Goal: Task Accomplishment & Management: Use online tool/utility

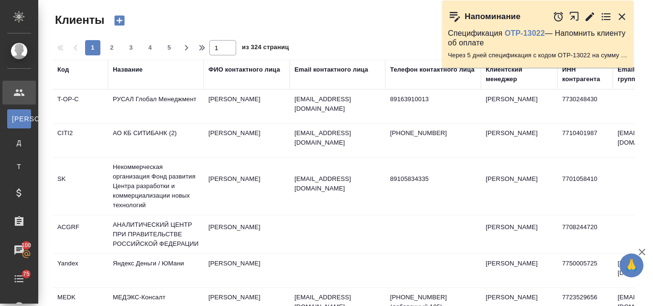
select select "RU"
click at [132, 78] on div "Название" at bounding box center [156, 74] width 86 height 19
drag, startPoint x: 119, startPoint y: 84, endPoint x: 126, endPoint y: 71, distance: 13.9
click at [119, 83] on div "Название" at bounding box center [156, 74] width 86 height 19
click at [122, 67] on div "Название" at bounding box center [128, 70] width 30 height 10
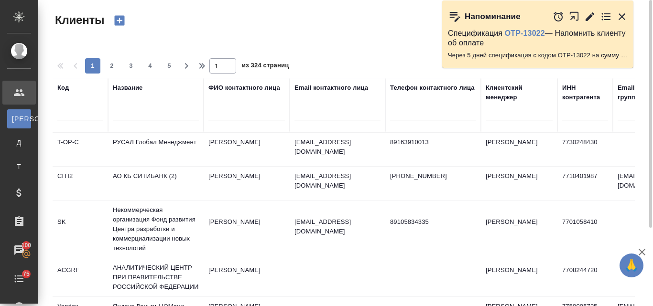
click at [121, 113] on input "text" at bounding box center [156, 114] width 86 height 12
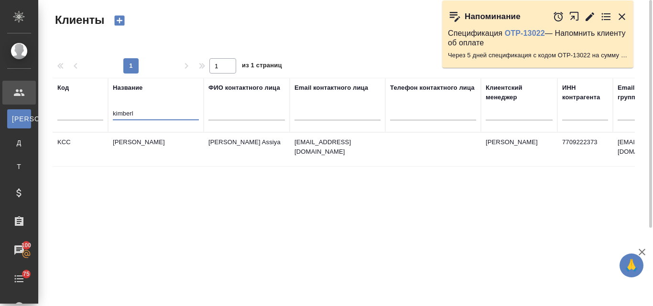
type input "kimberl"
click at [152, 148] on td "[PERSON_NAME]" at bounding box center [156, 149] width 96 height 33
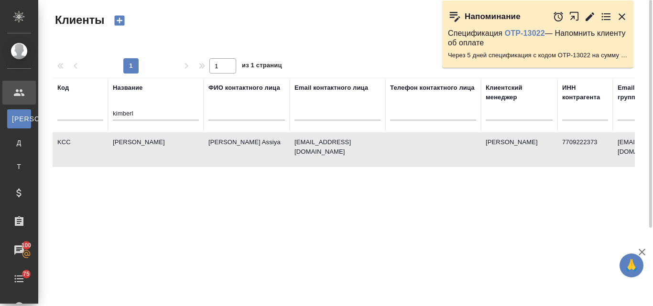
click at [152, 148] on td "[PERSON_NAME]" at bounding box center [156, 149] width 96 height 33
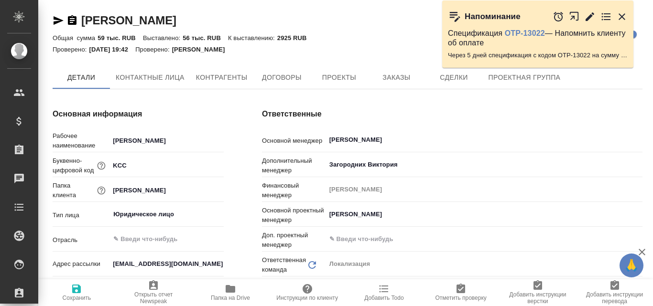
type textarea "x"
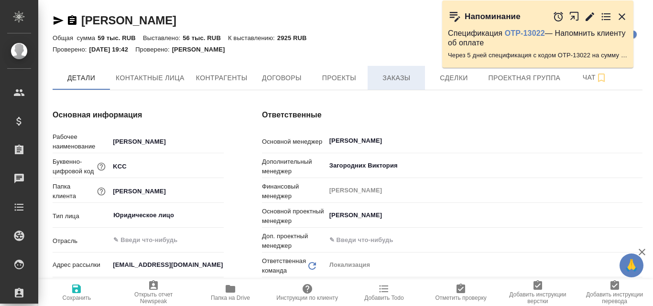
click at [391, 84] on span "Заказы" at bounding box center [396, 78] width 46 height 12
type textarea "x"
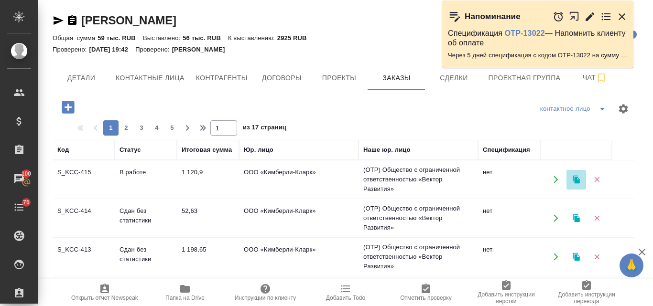
click at [573, 180] on icon "button" at bounding box center [576, 179] width 9 height 9
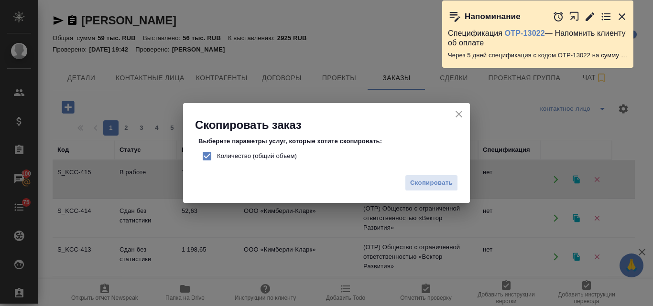
click at [209, 155] on input "Количество (общий объем)" at bounding box center [207, 156] width 20 height 20
checkbox input "false"
click at [429, 181] on span "Скопировать" at bounding box center [431, 183] width 43 height 11
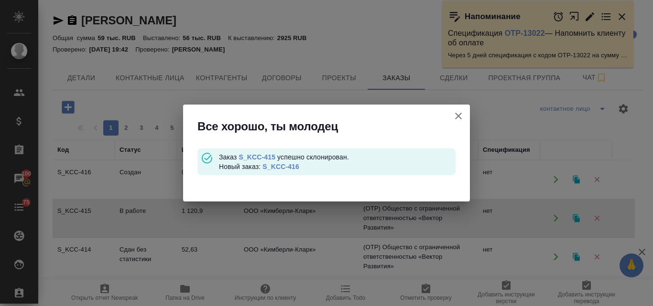
click at [276, 167] on link "S_KCC-416" at bounding box center [280, 167] width 37 height 8
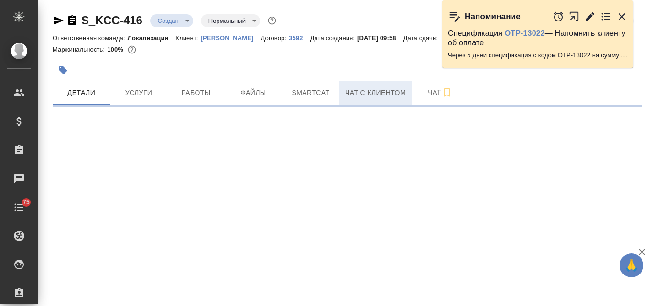
select select "RU"
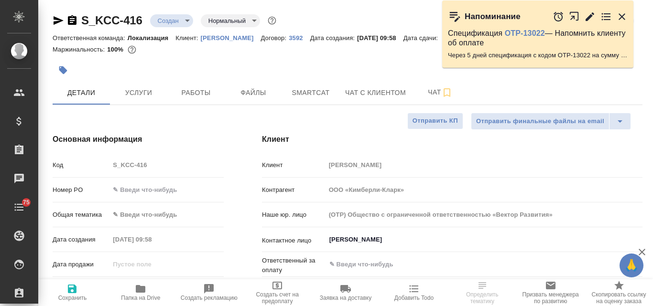
type textarea "x"
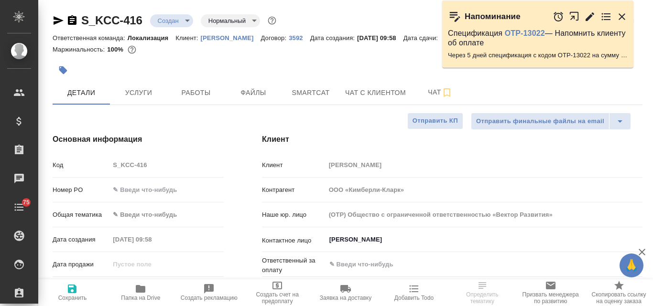
type textarea "x"
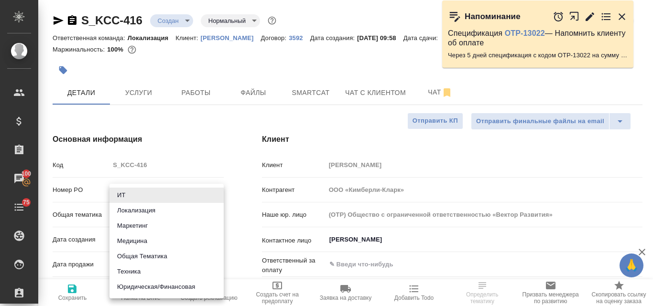
click at [129, 211] on body "🙏 .cls-1 fill:#fff; AWATERA [PERSON_NAME] Спецификации Заказы 100 Чаты 75 Todo …" at bounding box center [326, 153] width 653 height 306
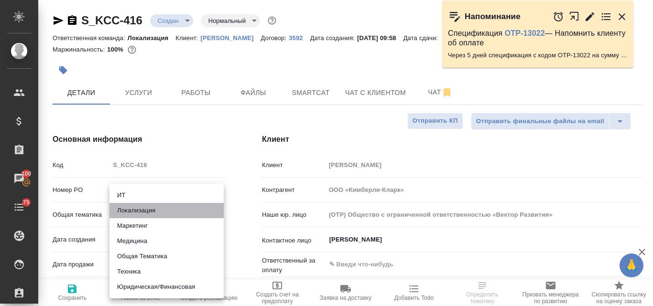
click at [143, 210] on li "Локализация" at bounding box center [166, 210] width 114 height 15
type input "local"
type textarea "x"
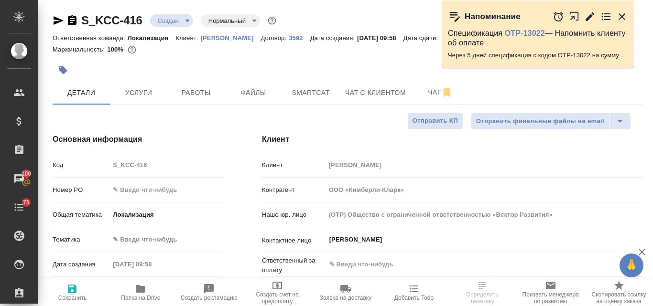
click at [135, 238] on body "🙏 .cls-1 fill:#fff; AWATERA [PERSON_NAME] Спецификации Заказы 100 Чаты 75 Todo …" at bounding box center [326, 153] width 653 height 306
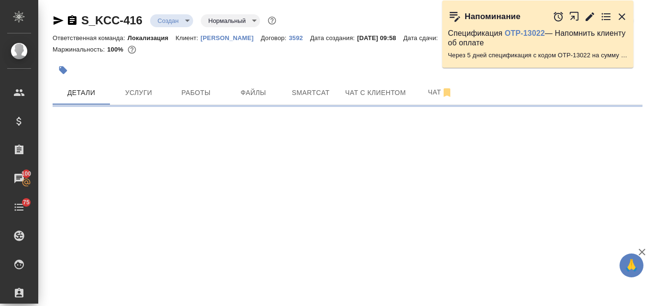
select select "RU"
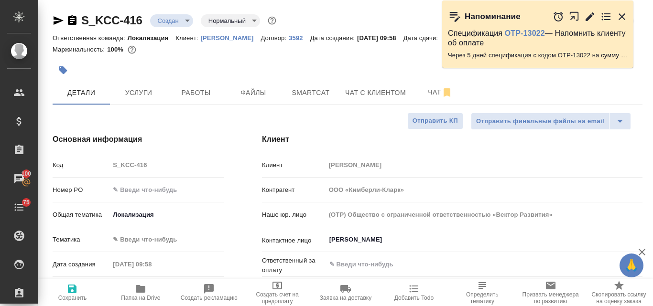
type textarea "x"
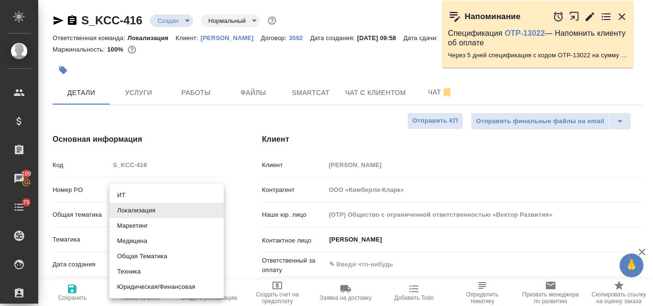
click at [134, 209] on body "🙏 .cls-1 fill:#fff; AWATERA Valyaeva Anna Клиенты Спецификации Заказы 100 Чаты …" at bounding box center [326, 153] width 653 height 306
click at [145, 225] on li "Маркетинг" at bounding box center [166, 225] width 114 height 15
type input "marketing"
type textarea "x"
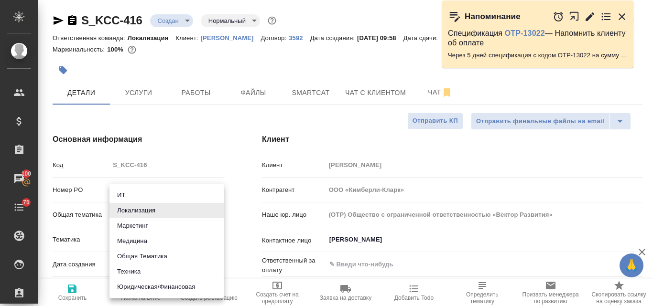
type textarea "x"
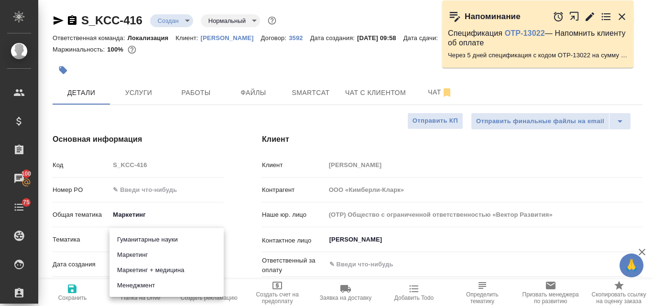
click at [135, 233] on body "🙏 .cls-1 fill:#fff; AWATERA Valyaeva Anna Клиенты Спецификации Заказы 100 Чаты …" at bounding box center [326, 153] width 653 height 306
drag, startPoint x: 139, startPoint y: 256, endPoint x: 170, endPoint y: 248, distance: 31.6
click at [138, 257] on li "Маркетинг" at bounding box center [166, 255] width 114 height 15
type input "5a8b8b956a9677013d343d63"
type textarea "x"
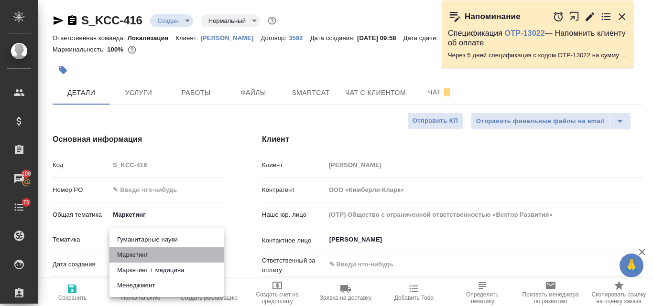
type textarea "x"
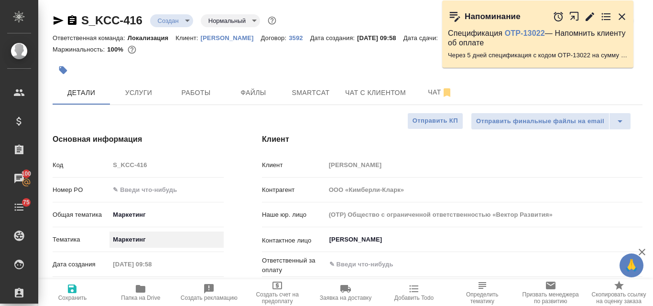
type textarea "x"
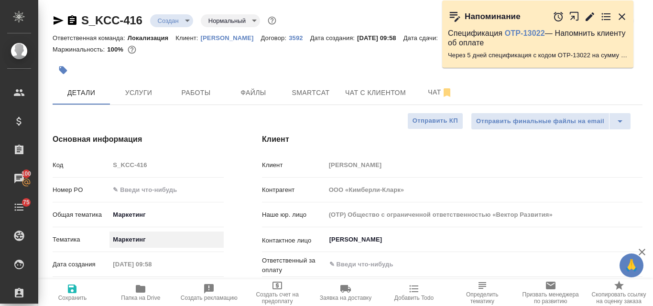
type textarea "x"
click at [73, 295] on span "Сохранить" at bounding box center [72, 298] width 29 height 7
type textarea "x"
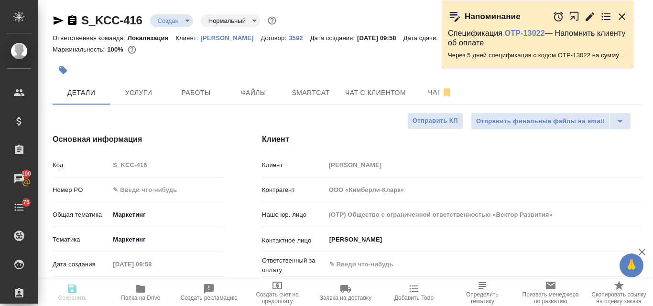
type textarea "x"
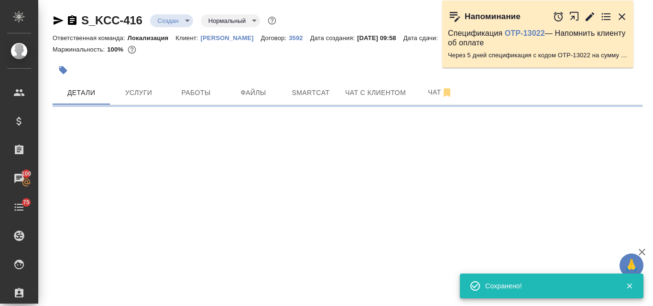
select select "RU"
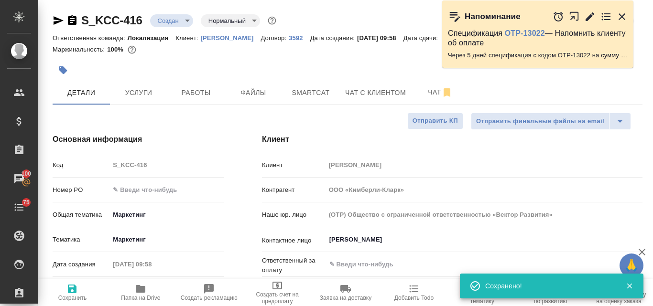
type textarea "x"
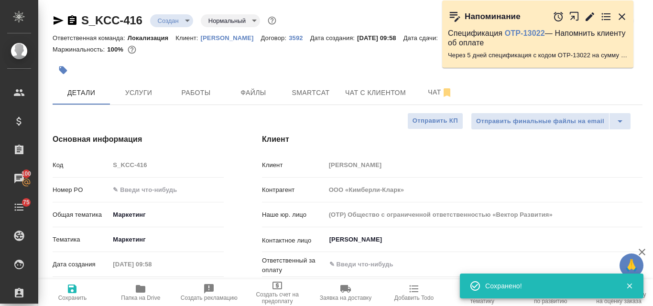
type textarea "x"
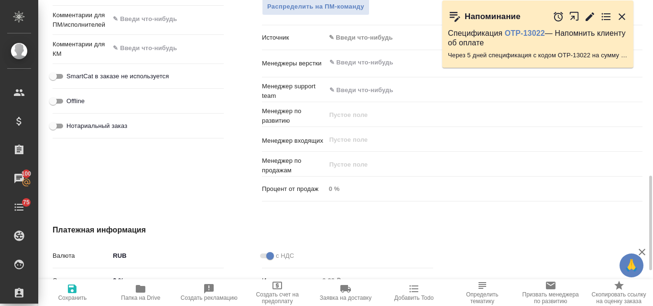
scroll to position [423, 0]
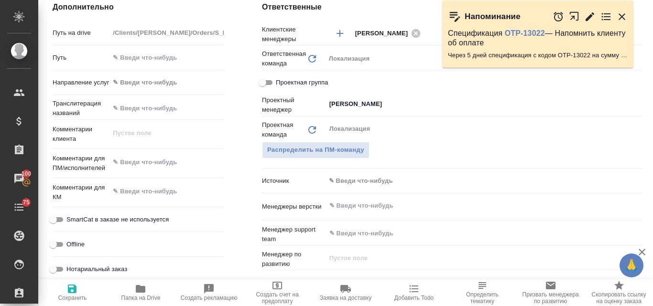
click at [152, 171] on div "x" at bounding box center [166, 163] width 114 height 21
type textarea "x"
paste textarea "Прошу перевести текст ниже на казахский, узбекский, армянский, грузинский, азер…"
type textarea "Прошу перевести текст ниже на казахский, узбекский, армянский, грузинский, азер…"
type textarea "x"
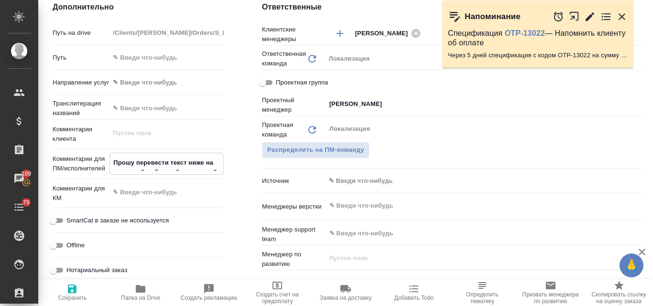
type textarea "x"
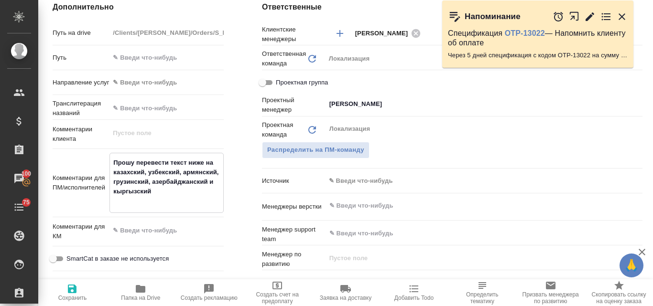
type textarea "Прошу перевести текст ниже на казахский, узбекский, армянский, грузинский, азер…"
type textarea "x"
click at [74, 293] on icon "button" at bounding box center [72, 289] width 9 height 9
type textarea "x"
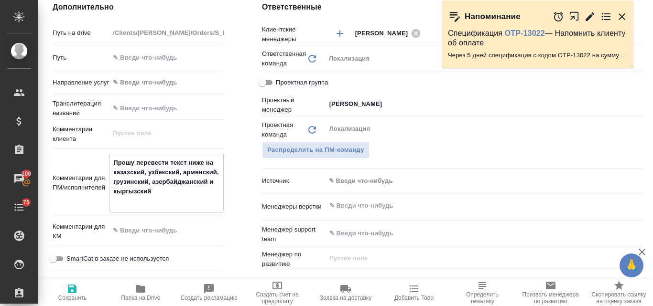
type textarea "x"
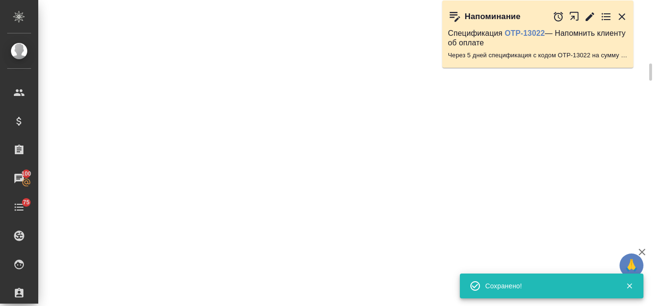
select select "RU"
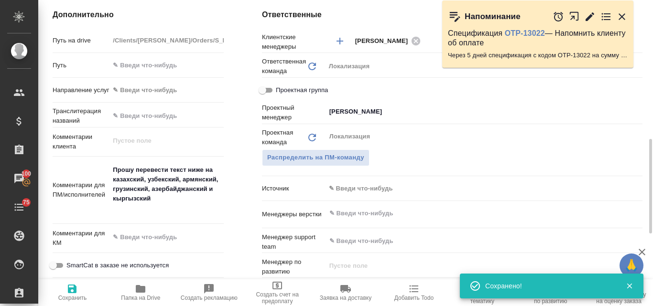
type textarea "x"
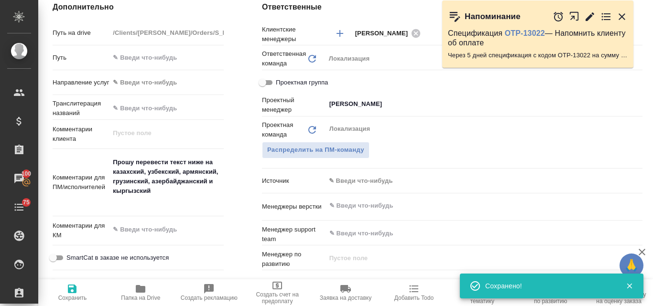
click at [617, 18] on icon "button" at bounding box center [621, 16] width 11 height 11
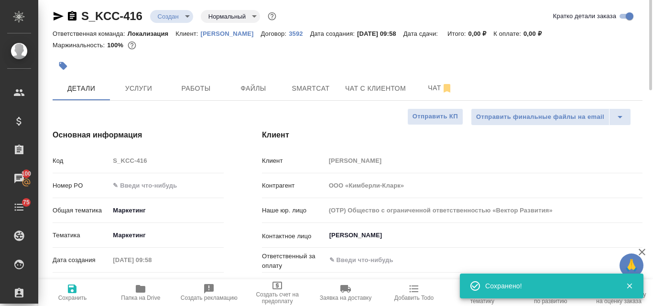
scroll to position [0, 0]
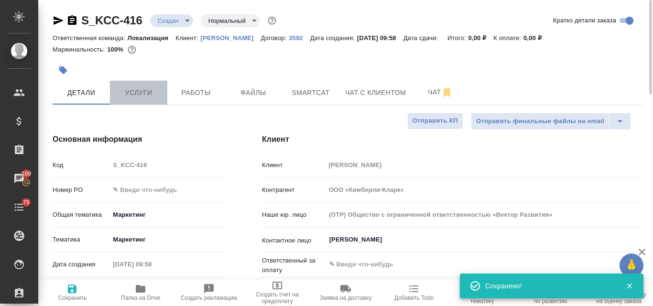
click at [139, 91] on span "Услуги" at bounding box center [139, 93] width 46 height 12
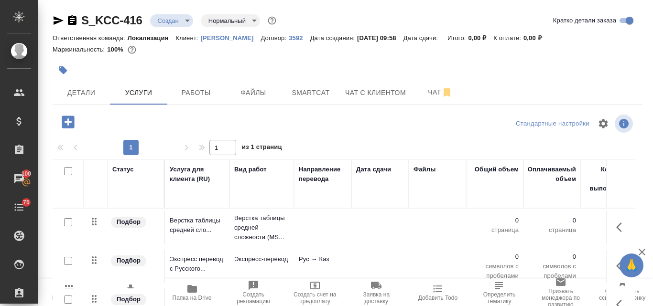
click at [68, 173] on input "checkbox" at bounding box center [68, 171] width 8 height 8
checkbox input "true"
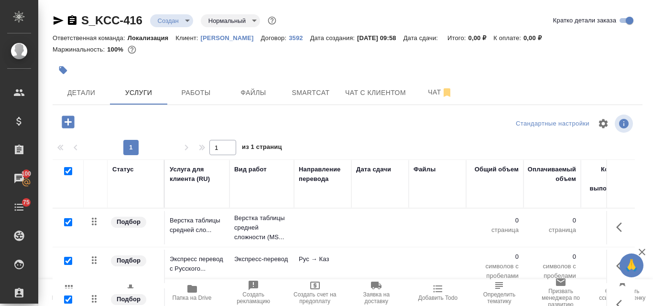
checkbox input "true"
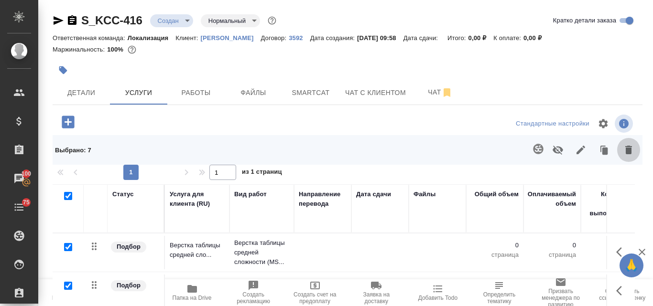
click at [623, 150] on icon "button" at bounding box center [628, 149] width 11 height 11
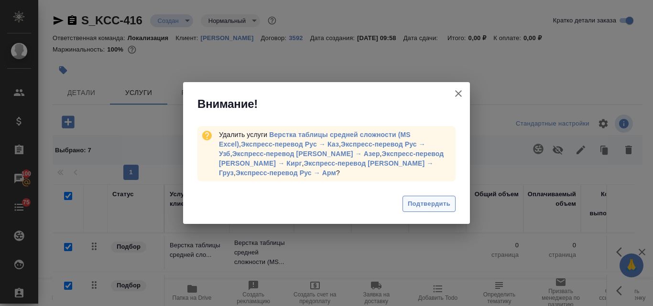
click at [416, 200] on span "Подтвердить" at bounding box center [429, 204] width 43 height 11
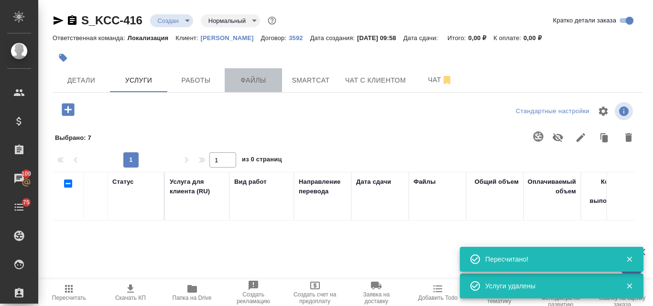
click at [255, 76] on span "Файлы" at bounding box center [253, 81] width 46 height 12
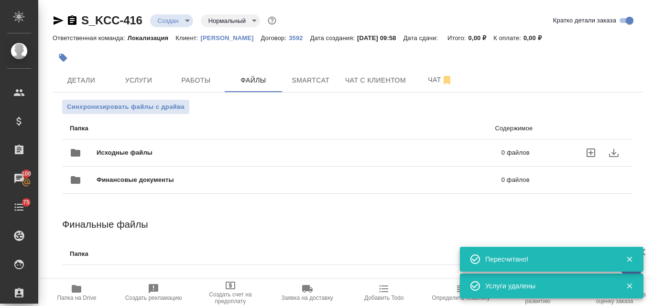
click at [101, 147] on div "Исходные файлы 0 файлов" at bounding box center [300, 152] width 460 height 23
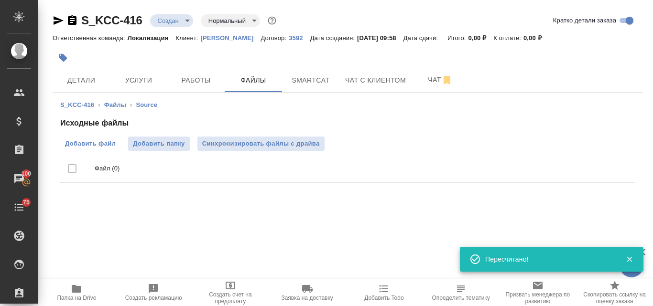
click at [79, 141] on span "Добавить файл" at bounding box center [90, 144] width 51 height 10
click at [0, 0] on input "Добавить файл" at bounding box center [0, 0] width 0 height 0
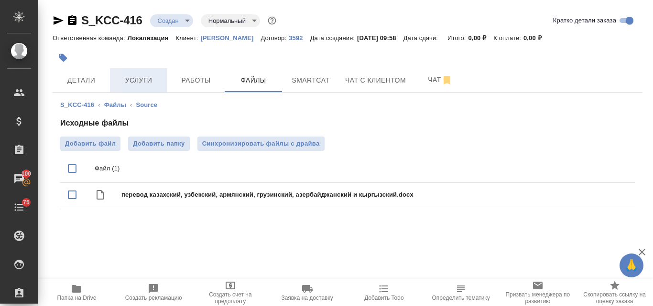
click at [151, 76] on span "Услуги" at bounding box center [139, 81] width 46 height 12
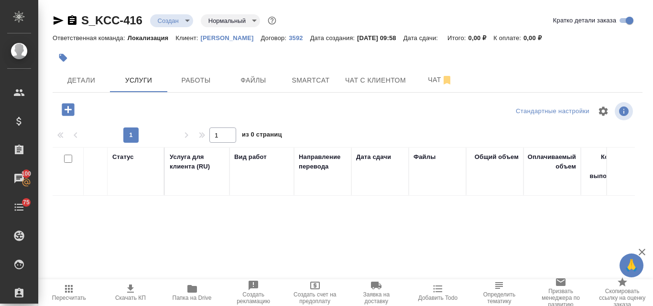
click at [71, 111] on icon "button" at bounding box center [68, 109] width 12 height 12
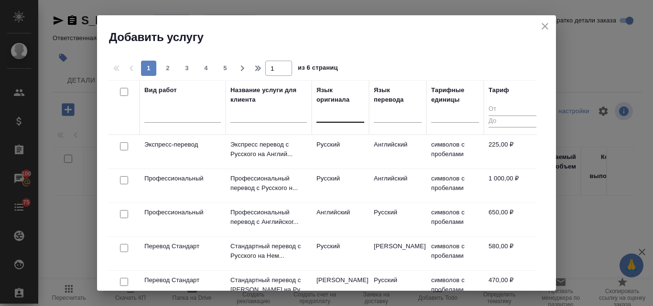
click at [322, 115] on div at bounding box center [340, 113] width 48 height 14
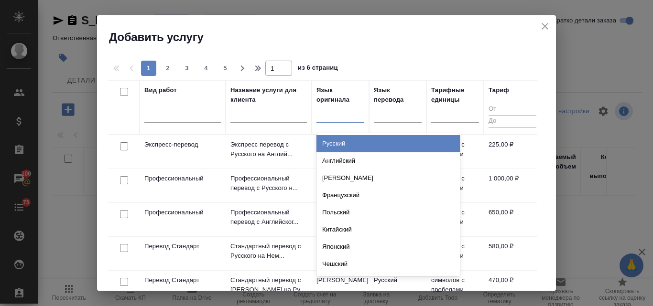
click at [346, 142] on div "Русский" at bounding box center [387, 143] width 143 height 17
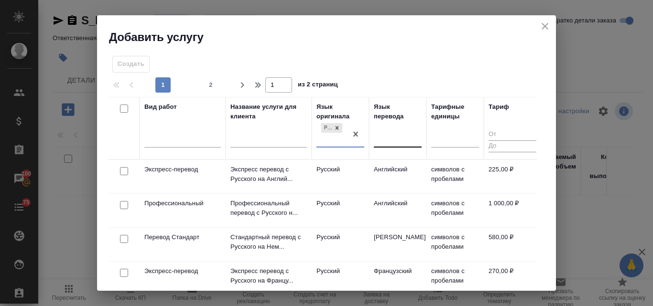
click at [395, 136] on div at bounding box center [398, 138] width 48 height 14
type input "r"
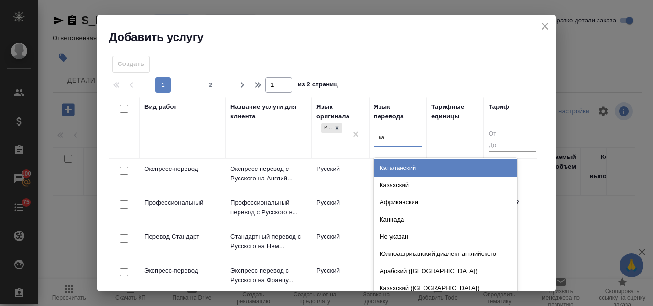
type input "каз"
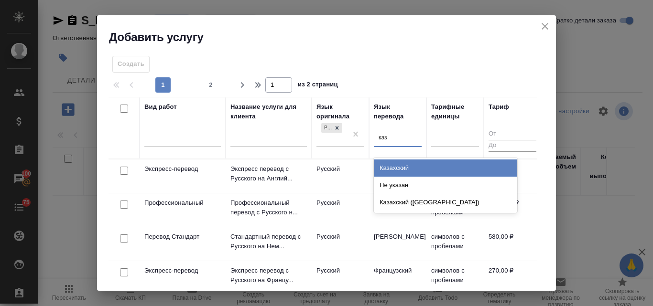
click at [403, 164] on div "Казахский" at bounding box center [445, 168] width 143 height 17
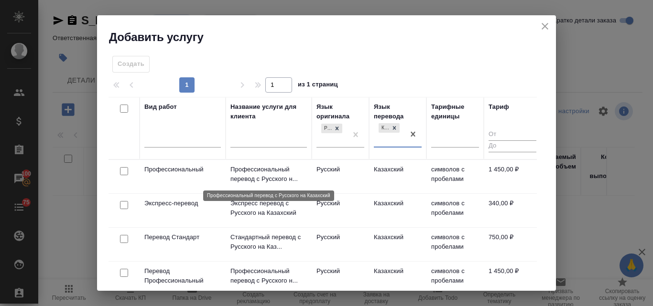
click at [281, 172] on p "Профессиональный перевод с Русского н..." at bounding box center [268, 174] width 76 height 19
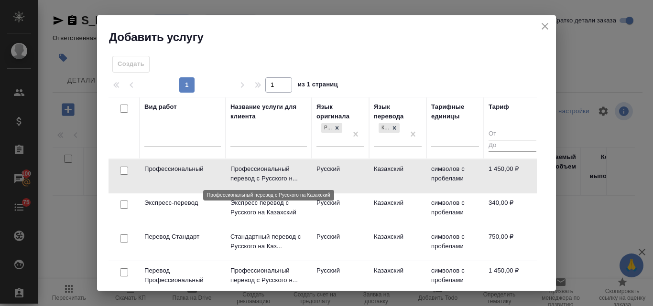
click at [281, 172] on p "Профессиональный перевод с Русского н..." at bounding box center [268, 173] width 76 height 19
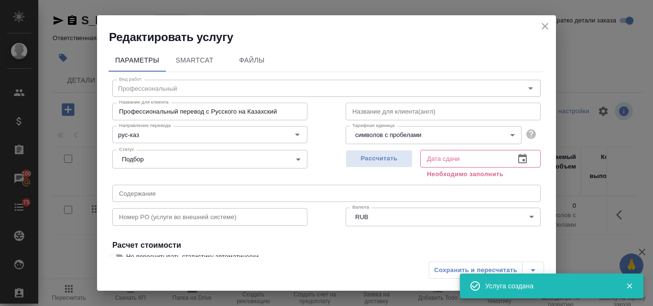
click at [544, 24] on icon "close" at bounding box center [544, 26] width 11 height 11
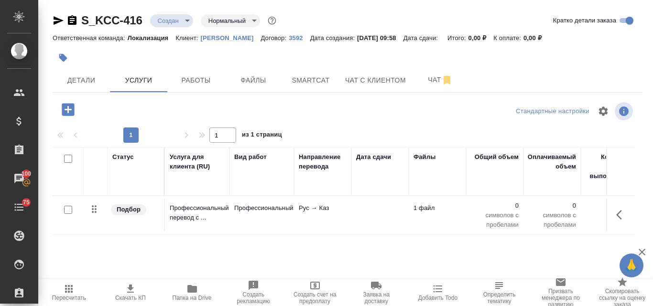
click at [68, 110] on icon "button" at bounding box center [68, 109] width 17 height 17
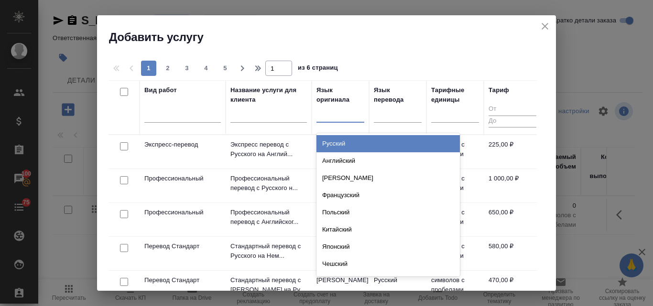
click at [326, 112] on div at bounding box center [340, 113] width 48 height 14
click at [342, 140] on div "Русский" at bounding box center [387, 143] width 143 height 17
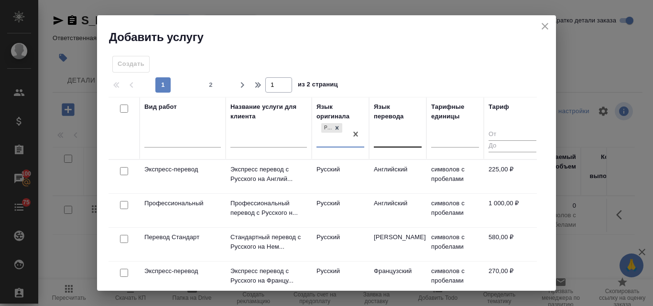
click at [389, 134] on div at bounding box center [398, 138] width 48 height 14
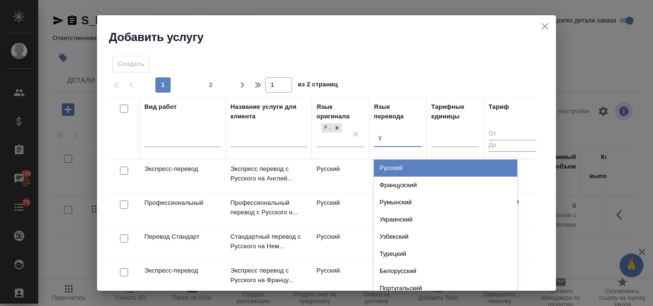
type input "уз"
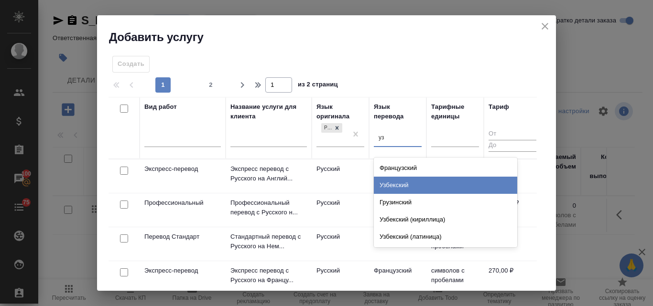
click at [402, 192] on div "Узбекский" at bounding box center [445, 185] width 143 height 17
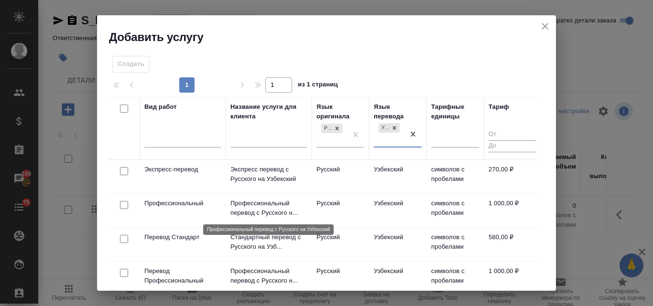
click at [265, 206] on p "Профессиональный перевод с Русского н..." at bounding box center [268, 208] width 76 height 19
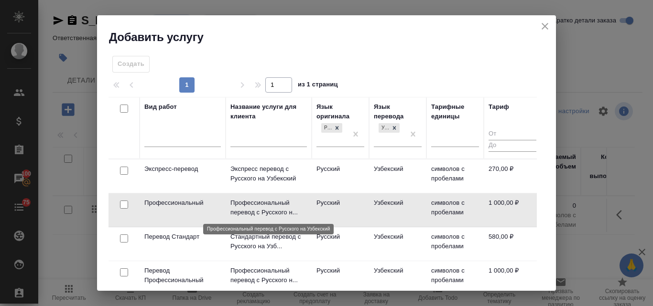
click at [265, 206] on p "Профессиональный перевод с Русского н..." at bounding box center [268, 207] width 76 height 19
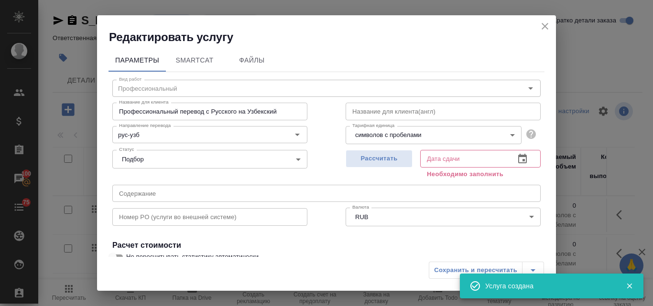
click at [543, 24] on icon "close" at bounding box center [544, 26] width 7 height 7
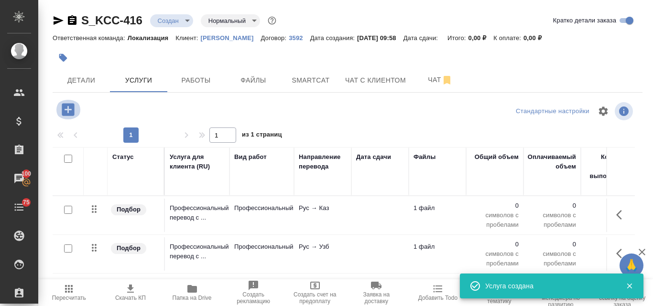
click at [71, 110] on icon "button" at bounding box center [68, 109] width 17 height 17
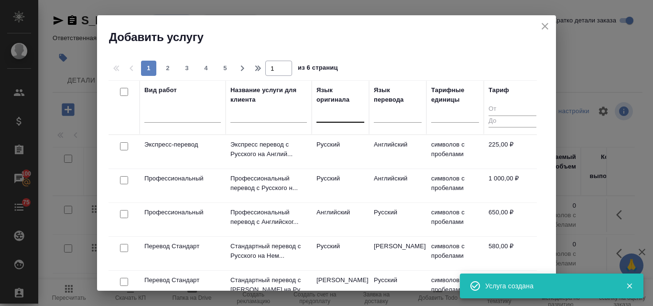
click at [322, 118] on div at bounding box center [321, 113] width 1 height 10
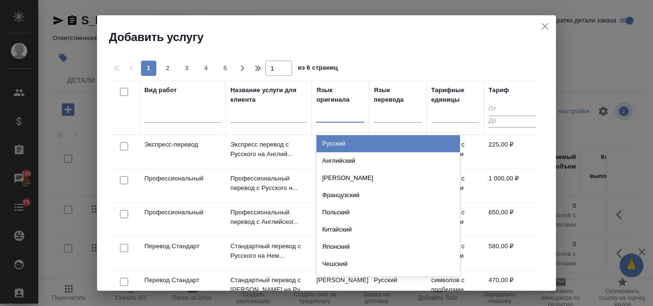
click at [336, 142] on div "Русский" at bounding box center [387, 143] width 143 height 17
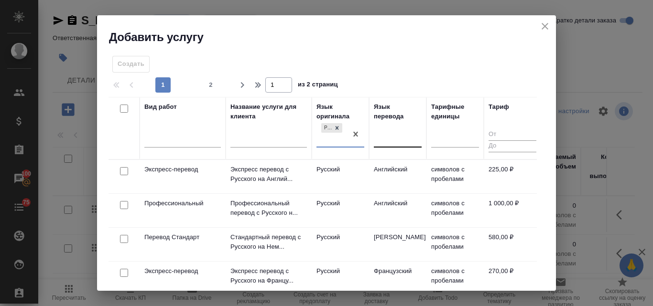
click at [390, 142] on div at bounding box center [398, 138] width 48 height 14
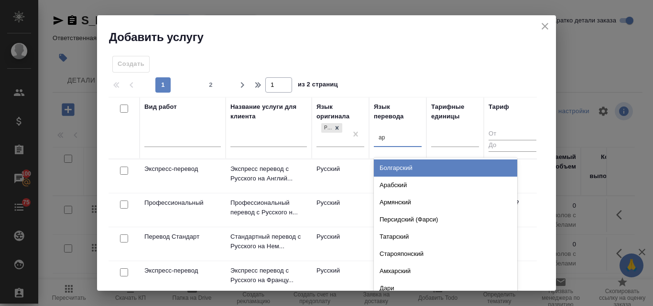
type input "арм"
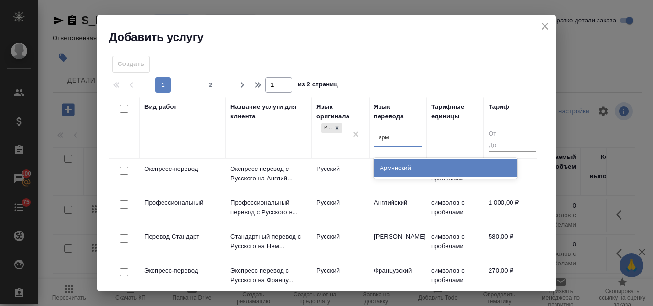
click at [399, 167] on div "Армянский" at bounding box center [445, 168] width 143 height 17
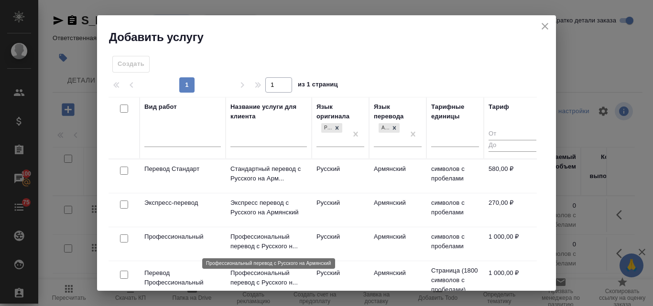
click at [261, 237] on p "Профессиональный перевод с Русского н..." at bounding box center [268, 241] width 76 height 19
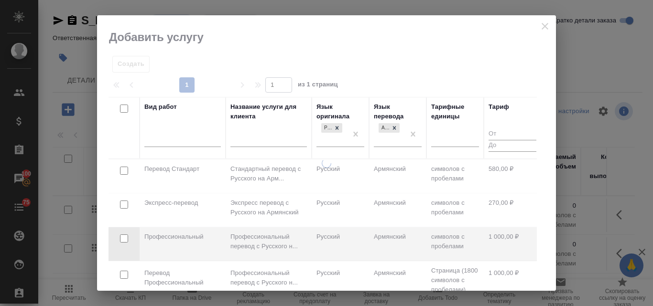
click at [261, 237] on div at bounding box center [326, 225] width 459 height 132
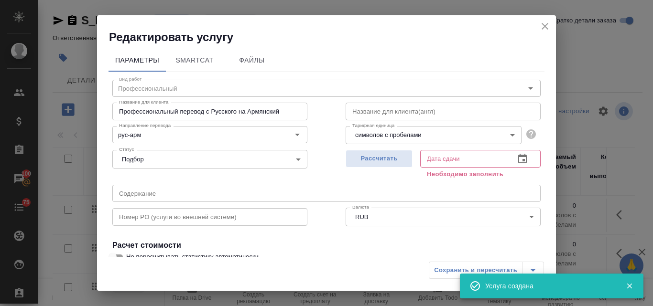
click at [540, 31] on icon "close" at bounding box center [544, 26] width 11 height 11
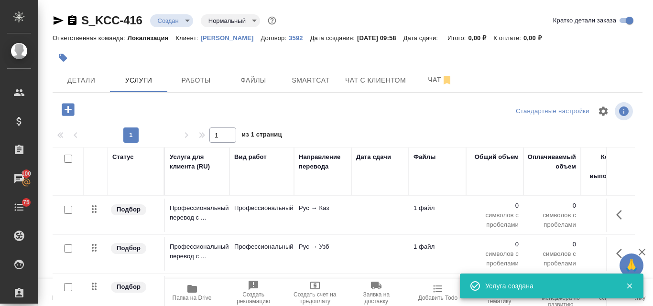
click at [67, 108] on icon "button" at bounding box center [68, 109] width 12 height 12
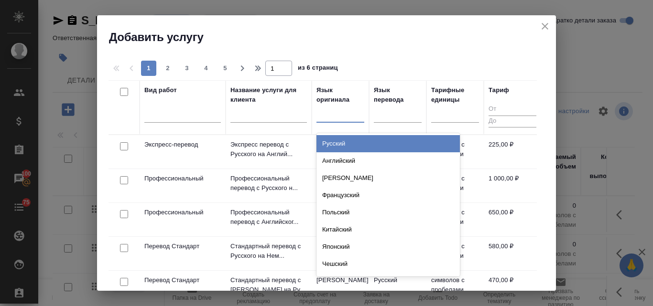
click at [324, 114] on div at bounding box center [340, 113] width 48 height 14
click at [337, 140] on div "Русский" at bounding box center [387, 143] width 143 height 17
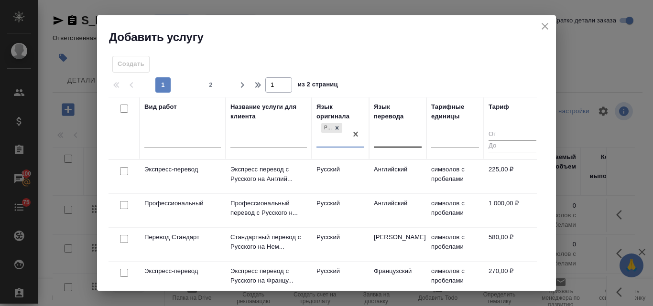
click at [392, 139] on div at bounding box center [398, 138] width 48 height 14
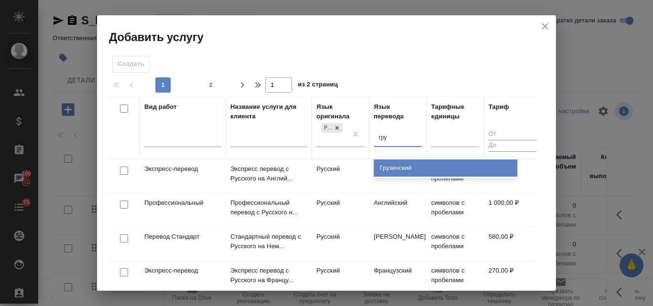
type input "груз"
click at [399, 168] on div "Грузинский" at bounding box center [445, 168] width 143 height 17
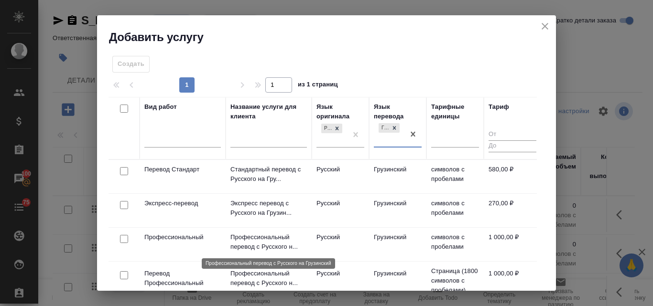
click at [280, 241] on p "Профессиональный перевод с Русского н..." at bounding box center [268, 242] width 76 height 19
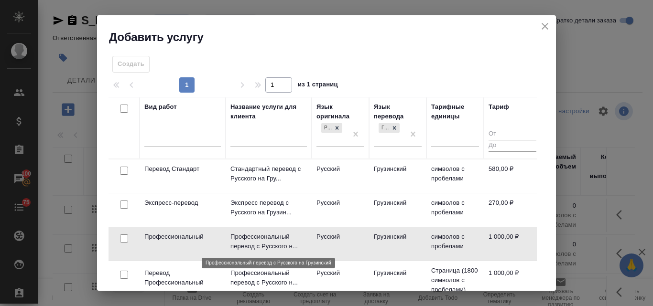
click at [280, 241] on p "Профессиональный перевод с Русского н..." at bounding box center [268, 241] width 76 height 19
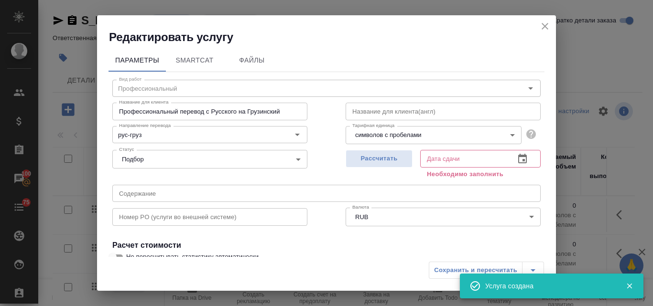
click at [542, 28] on icon "close" at bounding box center [544, 26] width 11 height 11
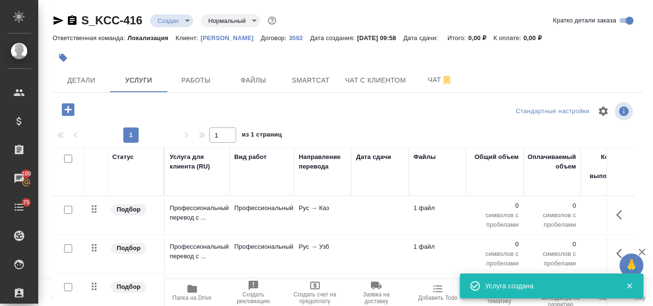
click at [72, 111] on icon "button" at bounding box center [68, 109] width 12 height 12
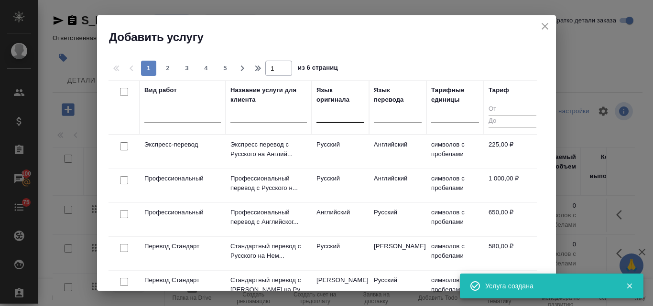
click at [343, 111] on div at bounding box center [340, 113] width 48 height 14
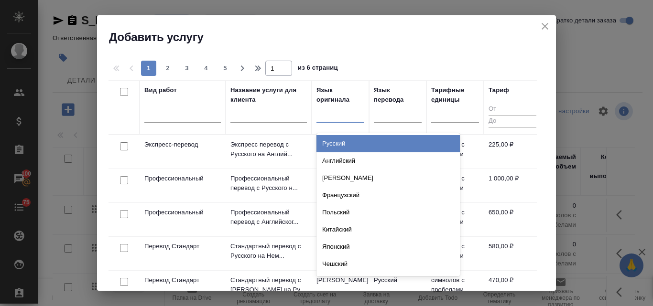
click at [338, 146] on div "Русский" at bounding box center [387, 143] width 143 height 17
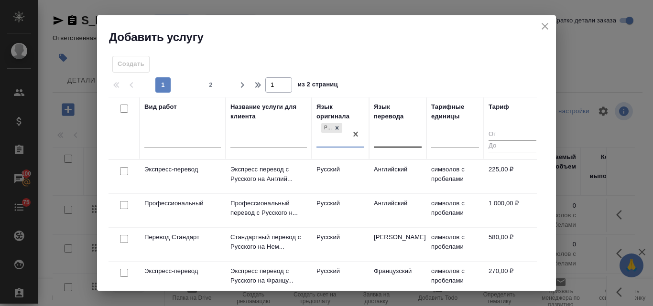
click at [390, 141] on div at bounding box center [398, 138] width 48 height 14
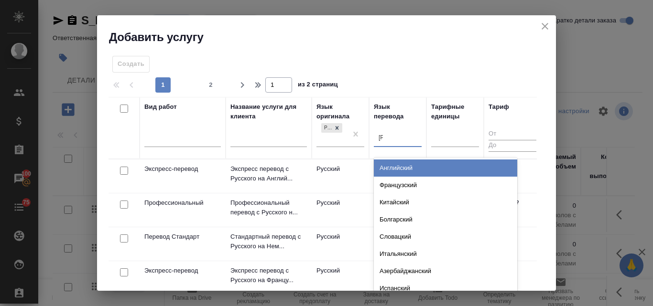
type input "аз"
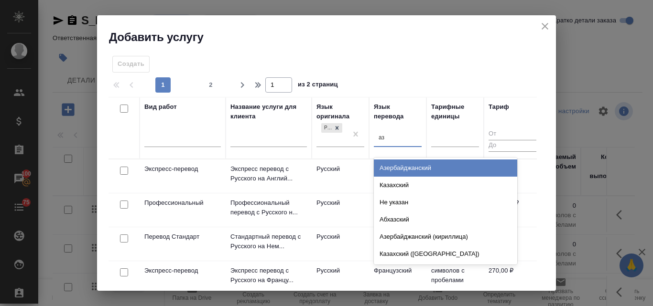
click at [396, 165] on div "Азербайджанский" at bounding box center [445, 168] width 143 height 17
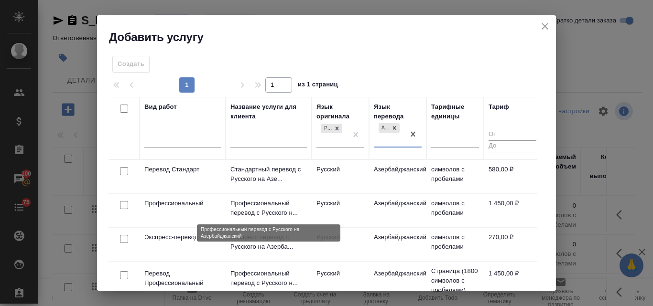
click at [260, 199] on p "Профессиональный перевод с Русского н..." at bounding box center [268, 208] width 76 height 19
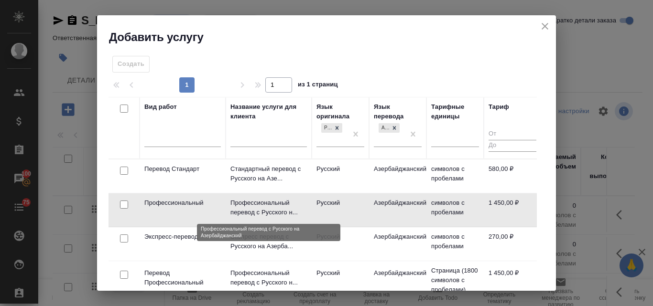
click at [260, 199] on p "Профессиональный перевод с Русского н..." at bounding box center [268, 207] width 76 height 19
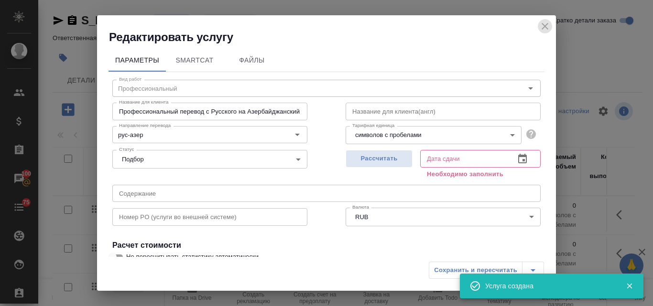
click at [546, 24] on icon "close" at bounding box center [544, 26] width 11 height 11
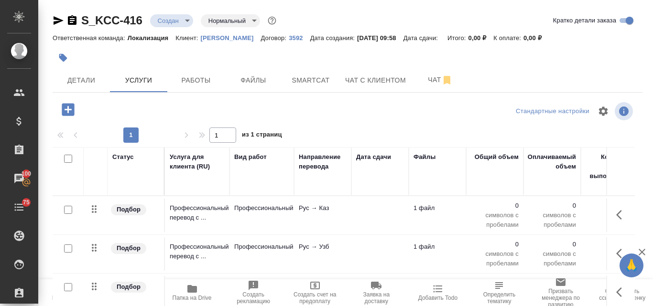
click at [70, 109] on icon "button" at bounding box center [68, 109] width 12 height 12
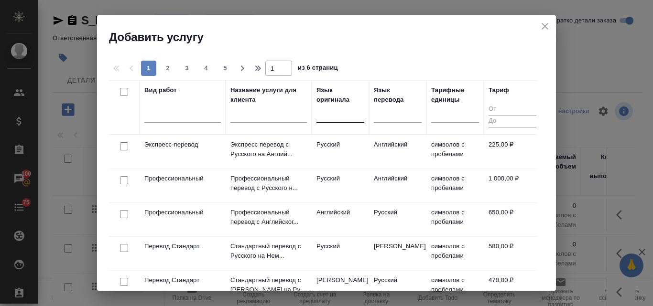
click at [342, 114] on div at bounding box center [340, 113] width 48 height 14
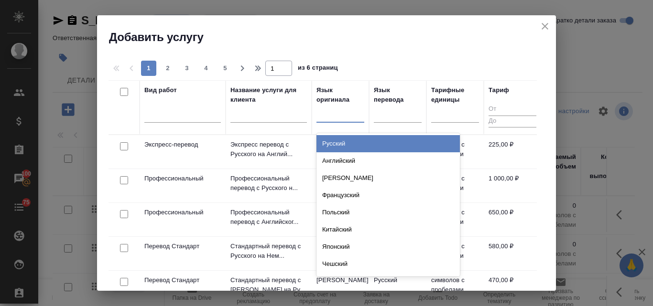
click at [337, 141] on div "Русский" at bounding box center [387, 143] width 143 height 17
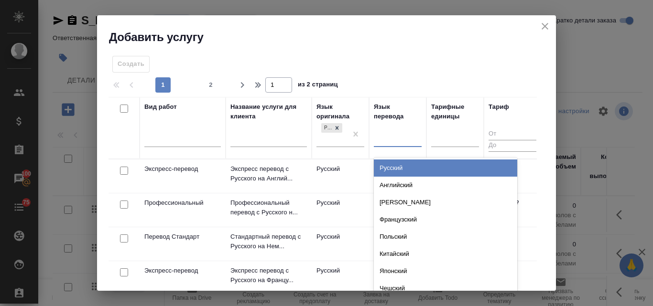
click at [379, 135] on input "text" at bounding box center [378, 137] width 1 height 7
type input "кир"
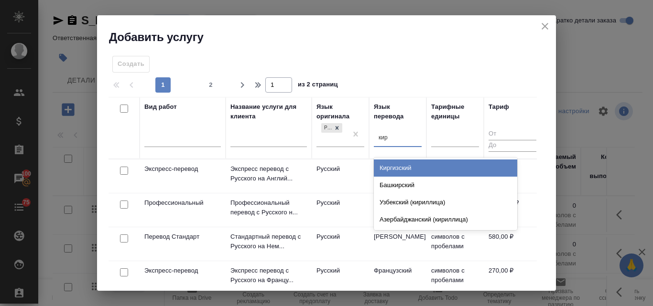
click at [403, 173] on div "Киргизский" at bounding box center [445, 168] width 143 height 17
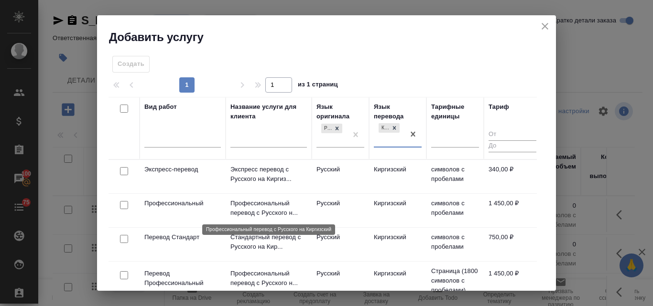
click at [283, 203] on p "Профессиональный перевод с Русского н..." at bounding box center [268, 208] width 76 height 19
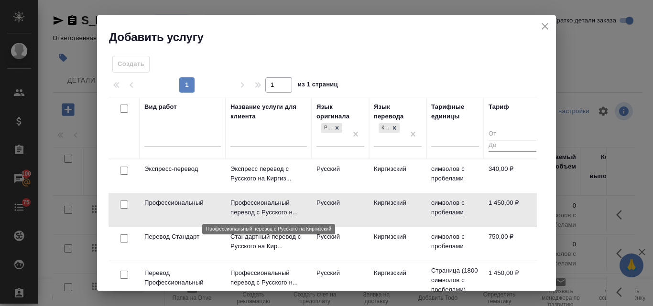
click at [283, 203] on p "Профессиональный перевод с Русского н..." at bounding box center [268, 207] width 76 height 19
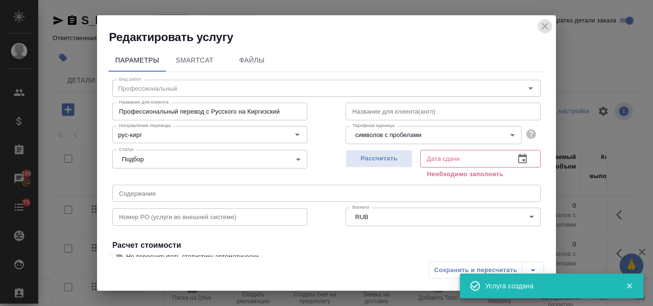
click at [543, 21] on icon "close" at bounding box center [544, 26] width 11 height 11
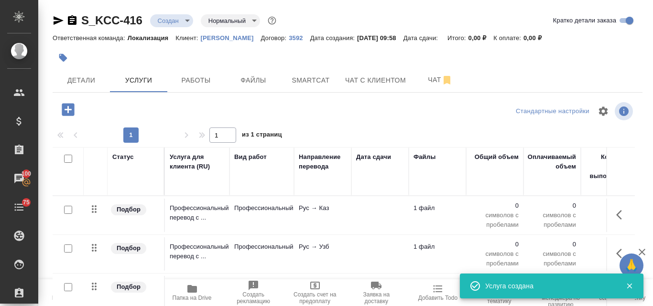
click at [65, 209] on input "checkbox" at bounding box center [68, 210] width 8 height 8
checkbox input "true"
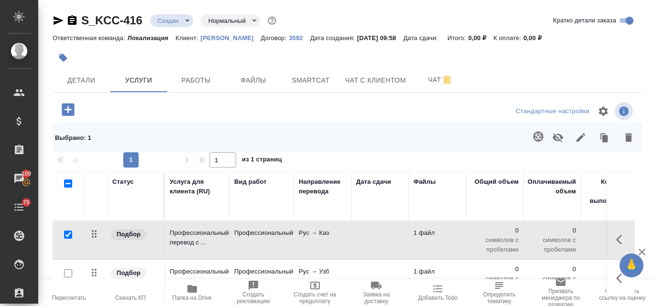
click at [67, 183] on input "checkbox" at bounding box center [68, 184] width 8 height 8
checkbox input "true"
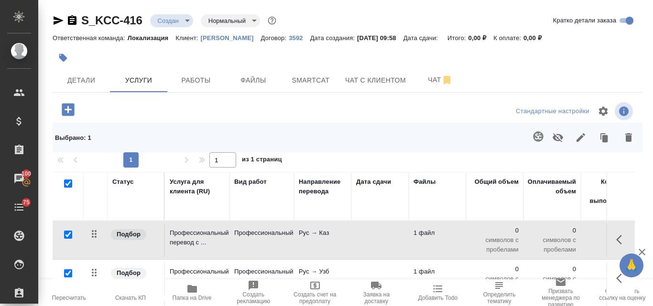
checkbox input "true"
click at [535, 137] on icon "button" at bounding box center [538, 136] width 10 height 10
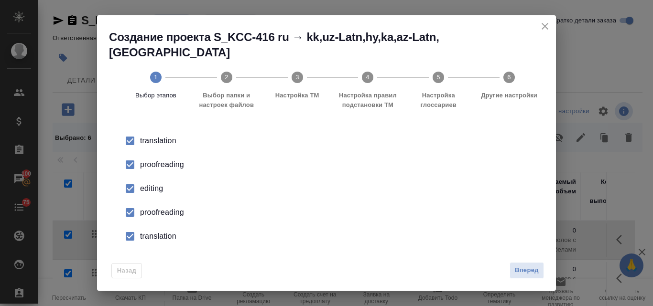
click at [160, 159] on div "proofreading" at bounding box center [336, 164] width 393 height 11
click at [149, 183] on div "editing" at bounding box center [336, 188] width 393 height 11
click at [153, 207] on div "proofreading" at bounding box center [336, 212] width 393 height 11
click at [154, 231] on div "translation" at bounding box center [336, 236] width 393 height 11
click at [524, 270] on span "Вперед" at bounding box center [527, 270] width 24 height 11
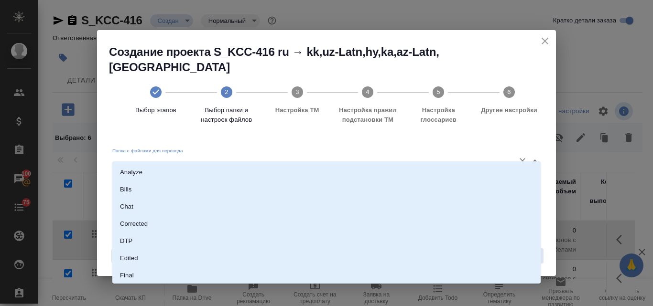
click at [140, 155] on input "Папка с файлами для перевода" at bounding box center [311, 160] width 398 height 11
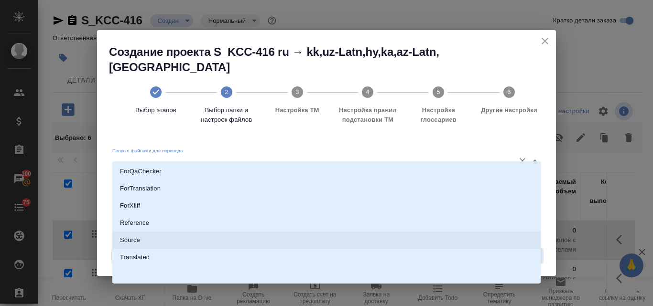
click at [157, 238] on li "Source" at bounding box center [326, 240] width 428 height 17
type input "Source"
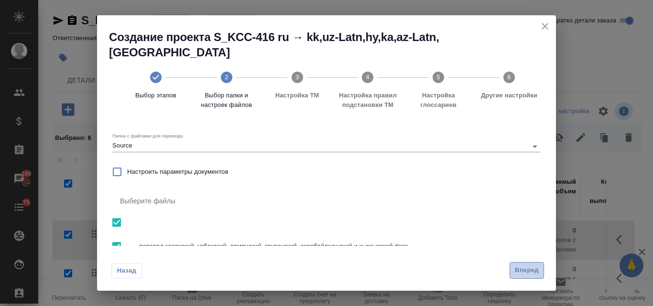
click at [532, 270] on span "Вперед" at bounding box center [527, 270] width 24 height 11
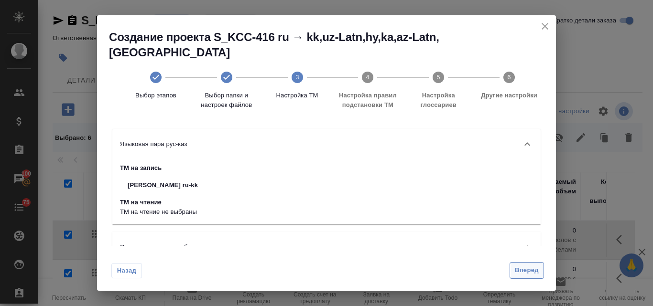
click at [519, 266] on span "Вперед" at bounding box center [527, 270] width 24 height 11
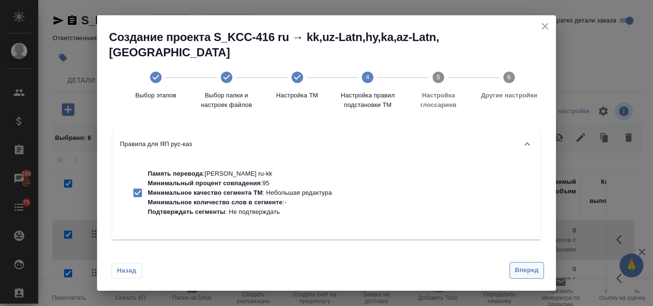
click at [519, 273] on span "Вперед" at bounding box center [527, 270] width 24 height 11
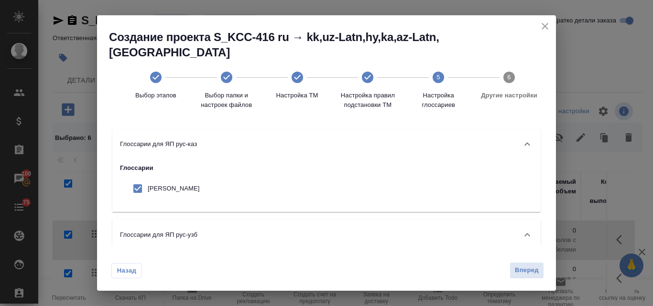
click at [525, 254] on div "Назад Вперед" at bounding box center [326, 268] width 459 height 45
click at [525, 276] on button "Вперед" at bounding box center [526, 270] width 34 height 17
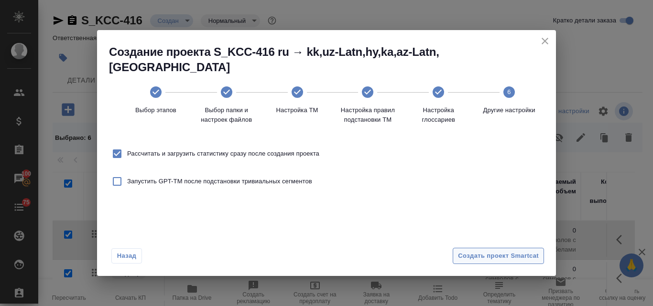
click at [500, 251] on span "Создать проект Smartcat" at bounding box center [498, 256] width 81 height 11
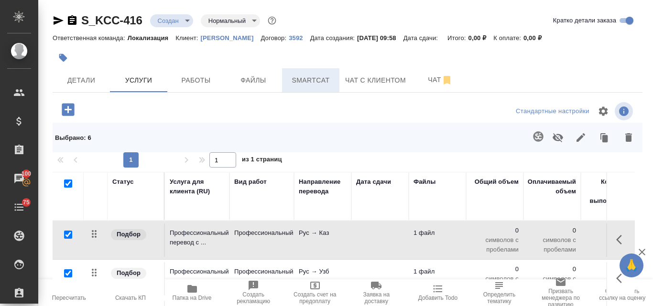
click at [306, 83] on span "Smartcat" at bounding box center [311, 81] width 46 height 12
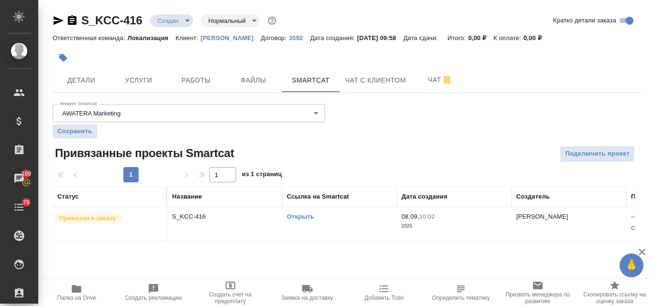
click at [310, 219] on link "Открыть" at bounding box center [300, 216] width 27 height 7
click at [156, 81] on span "Услуги" at bounding box center [139, 81] width 46 height 12
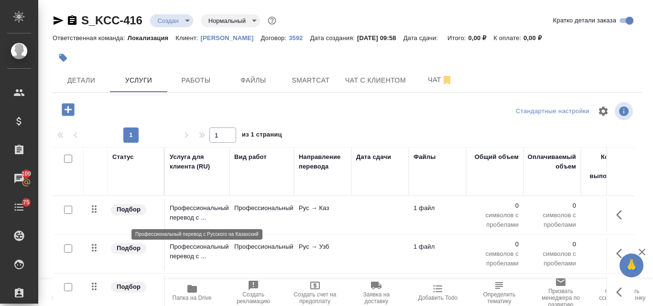
click at [225, 208] on p "Профессиональный перевод с ..." at bounding box center [197, 213] width 55 height 19
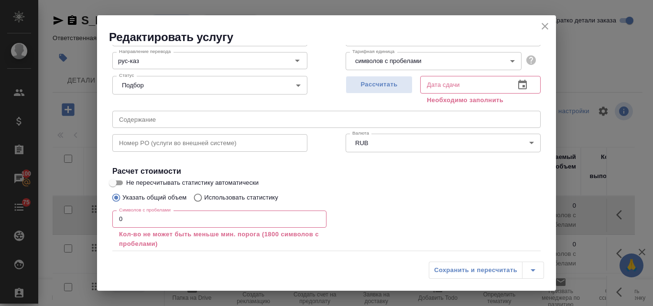
scroll to position [129, 0]
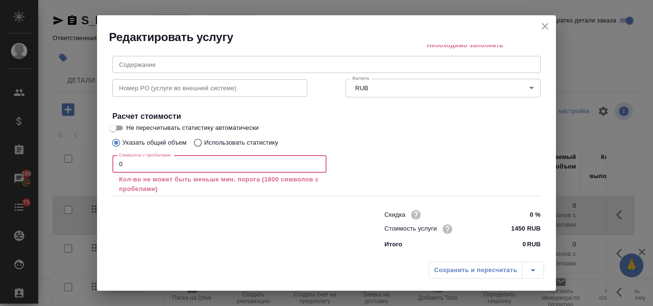
drag, startPoint x: 148, startPoint y: 164, endPoint x: 109, endPoint y: 162, distance: 38.7
click at [109, 162] on div "Вид работ Профессиональный Вид работ Название для клиента Профессиональный пере…" at bounding box center [326, 98] width 436 height 310
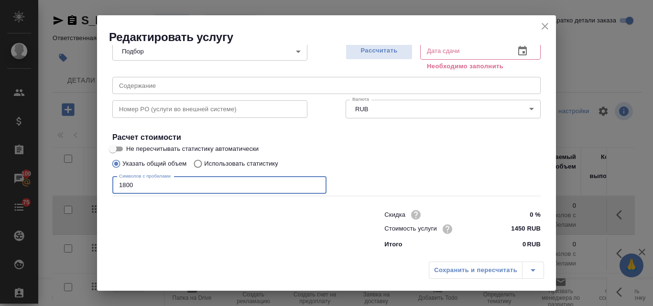
scroll to position [108, 0]
type input "1800"
click at [199, 166] on input "Использовать статистику" at bounding box center [196, 164] width 15 height 18
radio input "true"
radio input "false"
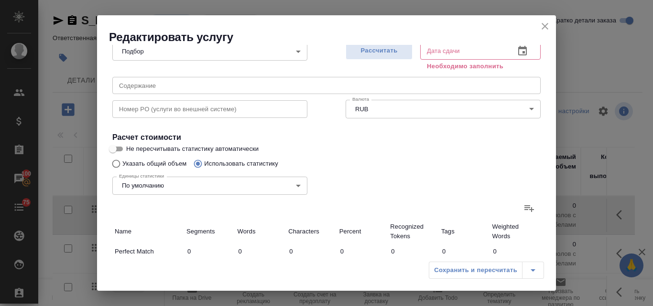
click at [523, 209] on icon at bounding box center [528, 208] width 11 height 11
click at [0, 0] on input "file" at bounding box center [0, 0] width 0 height 0
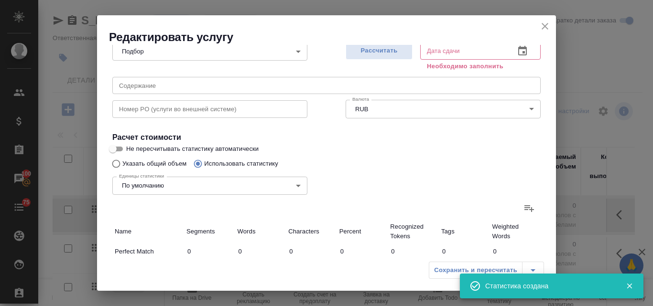
type input "2"
type input "7"
type input "41"
type input "2"
type input "6"
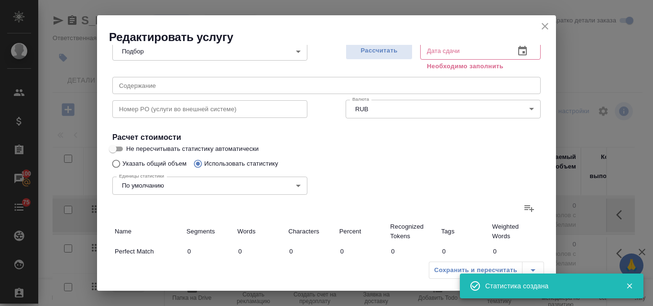
type input "40"
type input "3"
type input "13"
type input "81"
type input "3"
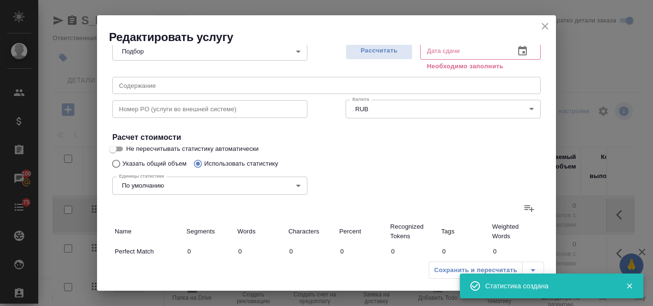
type input "13"
type input "81"
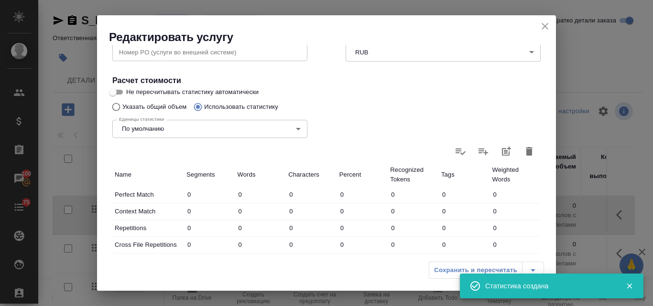
scroll to position [69, 0]
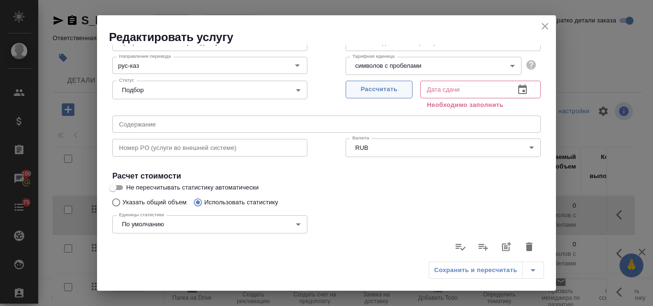
click at [374, 93] on span "Рассчитать" at bounding box center [379, 89] width 56 height 11
type input "08.09.2025 11:04"
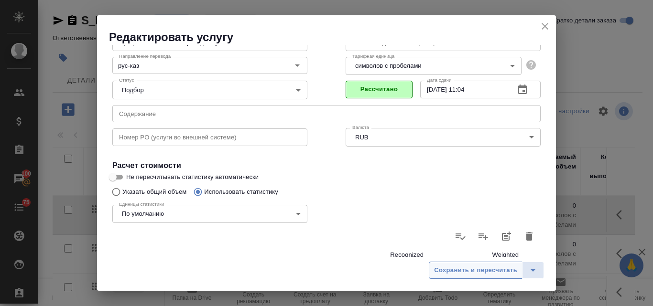
click at [473, 269] on span "Сохранить и пересчитать" at bounding box center [475, 270] width 83 height 11
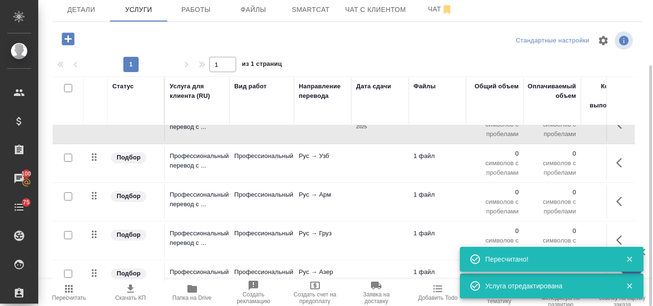
scroll to position [0, 0]
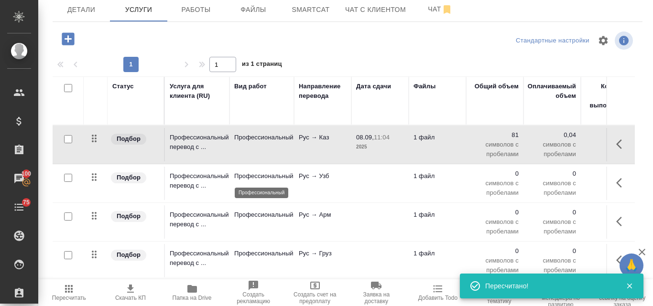
click at [289, 175] on p "Профессиональный" at bounding box center [261, 177] width 55 height 10
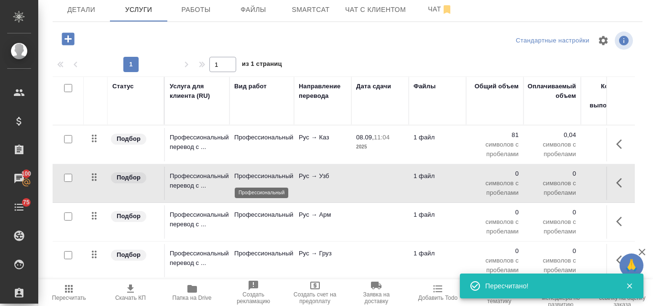
click at [289, 175] on p "Профессиональный" at bounding box center [261, 177] width 55 height 10
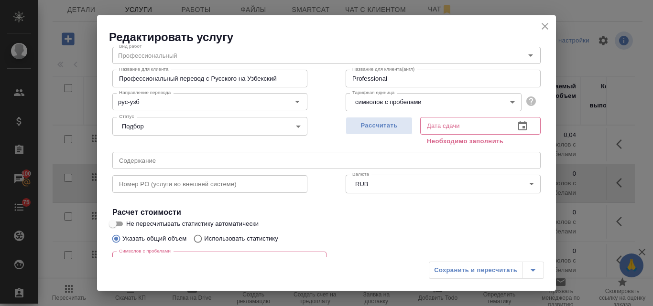
scroll to position [48, 0]
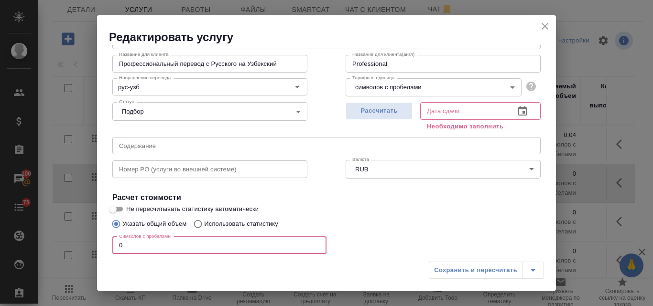
drag, startPoint x: 136, startPoint y: 248, endPoint x: 119, endPoint y: 245, distance: 17.4
click at [119, 245] on input "0" at bounding box center [219, 245] width 214 height 17
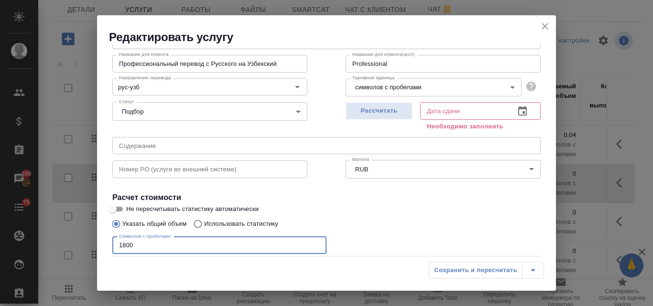
type input "1800"
click at [201, 224] on input "Использовать статистику" at bounding box center [196, 224] width 15 height 18
radio input "true"
radio input "false"
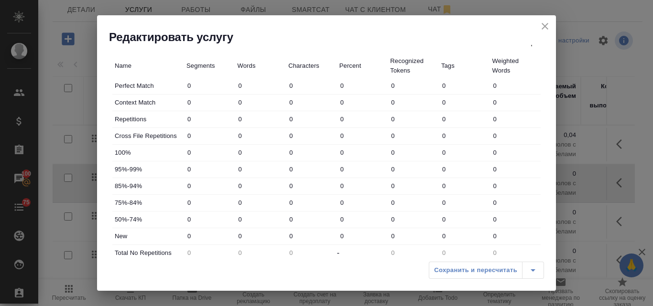
scroll to position [213, 0]
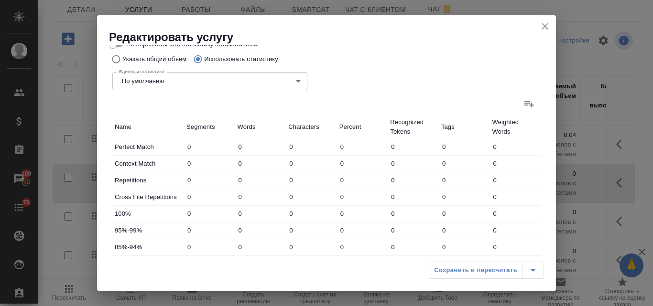
click at [523, 99] on icon at bounding box center [528, 103] width 11 height 11
click at [0, 0] on input "file" at bounding box center [0, 0] width 0 height 0
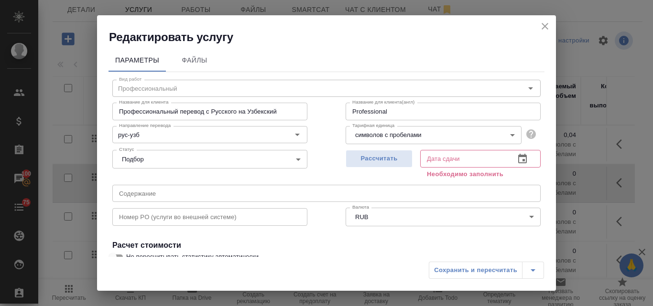
scroll to position [48, 0]
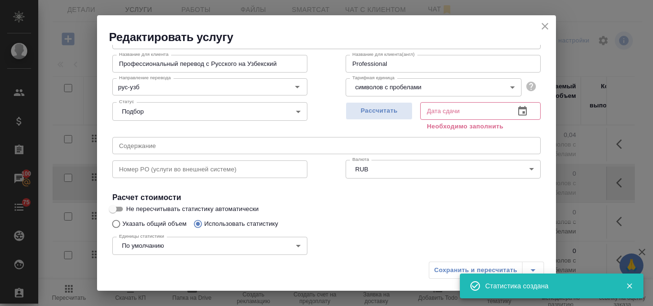
type input "2"
type input "7"
type input "41"
type input "2"
type input "6"
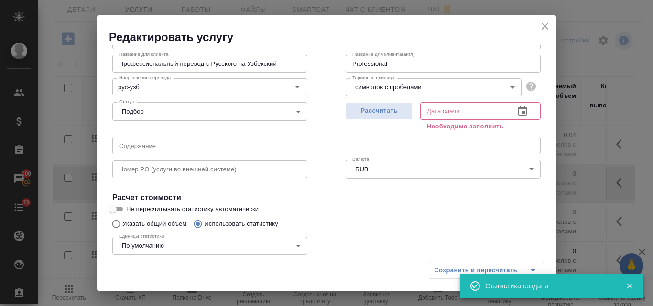
type input "40"
type input "3"
type input "13"
type input "81"
type input "3"
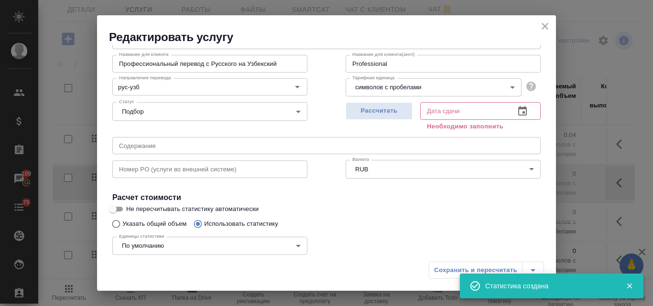
type input "13"
type input "81"
click at [359, 105] on button "Рассчитать" at bounding box center [378, 111] width 67 height 18
type input "08.09.2025 11:04"
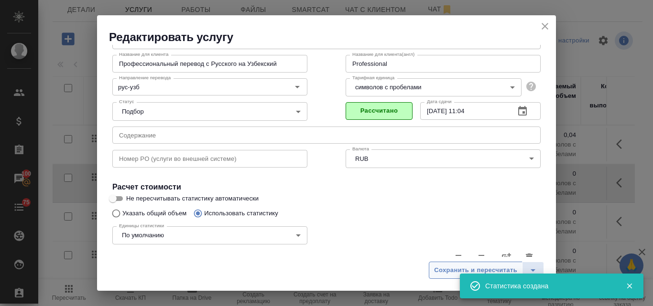
click at [441, 269] on span "Сохранить и пересчитать" at bounding box center [475, 270] width 83 height 11
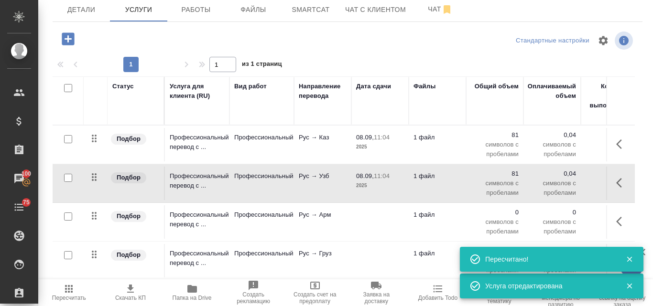
click at [421, 220] on td "1 файл" at bounding box center [437, 221] width 57 height 33
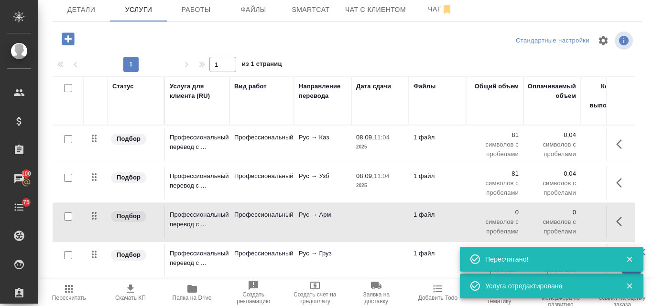
click at [421, 220] on td "1 файл" at bounding box center [437, 221] width 57 height 33
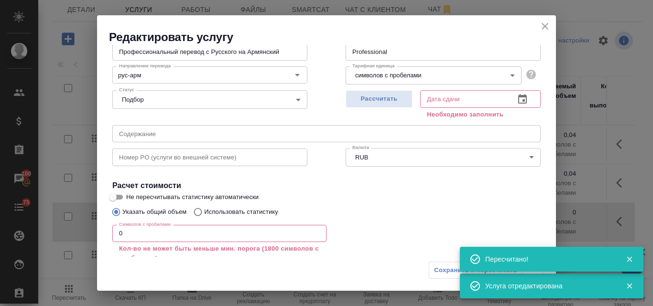
scroll to position [129, 0]
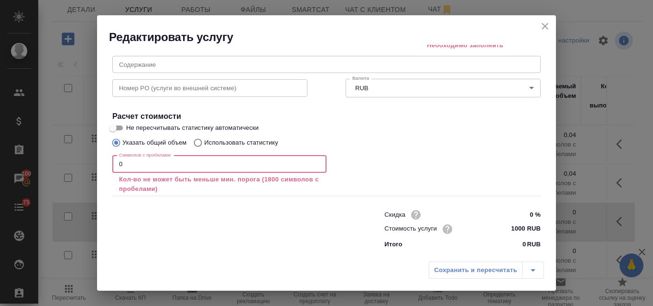
drag, startPoint x: 130, startPoint y: 159, endPoint x: 108, endPoint y: 161, distance: 21.6
click at [109, 161] on div "Вид работ Профессиональный Вид работ Название для клиента Профессиональный пере…" at bounding box center [326, 98] width 436 height 310
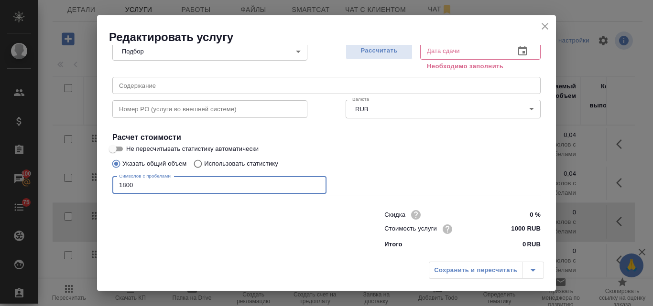
scroll to position [108, 0]
type input "1800"
click at [199, 163] on input "Использовать статистику" at bounding box center [196, 164] width 15 height 18
radio input "true"
radio input "false"
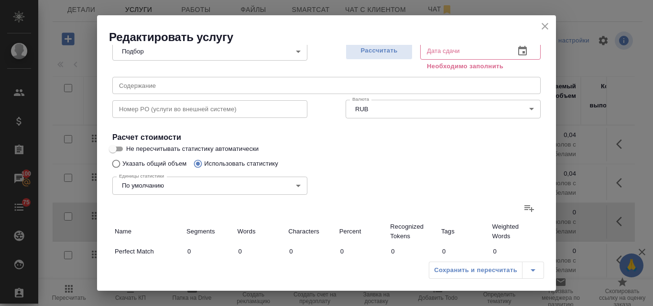
click at [524, 210] on icon at bounding box center [529, 208] width 10 height 7
click at [0, 0] on input "file" at bounding box center [0, 0] width 0 height 0
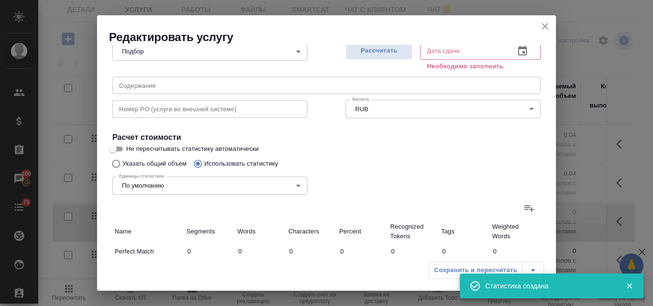
type input "2"
type input "7"
type input "41"
type input "2"
type input "6"
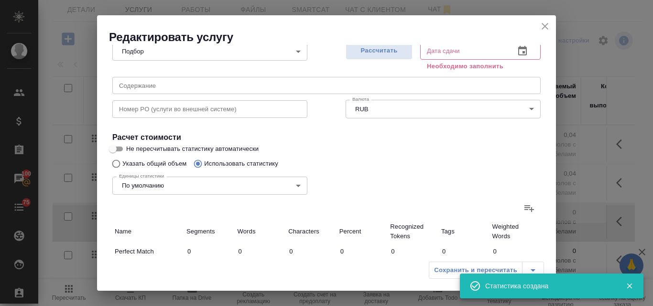
type input "40"
type input "3"
type input "13"
type input "81"
type input "3"
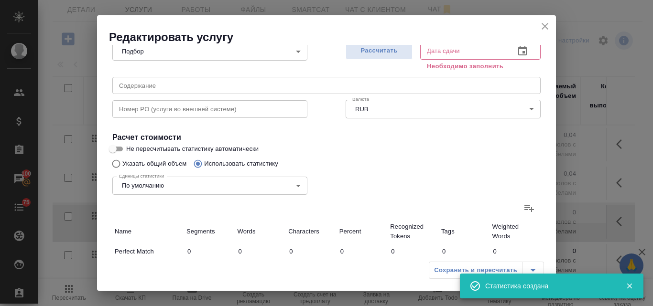
type input "13"
type input "81"
click at [373, 50] on span "Рассчитать" at bounding box center [379, 50] width 56 height 11
type input "08.09.2025 11:05"
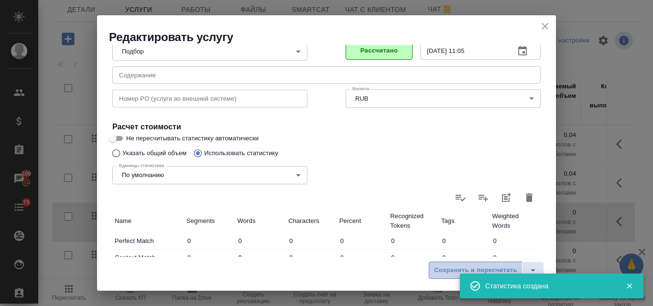
click at [452, 270] on span "Сохранить и пересчитать" at bounding box center [475, 270] width 83 height 11
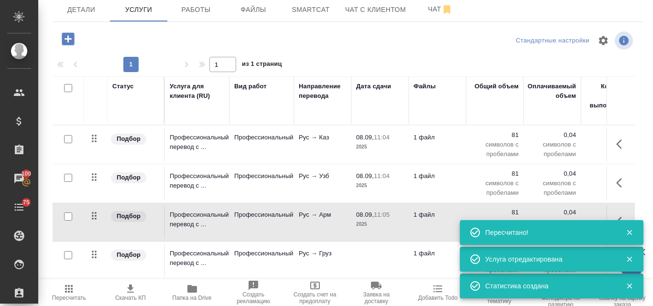
scroll to position [48, 0]
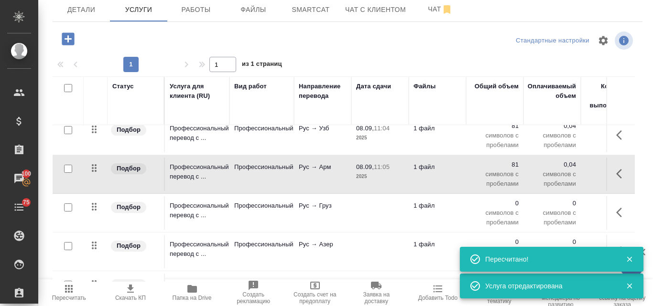
click at [327, 212] on td "Рус → Груз" at bounding box center [322, 212] width 57 height 33
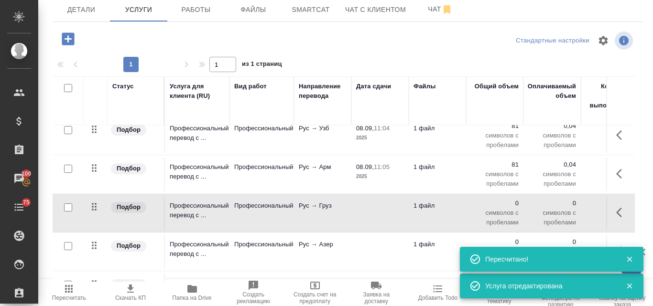
click at [327, 212] on td "Рус → Груз" at bounding box center [322, 212] width 57 height 33
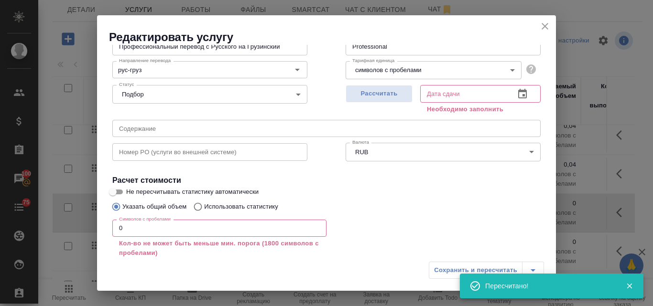
scroll to position [129, 0]
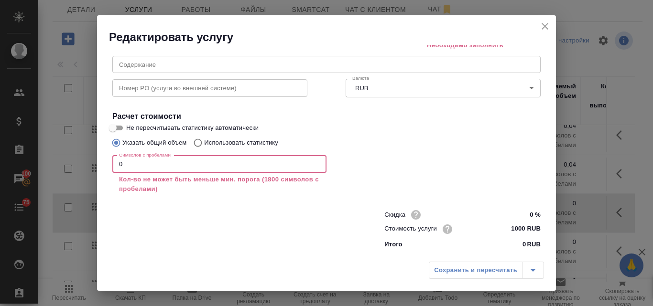
drag, startPoint x: 128, startPoint y: 162, endPoint x: 108, endPoint y: 162, distance: 19.6
click at [108, 162] on div "Вид работ Профессиональный Вид работ Название для клиента Профессиональный пере…" at bounding box center [326, 98] width 436 height 310
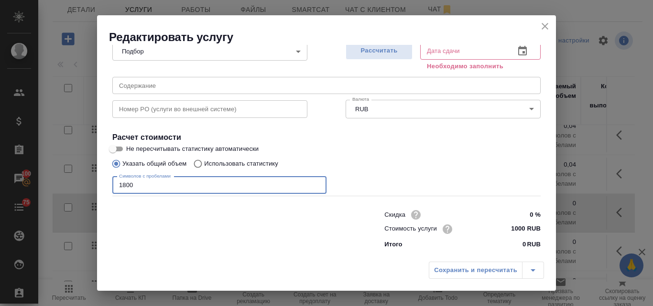
type input "1800"
click at [200, 163] on input "Использовать статистику" at bounding box center [196, 164] width 15 height 18
radio input "true"
radio input "false"
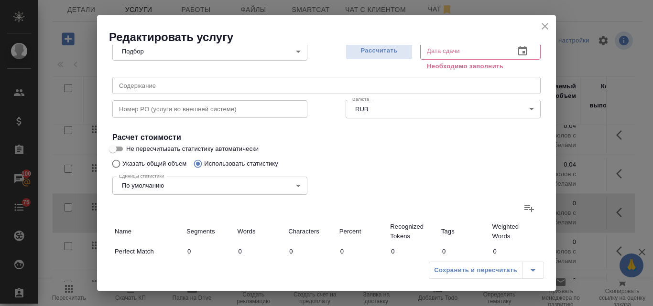
click at [524, 210] on icon at bounding box center [529, 208] width 10 height 7
click at [0, 0] on input "file" at bounding box center [0, 0] width 0 height 0
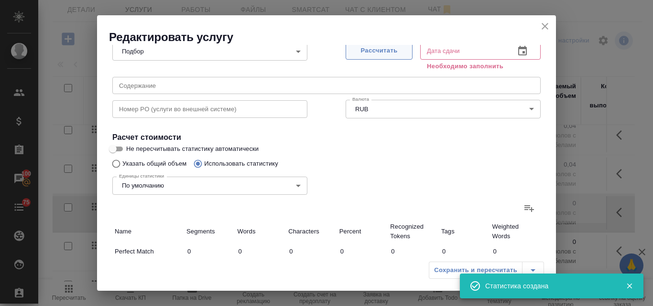
type input "2"
type input "7"
type input "41"
type input "2"
type input "6"
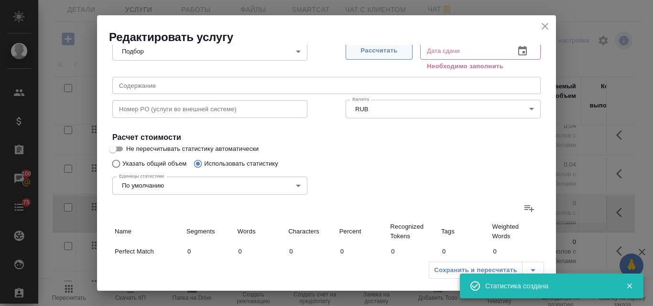
type input "40"
type input "3"
type input "13"
type input "81"
type input "3"
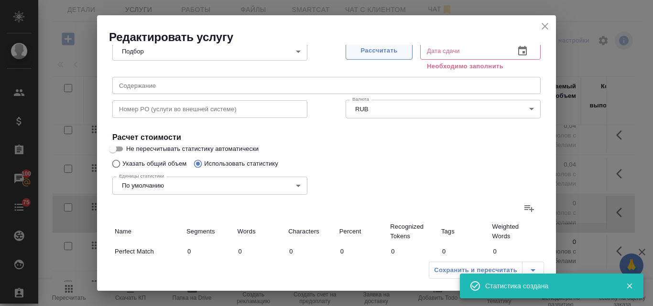
type input "13"
type input "81"
click at [386, 54] on span "Рассчитать" at bounding box center [379, 50] width 56 height 11
type input "08.09.2025 11:05"
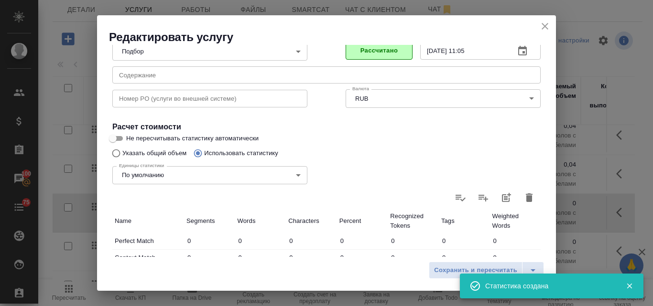
click at [453, 272] on span "Сохранить и пересчитать" at bounding box center [475, 270] width 83 height 11
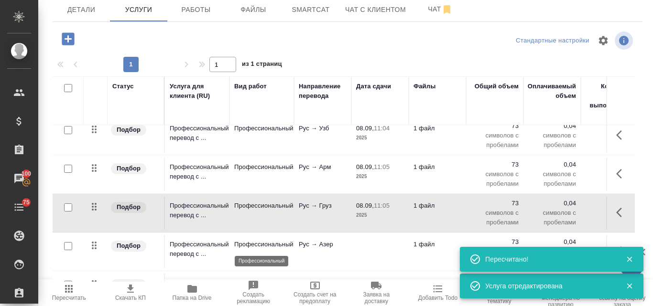
click at [262, 241] on p "Профессиональный" at bounding box center [261, 245] width 55 height 10
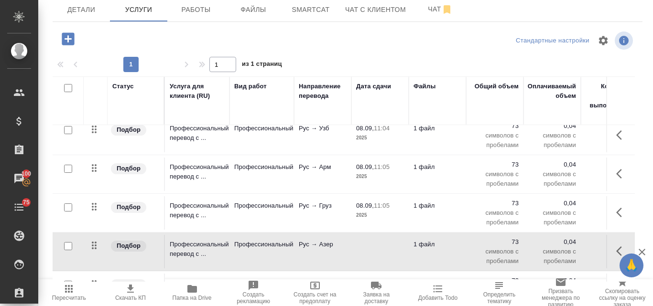
scroll to position [83, 0]
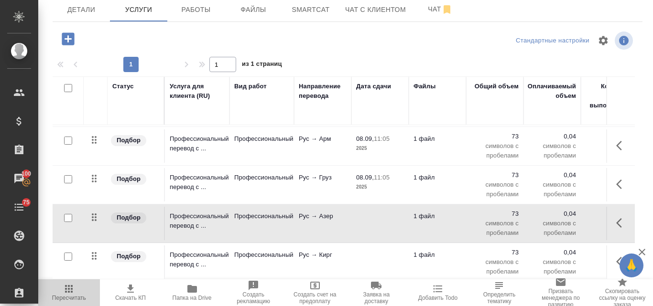
click at [72, 292] on icon "button" at bounding box center [69, 289] width 8 height 8
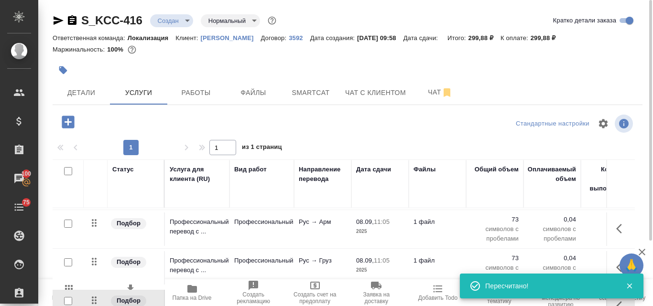
scroll to position [0, 0]
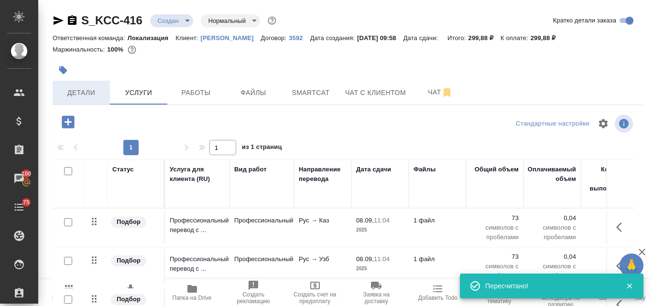
click at [73, 89] on span "Детали" at bounding box center [81, 93] width 46 height 12
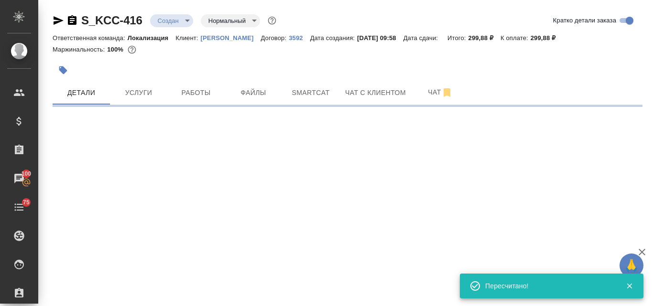
select select "RU"
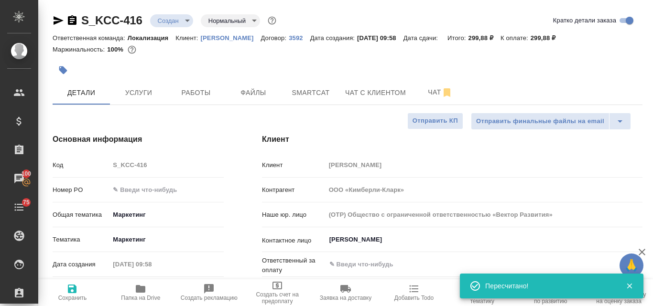
type textarea "x"
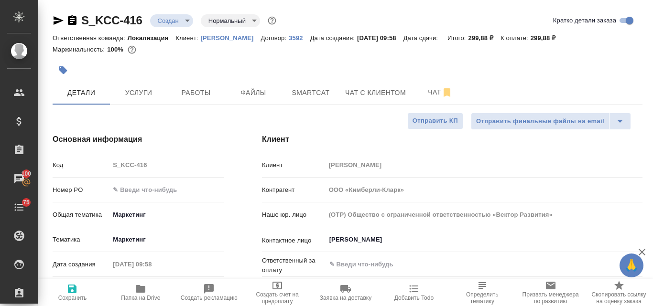
click at [58, 23] on icon "button" at bounding box center [58, 20] width 11 height 11
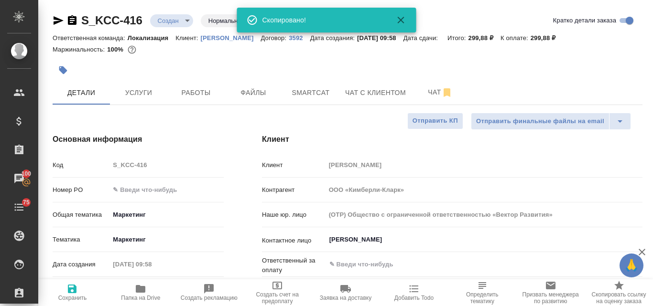
type textarea "x"
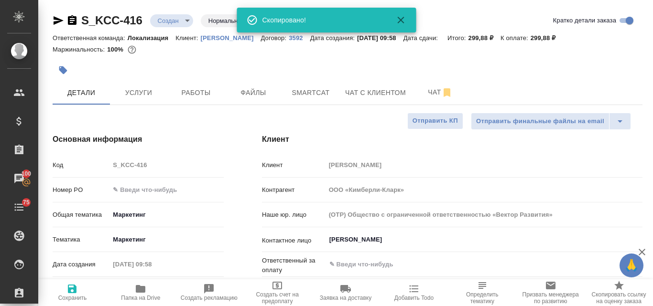
type textarea "x"
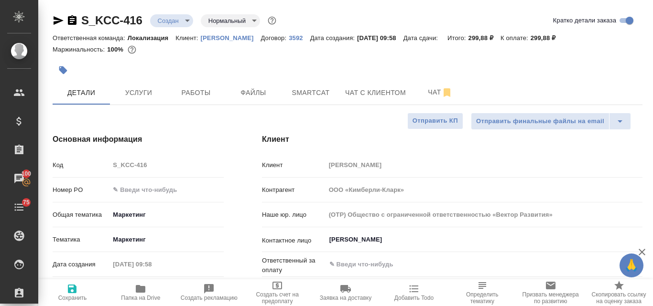
type textarea "x"
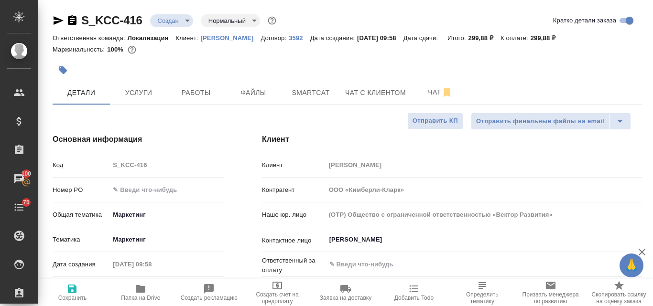
type textarea "x"
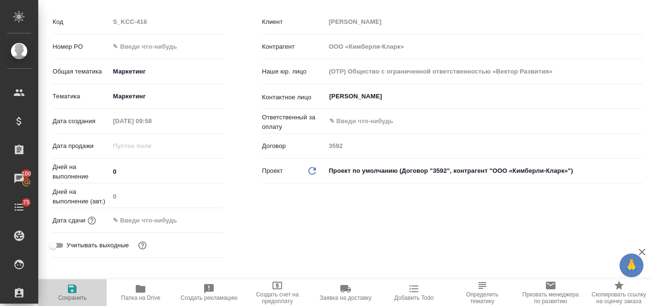
click at [73, 295] on span "Сохранить" at bounding box center [72, 298] width 29 height 7
type textarea "x"
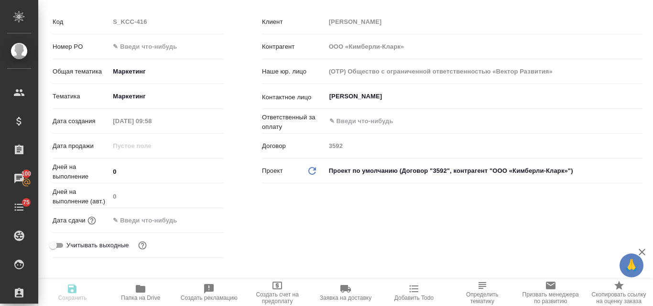
type textarea "x"
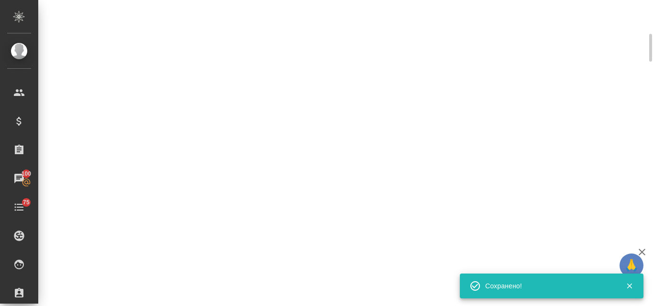
select select "RU"
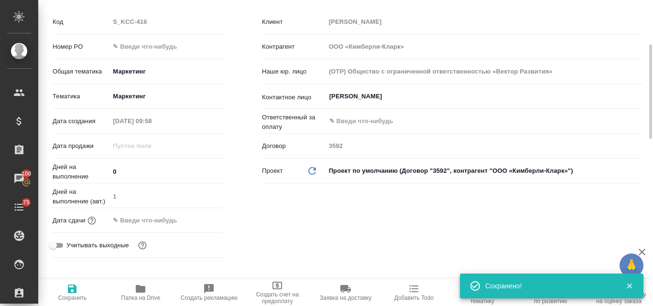
type textarea "x"
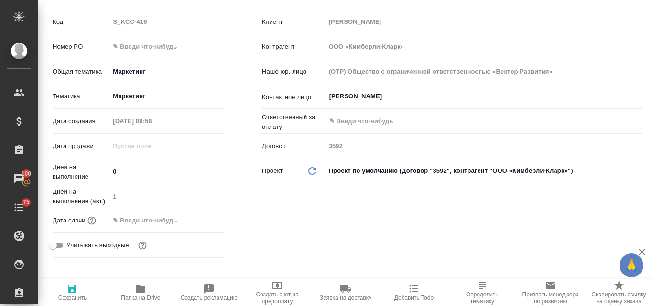
scroll to position [0, 0]
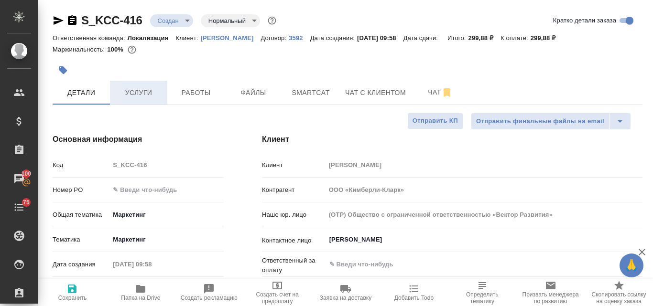
click at [140, 87] on span "Услуги" at bounding box center [139, 93] width 46 height 12
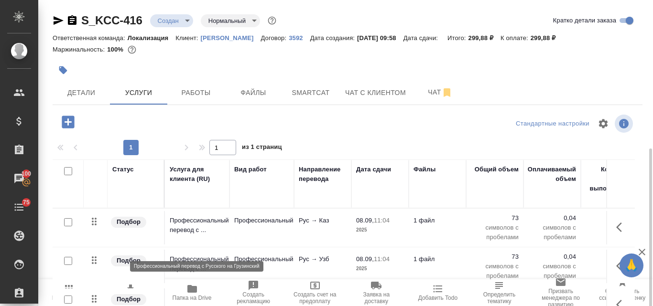
scroll to position [83, 0]
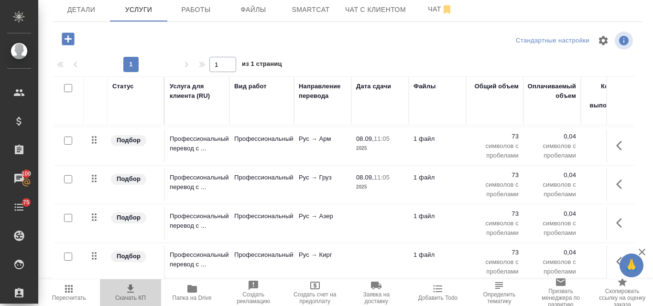
click at [129, 294] on icon "button" at bounding box center [130, 288] width 11 height 11
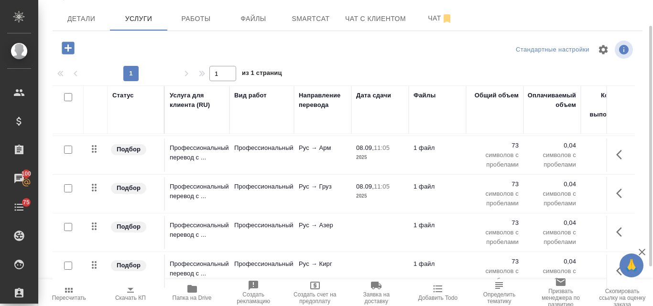
scroll to position [0, 0]
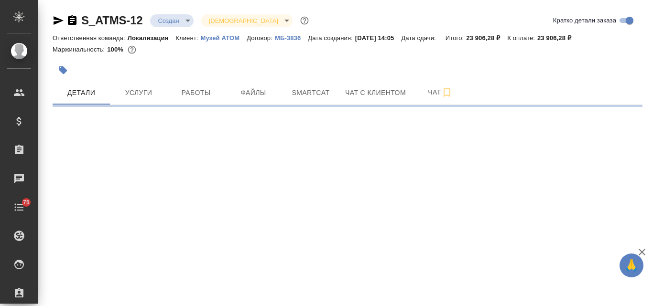
select select "RU"
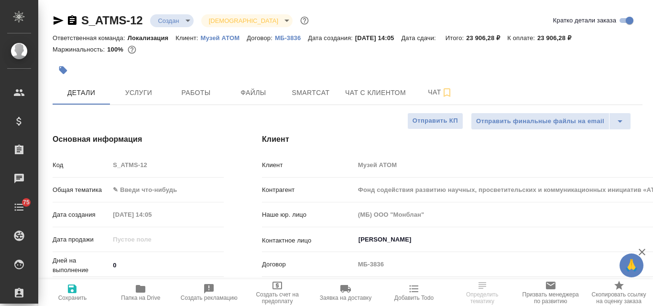
type textarea "x"
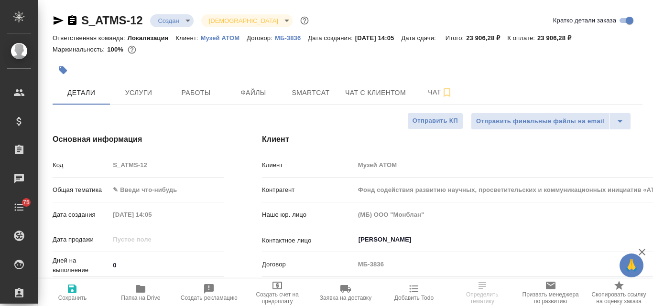
type textarea "x"
click at [185, 22] on body "🙏 .cls-1 fill:#fff; AWATERA Valyaeva Anna Клиенты Спецификации Заказы Чаты 75 T…" at bounding box center [326, 153] width 653 height 306
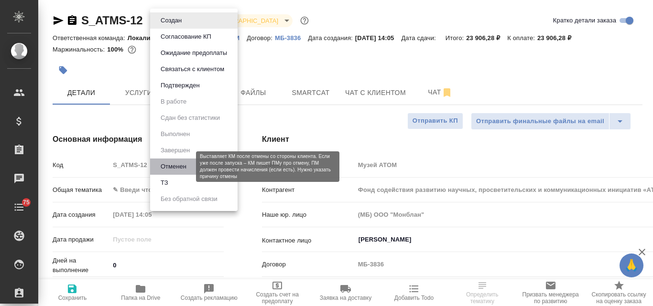
click at [188, 167] on button "Отменен" at bounding box center [174, 167] width 32 height 11
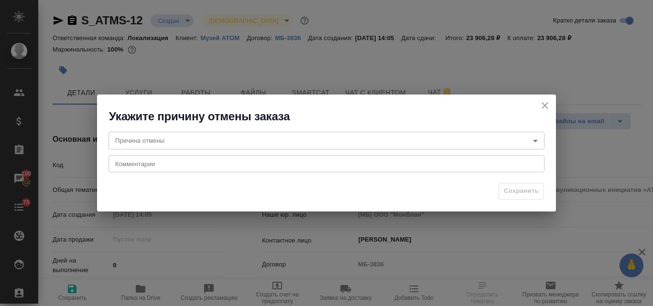
click at [129, 140] on body "🙏 .cls-1 fill:#fff; AWATERA Valyaeva Anna Клиенты Спецификации Заказы 100 Чаты …" at bounding box center [326, 153] width 653 height 306
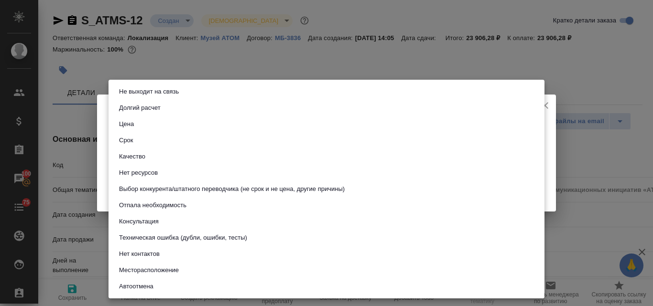
click at [169, 209] on button "Отпала необходимость" at bounding box center [152, 205] width 73 height 11
type input "noNeed"
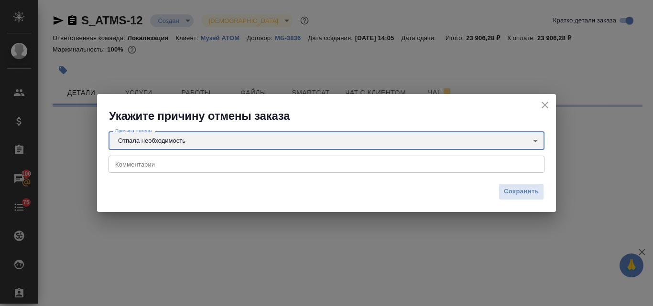
select select "RU"
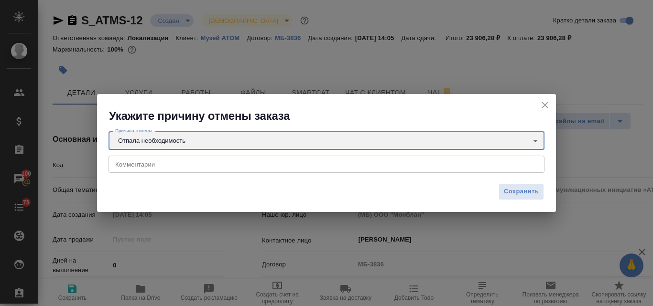
type textarea "x"
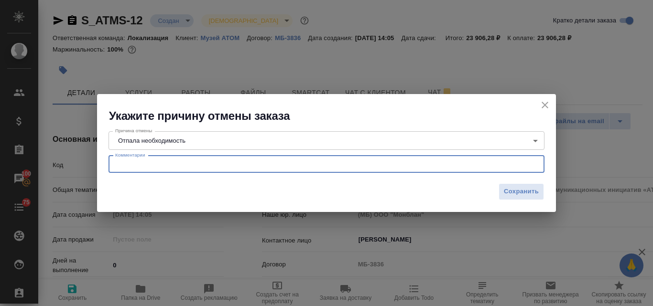
click at [274, 163] on textarea at bounding box center [326, 164] width 422 height 7
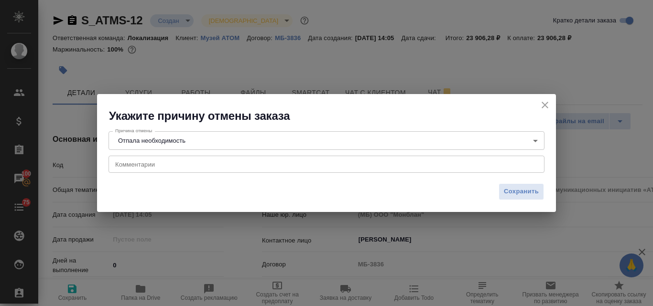
type textarea "x"
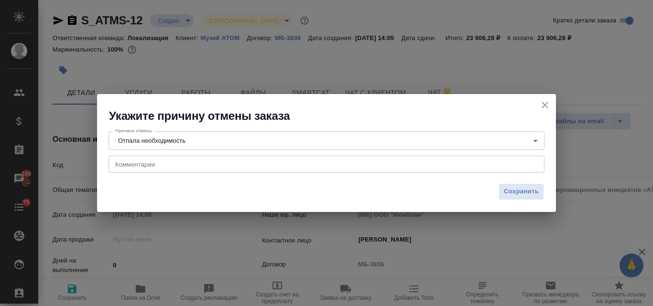
type textarea "x"
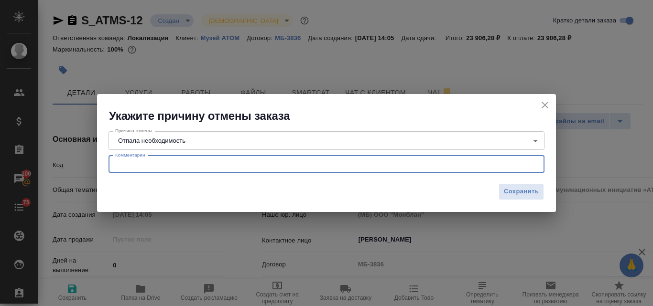
paste textarea "Нет, пока не запускаем, вернусь к Вам, если потребуется."
type textarea "Нет, пока не запускаем, вернусь к Вам, если потребуется."
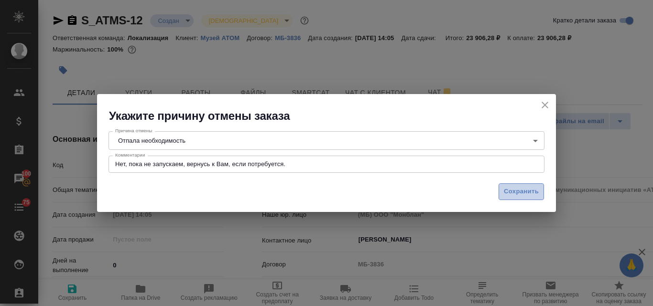
click at [508, 191] on span "Сохранить" at bounding box center [521, 191] width 35 height 11
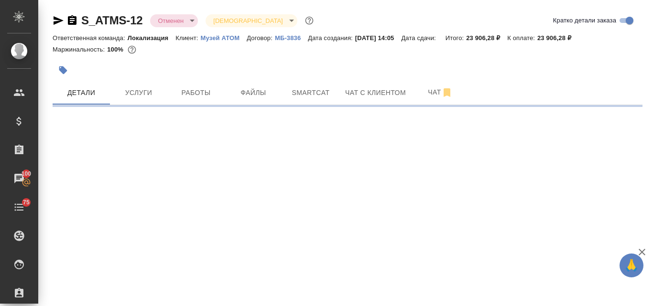
select select "RU"
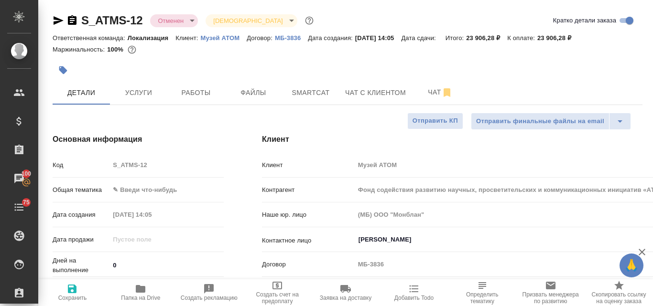
type textarea "x"
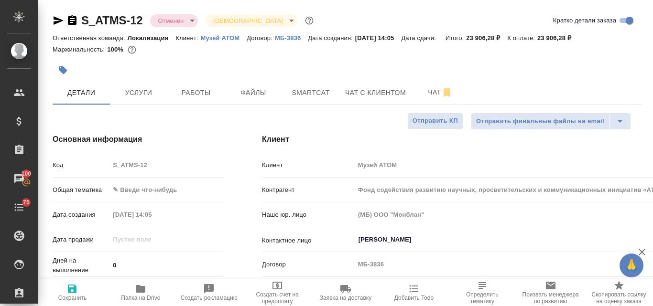
type textarea "x"
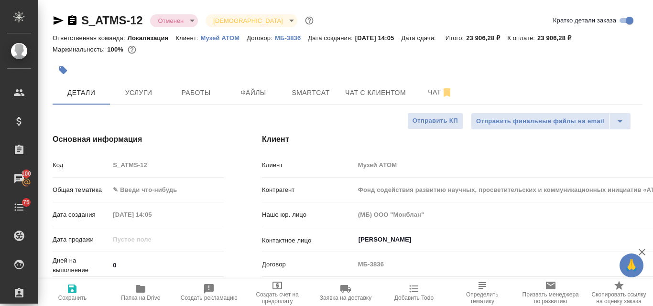
type textarea "x"
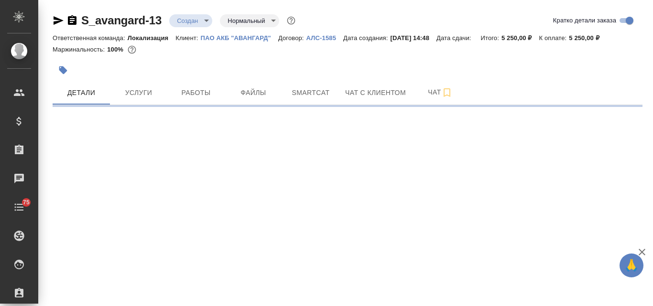
select select "RU"
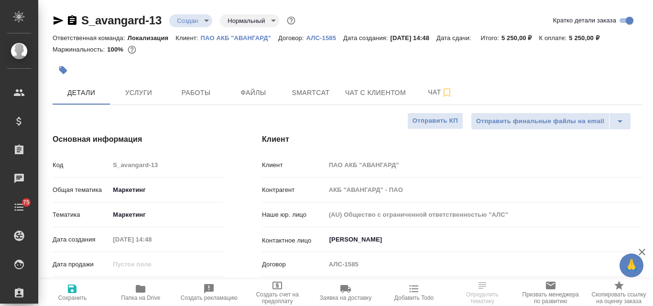
type textarea "x"
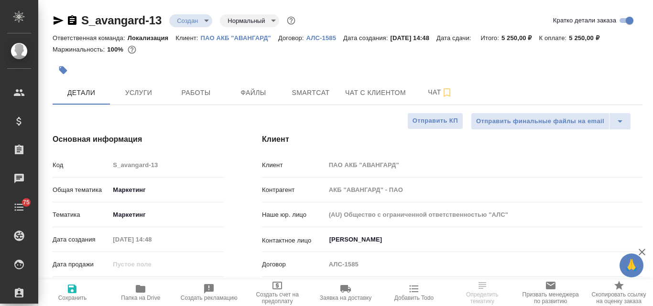
type textarea "x"
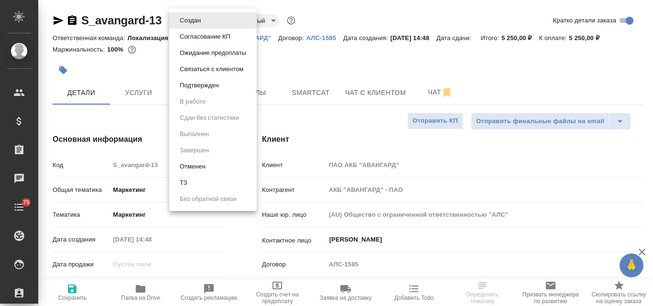
click at [204, 21] on body "🙏 .cls-1 fill:#fff; AWATERA Valyaeva Anna Клиенты Спецификации Заказы Чаты 75 T…" at bounding box center [326, 153] width 653 height 306
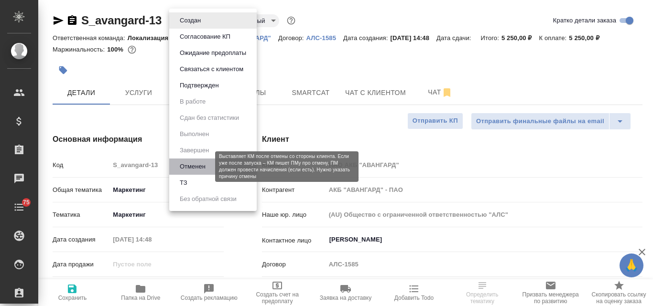
click at [196, 170] on button "Отменен" at bounding box center [193, 167] width 32 height 11
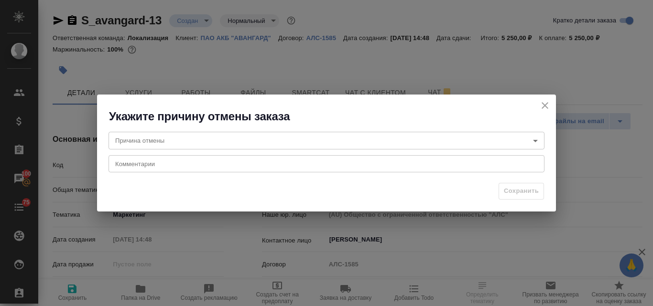
click at [173, 141] on body "🙏 .cls-1 fill:#fff; AWATERA Valyaeva Anna Клиенты Спецификации Заказы 100 Чаты …" at bounding box center [326, 153] width 653 height 306
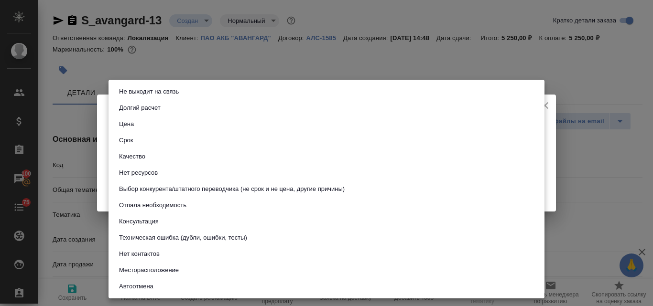
click at [170, 91] on button "Не выходит на связь" at bounding box center [148, 91] width 65 height 11
type input "stopContacting"
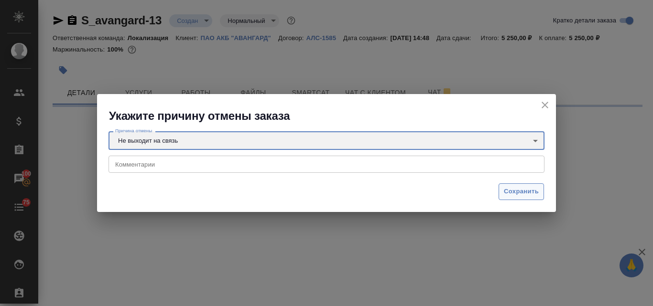
select select "RU"
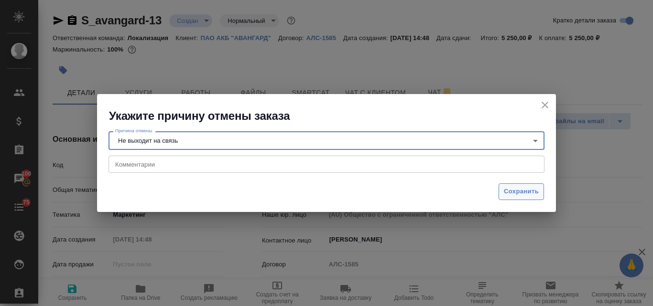
click at [509, 191] on span "Сохранить" at bounding box center [521, 191] width 35 height 11
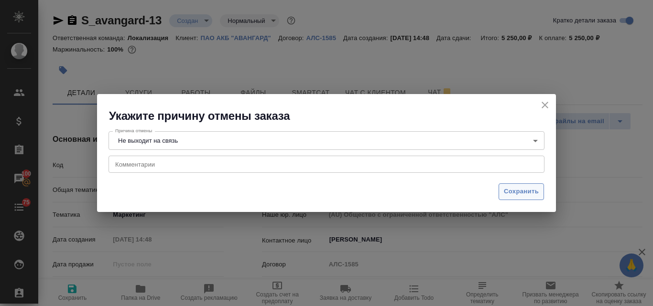
type textarea "x"
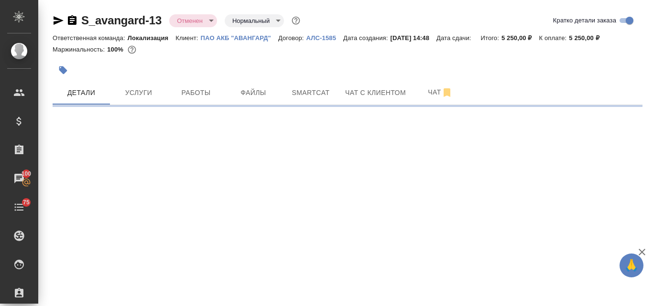
select select "RU"
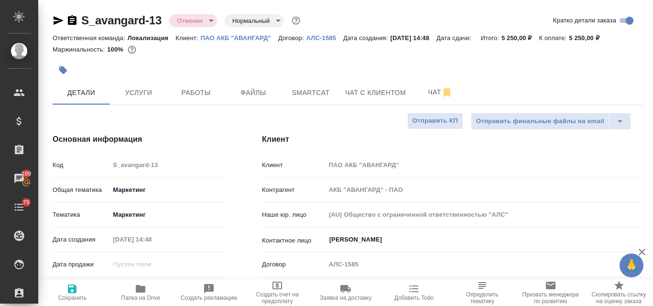
type textarea "x"
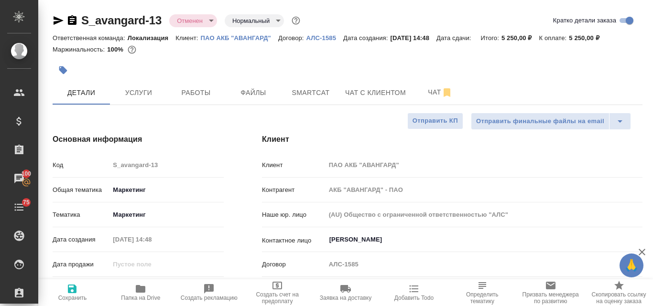
type textarea "x"
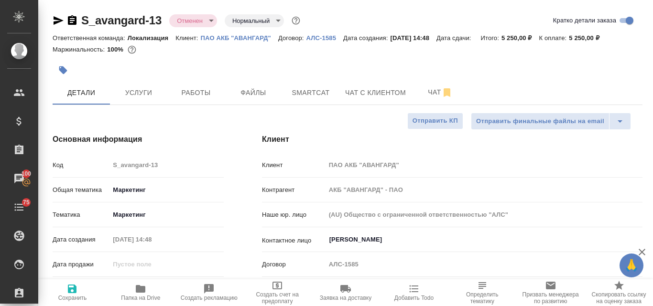
type textarea "x"
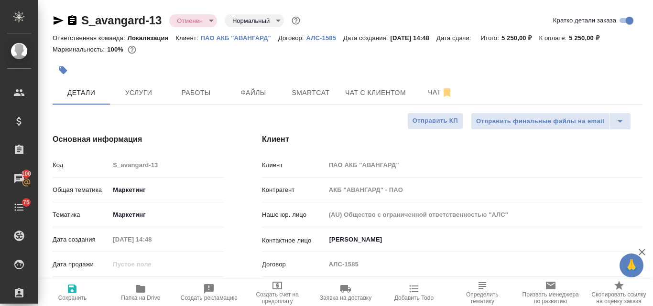
type textarea "x"
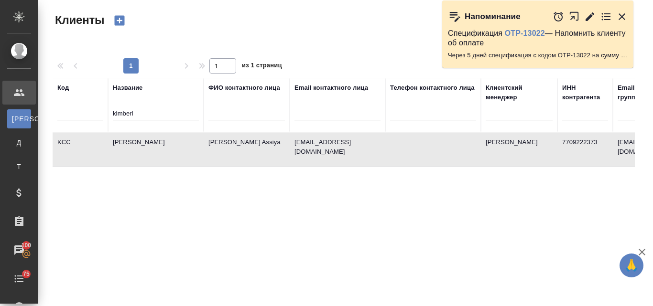
select select "RU"
drag, startPoint x: 143, startPoint y: 112, endPoint x: 95, endPoint y: 112, distance: 47.8
click at [95, 112] on tr "Код Название kimberl ФИО контактного лица Email контактного лица Телефон контак…" at bounding box center [414, 105] width 723 height 54
paste input "LR Health & Beauty"
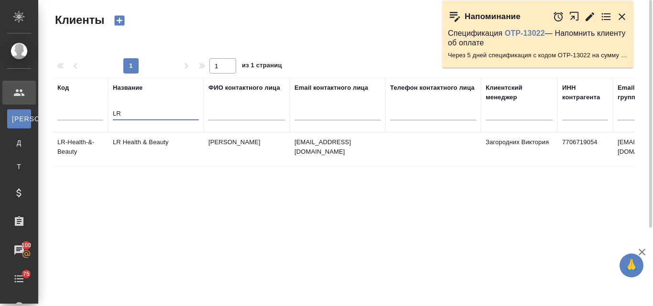
type input "L"
type input "м"
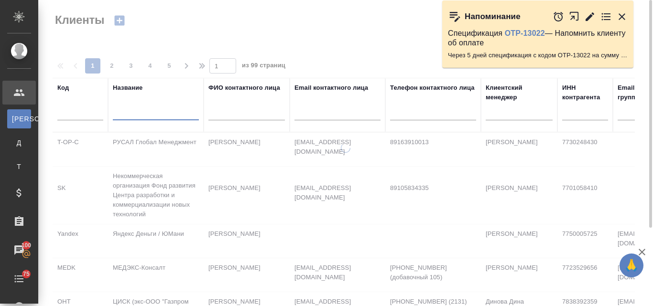
paste input "Onpoint"
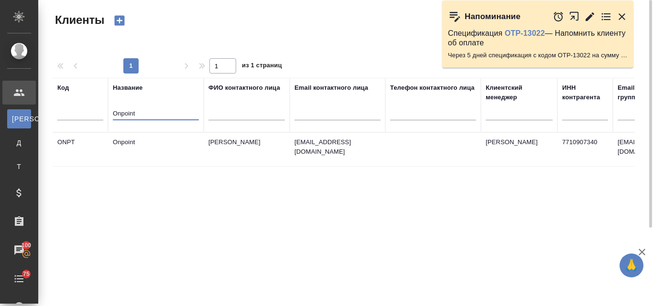
type input "Onpoint"
drag, startPoint x: 140, startPoint y: 112, endPoint x: 101, endPoint y: 115, distance: 38.8
click at [104, 114] on tr "Код Название Onpoint ФИО контактного лица Email контактного лица Телефон контак…" at bounding box center [414, 105] width 723 height 54
paste input "L'OCCITANE"
type input "L"
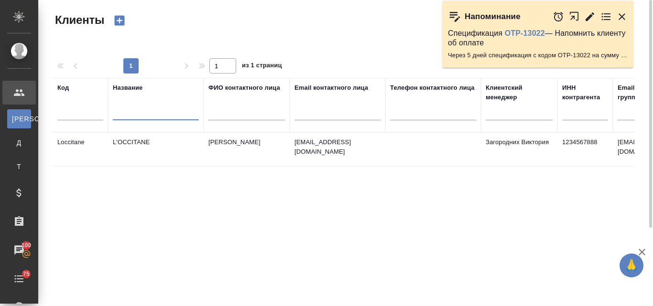
paste input "LVMH (ООО Селдико)"
type input "L"
paste input "Мой офис"
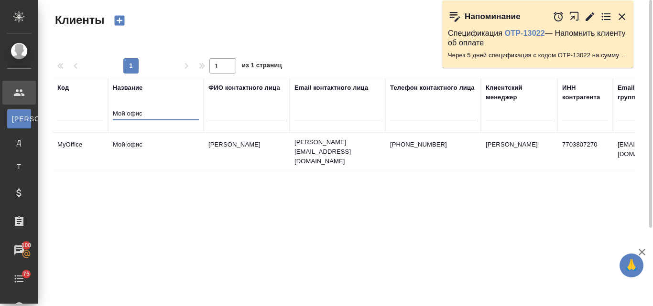
type input "Мой офис"
drag, startPoint x: 140, startPoint y: 108, endPoint x: 114, endPoint y: 111, distance: 26.5
click at [114, 111] on div "Мой офис" at bounding box center [156, 115] width 86 height 23
drag, startPoint x: 139, startPoint y: 112, endPoint x: 109, endPoint y: 111, distance: 29.7
click at [109, 111] on th "Название Мой офис" at bounding box center [156, 105] width 96 height 54
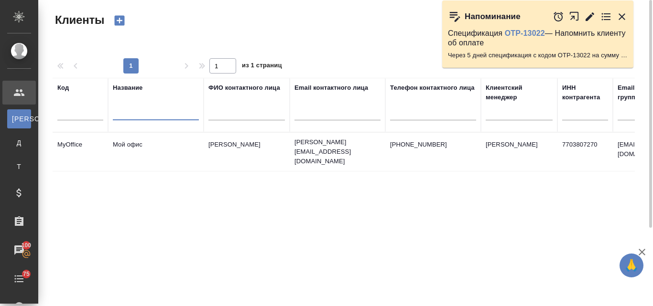
type input "м"
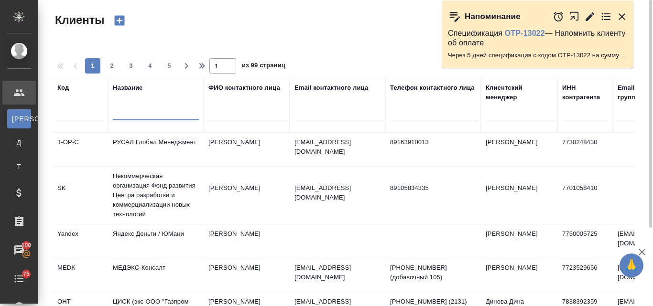
paste input "Фирма «[DEMOGRAPHIC_DATA]»"
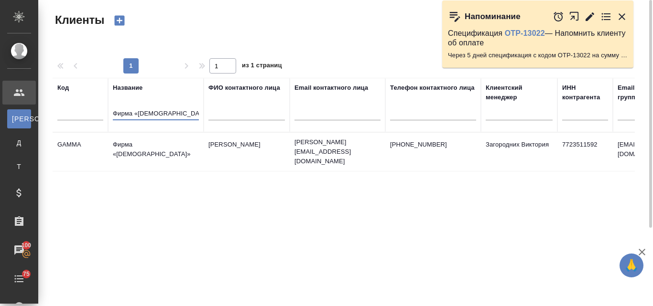
type input "Фирма «[DEMOGRAPHIC_DATA]»"
drag, startPoint x: 164, startPoint y: 108, endPoint x: 110, endPoint y: 108, distance: 54.5
click at [110, 108] on th "Название Фирма «Гамма»" at bounding box center [156, 105] width 96 height 54
paste input "Servier (ЗАО "Сервье")"
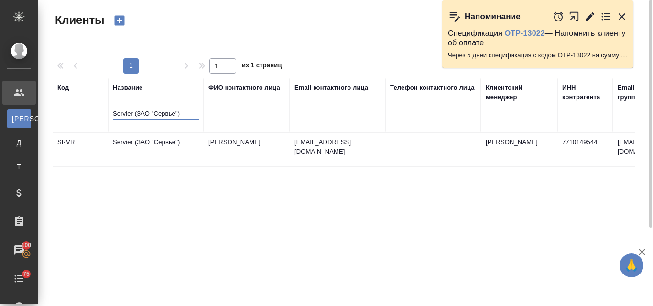
type input "Servier (ЗАО "Сервье")"
drag, startPoint x: 193, startPoint y: 108, endPoint x: 110, endPoint y: 116, distance: 83.0
click at [110, 116] on th "Название Servier (ЗАО "Сервье")" at bounding box center [156, 105] width 96 height 54
paste input "ООО АЛЬФАРМ"
type input "ООО АЛЬФАРМ"
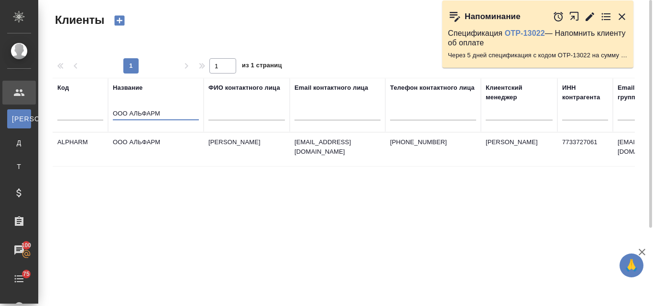
drag, startPoint x: 160, startPoint y: 110, endPoint x: 104, endPoint y: 110, distance: 55.4
click at [104, 110] on tr "Код Название ООО АЛЬФАРМ ФИО контактного лица Email контактного лица Телефон ко…" at bounding box center [414, 105] width 723 height 54
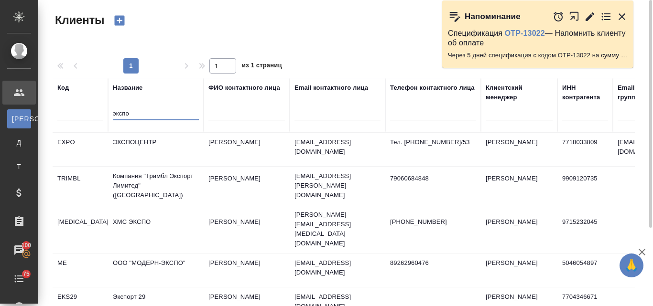
type input "экспо"
click at [150, 139] on td "ЭКСПОЦЕНТР" at bounding box center [156, 149] width 96 height 33
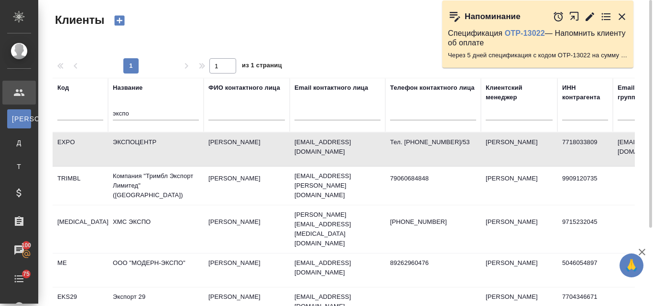
click at [150, 139] on td "ЭКСПОЦЕНТР" at bounding box center [156, 149] width 96 height 33
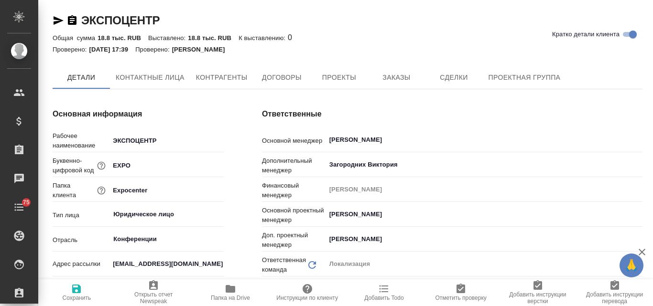
type textarea "x"
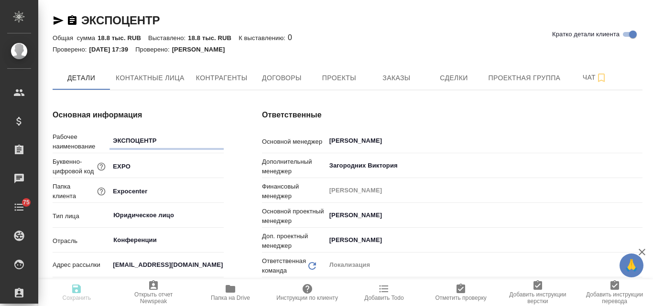
type textarea "x"
click at [397, 77] on span "Заказы" at bounding box center [396, 78] width 46 height 12
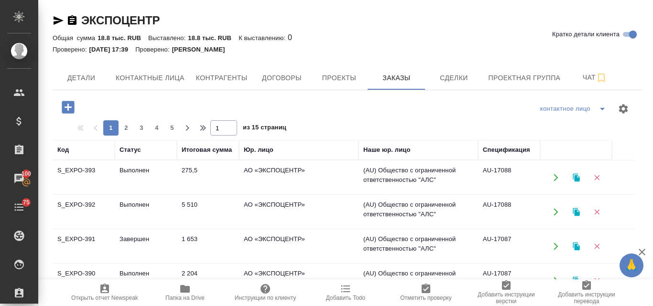
click at [127, 205] on td "Выполнен" at bounding box center [146, 211] width 62 height 33
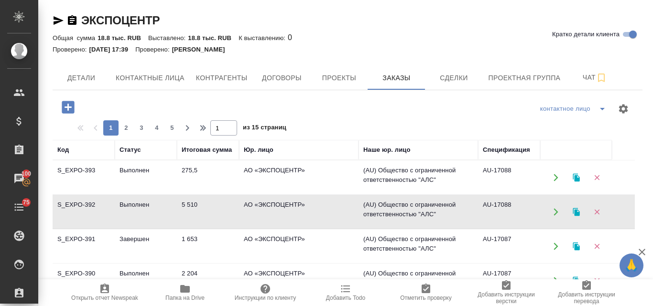
click at [127, 205] on td "Выполнен" at bounding box center [146, 211] width 62 height 33
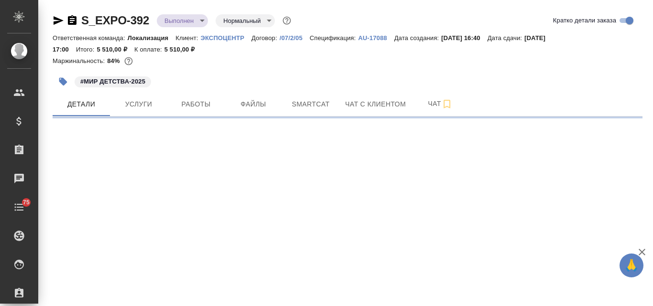
select select "RU"
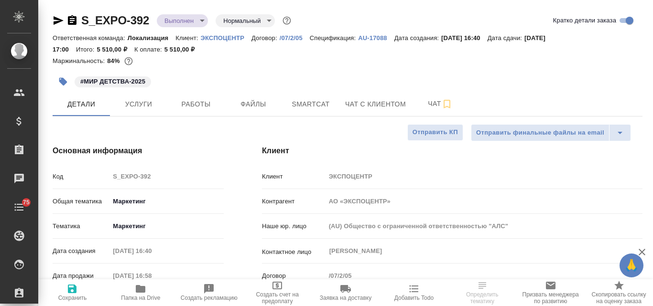
type textarea "x"
click at [369, 35] on p "AU-17088" at bounding box center [376, 37] width 36 height 7
type textarea "x"
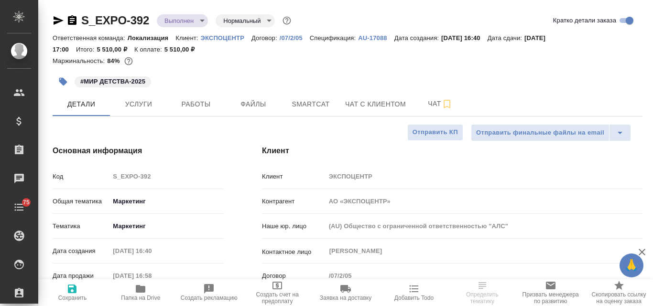
type textarea "x"
select select "RU"
type textarea "x"
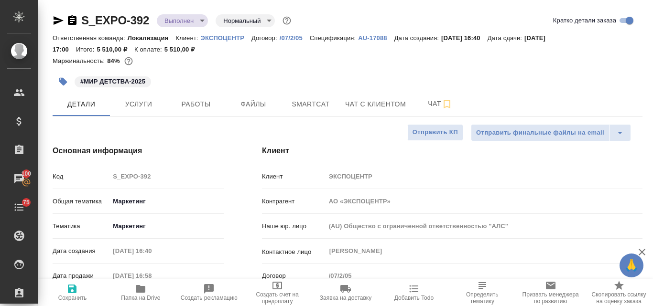
type textarea "x"
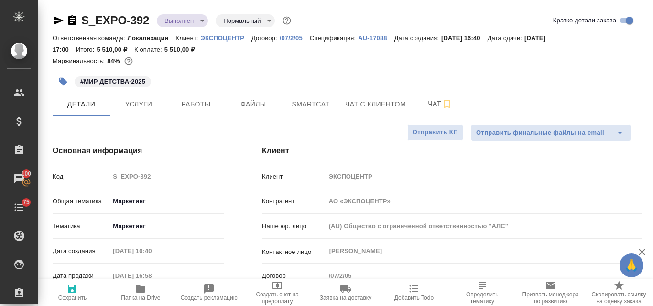
type textarea "x"
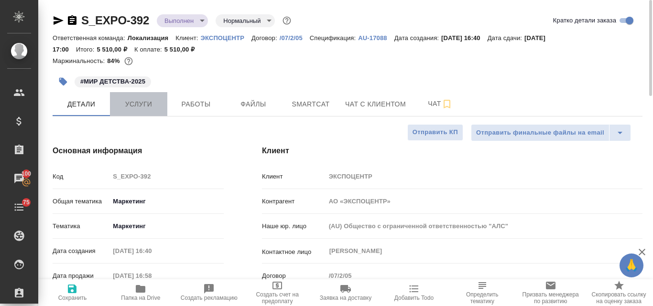
click at [140, 108] on span "Услуги" at bounding box center [139, 104] width 46 height 12
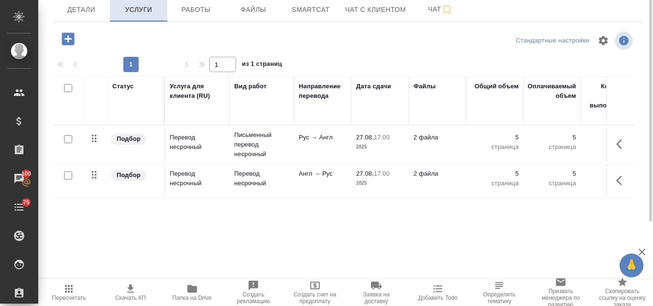
scroll to position [47, 0]
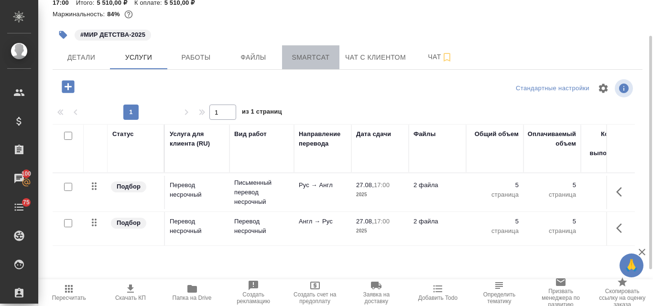
click at [322, 54] on span "Smartcat" at bounding box center [311, 58] width 46 height 12
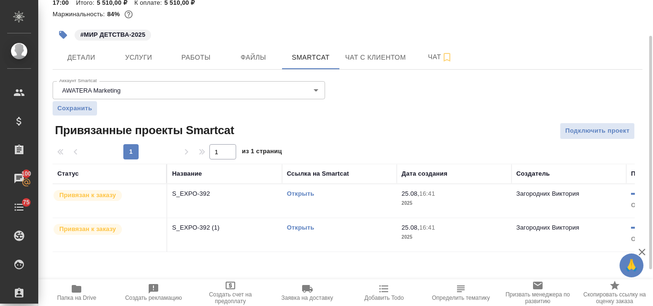
click at [294, 192] on link "Открыть" at bounding box center [300, 193] width 27 height 7
click at [75, 52] on span "Детали" at bounding box center [81, 58] width 46 height 12
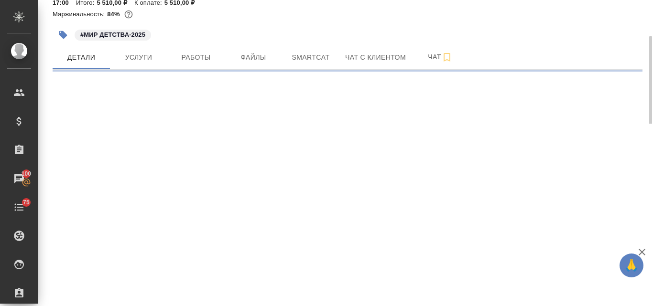
select select "RU"
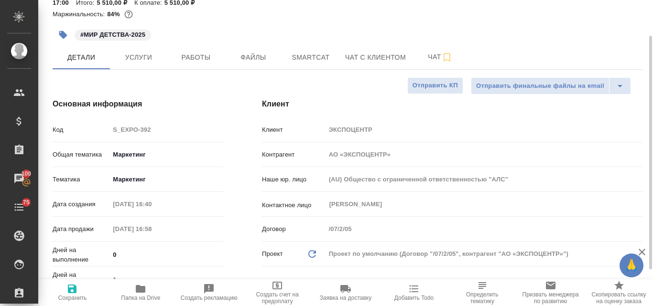
type textarea "x"
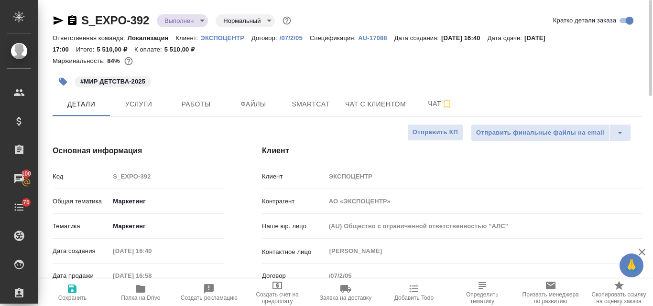
type textarea "x"
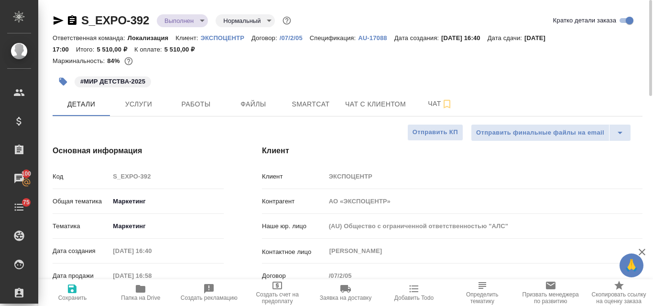
type textarea "x"
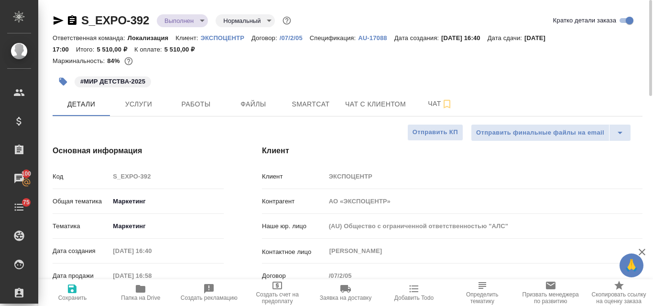
type textarea "x"
click at [141, 110] on span "Услуги" at bounding box center [139, 104] width 46 height 12
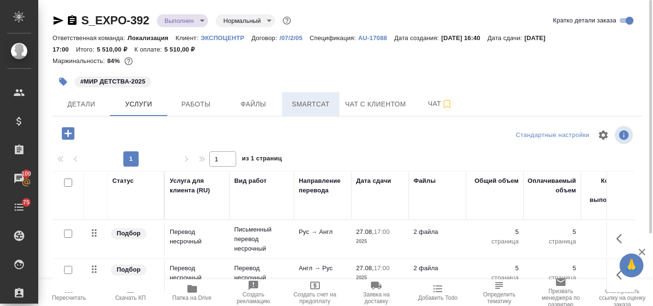
click at [308, 109] on span "Smartcat" at bounding box center [311, 104] width 46 height 12
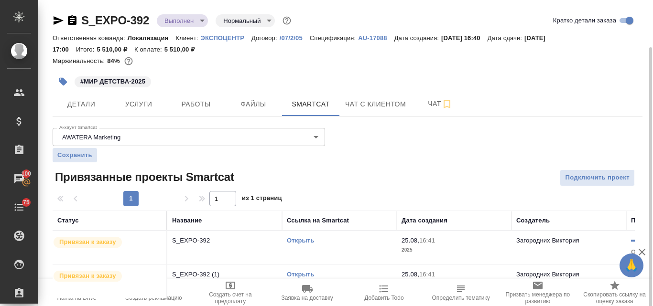
scroll to position [24, 0]
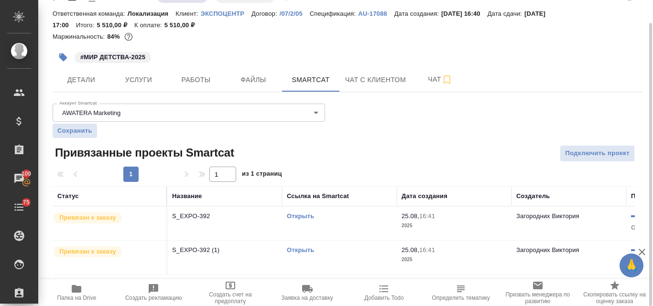
click at [310, 251] on link "Открыть" at bounding box center [300, 250] width 27 height 7
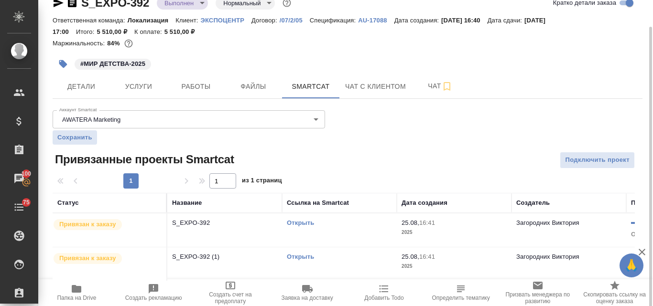
scroll to position [0, 0]
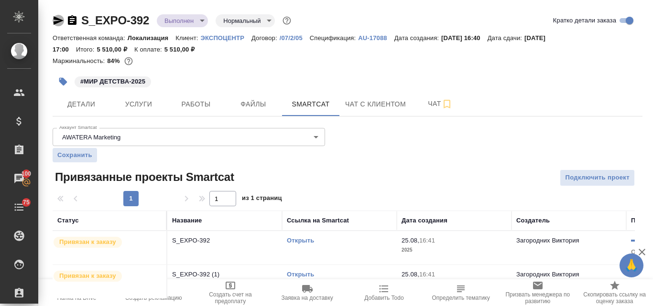
click at [62, 18] on icon "button" at bounding box center [58, 20] width 11 height 11
click at [117, 97] on button "Услуги" at bounding box center [138, 104] width 57 height 24
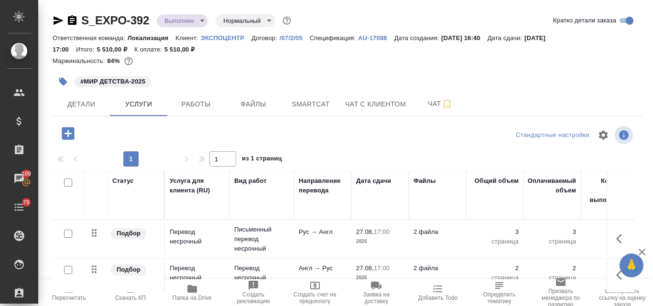
click at [374, 36] on p "AU-17088" at bounding box center [376, 37] width 36 height 7
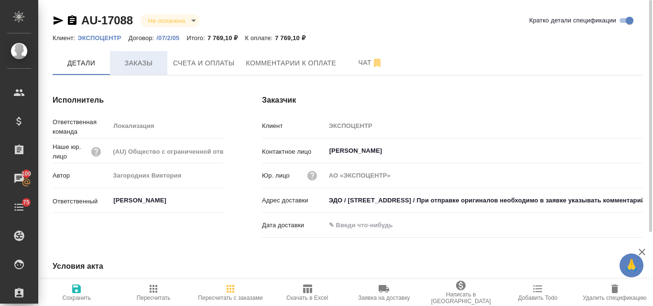
click at [144, 67] on span "Заказы" at bounding box center [139, 63] width 46 height 12
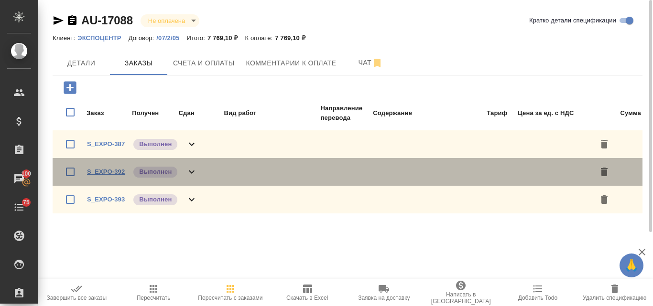
click at [106, 170] on link "S_EXPO-392" at bounding box center [106, 171] width 38 height 7
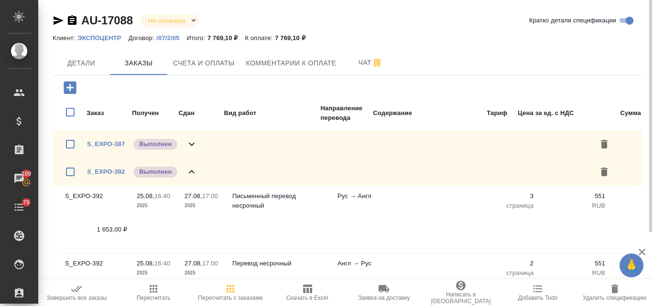
click at [190, 170] on icon at bounding box center [191, 171] width 11 height 11
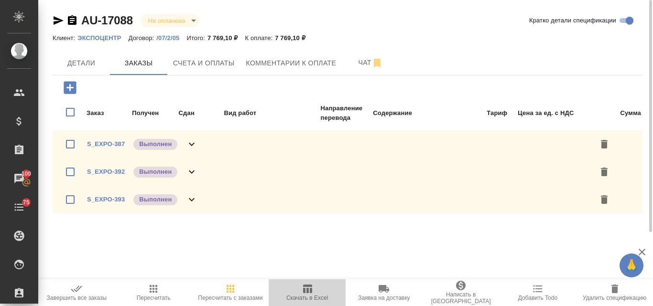
click at [308, 295] on span "Скачать в Excel" at bounding box center [307, 298] width 42 height 7
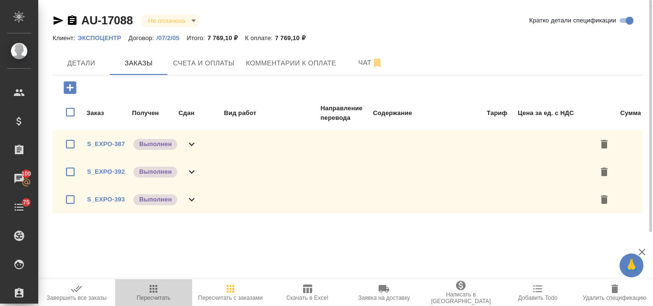
click at [158, 295] on span "Пересчитать" at bounding box center [154, 298] width 34 height 7
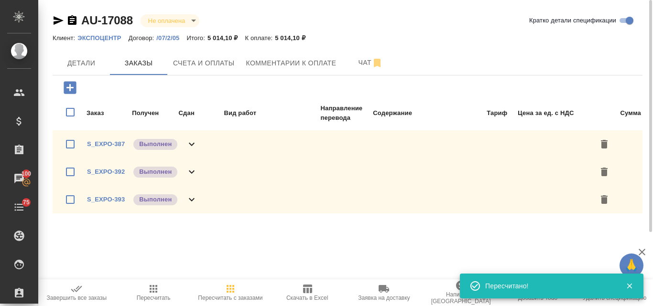
click at [315, 301] on span "Скачать в Excel" at bounding box center [307, 298] width 42 height 7
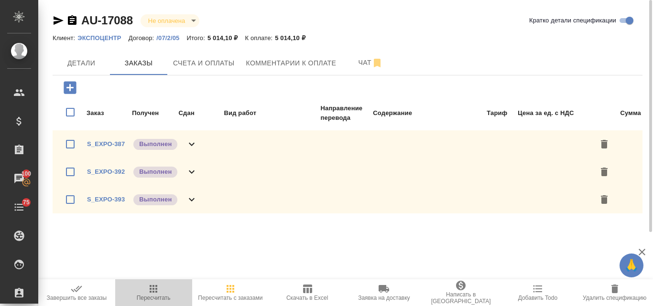
click at [157, 292] on icon "button" at bounding box center [154, 289] width 8 height 8
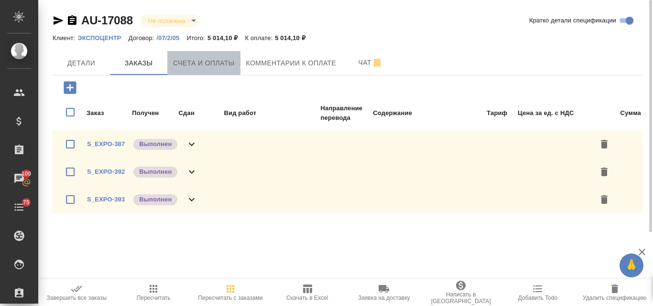
click at [193, 65] on span "Счета и оплаты" at bounding box center [204, 63] width 62 height 12
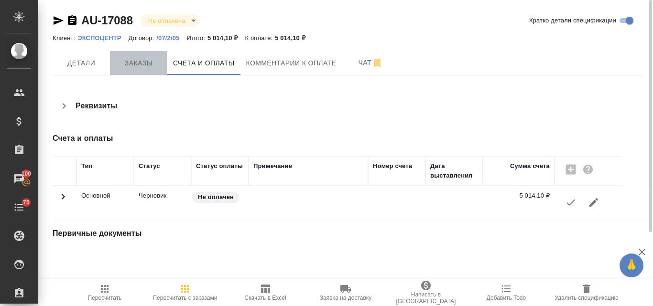
click at [145, 62] on span "Заказы" at bounding box center [139, 63] width 46 height 12
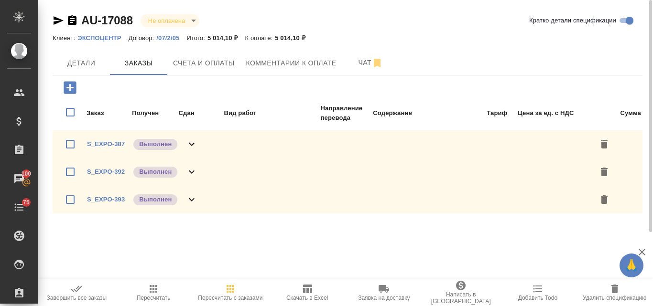
click at [53, 16] on icon "button" at bounding box center [58, 20] width 11 height 11
click at [54, 20] on icon "button" at bounding box center [58, 20] width 11 height 11
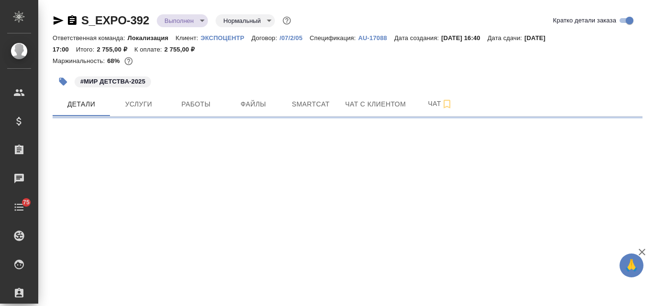
select select "RU"
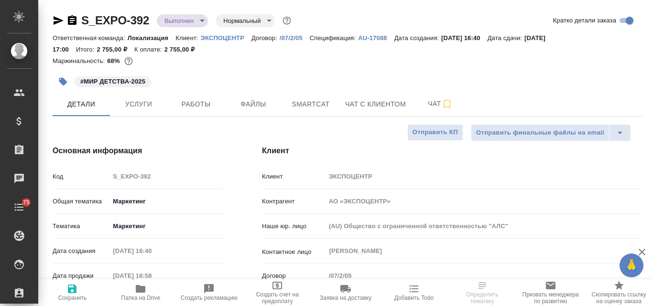
type textarea "x"
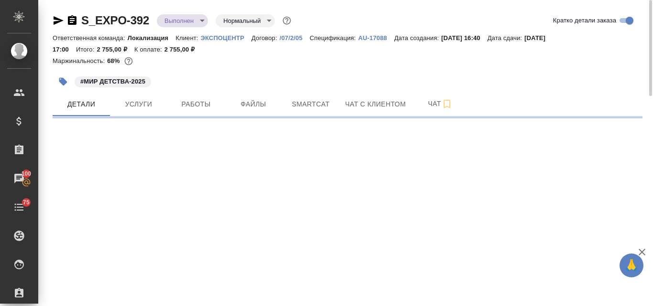
select select "RU"
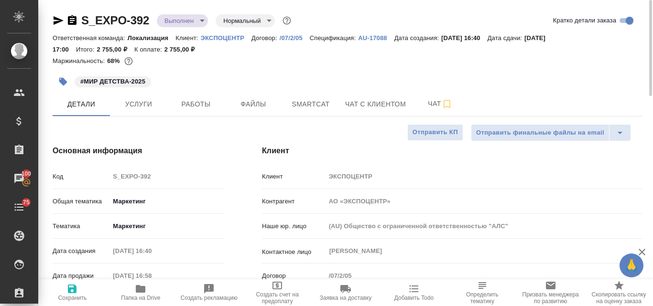
type textarea "x"
click at [123, 101] on span "Услуги" at bounding box center [139, 104] width 46 height 12
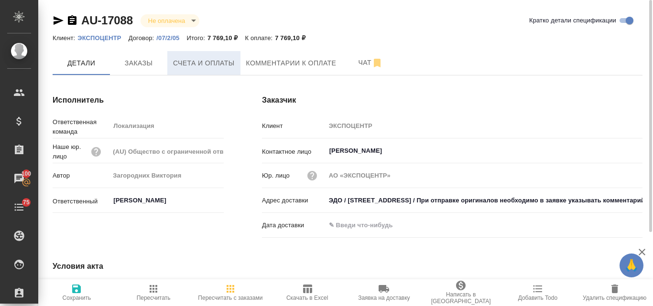
click at [199, 64] on span "Счета и оплаты" at bounding box center [204, 63] width 62 height 12
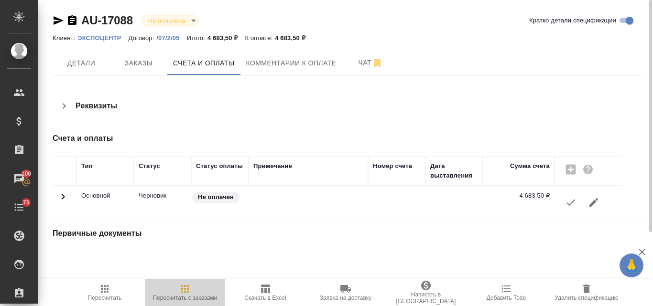
click at [186, 292] on icon "button" at bounding box center [185, 289] width 8 height 8
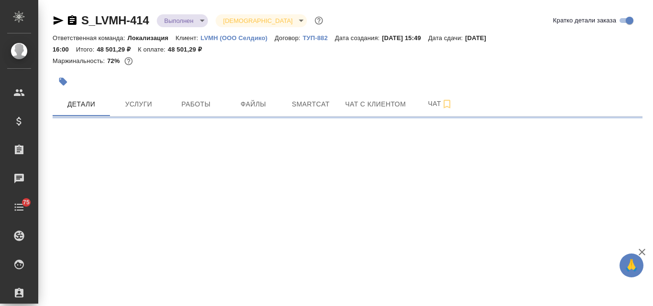
select select "RU"
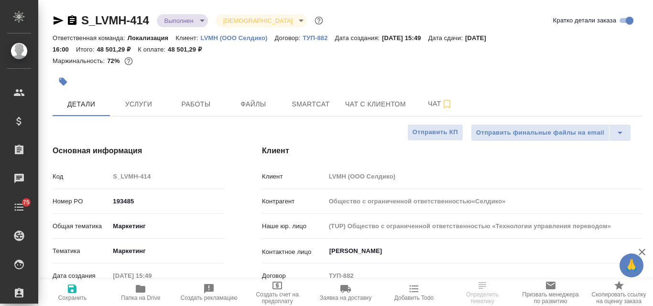
type input "Общество с ограниченной ответственностью«Селдико»"
type textarea "x"
type input "Общество с ограниченной ответственностью«Селдико»"
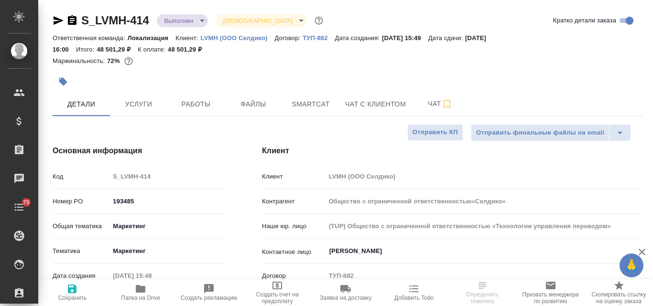
type textarea "x"
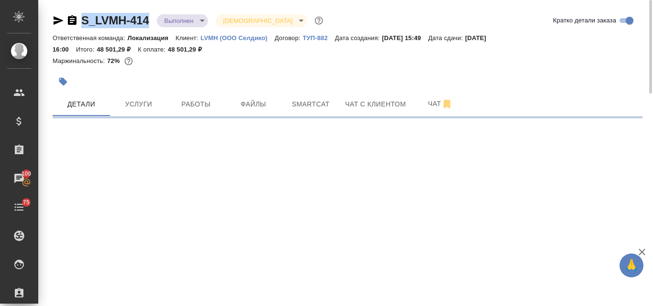
drag, startPoint x: 152, startPoint y: 19, endPoint x: 80, endPoint y: 19, distance: 72.2
click at [80, 19] on div "S_LVMH-414 Выполнен completed Святая троица holyTrinity" at bounding box center [189, 20] width 272 height 15
select select "RU"
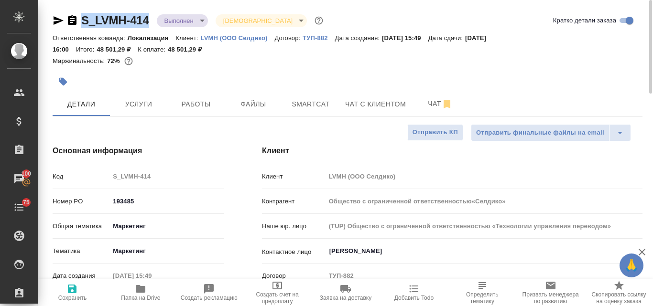
type textarea "x"
copy link "S_LVMH-414"
type input "Общество с ограниченной ответственностью«Селдико»"
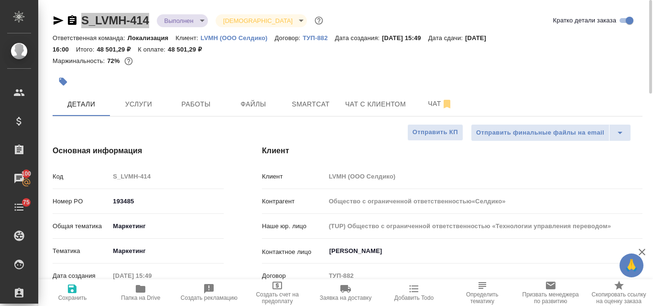
type textarea "x"
type input "Общество с ограниченной ответственностью«Селдико»"
type textarea "x"
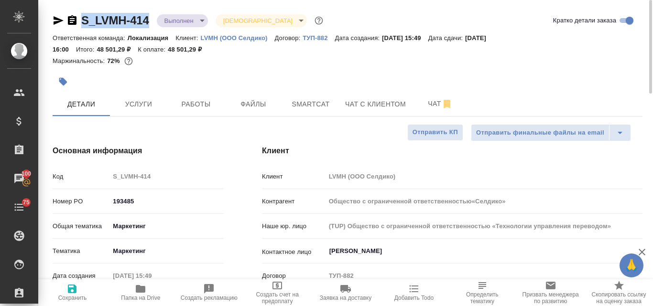
type textarea "x"
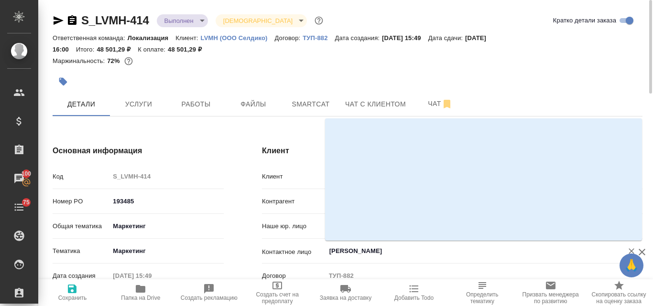
scroll to position [155, 0]
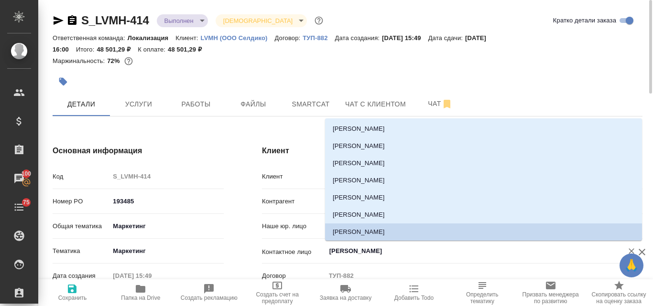
drag, startPoint x: 381, startPoint y: 253, endPoint x: 327, endPoint y: 250, distance: 54.1
click at [327, 250] on div "Красина Анна ​" at bounding box center [483, 251] width 317 height 17
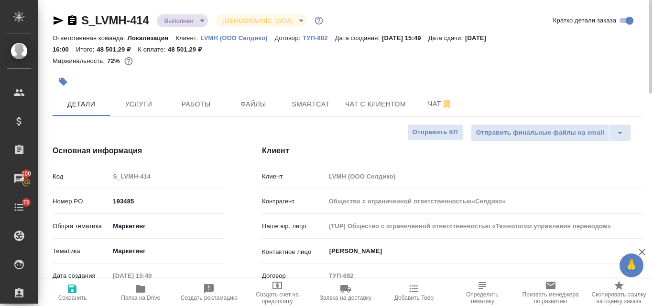
type input "Общество с ограниченной ответственностью«Селдико»"
type textarea "x"
type input "Общество с ограниченной ответственностью«Селдико»"
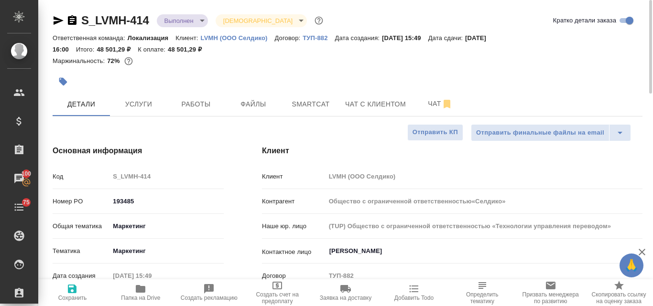
type textarea "x"
click at [201, 21] on body "🙏 .cls-1 fill:#fff; AWATERA Valyaeva Anna Клиенты Спецификации Заказы 100 Чаты …" at bounding box center [326, 153] width 653 height 306
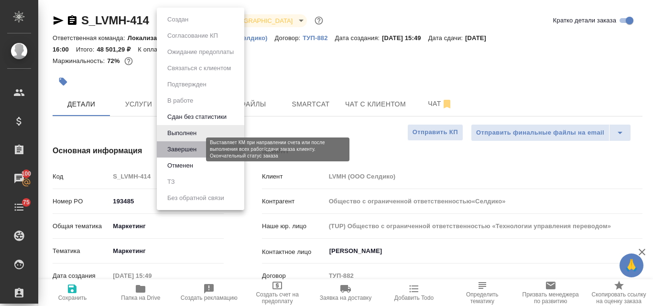
click at [189, 151] on button "Завершен" at bounding box center [181, 149] width 35 height 11
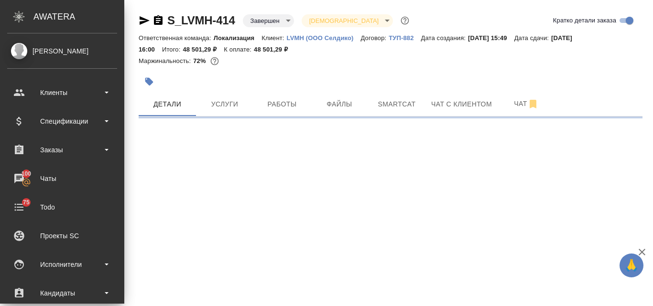
select select "RU"
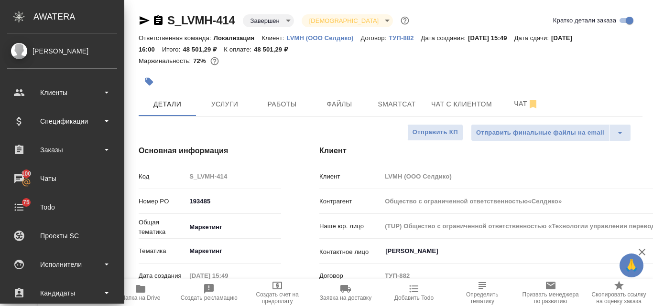
type textarea "x"
type input "Общество с ограниченной ответственностью«Селдико»"
type textarea "x"
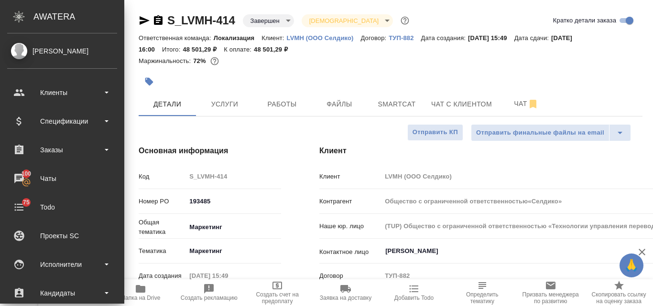
type textarea "x"
type input "Общество с ограниченной ответственностью«Селдико»"
type textarea "x"
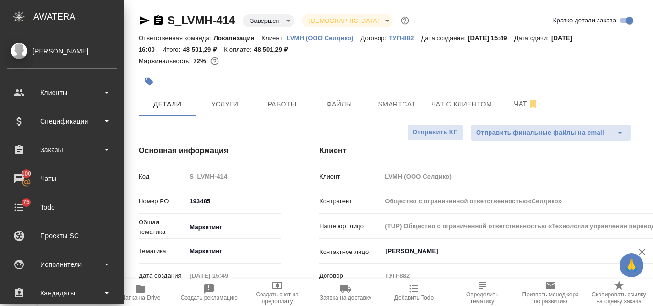
type textarea "x"
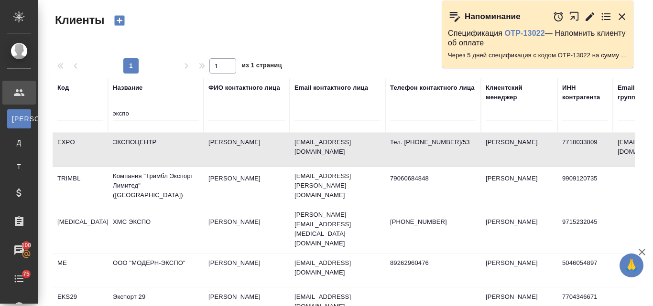
select select "RU"
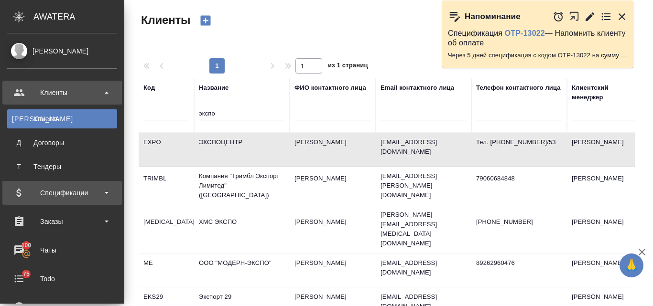
click at [45, 195] on div "Спецификации" at bounding box center [62, 193] width 110 height 14
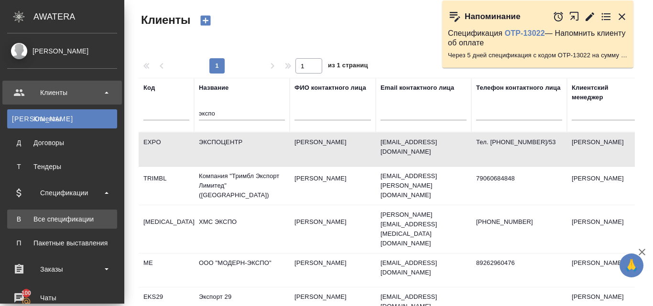
click at [48, 219] on div "Все спецификации" at bounding box center [62, 220] width 100 height 10
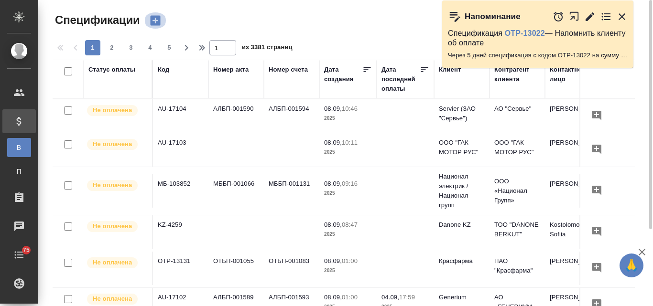
click at [155, 25] on icon "button" at bounding box center [155, 21] width 10 height 10
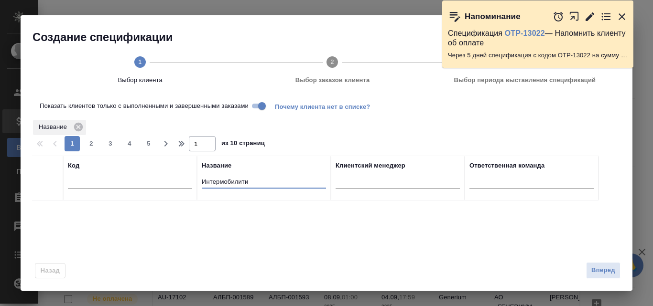
drag, startPoint x: 254, startPoint y: 179, endPoint x: 191, endPoint y: 184, distance: 63.3
click at [191, 184] on tr "Код Название Интермобилити Клиентский менеджер Ответственная команда" at bounding box center [315, 178] width 566 height 45
type input "селдико"
click at [49, 210] on input "checkbox" at bounding box center [47, 212] width 8 height 8
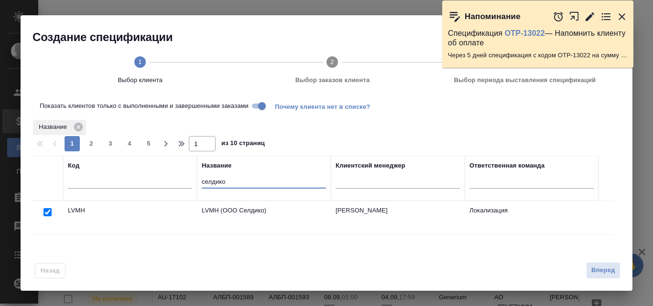
checkbox input "true"
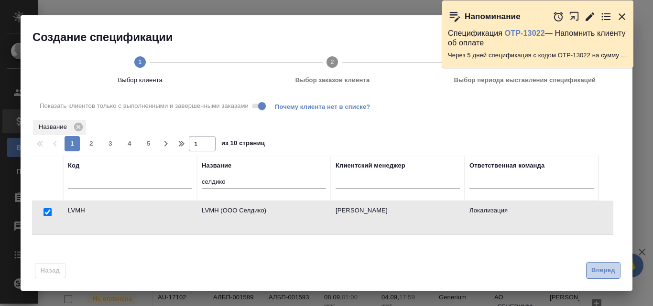
click at [590, 273] on button "Вперед" at bounding box center [603, 270] width 34 height 17
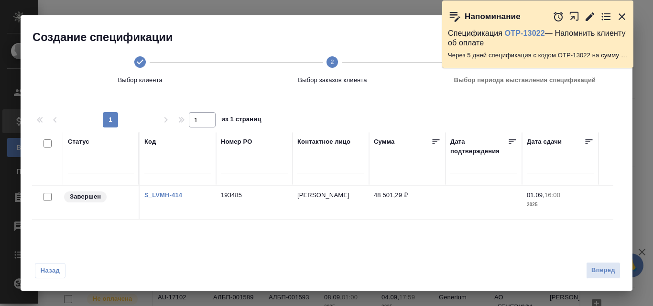
click at [46, 201] on input "checkbox" at bounding box center [47, 197] width 8 height 8
checkbox input "true"
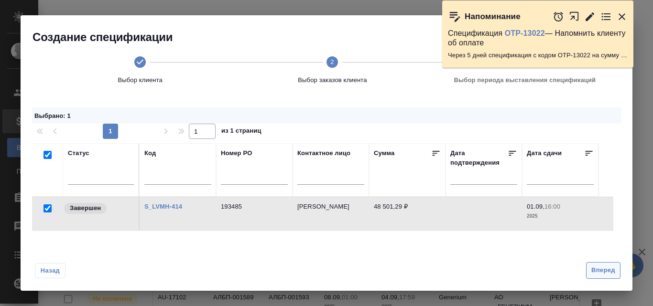
click at [601, 267] on span "Вперед" at bounding box center [603, 270] width 24 height 11
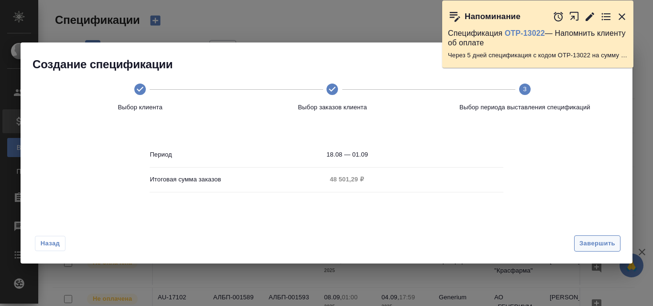
click at [592, 242] on span "Завершить" at bounding box center [597, 243] width 36 height 11
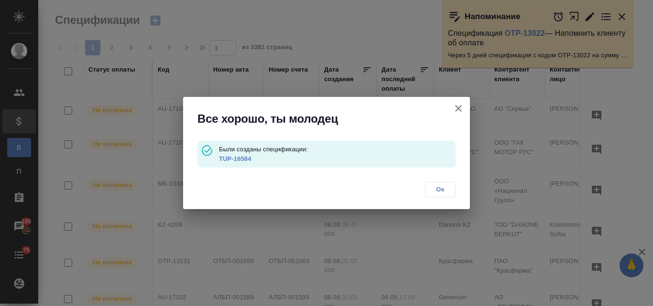
click at [621, 18] on div "Все хорошо, ты молодец Были созданы спецификации: TUP-16584 Ок" at bounding box center [326, 153] width 653 height 306
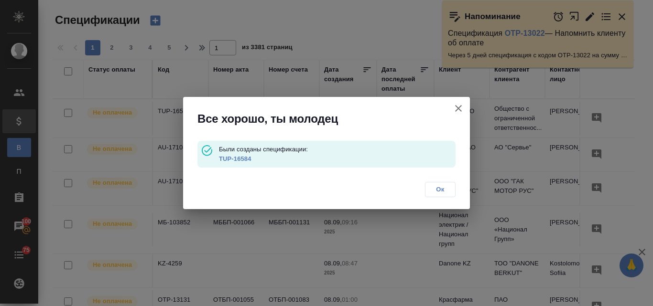
click at [234, 158] on link "TUP-16584" at bounding box center [235, 158] width 32 height 7
click at [456, 106] on icon "button" at bounding box center [458, 108] width 7 height 7
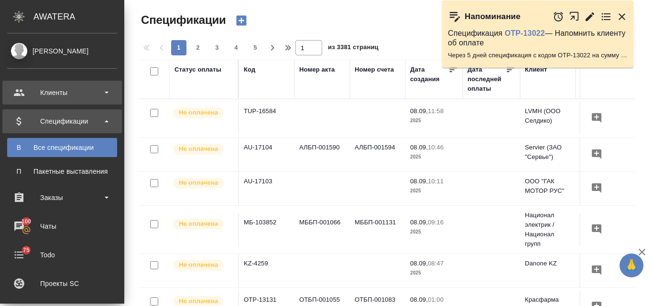
click at [45, 85] on div "Клиенты" at bounding box center [61, 93] width 119 height 24
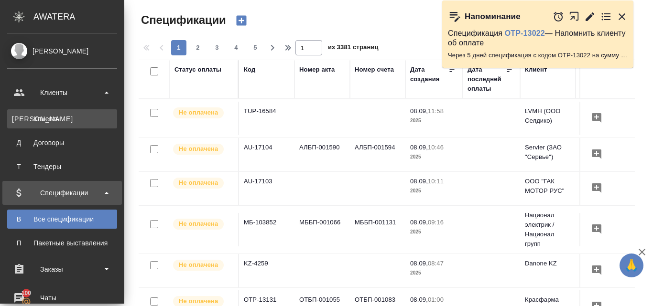
click at [55, 119] on div "Клиенты" at bounding box center [62, 119] width 100 height 10
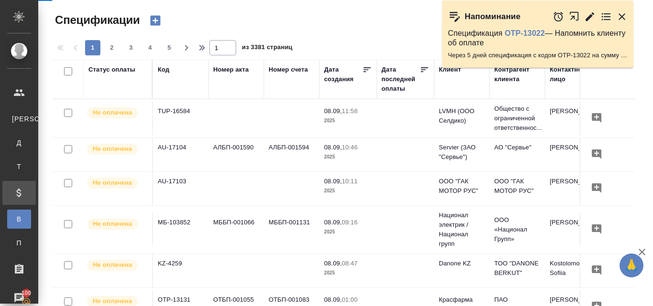
select select "RU"
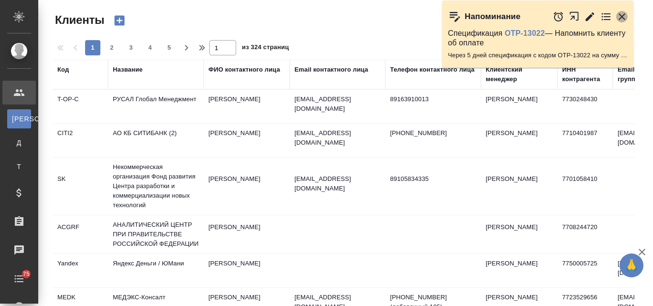
click at [624, 17] on icon "button" at bounding box center [621, 16] width 11 height 11
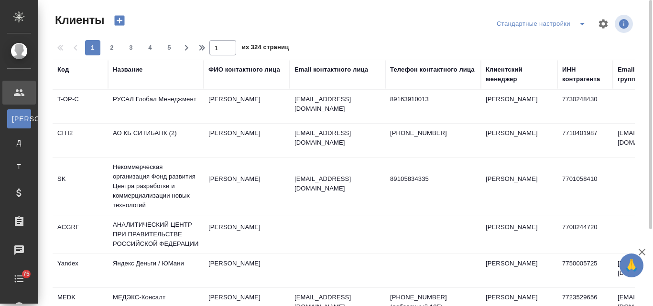
click at [139, 70] on div "Название" at bounding box center [128, 70] width 30 height 10
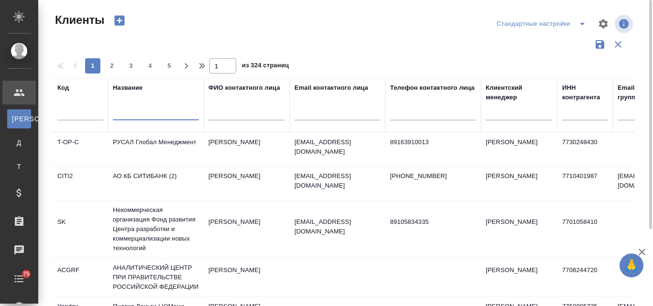
click at [130, 116] on input "text" at bounding box center [156, 114] width 86 height 12
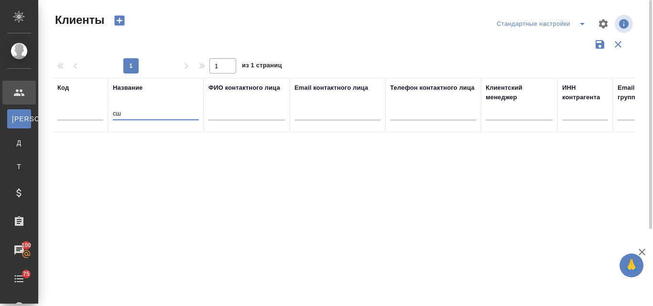
type input "с"
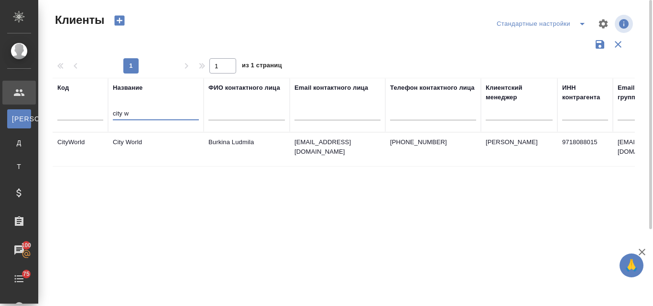
type input "city w"
click at [128, 143] on td "City World" at bounding box center [156, 149] width 96 height 33
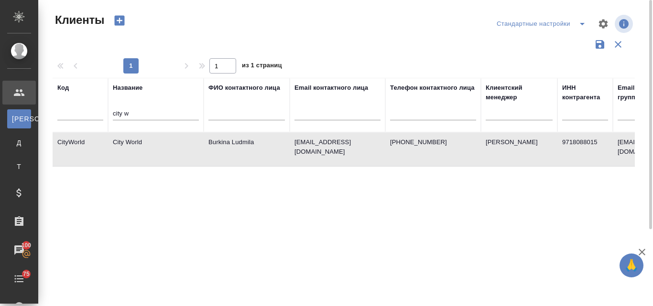
click at [129, 144] on td "City World" at bounding box center [156, 149] width 96 height 33
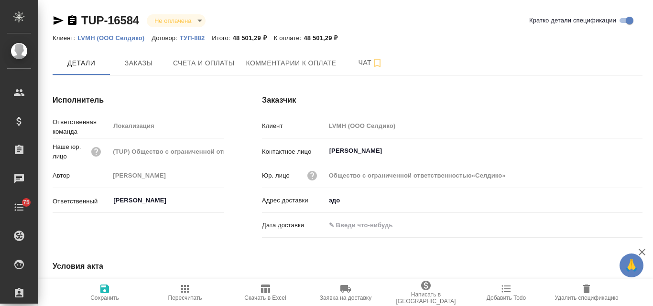
type input "Общество с ограниченной ответственностью«Селдико»"
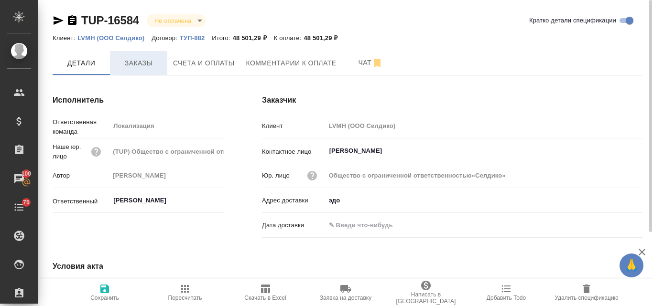
click at [154, 67] on span "Заказы" at bounding box center [139, 63] width 46 height 12
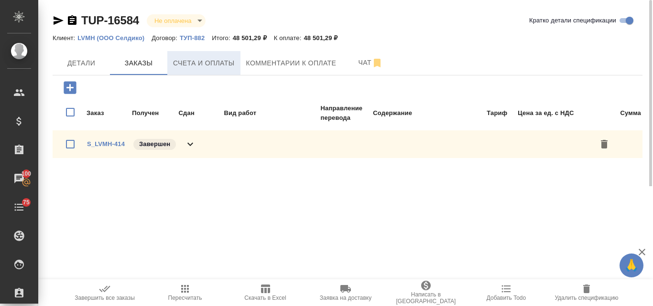
click at [210, 63] on span "Счета и оплаты" at bounding box center [204, 63] width 62 height 12
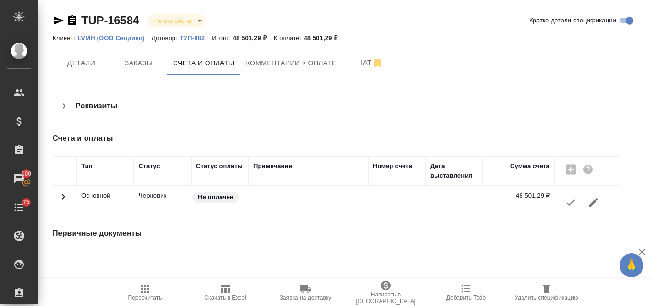
click at [571, 199] on icon "button" at bounding box center [570, 202] width 11 height 11
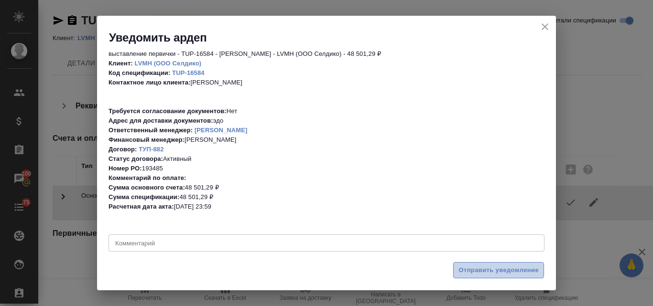
click at [485, 263] on button "Отправить уведомление" at bounding box center [498, 270] width 91 height 17
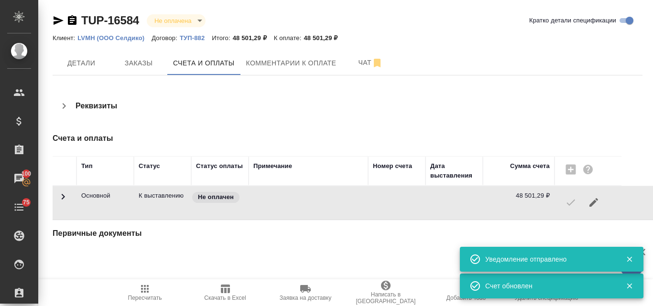
click at [54, 20] on icon "button" at bounding box center [59, 20] width 10 height 9
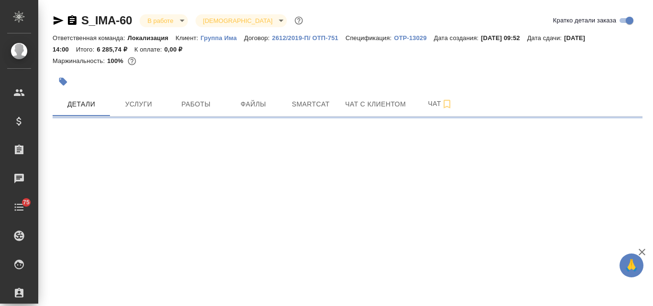
select select "RU"
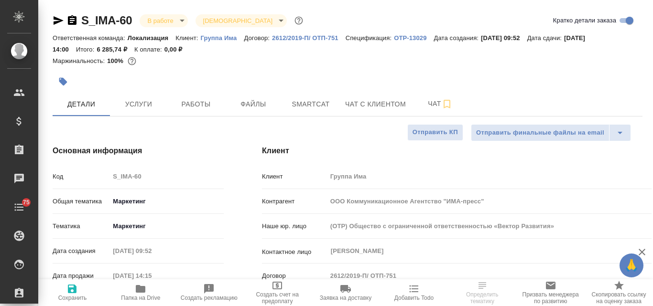
type textarea "x"
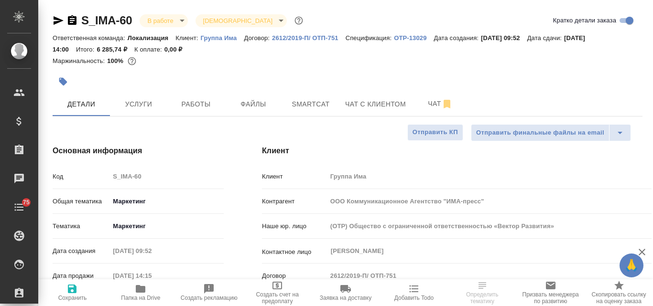
type textarea "x"
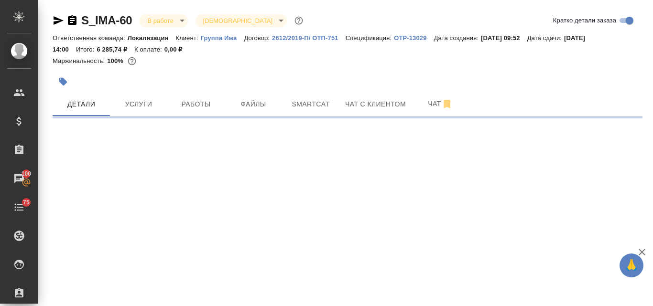
select select "RU"
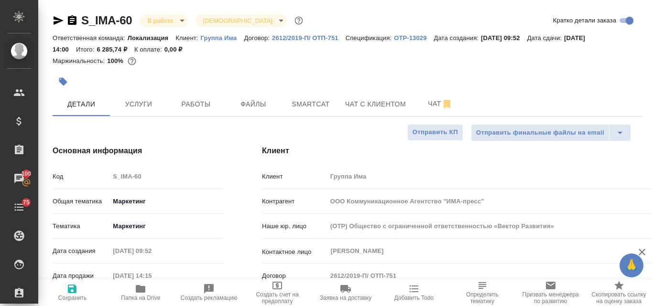
type textarea "x"
drag, startPoint x: 134, startPoint y: 20, endPoint x: 84, endPoint y: 21, distance: 50.7
click at [84, 21] on div "S_IMA-60 В работе inProgress Святая троица holyTrinity" at bounding box center [179, 20] width 252 height 15
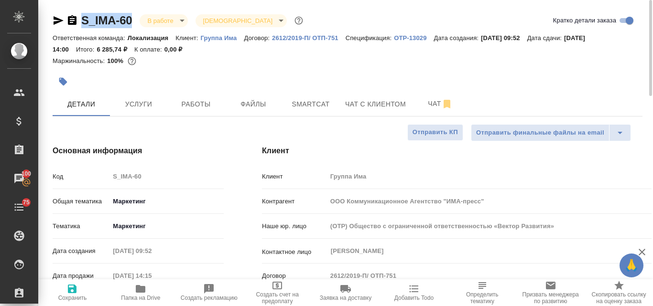
copy link "S_IMA-60"
type textarea "x"
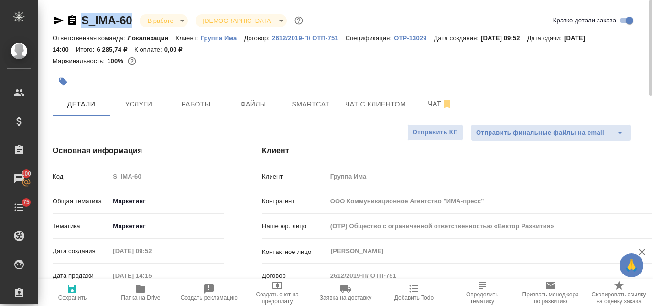
type textarea "x"
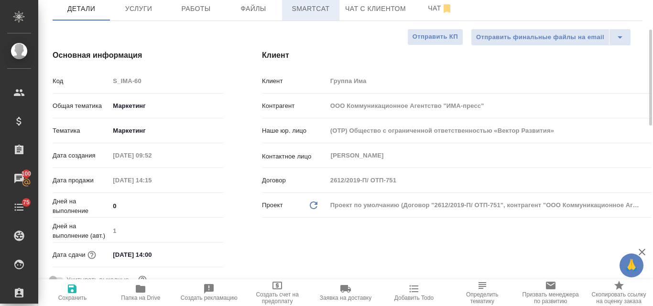
type textarea "x"
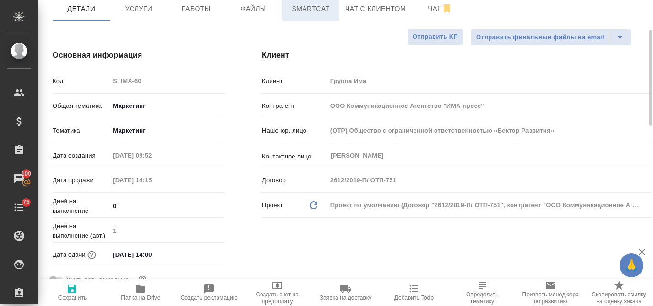
type textarea "x"
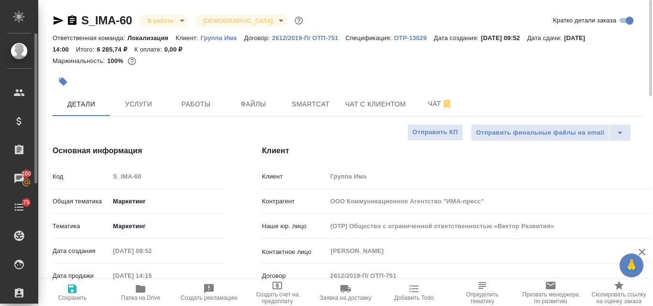
type textarea "x"
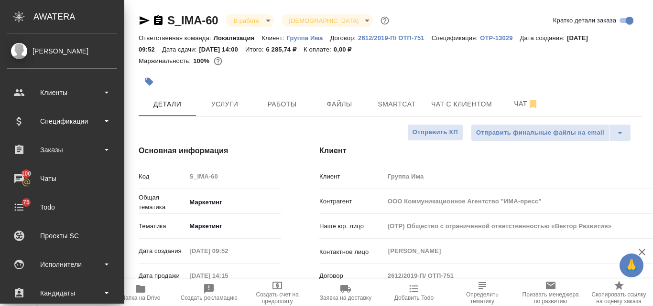
type textarea "x"
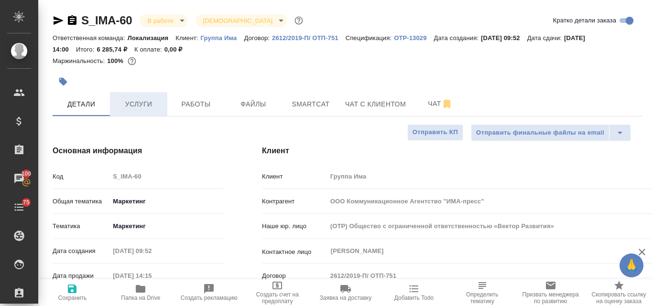
click at [143, 109] on span "Услуги" at bounding box center [139, 104] width 46 height 12
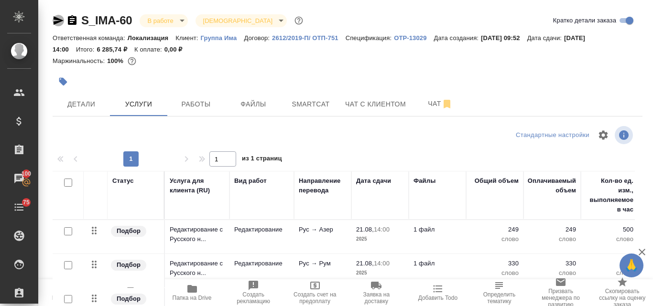
click at [54, 18] on icon "button" at bounding box center [59, 20] width 10 height 9
drag, startPoint x: 134, startPoint y: 21, endPoint x: 82, endPoint y: 19, distance: 52.6
click at [82, 19] on div "S_IMA-60 В работе inProgress Святая троица holyTrinity" at bounding box center [179, 20] width 252 height 15
copy link "S_IMA-60"
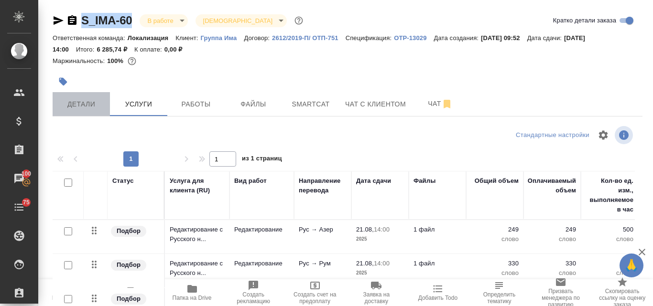
click at [87, 97] on button "Детали" at bounding box center [81, 104] width 57 height 24
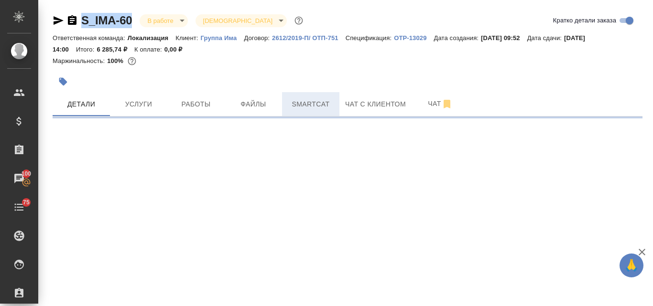
select select "RU"
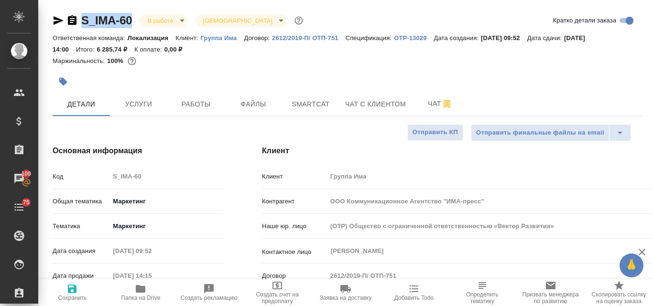
type textarea "x"
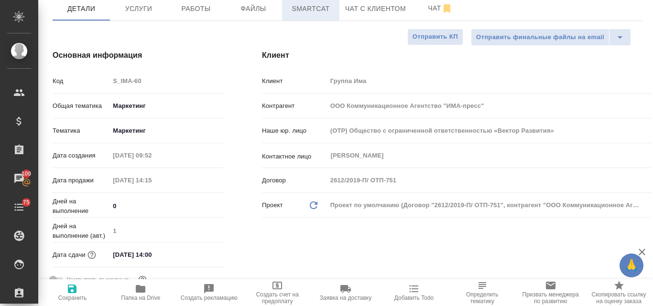
type textarea "x"
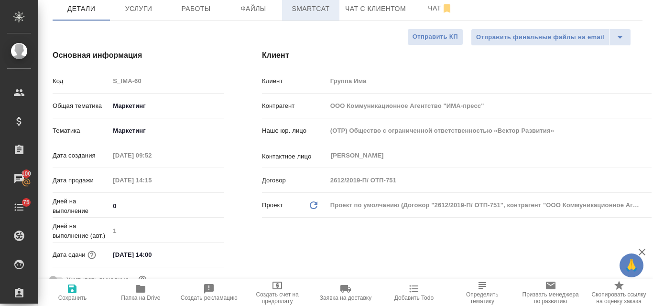
type textarea "x"
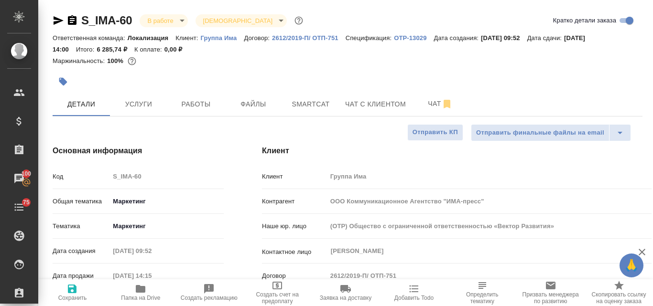
click at [57, 21] on icon "button" at bounding box center [59, 20] width 10 height 9
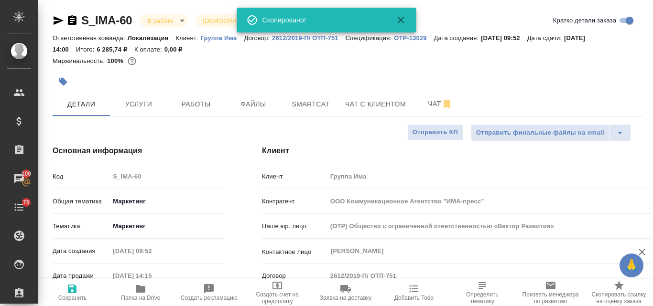
type textarea "x"
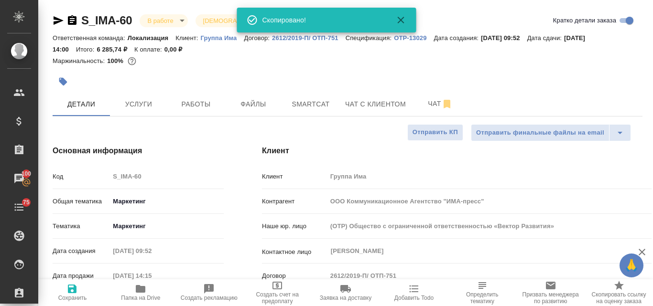
type textarea "x"
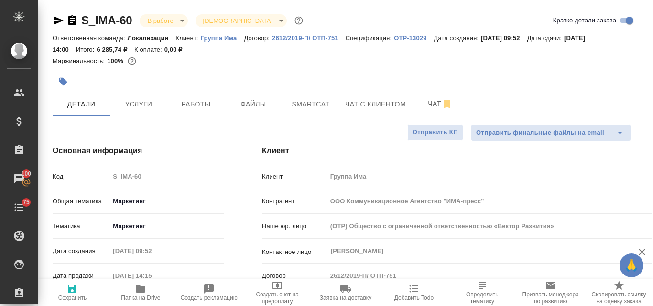
type textarea "x"
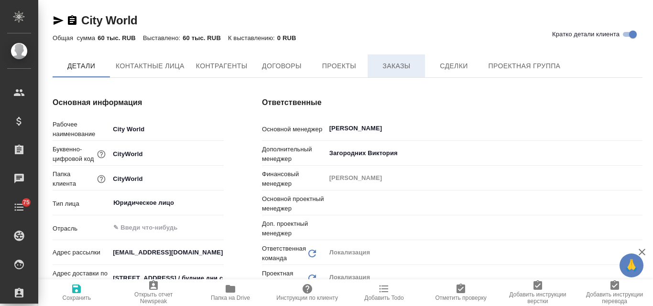
type input "Общество с ограниченной ответственностью «Медиа Групп»(ООО «Медиа Групп»)"
type textarea "x"
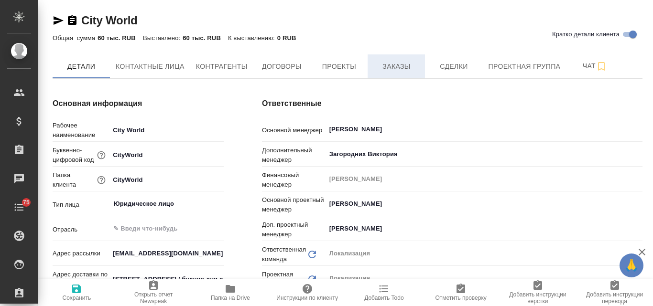
type input "[PERSON_NAME]"
click at [386, 68] on span "Заказы" at bounding box center [396, 67] width 46 height 12
type input "Общество с ограниченной ответственностью «Медиа Групп»(ООО «Медиа Групп»)"
type textarea "x"
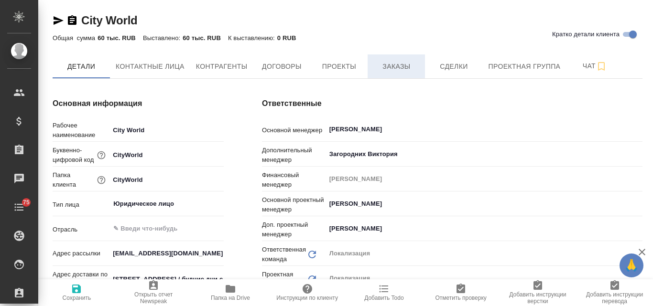
type textarea "x"
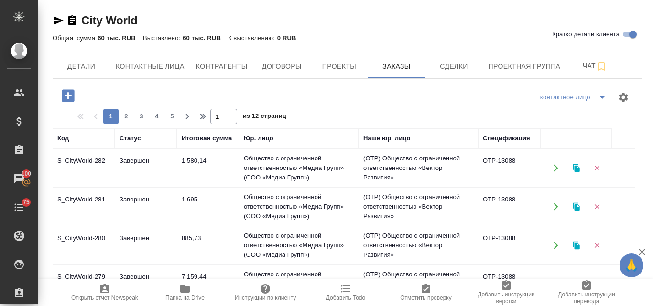
click at [195, 156] on td "1 580,14" at bounding box center [208, 167] width 62 height 33
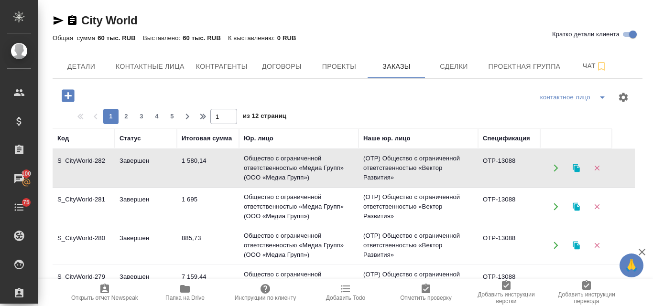
click at [195, 156] on td "1 580,14" at bounding box center [208, 167] width 62 height 33
click at [187, 198] on td "1 695" at bounding box center [208, 206] width 62 height 33
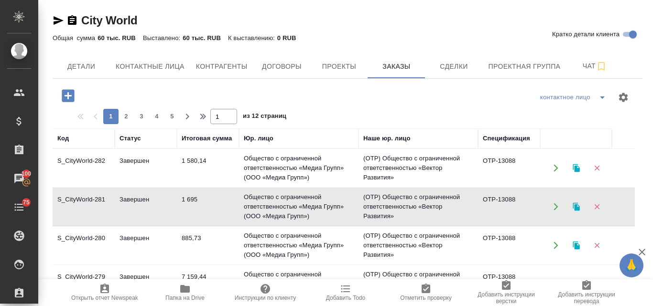
click at [580, 205] on icon "button" at bounding box center [576, 207] width 9 height 9
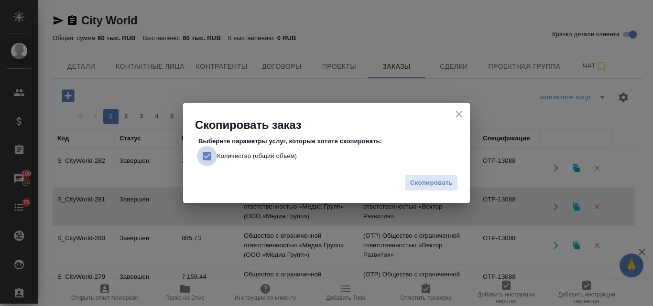
click at [206, 155] on input "Количество (общий объем)" at bounding box center [207, 156] width 20 height 20
checkbox input "false"
click at [429, 185] on span "Скопировать" at bounding box center [431, 183] width 43 height 11
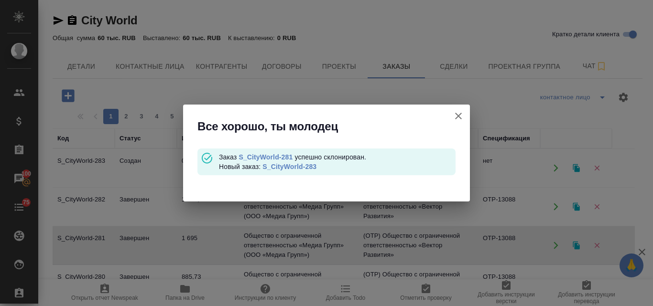
click at [292, 165] on link "S_CityWorld-283" at bounding box center [289, 167] width 54 height 8
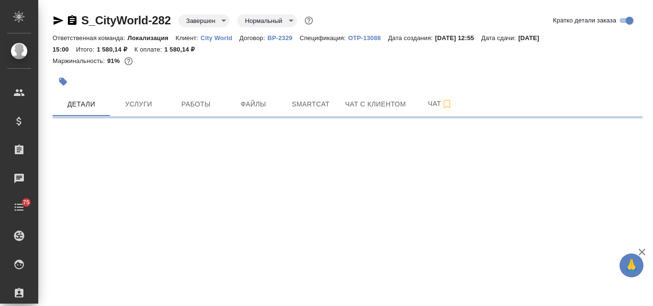
select select "RU"
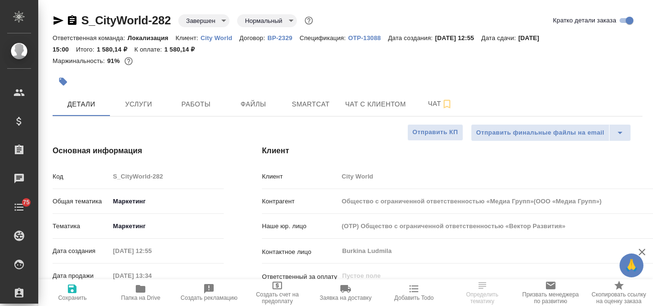
type input "Общество с ограниченной ответственностью «Медиа Групп»(ООО «Медиа Групп»)"
type textarea "x"
type input "Общество с ограниченной ответственностью «Медиа Групп»(ООО «Медиа Групп»)"
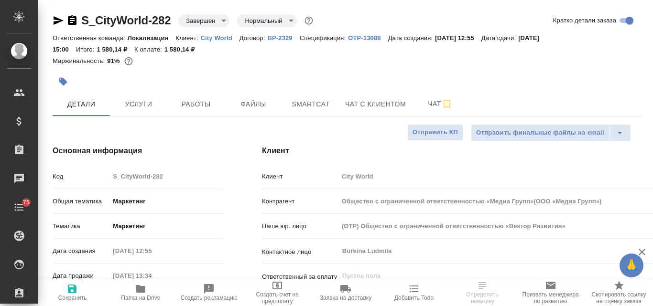
type textarea "x"
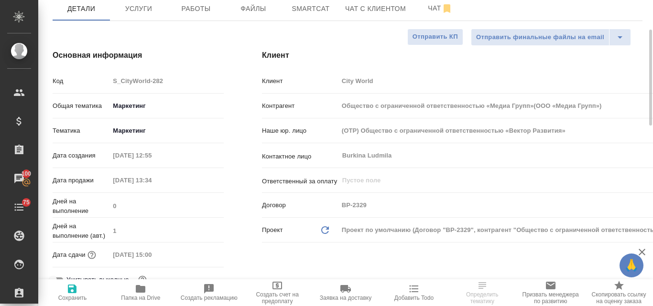
scroll to position [48, 0]
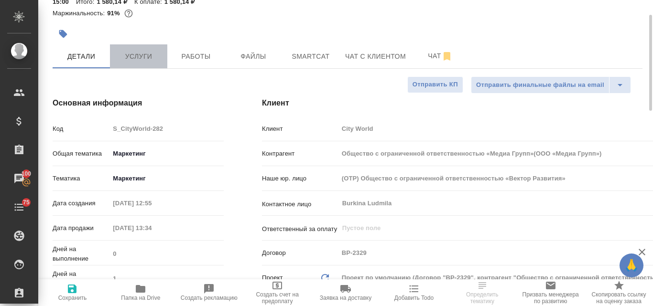
click at [140, 64] on button "Услуги" at bounding box center [138, 56] width 57 height 24
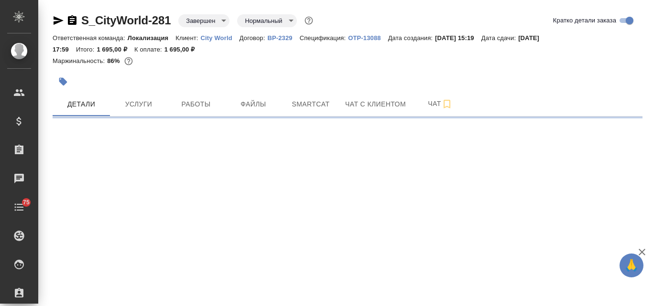
select select "RU"
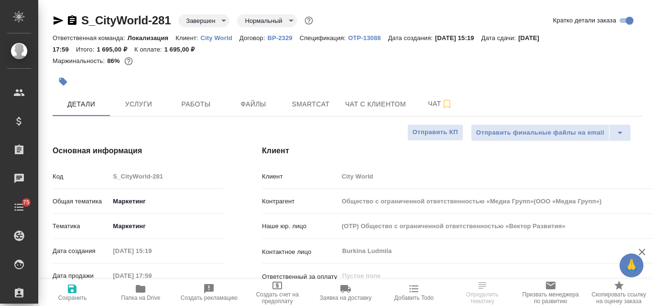
type input "Общество с ограниченной ответственностью «Медиа Групп»(ООО «Медиа Групп»)"
type textarea "x"
type input "Общество с ограниченной ответственностью «Медиа Групп»(ООО «Медиа Групп»)"
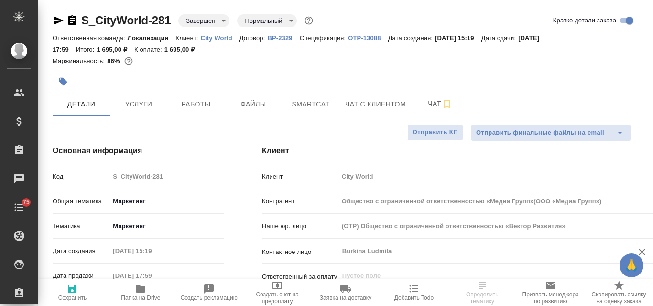
type textarea "x"
click at [139, 98] on span "Услуги" at bounding box center [139, 104] width 46 height 12
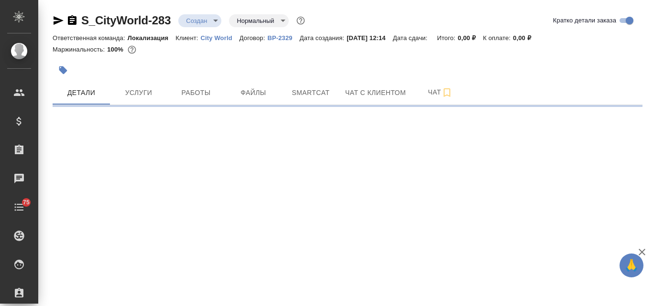
select select "RU"
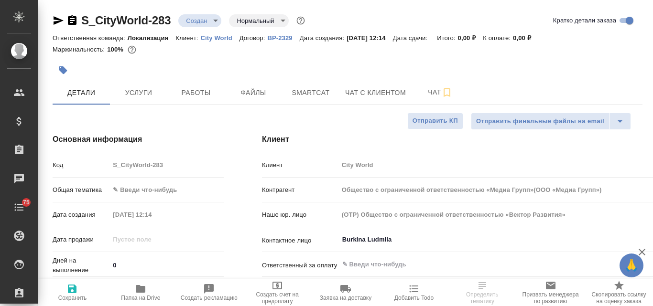
type input "Общество с ограниченной ответственностью «Медиа Групп»(ООО «Медиа Групп»)"
type textarea "x"
type input "Общество с ограниченной ответственностью «Медиа Групп»(ООО «Медиа Групп»)"
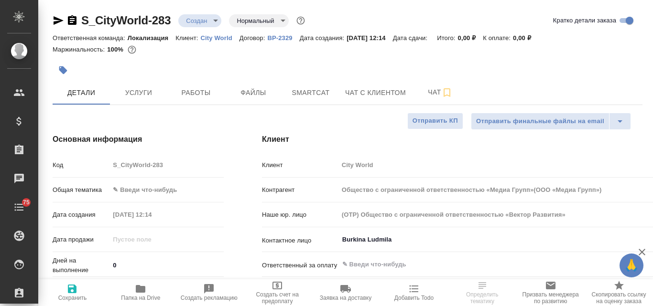
type textarea "x"
click at [144, 191] on body "🙏 .cls-1 fill:#fff; AWATERA [PERSON_NAME] Спецификации Заказы Чаты 75 Todo Прое…" at bounding box center [326, 153] width 653 height 306
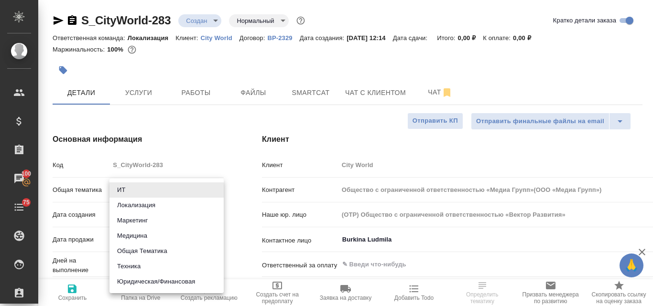
click at [138, 216] on li "Маркетинг" at bounding box center [166, 220] width 114 height 15
type input "marketing"
type input "Общество с ограниченной ответственностью «Медиа Групп»(ООО «Медиа Групп»)"
type textarea "x"
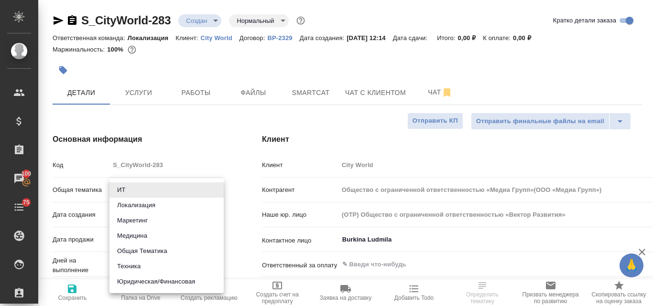
type textarea "x"
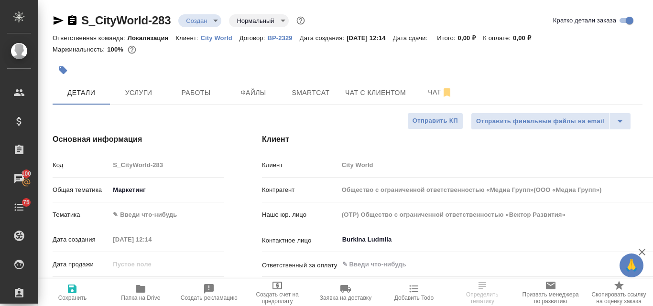
click at [130, 213] on body "🙏 .cls-1 fill:#fff; AWATERA Valyaeva Anna Клиенты Спецификации Заказы 100 Чаты …" at bounding box center [326, 153] width 653 height 306
click at [144, 232] on li "Маркетинг" at bounding box center [166, 230] width 114 height 15
type input "Общество с ограниченной ответственностью «Медиа Групп»(ООО «Медиа Групп»)"
type textarea "x"
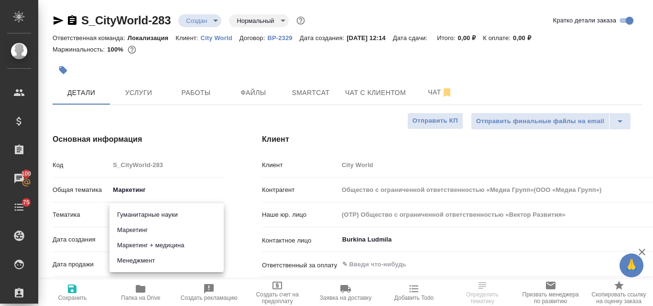
type textarea "x"
type input "5a8b8b956a9677013d343d63"
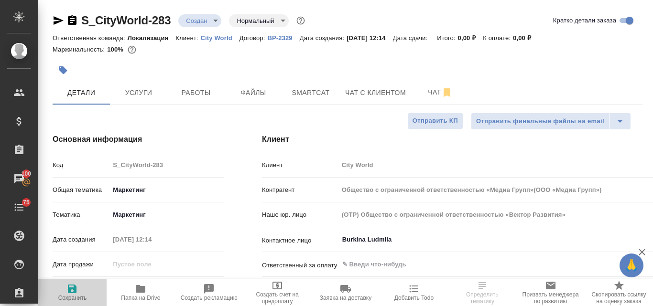
click at [77, 291] on icon "button" at bounding box center [71, 288] width 11 height 11
type input "Общество с ограниченной ответственностью «Медиа Групп»(ООО «Медиа Групп»)"
type textarea "x"
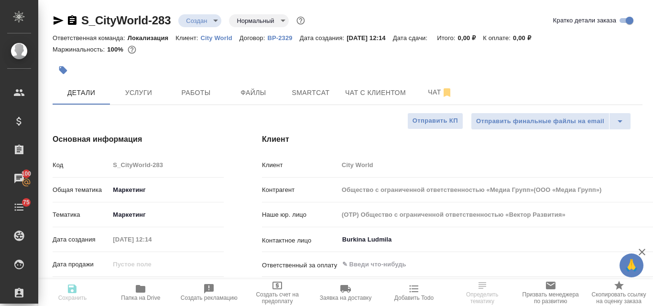
type input "Общество с ограниченной ответственностью «Медиа Групп»(ООО «Медиа Групп»)"
type textarea "x"
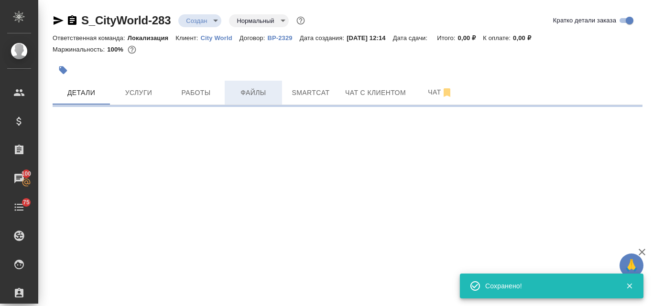
click at [261, 95] on span "Файлы" at bounding box center [253, 93] width 46 height 12
select select "RU"
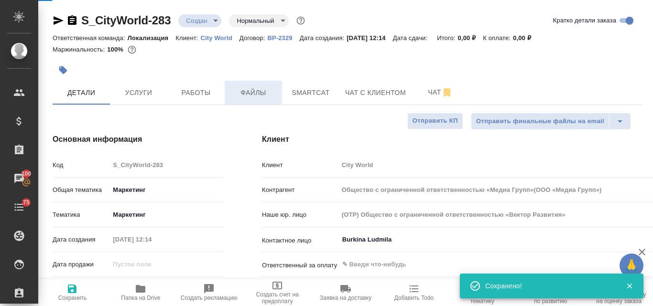
type textarea "x"
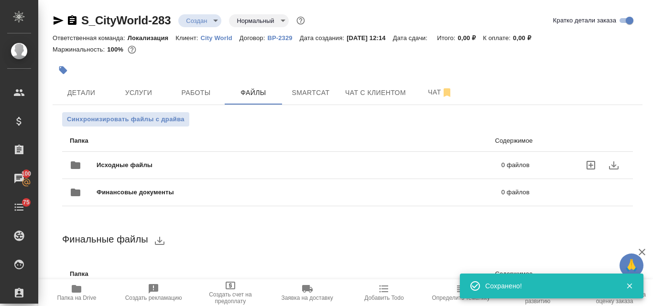
click at [188, 170] on div "Исходные файлы 0 файлов" at bounding box center [300, 165] width 460 height 23
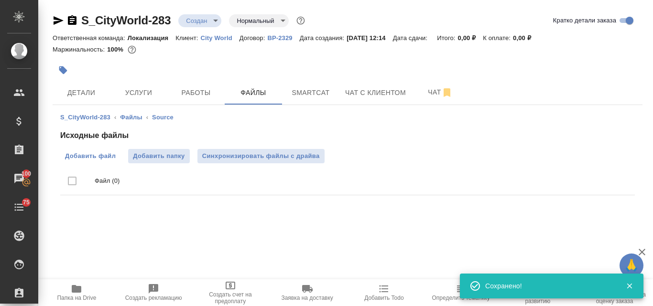
click at [88, 154] on span "Добавить файл" at bounding box center [90, 156] width 51 height 10
click at [0, 0] on input "Добавить файл" at bounding box center [0, 0] width 0 height 0
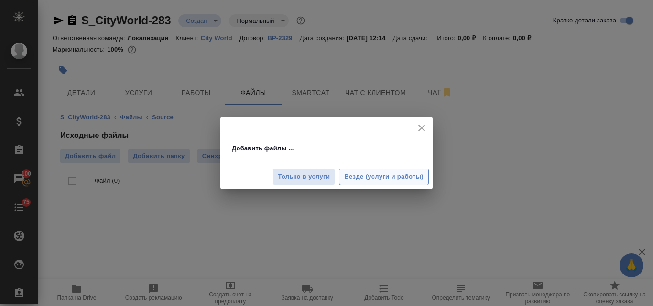
click at [385, 176] on span "Везде (услуги и работы)" at bounding box center [383, 177] width 79 height 11
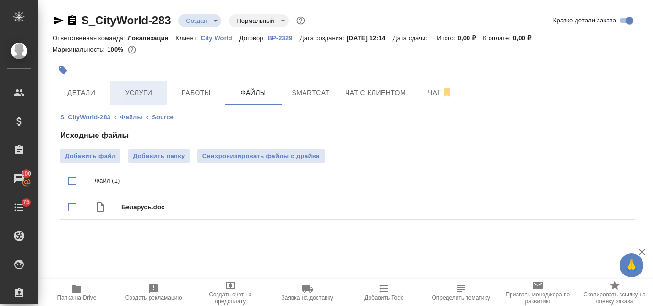
click at [147, 92] on span "Услуги" at bounding box center [139, 93] width 46 height 12
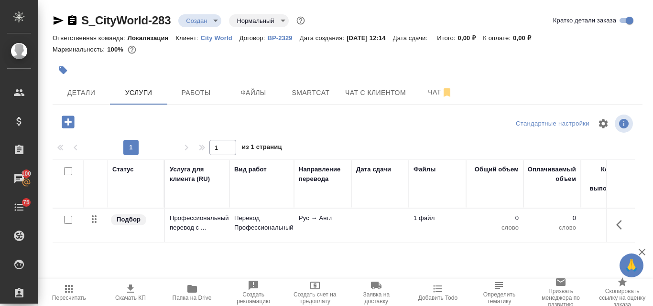
click at [69, 222] on input "checkbox" at bounding box center [68, 220] width 8 height 8
checkbox input "true"
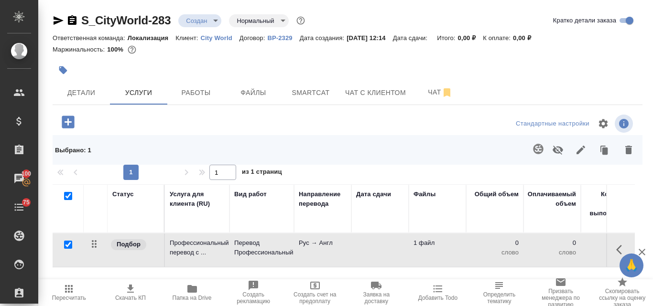
click at [533, 149] on icon "button" at bounding box center [537, 148] width 11 height 11
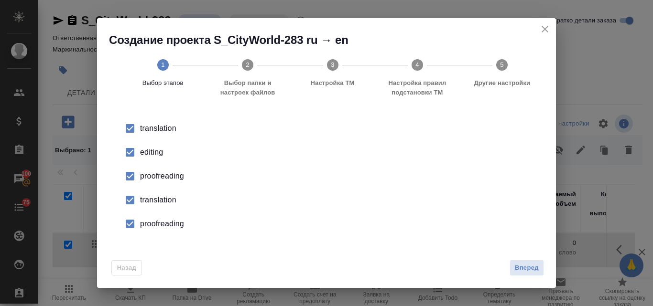
click at [161, 150] on div "editing" at bounding box center [336, 152] width 393 height 11
click at [158, 171] on div "proofreading" at bounding box center [336, 176] width 393 height 11
click at [153, 189] on li "translation" at bounding box center [326, 200] width 428 height 24
click at [162, 227] on div "proofreading" at bounding box center [336, 223] width 393 height 11
click at [531, 273] on span "Вперед" at bounding box center [527, 268] width 24 height 11
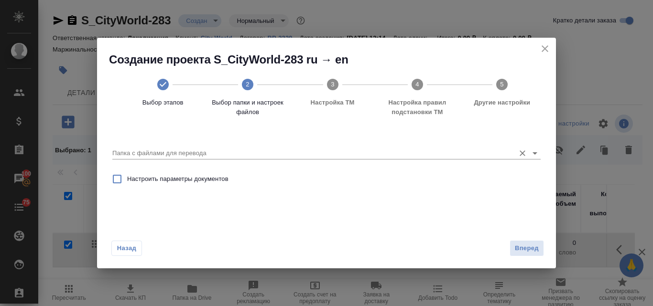
click at [156, 148] on input "Папка с файлами для перевода" at bounding box center [311, 153] width 398 height 11
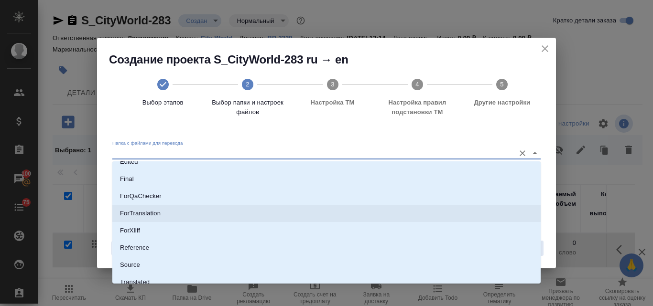
scroll to position [96, 0]
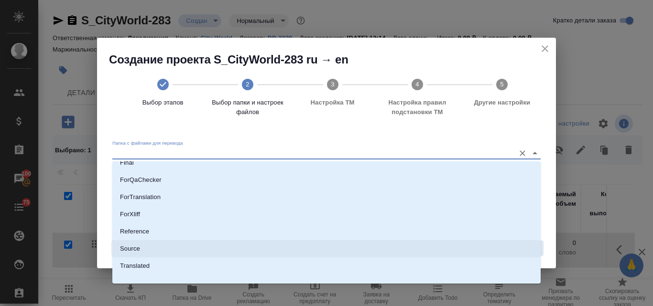
click at [157, 247] on li "Source" at bounding box center [326, 248] width 428 height 17
type input "Source"
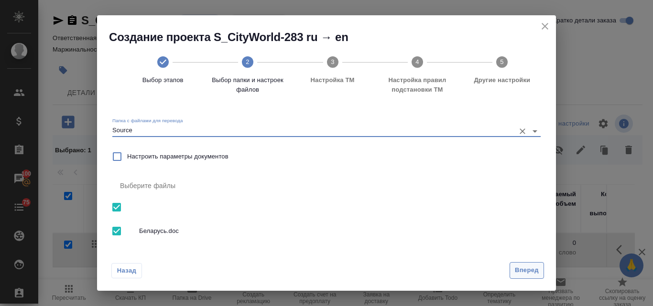
click at [524, 271] on span "Вперед" at bounding box center [527, 270] width 24 height 11
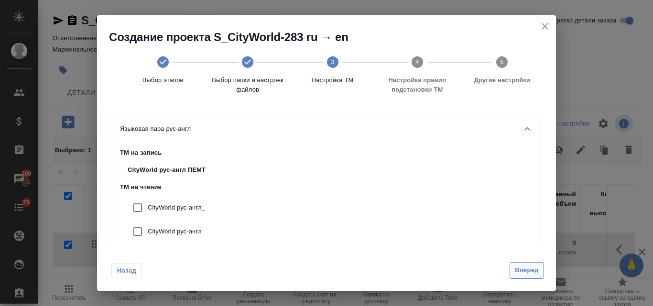
click at [529, 274] on span "Вперед" at bounding box center [527, 270] width 24 height 11
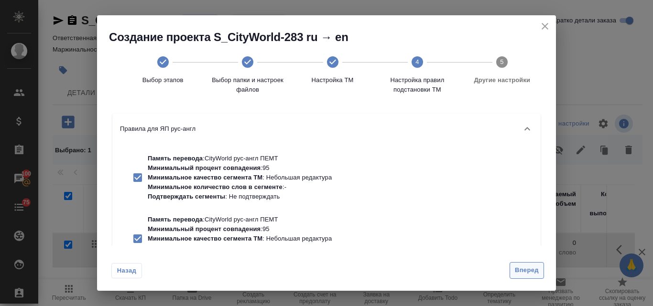
click at [527, 273] on span "Вперед" at bounding box center [527, 270] width 24 height 11
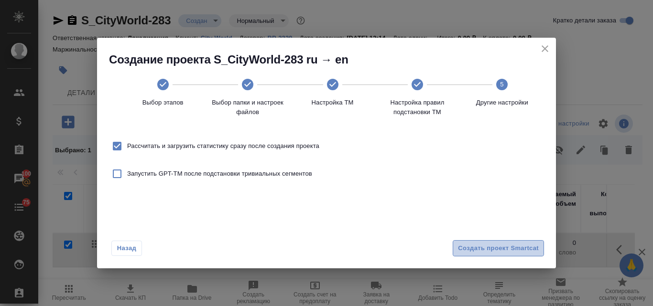
click at [481, 249] on span "Создать проект Smartcat" at bounding box center [498, 248] width 81 height 11
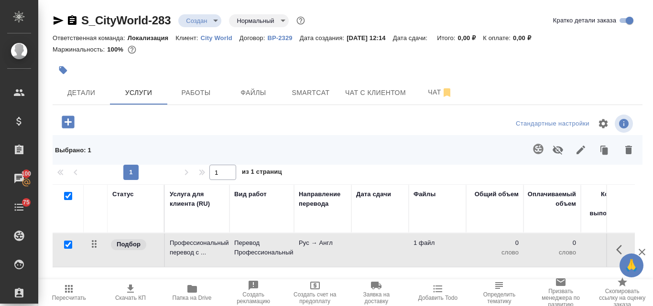
click at [230, 242] on td "Перевод Профессиональный" at bounding box center [261, 250] width 65 height 33
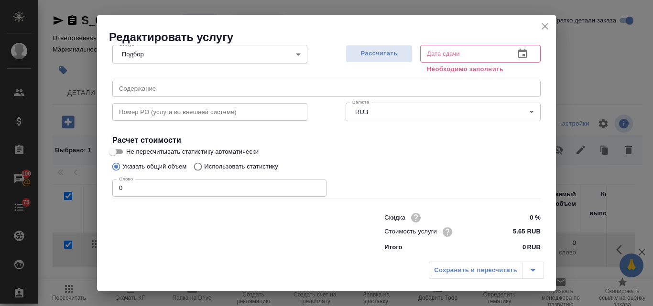
scroll to position [108, 0]
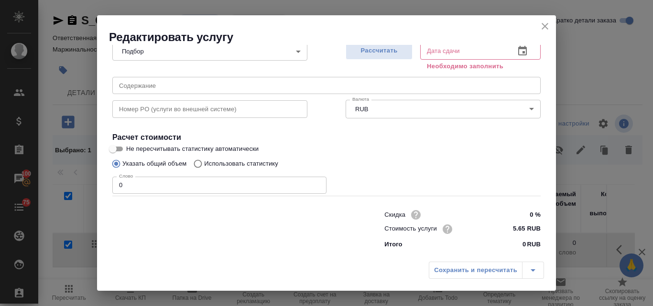
click at [198, 164] on input "Использовать статистику" at bounding box center [196, 164] width 15 height 18
radio input "true"
radio input "false"
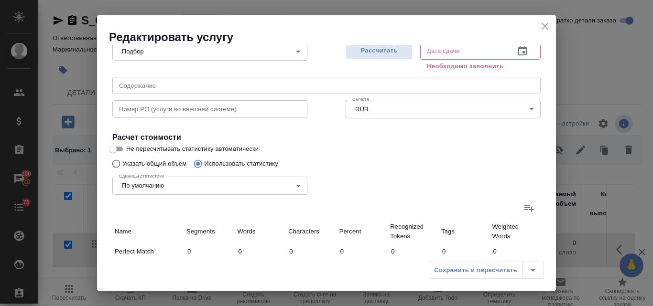
click at [523, 205] on icon at bounding box center [528, 208] width 11 height 11
click at [0, 0] on input "file" at bounding box center [0, 0] width 0 height 0
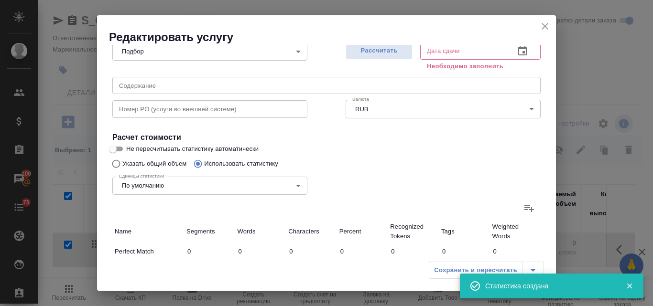
type input "1"
type input "3"
type input "15"
type input "48"
type input "866"
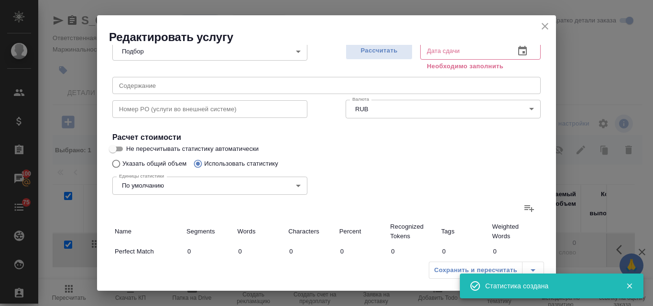
type input "6342"
type input "49"
type input "869"
type input "6357"
type input "49"
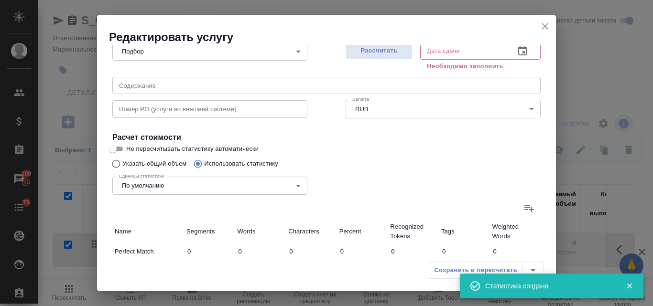
type input "869"
type input "6357"
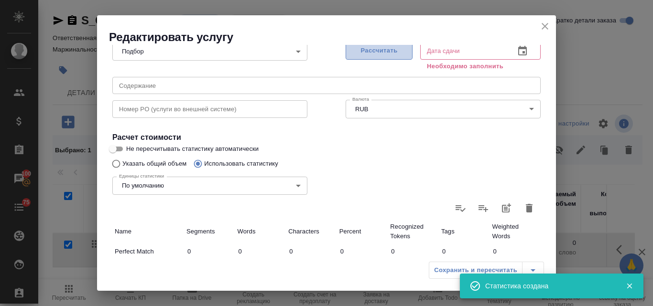
click at [367, 53] on span "Рассчитать" at bounding box center [379, 50] width 56 height 11
type input "08.09.2025 12:16"
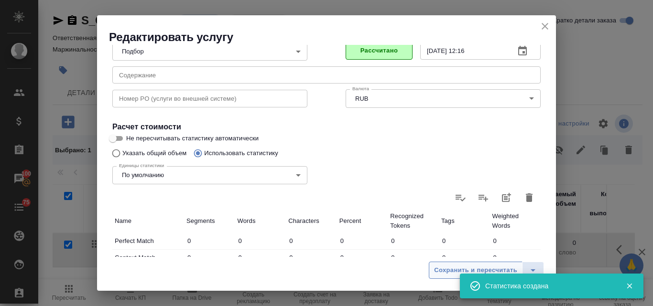
click at [448, 274] on span "Сохранить и пересчитать" at bounding box center [475, 270] width 83 height 11
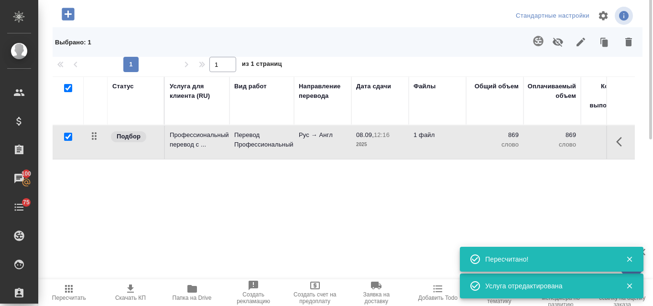
scroll to position [0, 0]
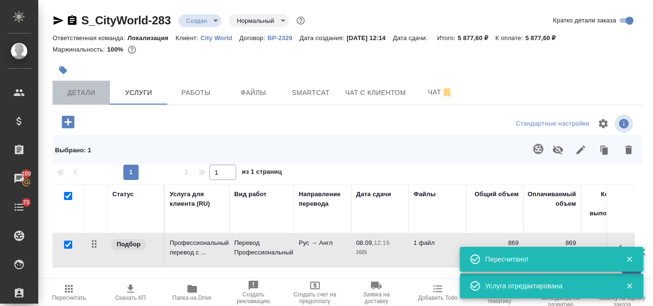
click at [86, 88] on span "Детали" at bounding box center [81, 93] width 46 height 12
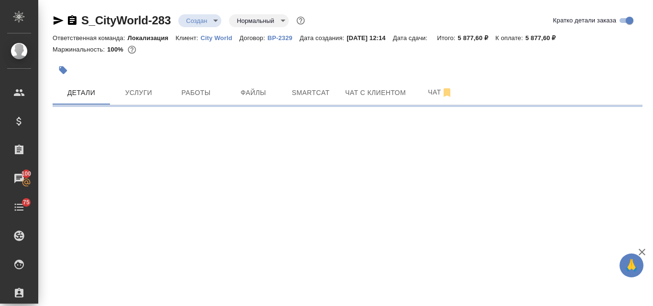
select select "RU"
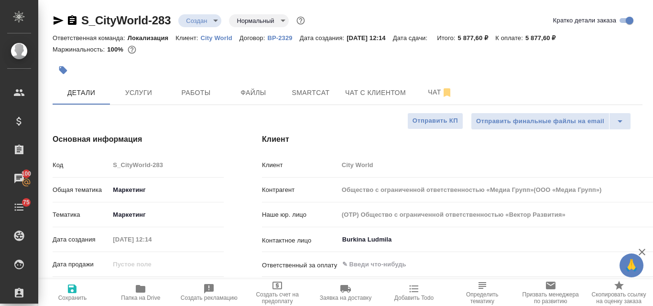
type textarea "x"
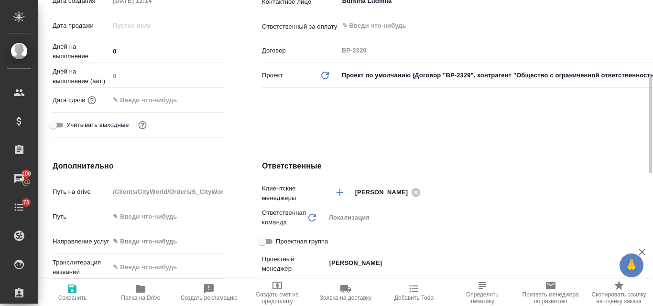
scroll to position [335, 0]
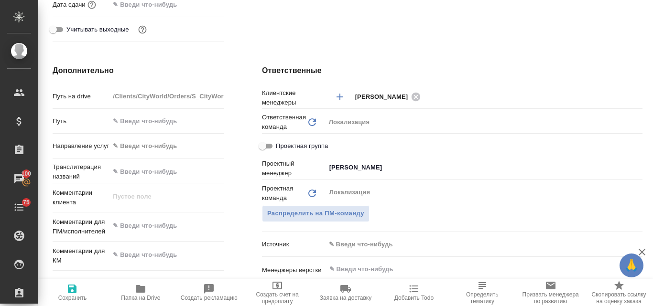
type textarea "x"
click at [142, 230] on textarea at bounding box center [166, 226] width 114 height 16
type input "Общество с ограниченной ответственностью «Медиа Групп»(ООО «Медиа Групп»)"
type textarea "x"
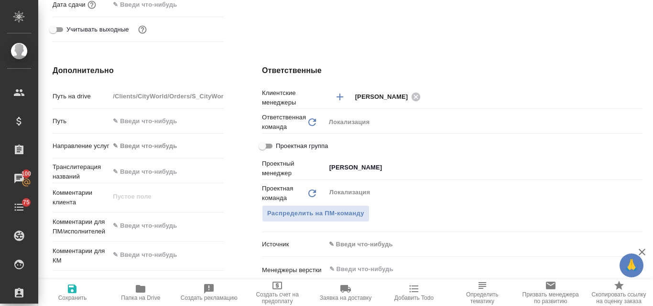
type textarea "x"
type input "Общество с ограниченной ответственностью «Медиа Групп»(ООО «Медиа Групп»)"
type textarea "x"
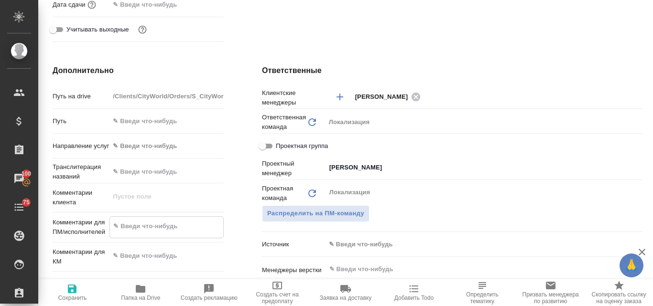
paste textarea "Шлю на перевод текст."
type textarea "Шлю на перевод текст."
type input "Общество с ограниченной ответственностью «Медиа Групп»(ООО «Медиа Групп»)"
type textarea "x"
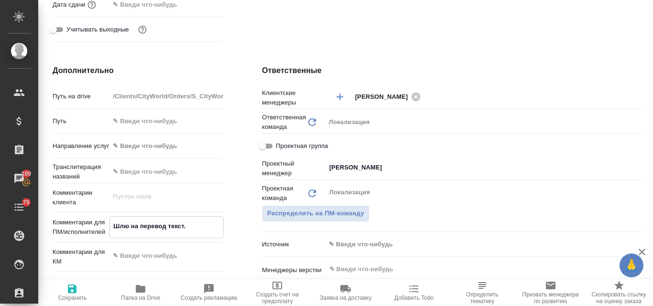
type textarea "x"
type textarea "Шлю на перевод текст."
type textarea "x"
click at [78, 294] on span "Сохранить" at bounding box center [72, 292] width 57 height 18
type input "Общество с ограниченной ответственностью «Медиа Групп»(ООО «Медиа Групп»)"
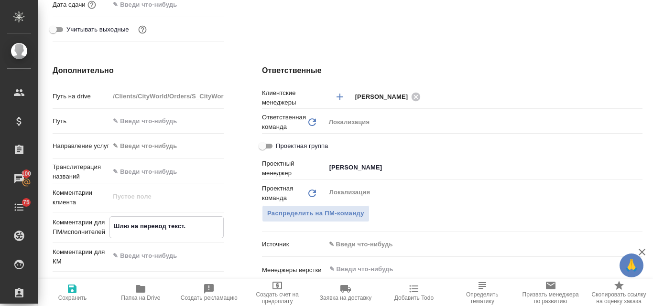
type textarea "x"
type input "Общество с ограниченной ответственностью «Медиа Групп»(ООО «Медиа Групп»)"
type textarea "x"
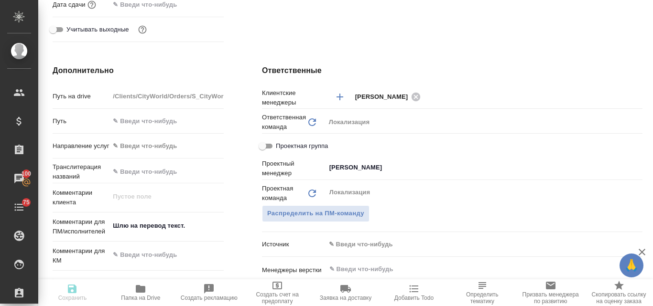
type textarea "x"
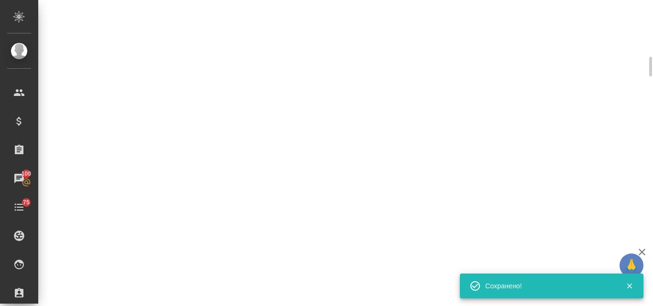
select select "RU"
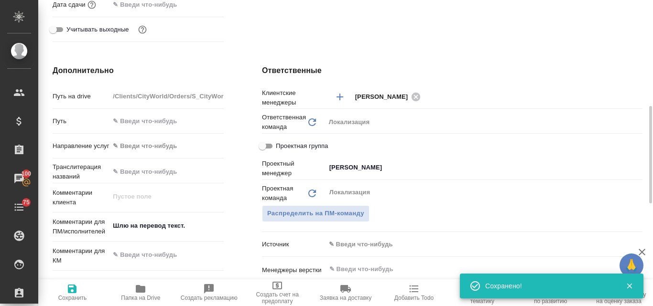
type textarea "x"
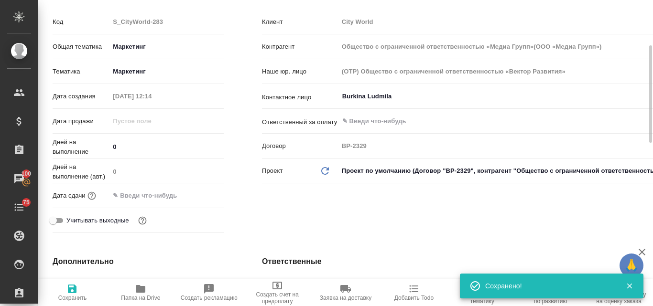
click at [68, 288] on icon "button" at bounding box center [72, 289] width 9 height 9
type input "Общество с ограниченной ответственностью «Медиа Групп»(ООО «Медиа Групп»)"
type textarea "x"
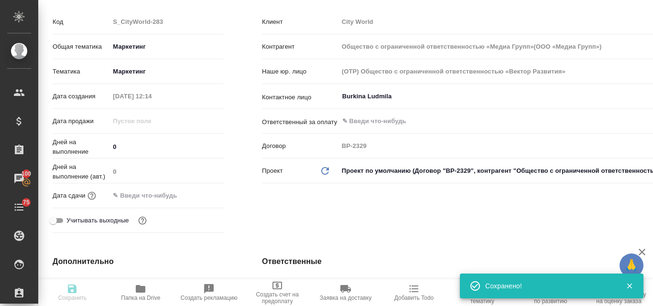
type input "Общество с ограниченной ответственностью «Медиа Групп»(ООО «Медиа Групп»)"
type textarea "x"
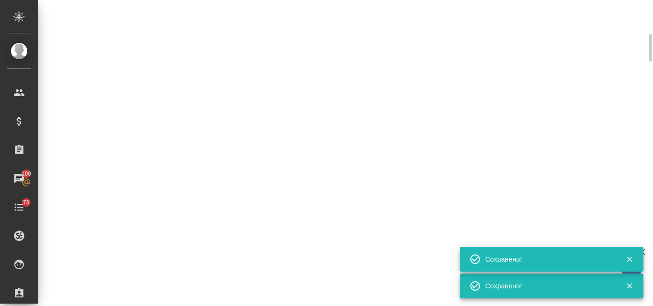
select select "RU"
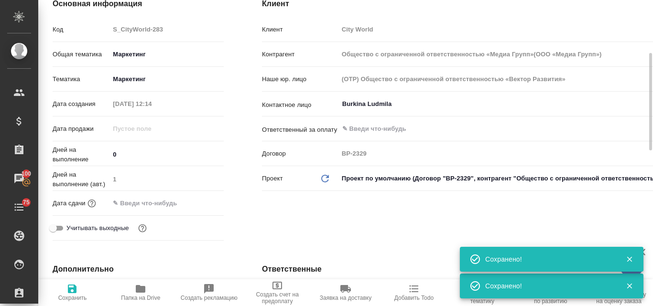
type textarea "x"
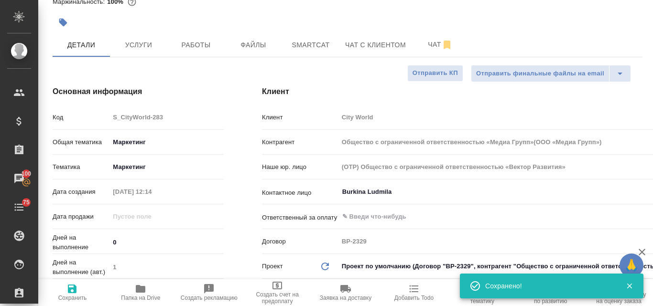
scroll to position [0, 0]
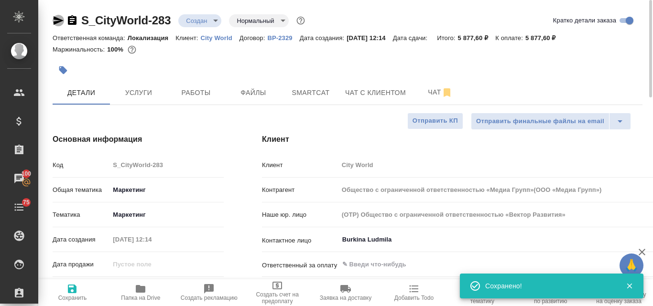
click at [62, 18] on icon "button" at bounding box center [58, 20] width 11 height 11
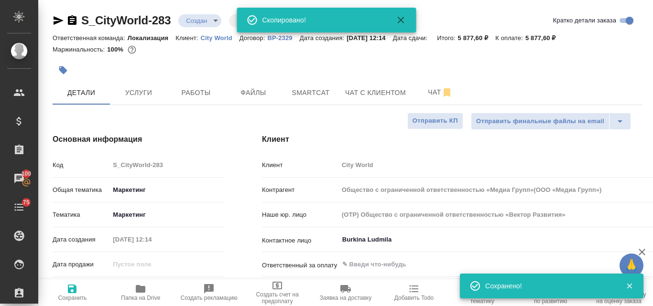
type input "Общество с ограниченной ответственностью «Медиа Групп»(ООО «Медиа Групп»)"
type textarea "x"
type input "Общество с ограниченной ответственностью «Медиа Групп»(ООО «Медиа Групп»)"
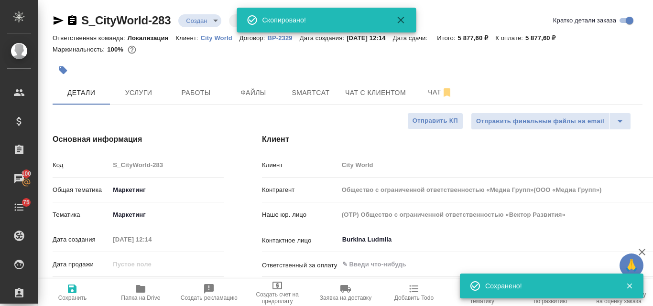
type textarea "x"
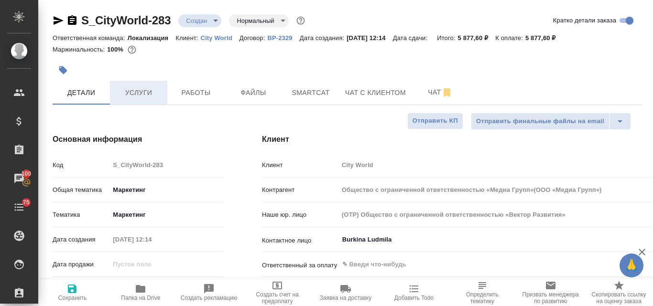
click at [158, 97] on span "Услуги" at bounding box center [139, 93] width 46 height 12
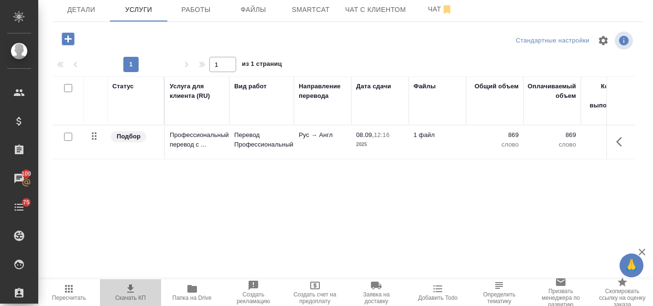
click at [131, 286] on icon "button" at bounding box center [130, 289] width 7 height 8
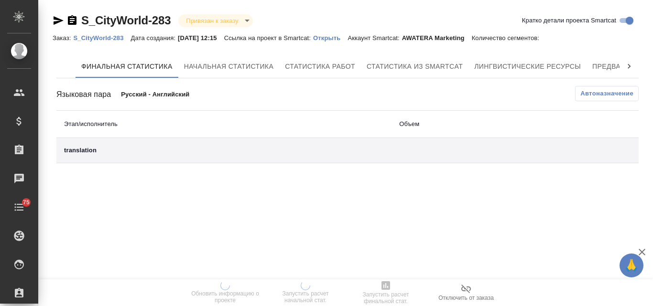
click at [339, 39] on p "Открыть" at bounding box center [330, 37] width 34 height 7
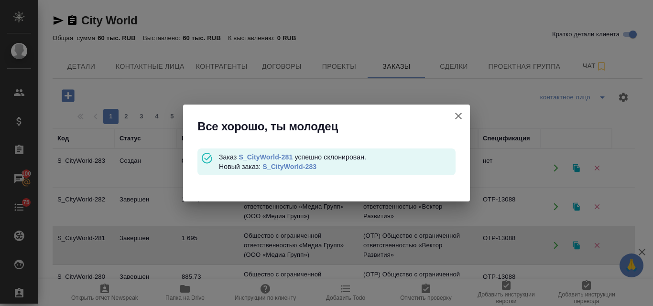
click at [453, 118] on icon "button" at bounding box center [458, 115] width 11 height 11
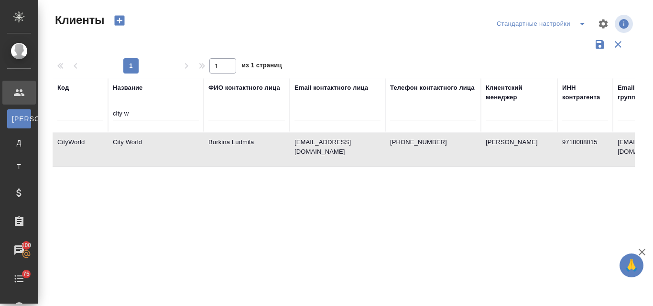
select select "RU"
drag, startPoint x: 128, startPoint y: 113, endPoint x: 105, endPoint y: 112, distance: 22.5
click at [107, 112] on tr "Код Название city w ФИО контактного лица Email контактного лица Телефон контакт…" at bounding box center [414, 105] width 723 height 54
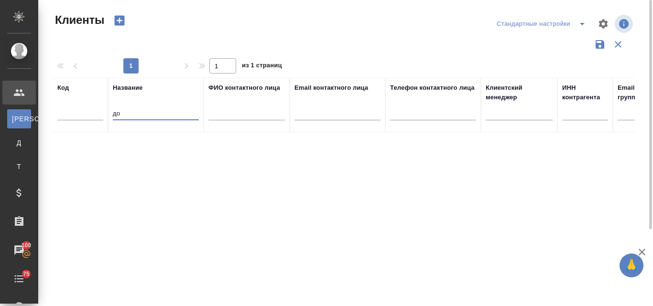
type input "д"
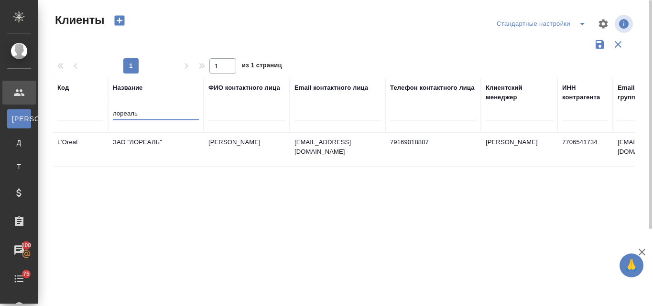
type input "лореаль"
click at [155, 143] on td "ЗАО "ЛОРЕАЛЬ"" at bounding box center [156, 149] width 96 height 33
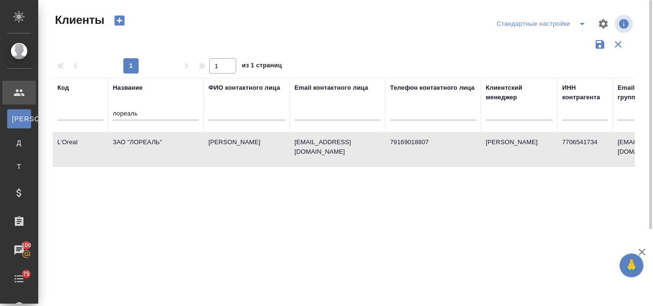
click at [154, 143] on td "ЗАО "ЛОРЕАЛЬ"" at bounding box center [156, 149] width 96 height 33
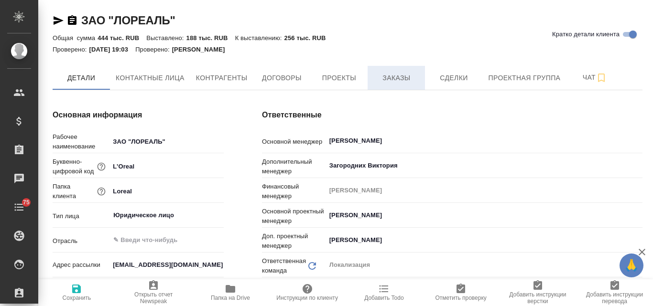
type textarea "x"
click at [405, 75] on span "Заказы" at bounding box center [396, 78] width 46 height 12
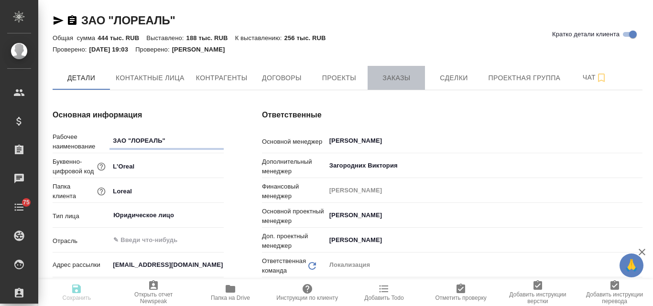
type textarea "x"
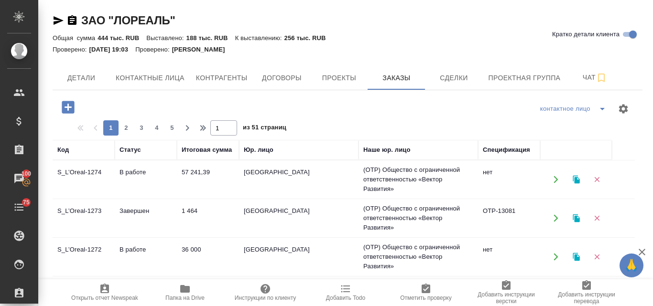
scroll to position [48, 0]
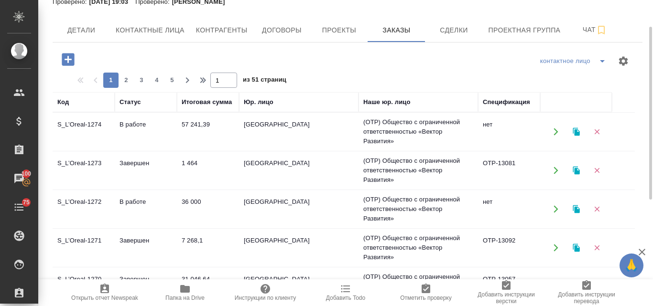
click at [86, 240] on td "S_L’Oreal-1271" at bounding box center [84, 247] width 62 height 33
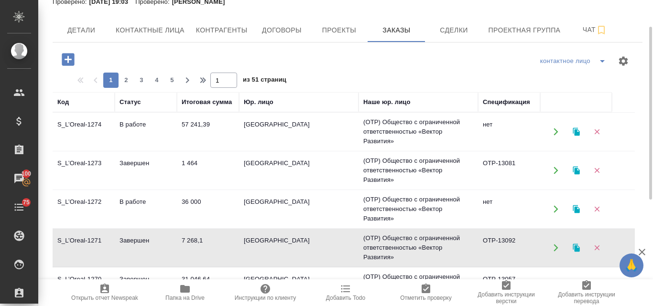
click at [90, 241] on td "S_L’Oreal-1271" at bounding box center [84, 247] width 62 height 33
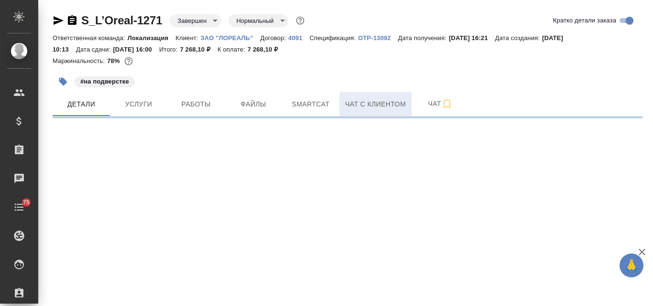
select select "RU"
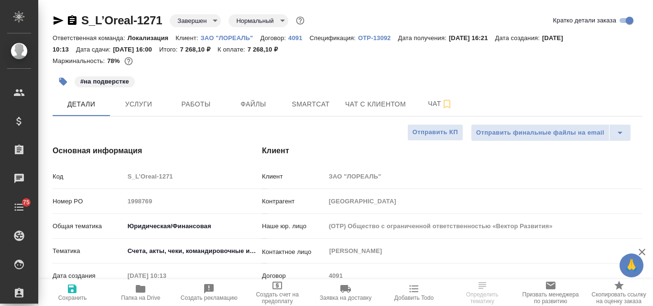
type textarea "x"
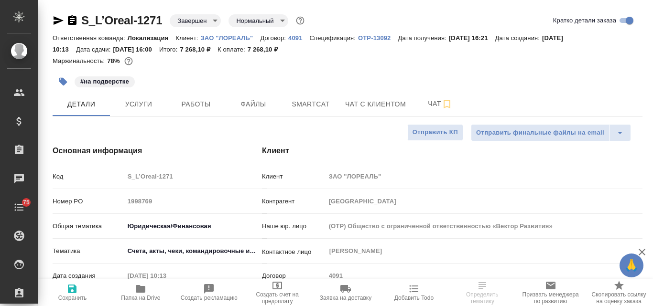
type textarea "x"
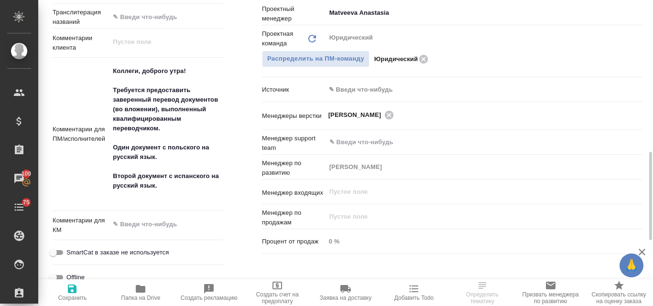
scroll to position [573, 0]
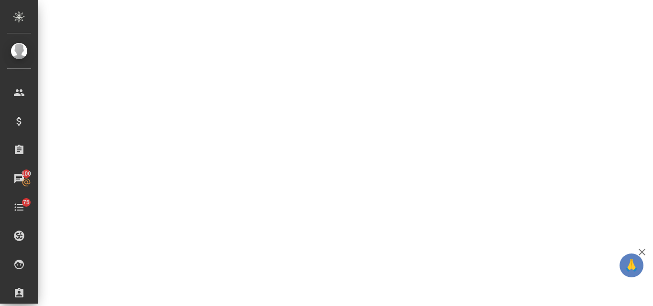
select select "RU"
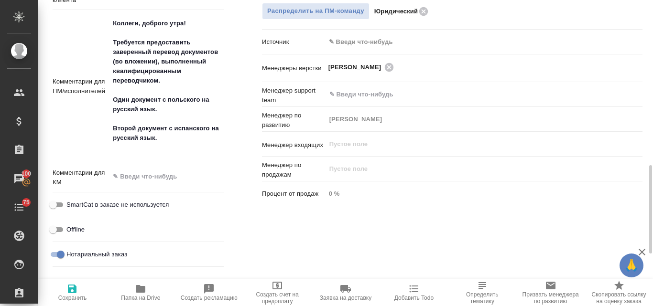
type textarea "x"
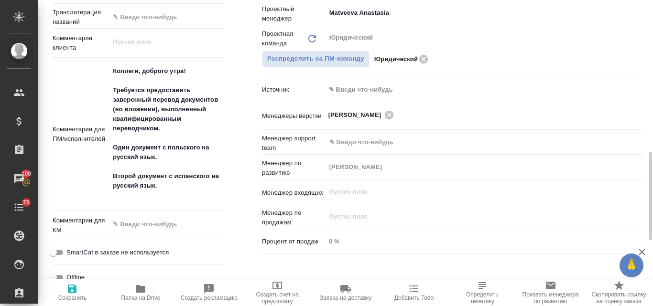
type textarea "x"
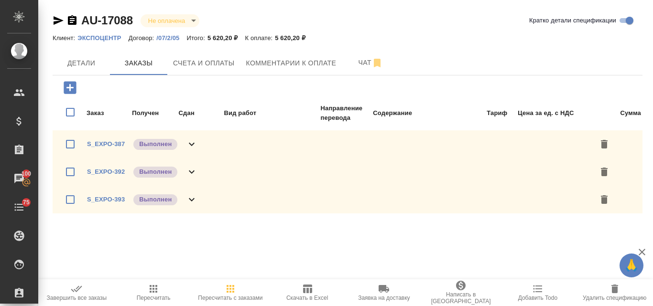
click at [152, 291] on icon "button" at bounding box center [153, 288] width 11 height 11
click at [309, 289] on icon "button" at bounding box center [307, 288] width 11 height 11
click at [68, 111] on input "checkbox" at bounding box center [70, 111] width 20 height 29
checkbox input "true"
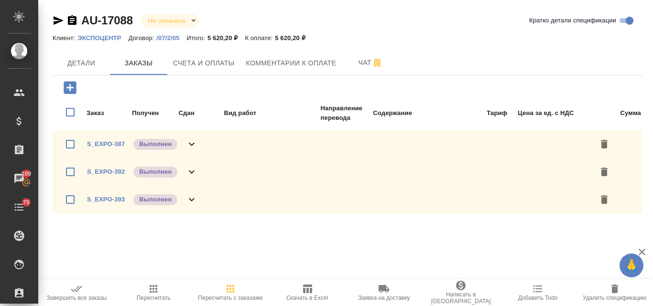
checkbox input "true"
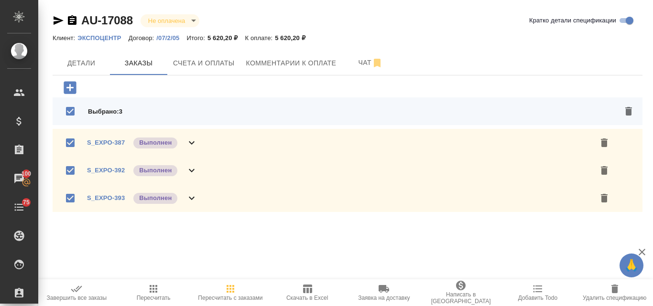
click at [76, 293] on icon "button" at bounding box center [76, 288] width 11 height 11
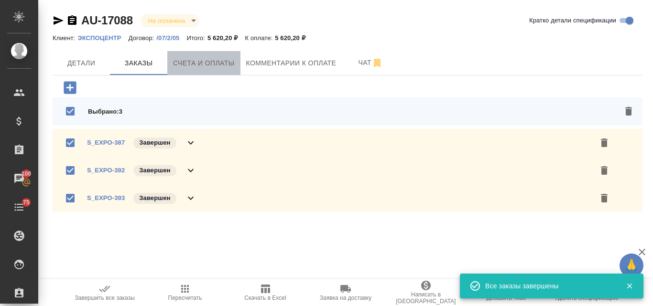
click at [204, 70] on button "Счета и оплаты" at bounding box center [203, 63] width 73 height 24
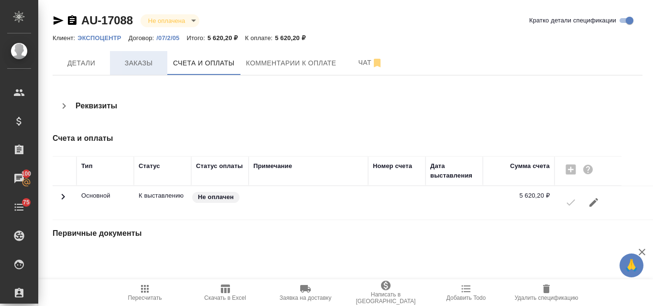
click at [140, 70] on button "Заказы" at bounding box center [138, 63] width 57 height 24
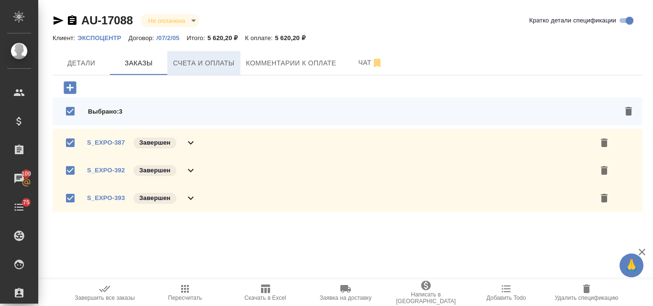
click at [220, 59] on span "Счета и оплаты" at bounding box center [204, 63] width 62 height 12
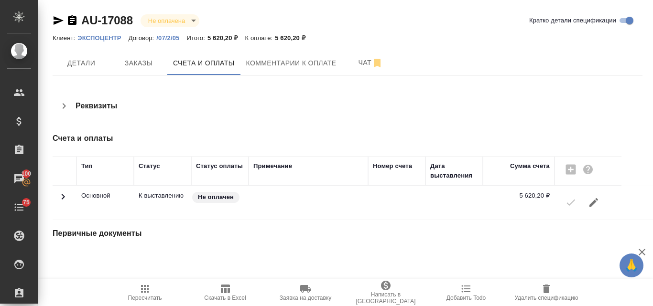
click at [566, 202] on div at bounding box center [587, 202] width 57 height 23
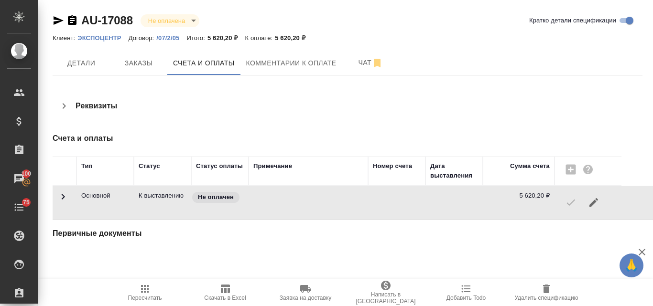
click at [54, 20] on icon "button" at bounding box center [58, 20] width 11 height 11
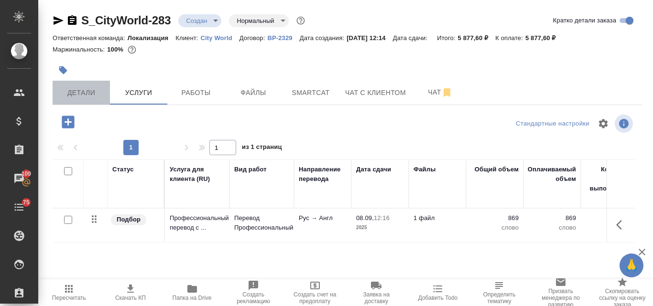
click at [86, 92] on span "Детали" at bounding box center [81, 93] width 46 height 12
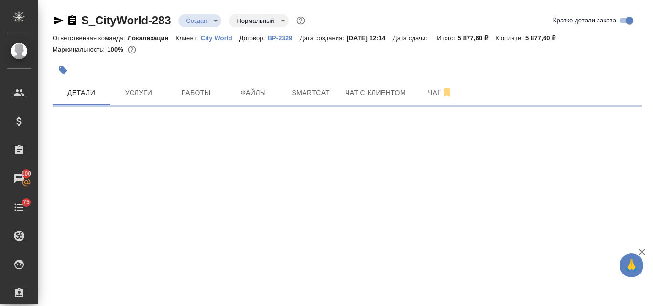
select select "RU"
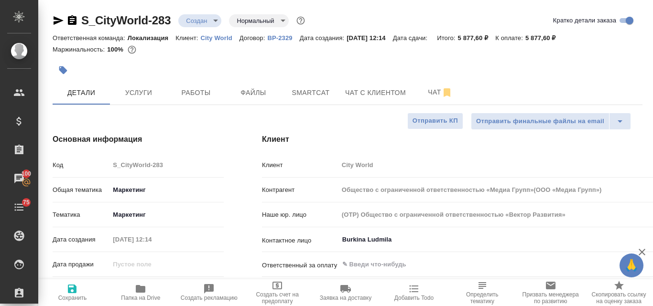
type textarea "x"
type input "[PERSON_NAME]"
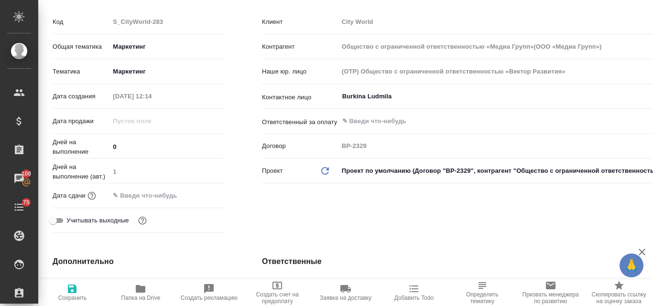
click at [151, 198] on input "text" at bounding box center [151, 196] width 84 height 14
click at [195, 190] on icon "button" at bounding box center [195, 194] width 11 height 11
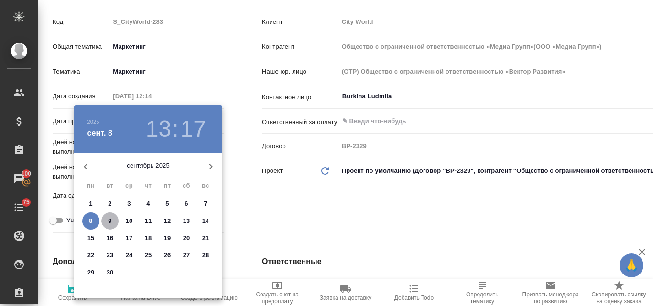
click at [111, 222] on p "9" at bounding box center [109, 221] width 3 height 10
type input "09.09.2025 13:17"
type input "Общество с ограниченной ответственностью «Медиа Групп»(ООО «Медиа Групп»)"
type textarea "x"
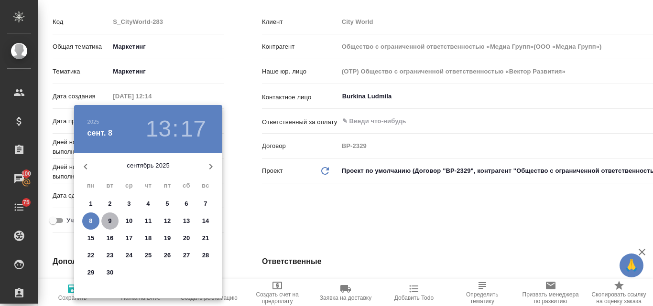
type textarea "x"
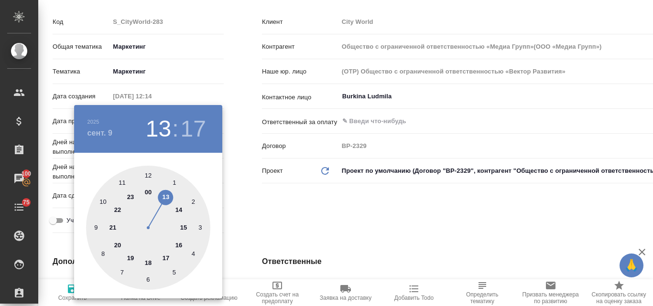
click at [179, 210] on div at bounding box center [148, 228] width 124 height 124
type input "09.09.2025 14:17"
type input "Общество с ограниченной ответственностью «Медиа Групп»(ООО «Медиа Групп»)"
type textarea "x"
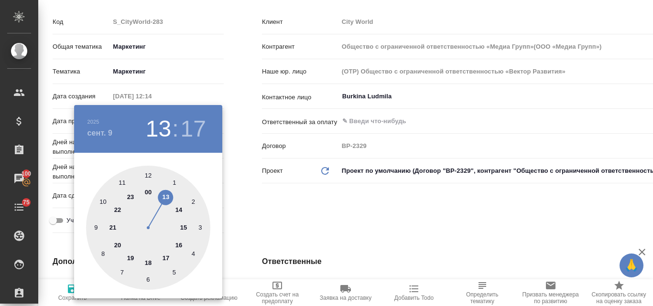
type textarea "x"
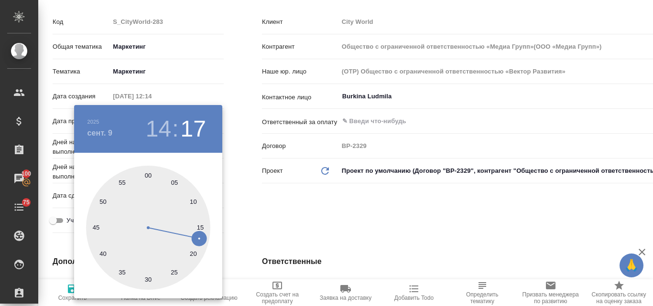
click at [148, 177] on div at bounding box center [148, 228] width 124 height 124
type input "09.09.2025 14:00"
type input "Общество с ограниченной ответственностью «Медиа Групп»(ООО «Медиа Групп»)"
type textarea "x"
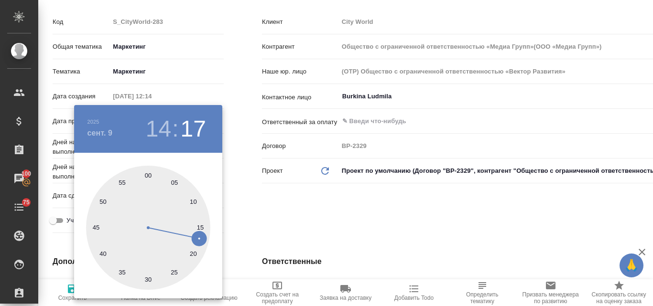
type textarea "x"
click at [167, 127] on h3 "14" at bounding box center [158, 129] width 25 height 27
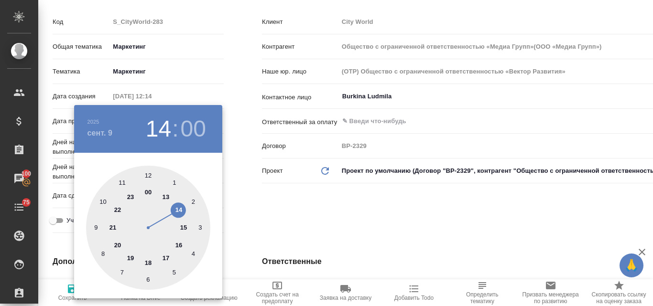
click at [178, 248] on div at bounding box center [148, 228] width 124 height 124
type input "09.09.2025 16:00"
type input "Общество с ограниченной ответственностью «Медиа Групп»(ООО «Медиа Групп»)"
type textarea "x"
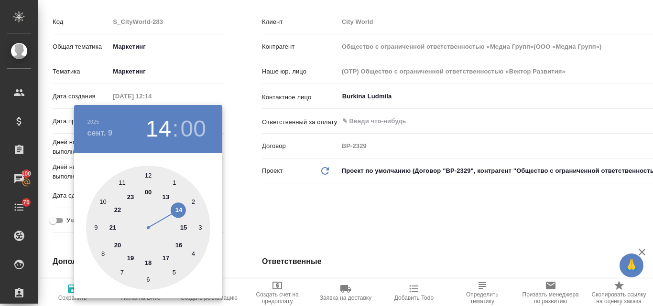
type textarea "x"
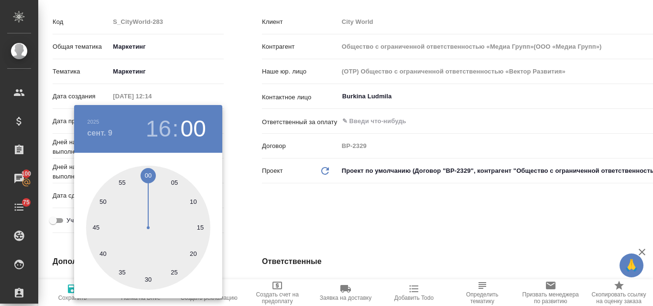
click at [148, 174] on div at bounding box center [148, 228] width 124 height 124
type input "Общество с ограниченной ответственностью «Медиа Групп»(ООО «Медиа Групп»)"
type textarea "x"
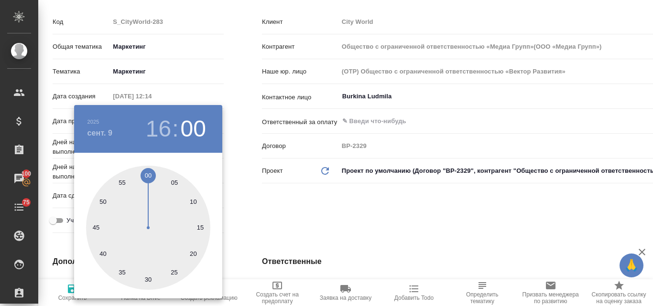
click at [268, 209] on div at bounding box center [326, 153] width 653 height 306
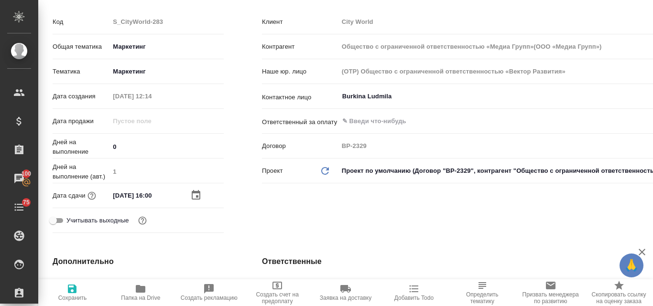
click at [72, 293] on icon "button" at bounding box center [72, 289] width 9 height 9
type input "Общество с ограниченной ответственностью «Медиа Групп»(ООО «Медиа Групп»)"
type textarea "x"
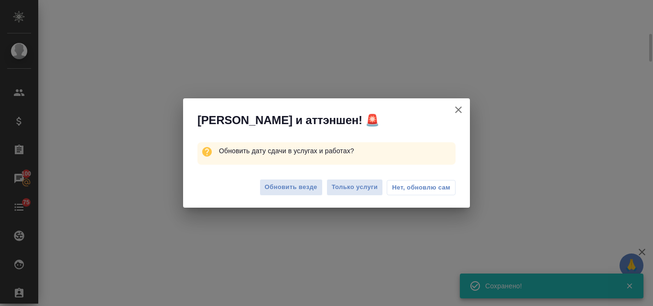
select select "RU"
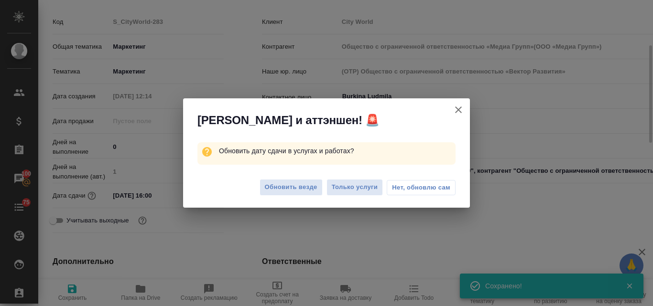
type textarea "x"
click at [289, 191] on span "Обновить везде" at bounding box center [291, 187] width 53 height 11
type input "Общество с ограниченной ответственностью «Медиа Групп»(ООО «Медиа Групп»)"
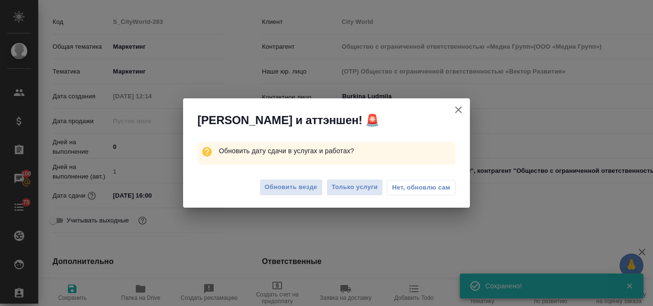
type textarea "x"
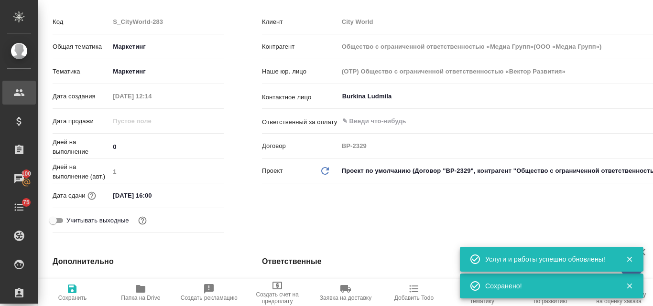
type input "Общество с ограниченной ответственностью «Медиа Групп»(ООО «Медиа Групп»)"
type textarea "x"
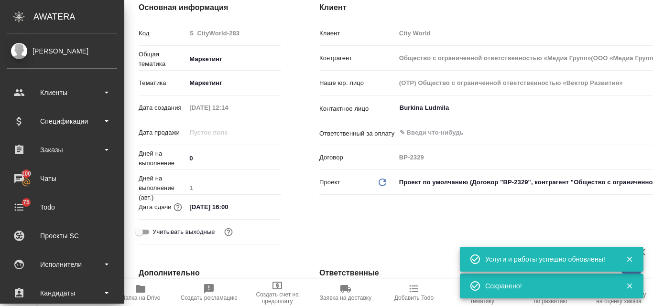
type input "Общество с ограниченной ответственностью «Медиа Групп»(ООО «Медиа Групп»)"
type textarea "x"
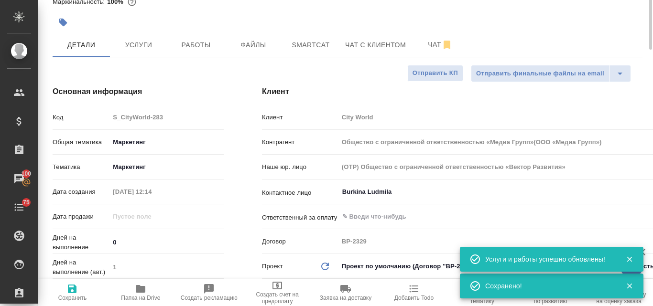
scroll to position [0, 0]
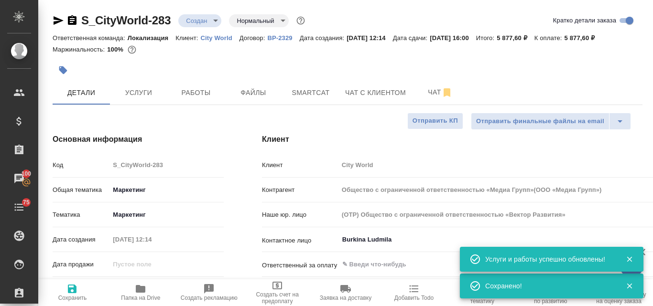
click at [212, 22] on body "🙏 .cls-1 fill:#fff; AWATERA Valyaeva Anna Клиенты Спецификации Заказы 100 Чаты …" at bounding box center [326, 153] width 653 height 306
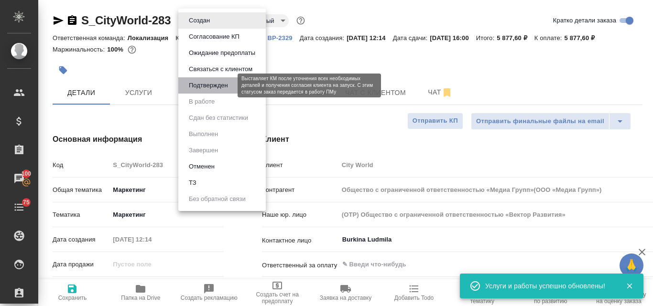
click at [207, 86] on button "Подтвержден" at bounding box center [208, 85] width 45 height 11
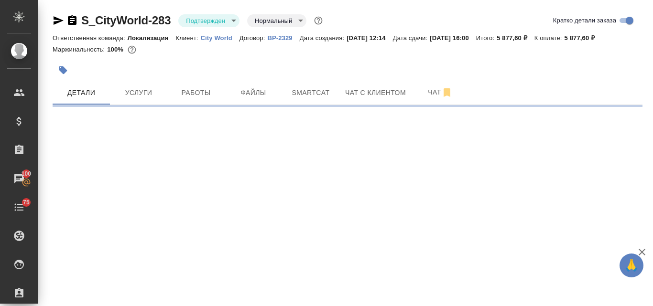
select select "RU"
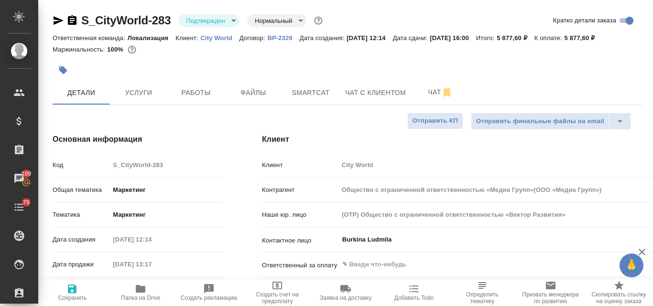
type textarea "x"
click at [58, 21] on icon "button" at bounding box center [58, 20] width 11 height 11
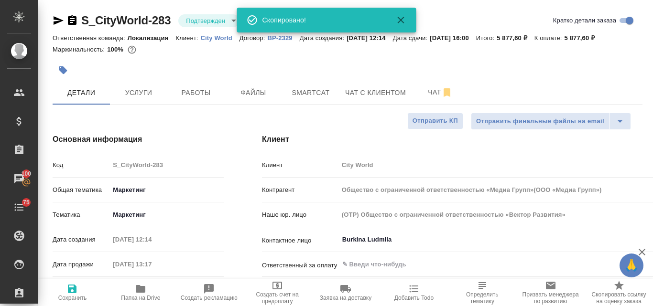
type input "Общество с ограниченной ответственностью «Медиа Групп»(ООО «Медиа Групп»)"
type textarea "x"
type input "Общество с ограниченной ответственностью «Медиа Групп»(ООО «Медиа Групп»)"
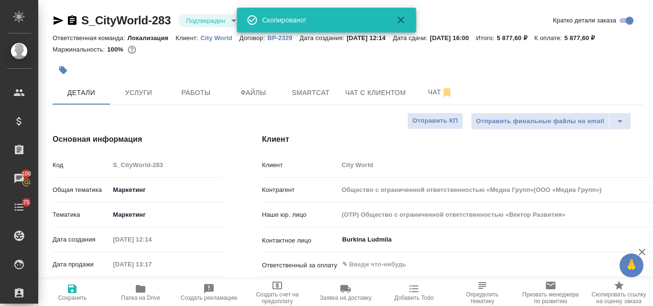
type textarea "x"
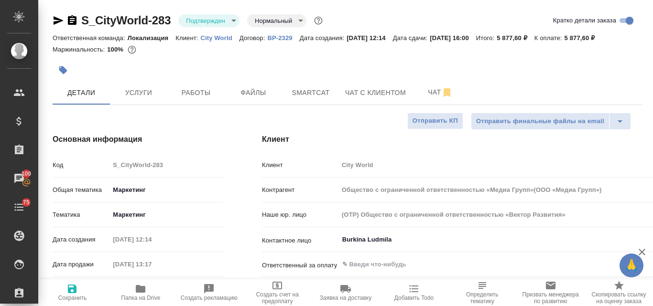
type input "Общество с ограниченной ответственностью «Медиа Групп»(ООО «Медиа Групп»)"
type textarea "x"
type input "Общество с ограниченной ответственностью «Медиа Групп»(ООО «Медиа Групп»)"
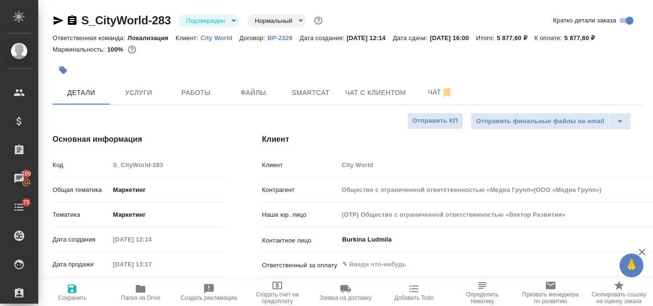
type textarea "x"
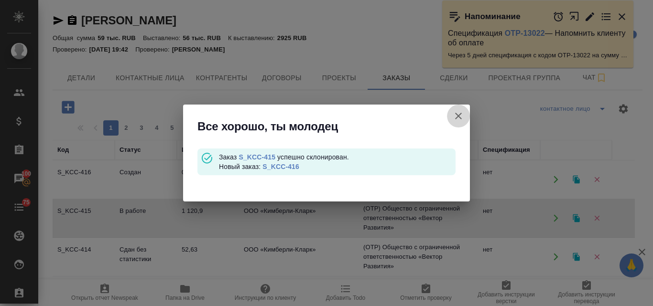
click at [462, 112] on icon "button" at bounding box center [458, 115] width 11 height 11
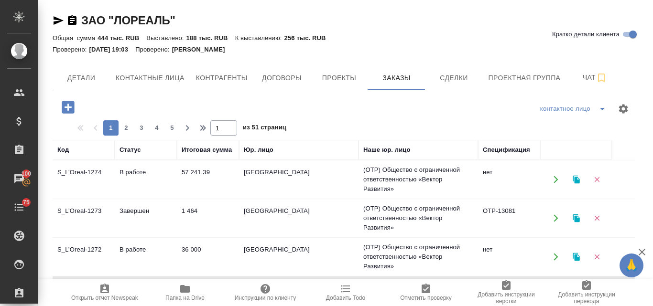
scroll to position [48, 0]
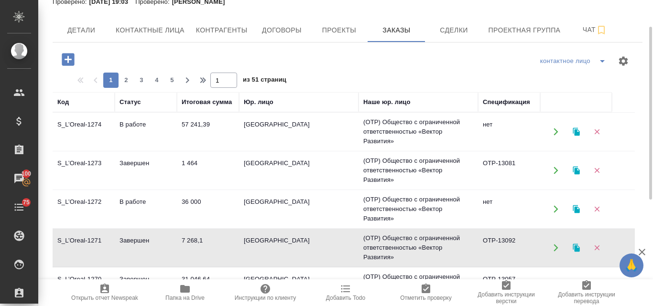
click at [97, 243] on td "S_L’Oreal-1271" at bounding box center [84, 247] width 62 height 33
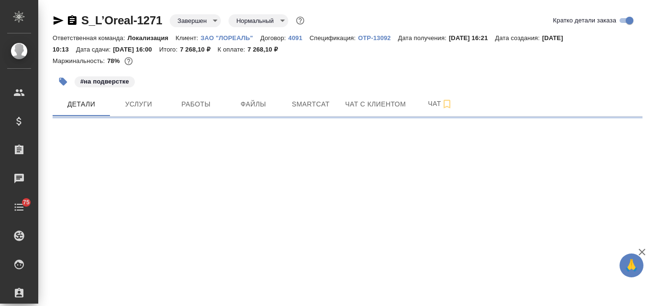
select select "RU"
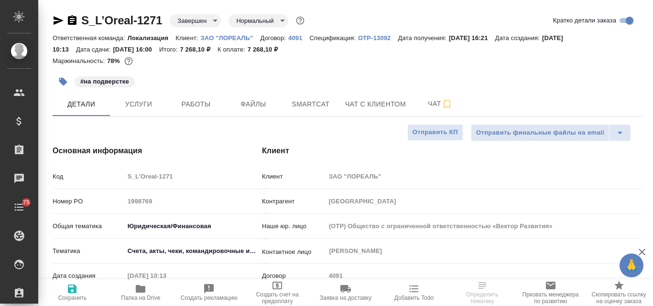
type textarea "x"
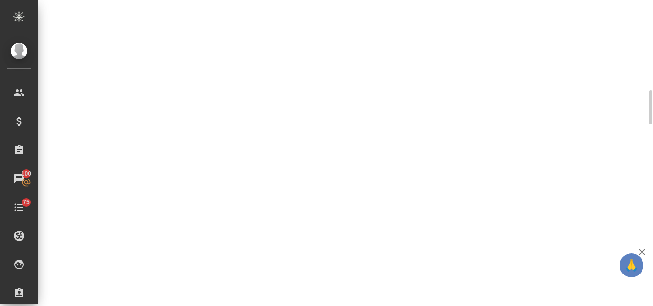
scroll to position [478, 0]
select select "RU"
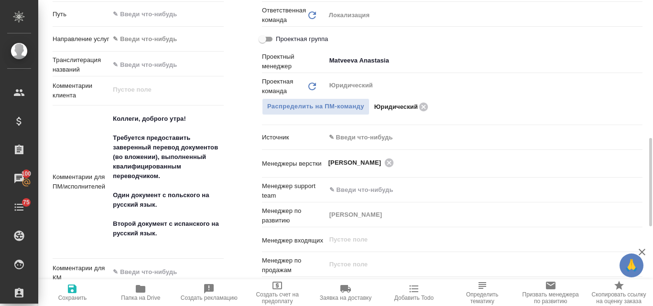
type textarea "x"
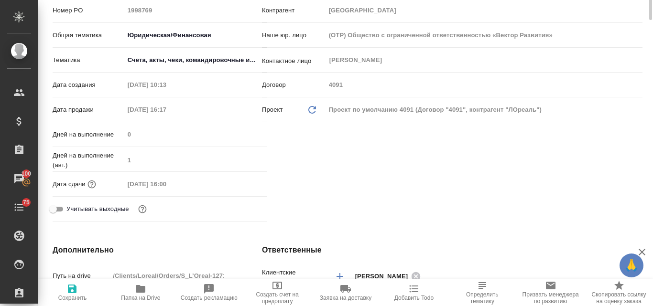
scroll to position [96, 0]
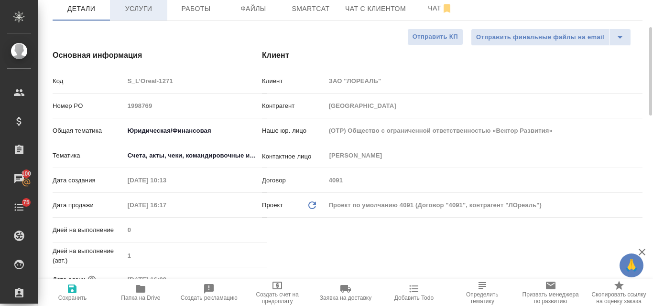
click at [144, 11] on span "Услуги" at bounding box center [139, 9] width 46 height 12
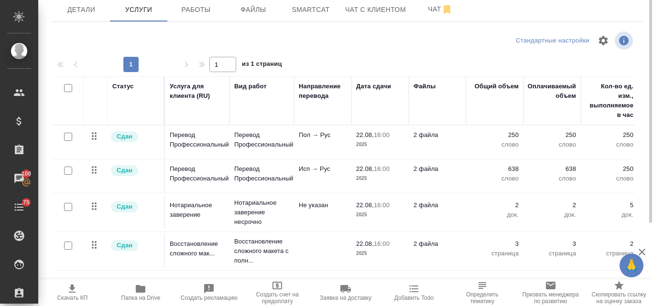
scroll to position [48, 0]
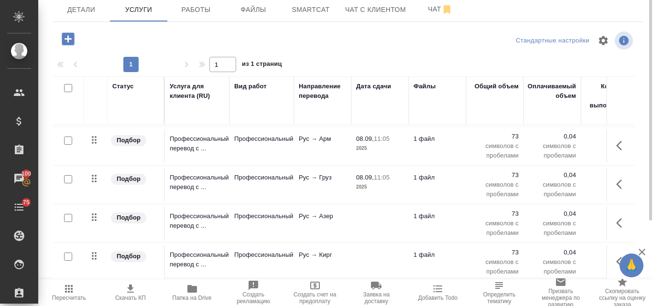
scroll to position [35, 0]
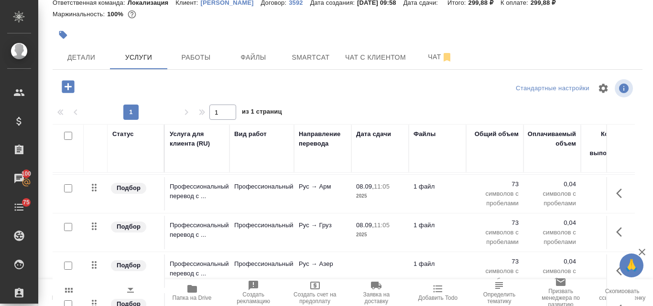
click at [64, 90] on icon "button" at bounding box center [68, 86] width 12 height 12
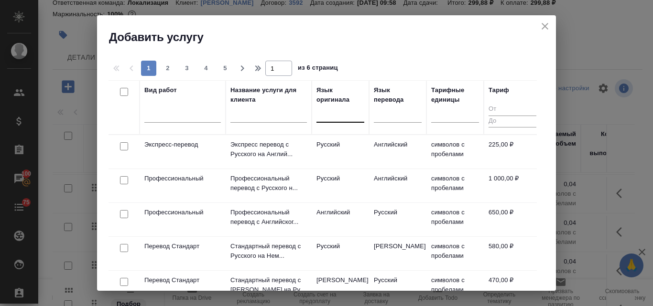
click at [334, 114] on div at bounding box center [340, 113] width 48 height 14
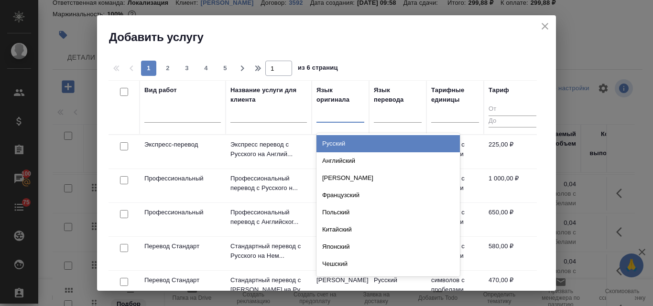
click at [334, 145] on div "Русский" at bounding box center [387, 143] width 143 height 17
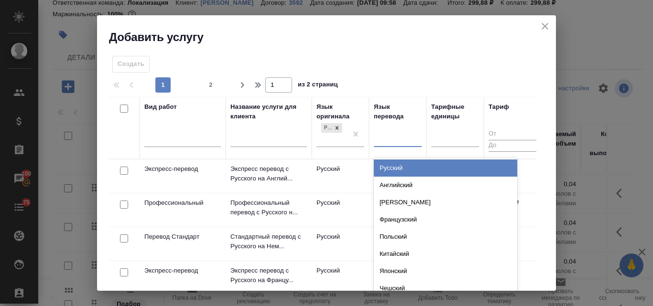
click at [389, 143] on div at bounding box center [398, 138] width 48 height 14
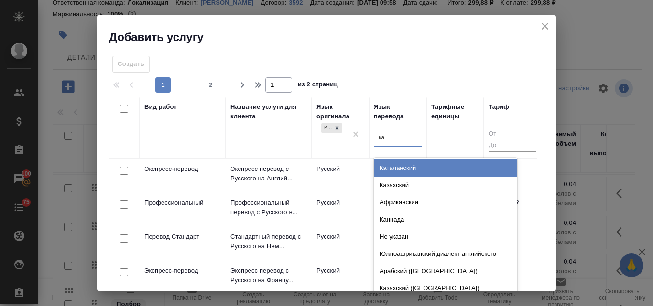
type input "каз"
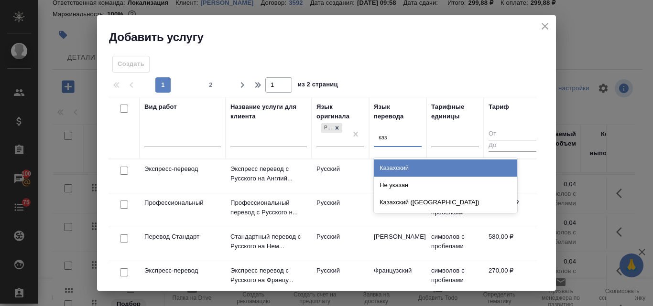
click at [402, 166] on div "Казахский" at bounding box center [445, 168] width 143 height 17
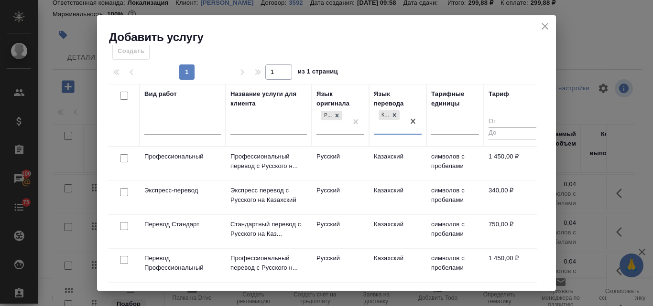
scroll to position [0, 0]
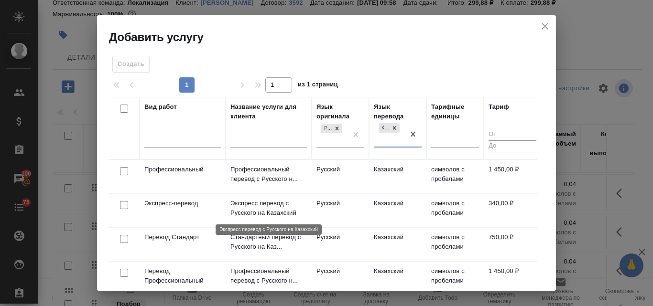
click at [265, 203] on p "Экспресс перевод с Русского на Казахский" at bounding box center [268, 208] width 76 height 19
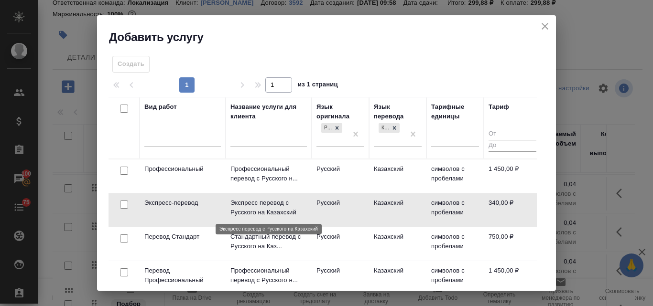
click at [265, 203] on p "Экспресс перевод с Русского на Казахский" at bounding box center [268, 207] width 76 height 19
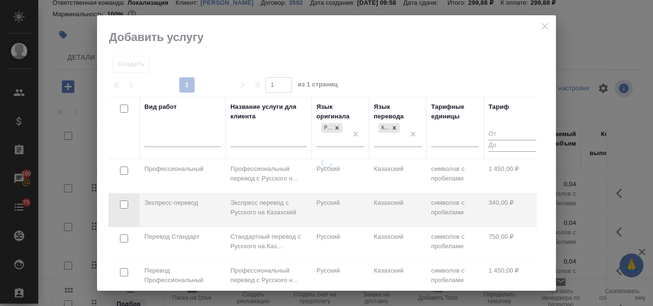
click at [265, 203] on div at bounding box center [326, 225] width 459 height 132
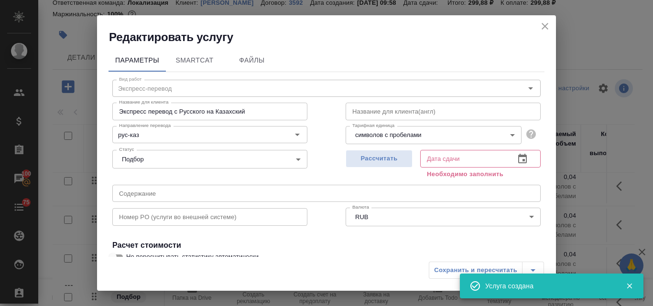
click at [548, 25] on icon "close" at bounding box center [544, 26] width 11 height 11
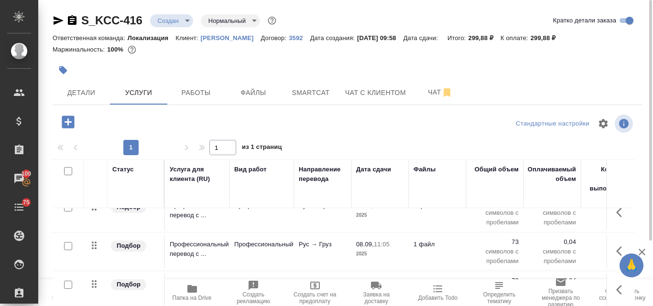
scroll to position [74, 0]
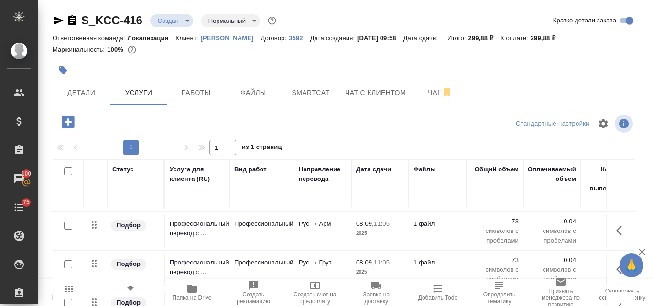
click at [72, 122] on icon "button" at bounding box center [68, 122] width 12 height 12
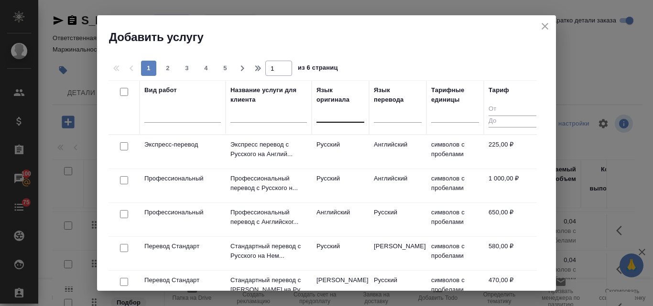
click at [338, 114] on div at bounding box center [340, 113] width 48 height 14
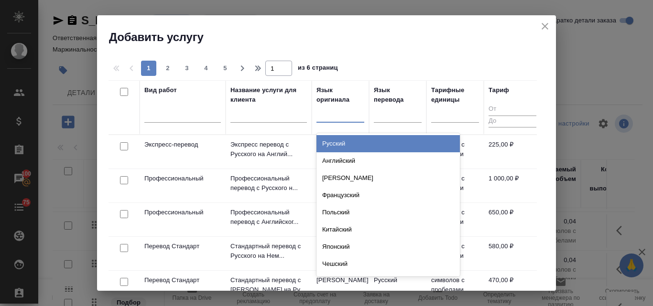
click at [340, 144] on div "Русский" at bounding box center [387, 143] width 143 height 17
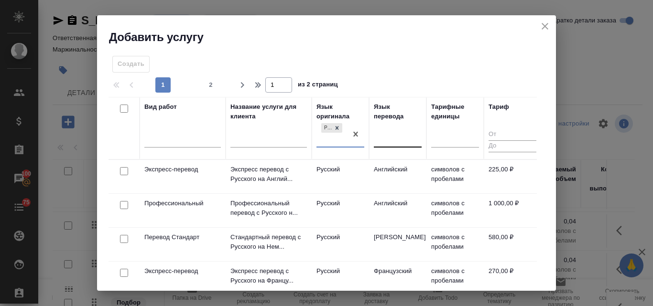
click at [387, 135] on div at bounding box center [398, 138] width 48 height 14
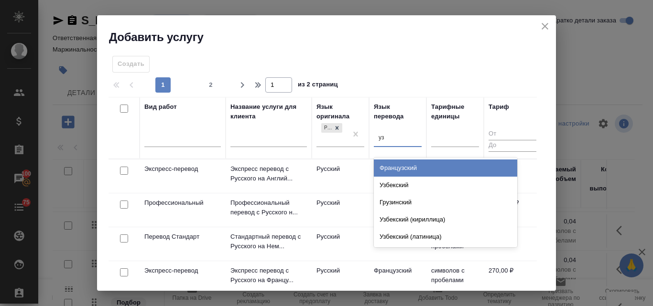
type input "узб"
click at [408, 168] on div "Узбекский" at bounding box center [445, 168] width 143 height 17
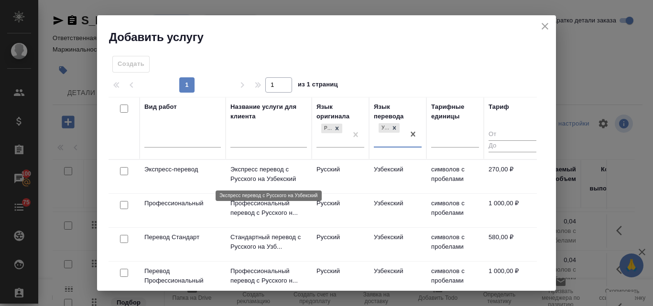
click at [281, 173] on p "Экспресс перевод с Русского на Узбекский" at bounding box center [268, 174] width 76 height 19
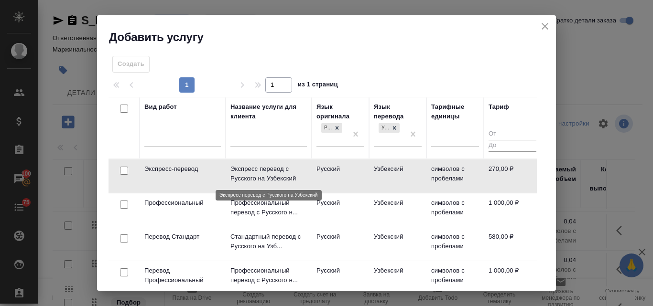
click at [281, 173] on p "Экспресс перевод с Русского на Узбекский" at bounding box center [268, 173] width 76 height 19
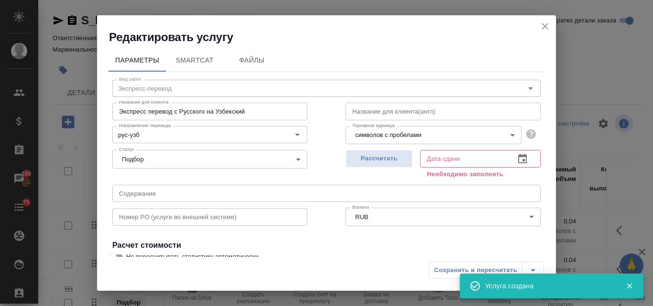
click at [542, 30] on icon "close" at bounding box center [544, 26] width 11 height 11
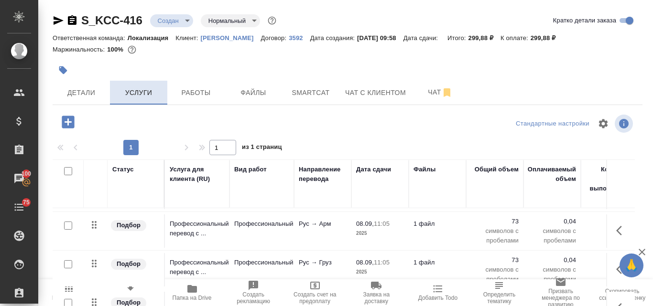
click at [142, 90] on span "Услуги" at bounding box center [139, 93] width 46 height 12
click at [67, 128] on icon "button" at bounding box center [68, 122] width 12 height 12
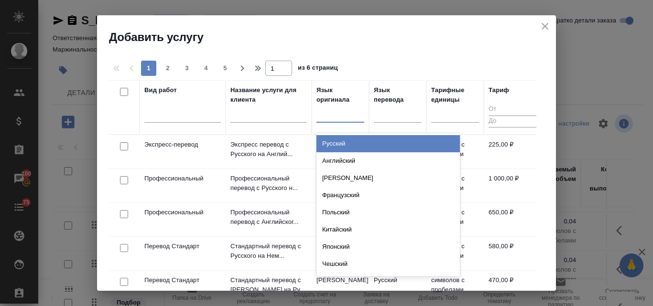
click at [323, 115] on div at bounding box center [340, 113] width 48 height 14
click at [339, 144] on div "Русский" at bounding box center [387, 143] width 143 height 17
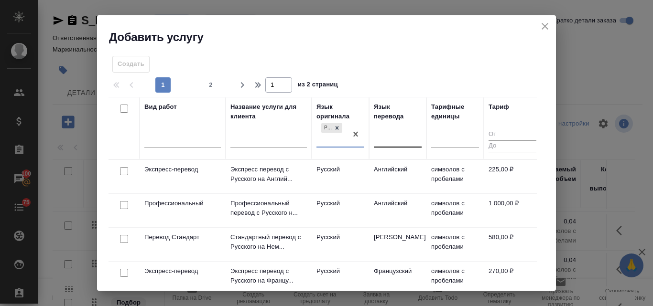
click at [389, 140] on div at bounding box center [398, 138] width 48 height 14
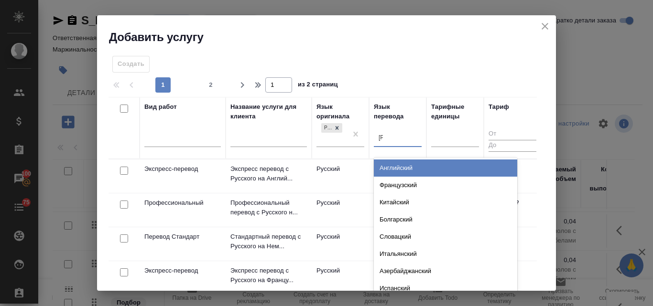
type input "ар"
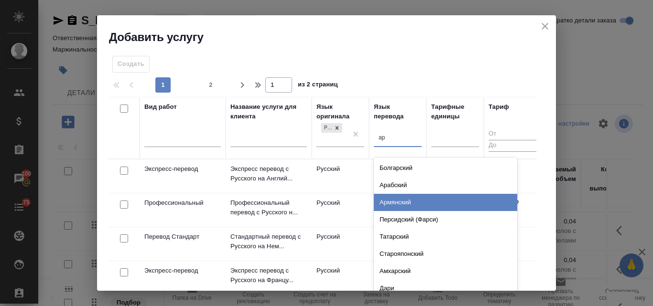
click at [421, 202] on div "Армянский" at bounding box center [445, 202] width 143 height 17
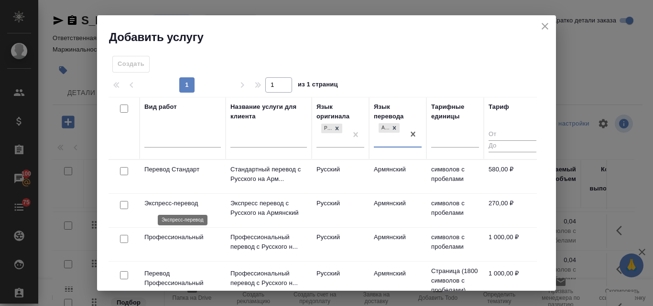
click at [186, 203] on p "Экспресс-перевод" at bounding box center [182, 204] width 76 height 10
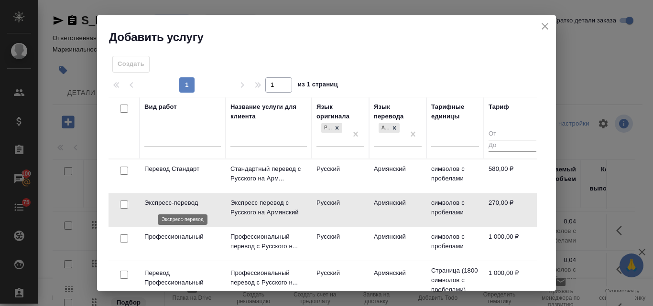
click at [186, 203] on p "Экспресс-перевод" at bounding box center [182, 203] width 76 height 10
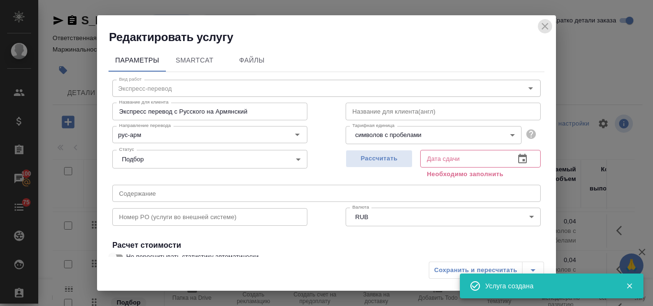
click at [543, 24] on icon "close" at bounding box center [544, 26] width 11 height 11
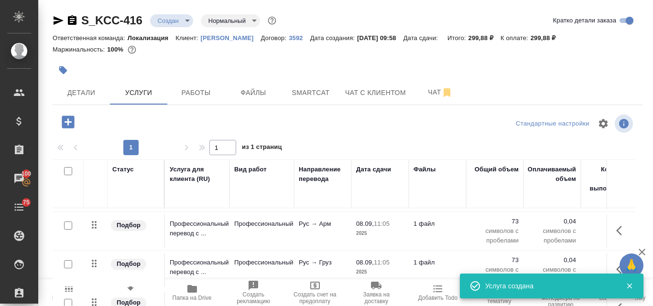
click at [74, 122] on icon "button" at bounding box center [68, 122] width 12 height 12
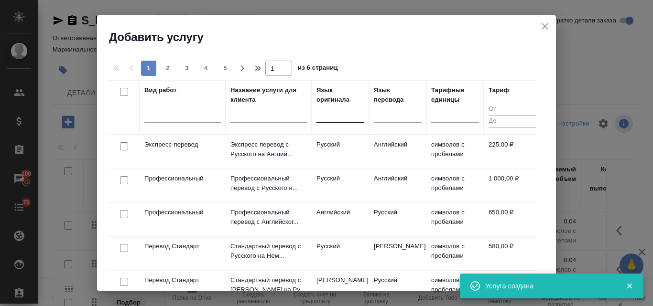
click at [335, 116] on div at bounding box center [340, 113] width 48 height 14
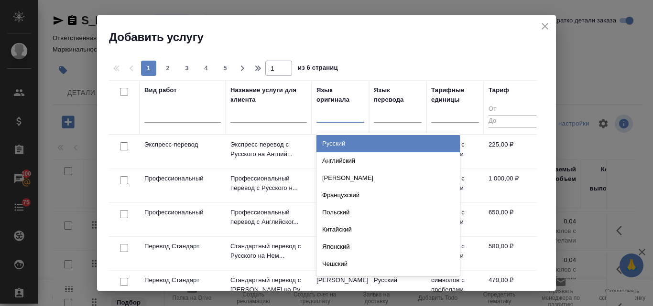
click at [335, 147] on div "Русский" at bounding box center [387, 143] width 143 height 17
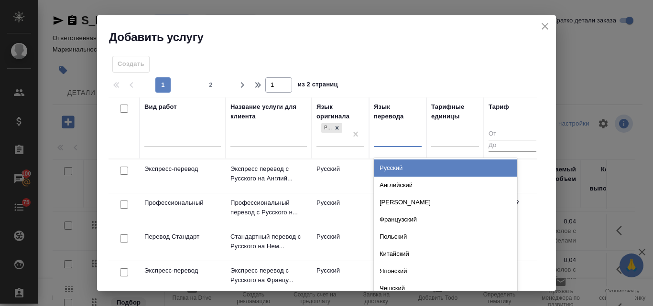
click at [384, 135] on div at bounding box center [398, 138] width 48 height 14
type input "гр"
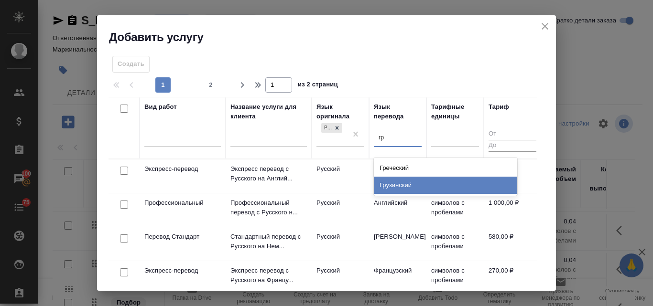
click at [410, 185] on div "Грузинский" at bounding box center [445, 185] width 143 height 17
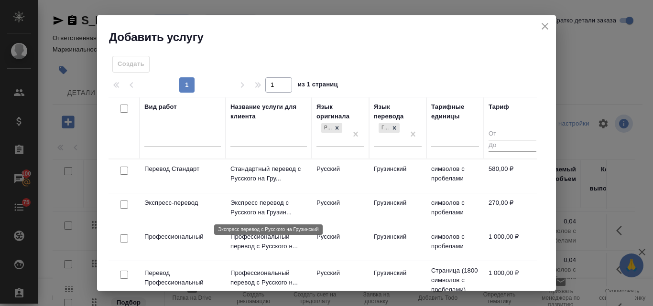
click at [269, 200] on p "Экспресс перевод с Русского на Грузин..." at bounding box center [268, 207] width 76 height 19
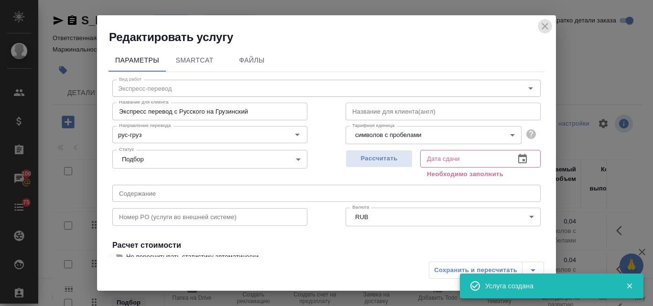
click at [544, 24] on icon "close" at bounding box center [544, 26] width 11 height 11
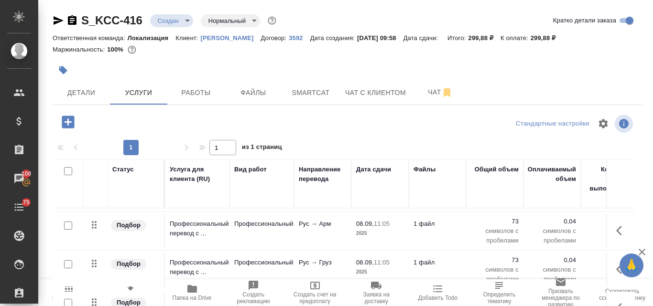
click at [63, 120] on icon "button" at bounding box center [68, 122] width 12 height 12
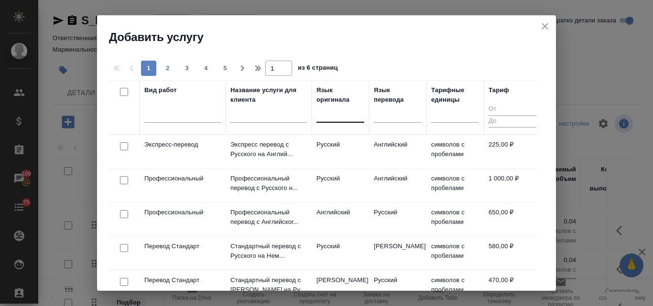
click at [334, 114] on div at bounding box center [340, 113] width 48 height 14
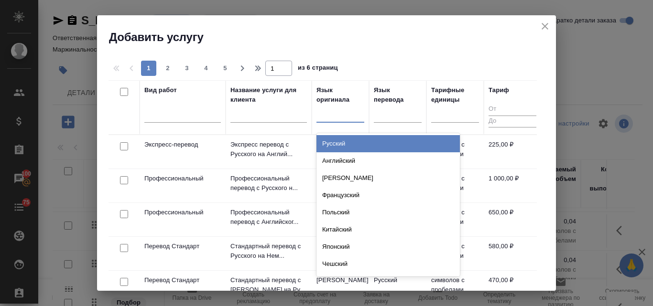
click at [338, 144] on div "Русский" at bounding box center [387, 143] width 143 height 17
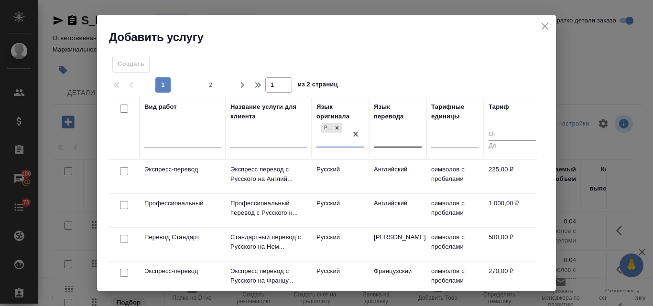
click at [399, 136] on div at bounding box center [398, 138] width 48 height 14
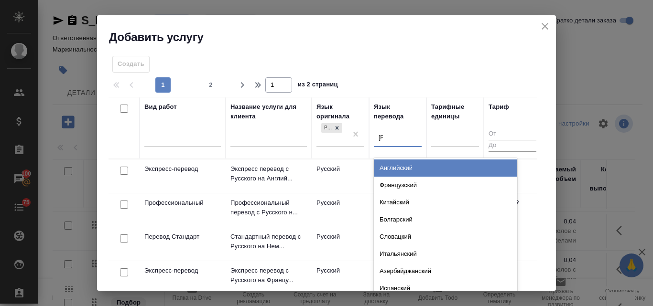
type input "аз"
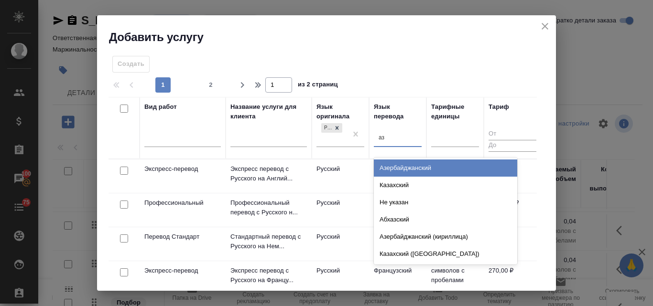
click at [413, 169] on div "Азербайджанский" at bounding box center [445, 168] width 143 height 17
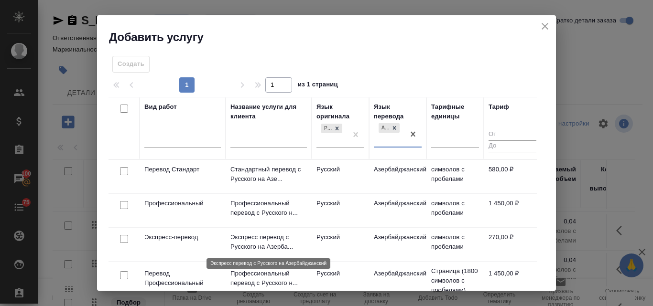
click at [245, 238] on p "Экспресс перевод с Русского на Азерба..." at bounding box center [268, 242] width 76 height 19
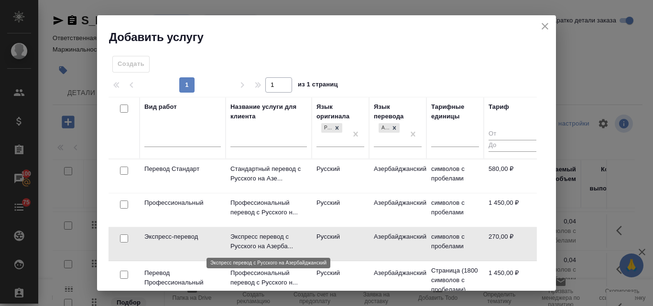
click at [245, 238] on p "Экспресс перевод с Русского на Азерба..." at bounding box center [268, 241] width 76 height 19
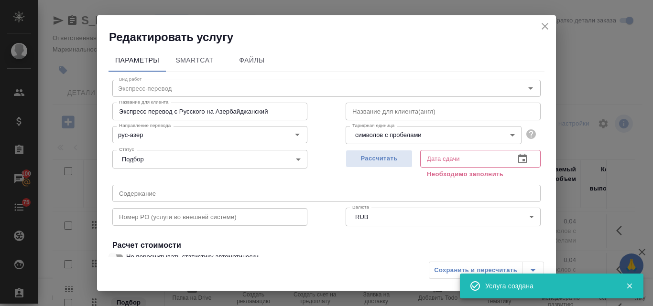
click at [543, 25] on icon "close" at bounding box center [544, 26] width 7 height 7
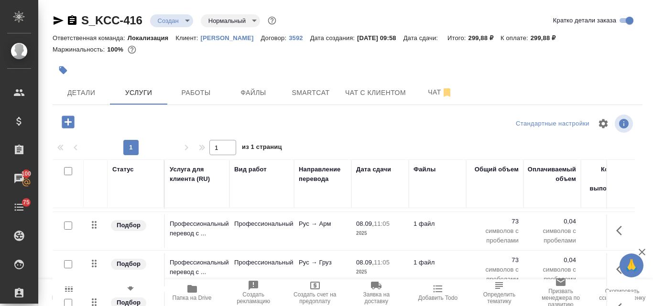
click at [70, 126] on icon "button" at bounding box center [68, 122] width 12 height 12
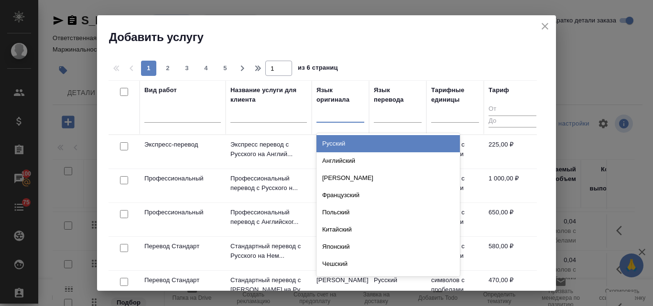
click at [339, 117] on div at bounding box center [340, 113] width 48 height 14
click at [345, 144] on div "Русский" at bounding box center [387, 143] width 143 height 17
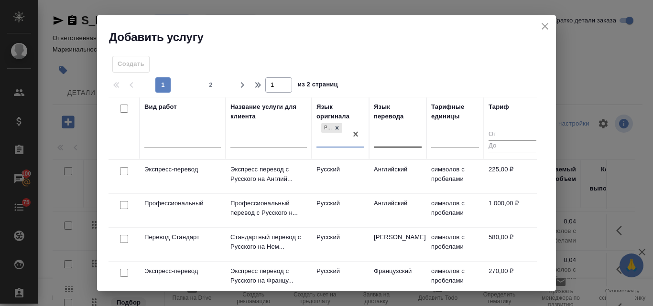
click at [383, 141] on div at bounding box center [398, 138] width 48 height 14
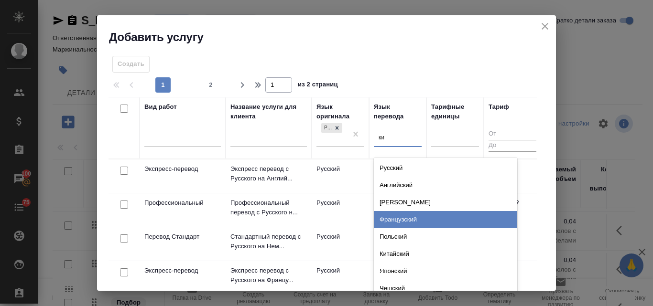
type input "кир"
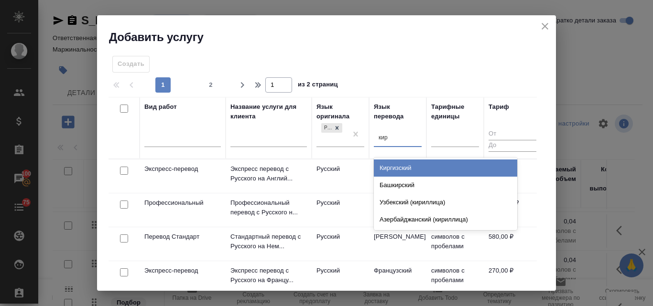
click at [407, 165] on div "Киргизский" at bounding box center [445, 168] width 143 height 17
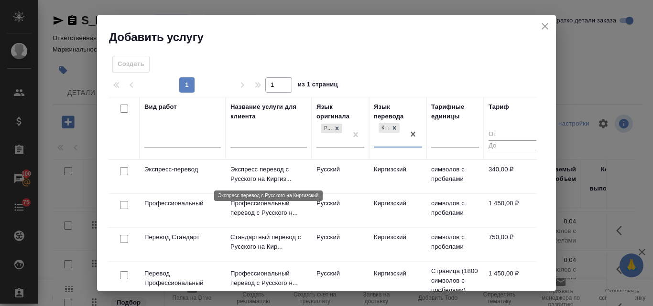
click at [272, 175] on p "Экспресс перевод с Русского на Киргиз..." at bounding box center [268, 174] width 76 height 19
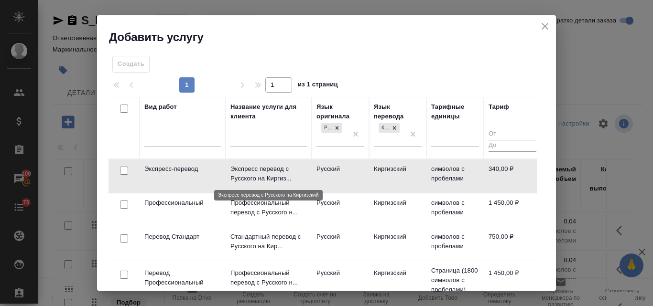
click at [272, 175] on p "Экспресс перевод с Русского на Киргиз..." at bounding box center [268, 173] width 76 height 19
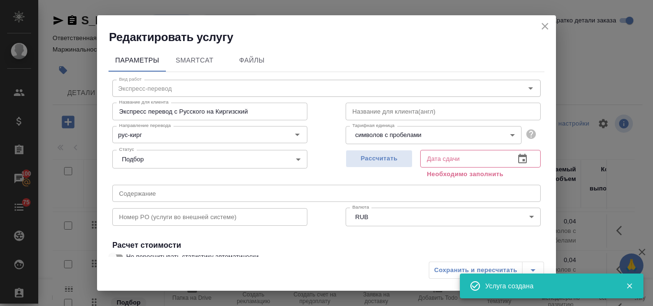
click at [542, 29] on icon "close" at bounding box center [544, 26] width 7 height 7
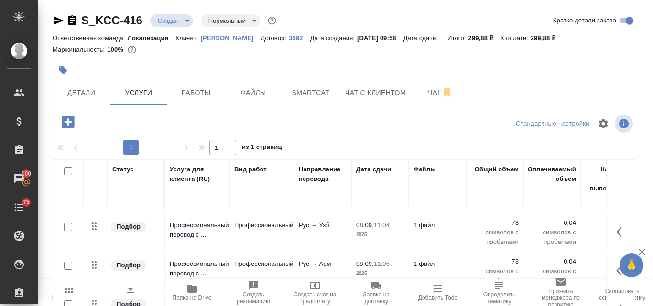
scroll to position [0, 0]
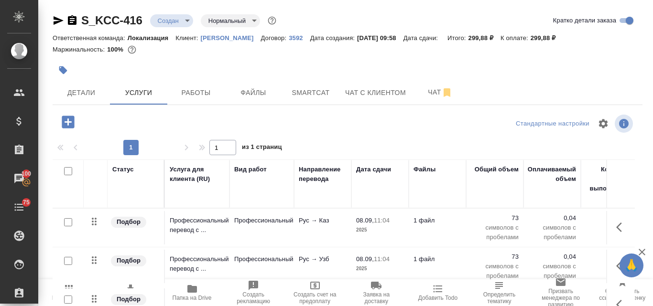
click at [69, 223] on input "checkbox" at bounding box center [68, 222] width 8 height 8
checkbox input "true"
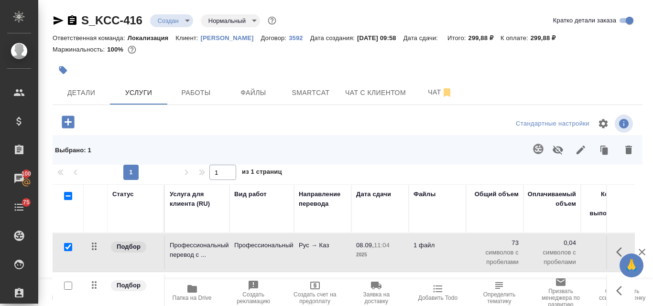
click at [71, 285] on input "checkbox" at bounding box center [68, 286] width 8 height 8
checkbox input "true"
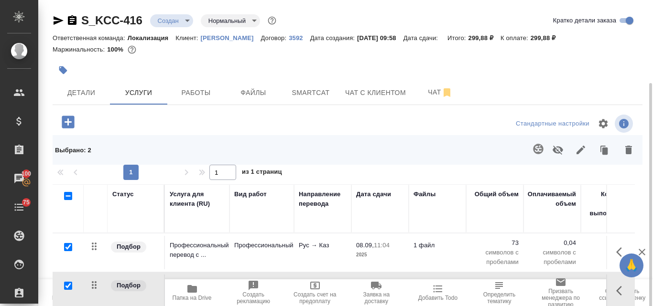
scroll to position [96, 0]
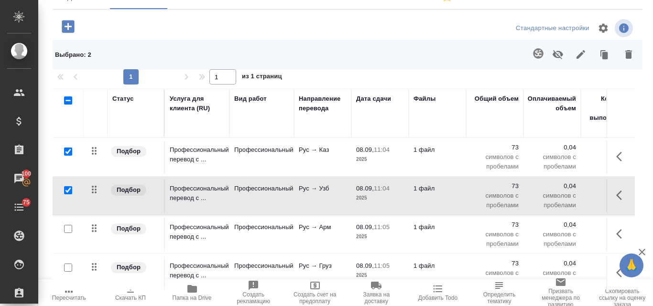
click at [66, 231] on input "checkbox" at bounding box center [68, 229] width 8 height 8
checkbox input "true"
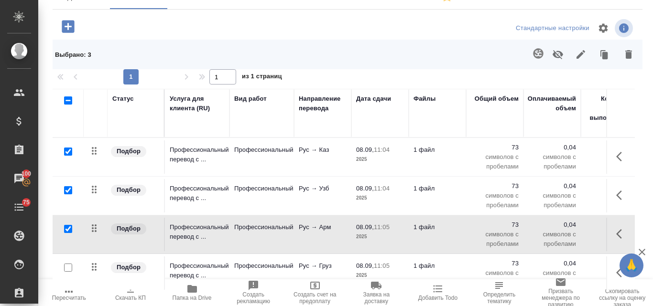
click at [72, 265] on div at bounding box center [68, 267] width 22 height 13
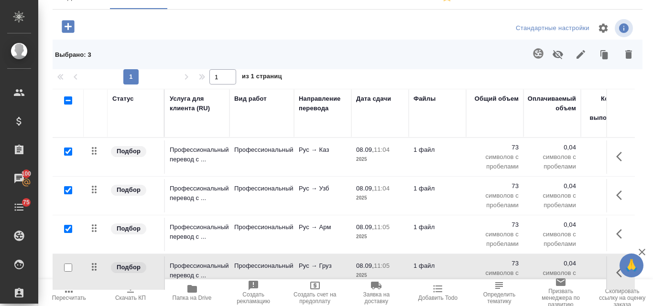
click at [66, 265] on input "checkbox" at bounding box center [68, 268] width 8 height 8
checkbox input "true"
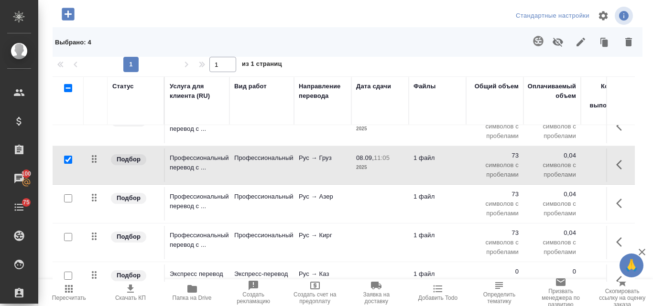
click at [71, 197] on input "checkbox" at bounding box center [68, 198] width 8 height 8
checkbox input "true"
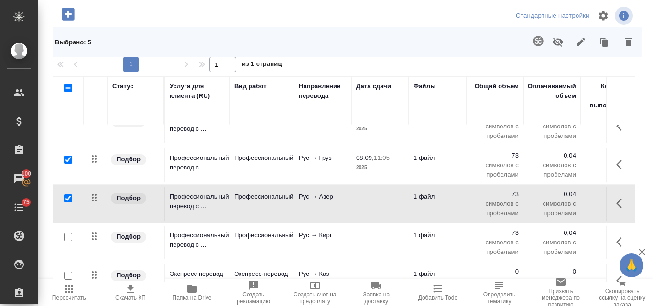
click at [68, 237] on input "checkbox" at bounding box center [68, 237] width 8 height 8
checkbox input "true"
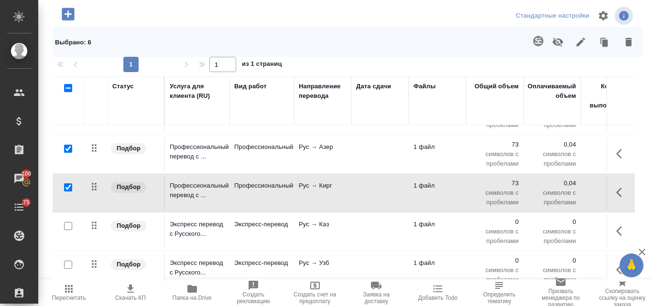
scroll to position [191, 0]
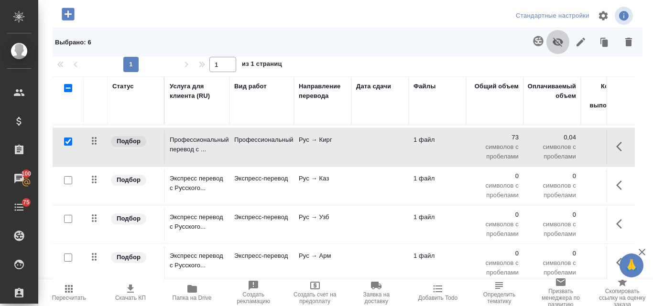
click at [552, 45] on icon "button" at bounding box center [557, 42] width 11 height 9
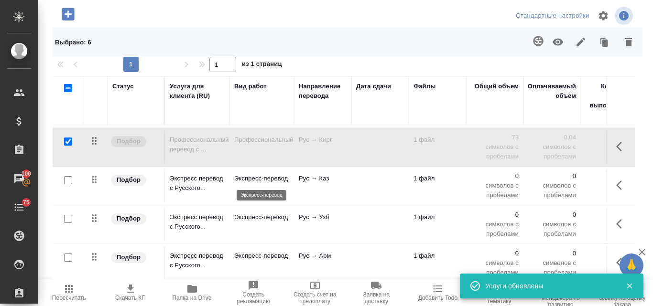
click at [254, 182] on p "Экспресс-перевод" at bounding box center [261, 179] width 55 height 10
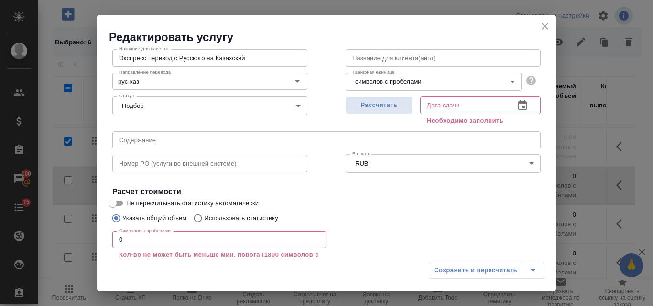
scroll to position [129, 0]
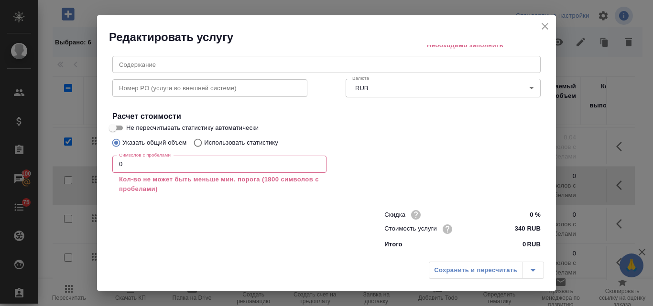
click at [135, 163] on input "0" at bounding box center [219, 164] width 214 height 17
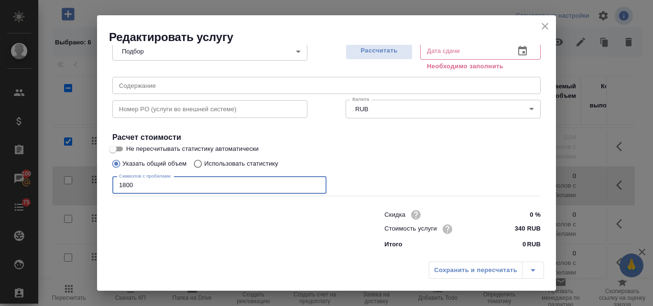
scroll to position [108, 0]
type input "1800"
click at [200, 162] on input "Использовать статистику" at bounding box center [196, 164] width 15 height 18
radio input "true"
radio input "false"
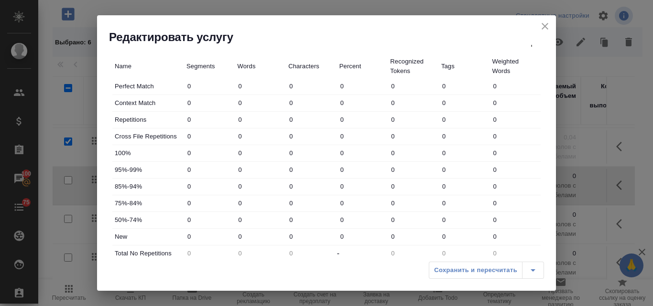
scroll to position [251, 0]
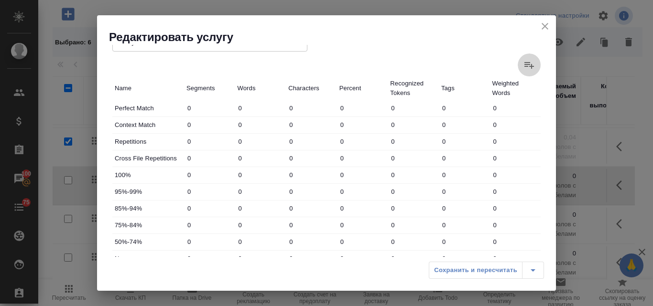
click at [518, 57] on label at bounding box center [529, 65] width 23 height 23
click at [0, 0] on input "file" at bounding box center [0, 0] width 0 height 0
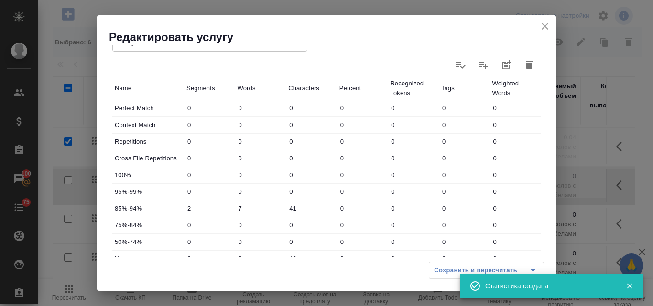
type input "2"
type input "7"
type input "41"
type input "2"
type input "6"
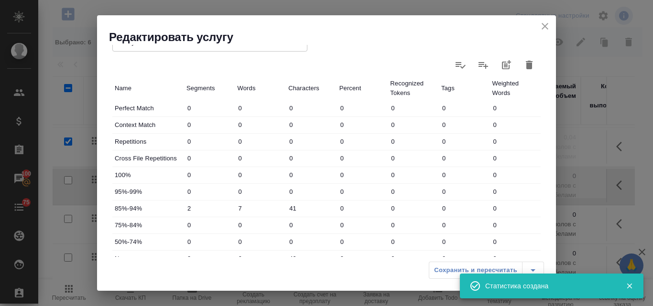
type input "40"
type input "3"
type input "13"
type input "81"
type input "3"
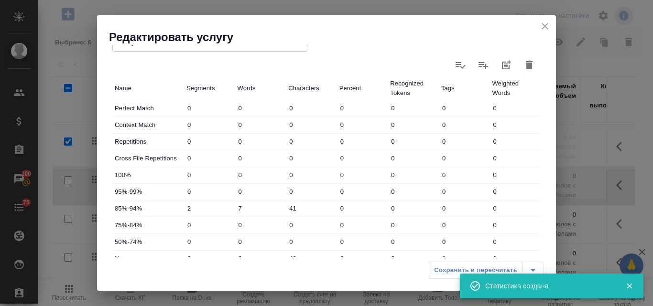
type input "13"
type input "81"
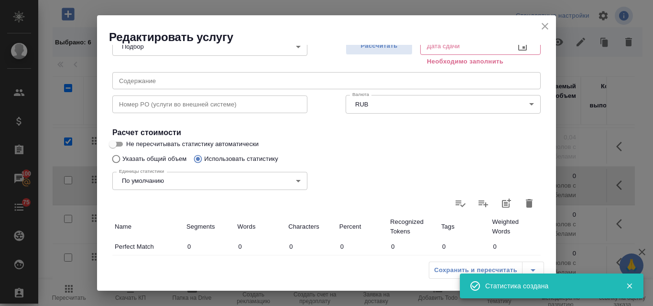
scroll to position [60, 0]
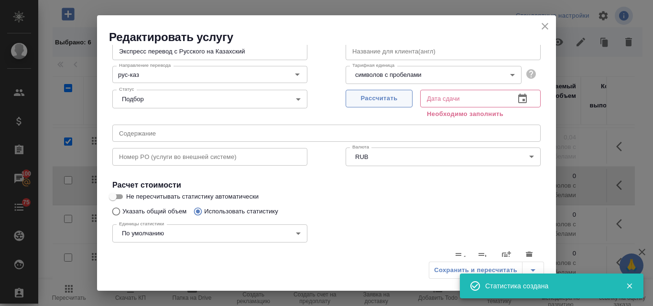
click at [368, 100] on span "Рассчитать" at bounding box center [379, 98] width 56 height 11
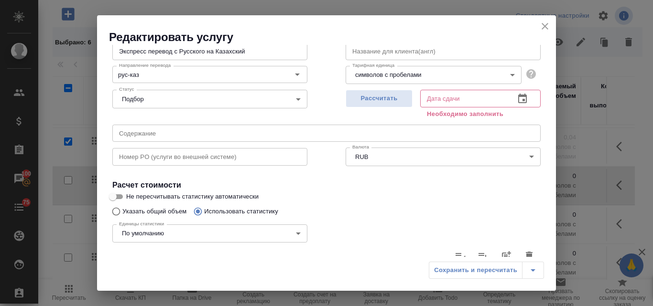
type input "08.09.2025 14:59"
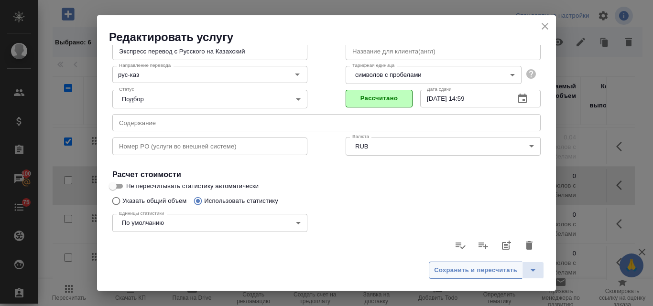
click at [470, 270] on span "Сохранить и пересчитать" at bounding box center [475, 270] width 83 height 11
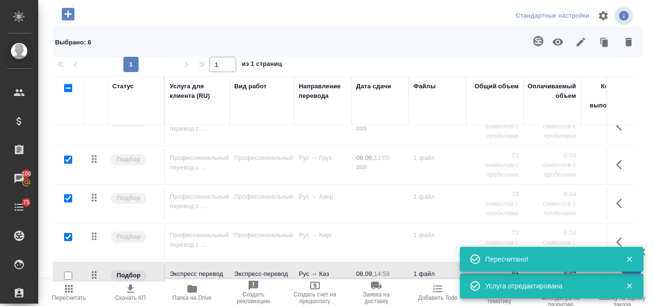
scroll to position [191, 0]
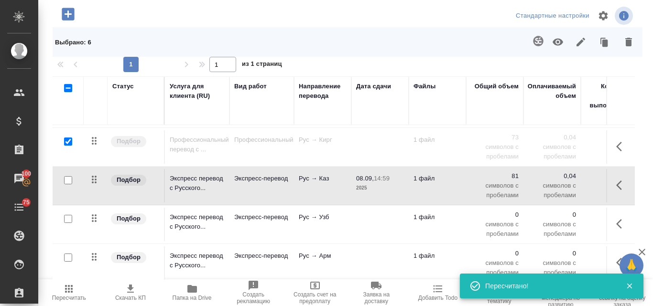
click at [329, 220] on p "Рус → Узб" at bounding box center [323, 218] width 48 height 10
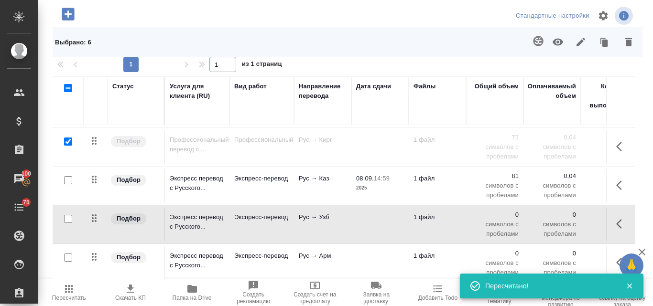
click at [329, 220] on p "Рус → Узб" at bounding box center [323, 218] width 48 height 10
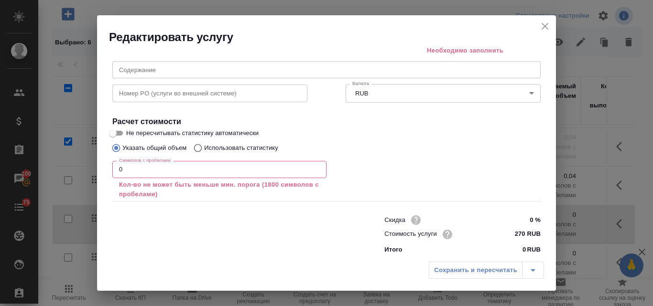
scroll to position [129, 0]
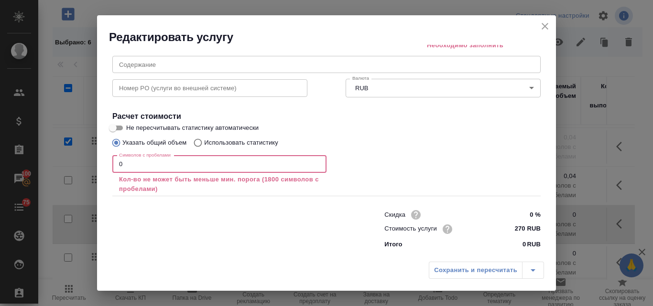
drag, startPoint x: 137, startPoint y: 157, endPoint x: 109, endPoint y: 155, distance: 27.8
click at [109, 155] on div "Вид работ Экспресс-перевод Вид работ Название для клиента Экспресс перевод с Ру…" at bounding box center [326, 98] width 436 height 310
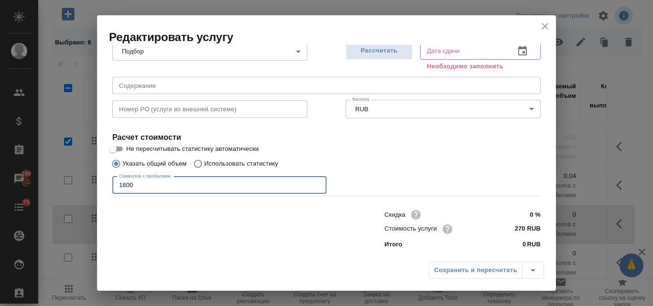
scroll to position [108, 0]
type input "1800"
click at [194, 165] on input "Использовать статистику" at bounding box center [196, 164] width 15 height 18
radio input "true"
radio input "false"
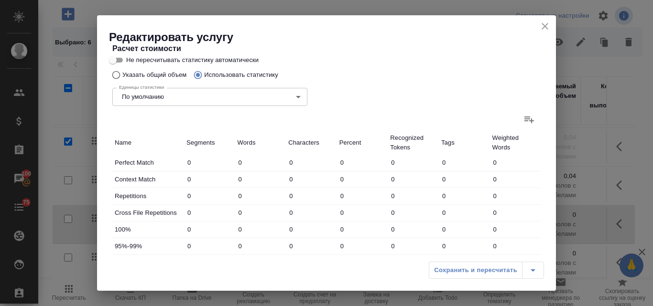
scroll to position [204, 0]
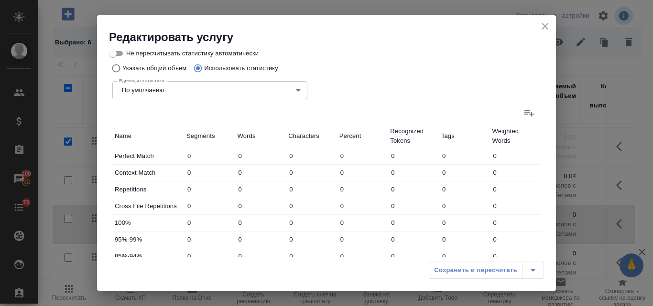
click at [524, 110] on icon at bounding box center [529, 113] width 10 height 7
click at [0, 0] on input "file" at bounding box center [0, 0] width 0 height 0
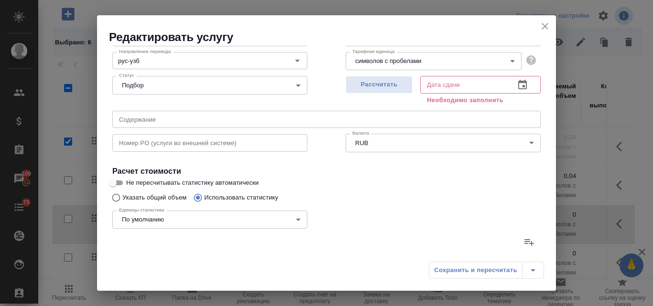
scroll to position [60, 0]
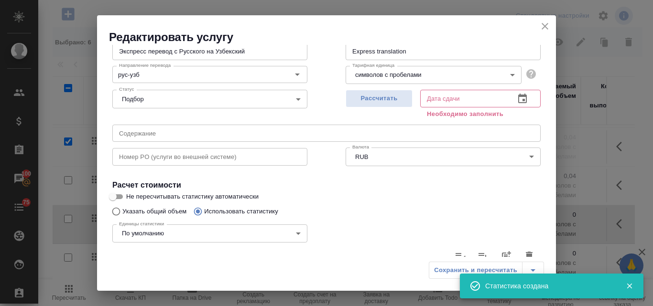
type input "2"
type input "7"
type input "41"
type input "2"
type input "6"
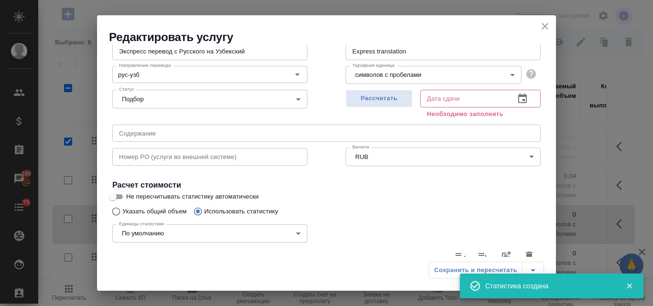
type input "40"
type input "3"
type input "13"
type input "81"
type input "3"
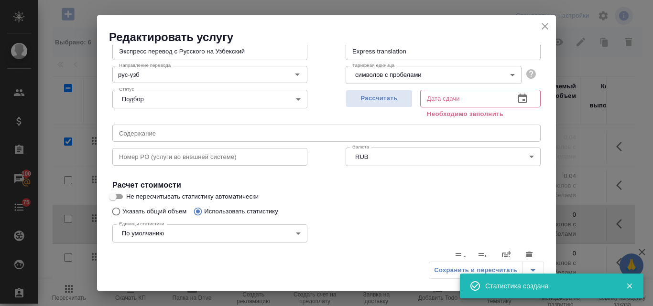
type input "13"
type input "81"
click at [363, 98] on span "Рассчитать" at bounding box center [379, 98] width 56 height 11
type input "08.09.2025 14:59"
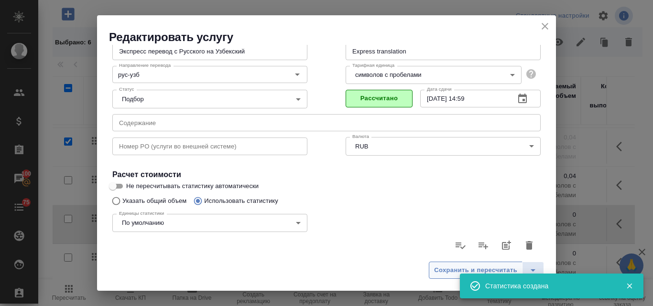
click at [449, 274] on span "Сохранить и пересчитать" at bounding box center [475, 270] width 83 height 11
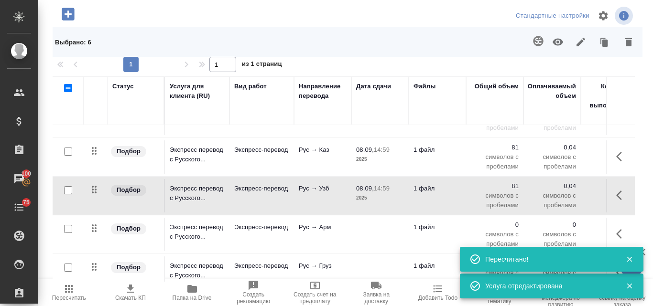
scroll to position [239, 0]
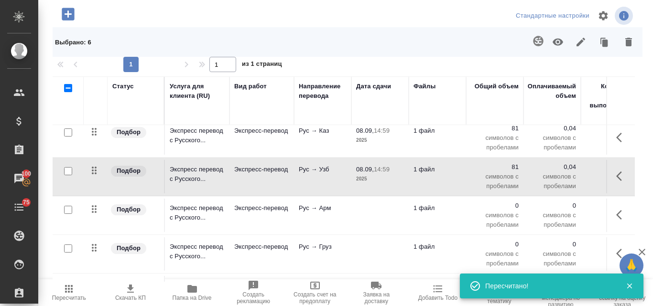
click at [341, 213] on p "Рус → Арм" at bounding box center [323, 209] width 48 height 10
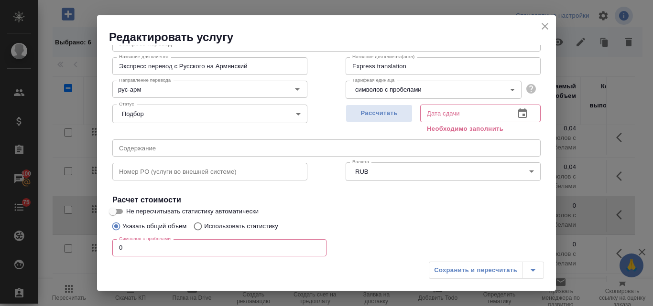
scroll to position [96, 0]
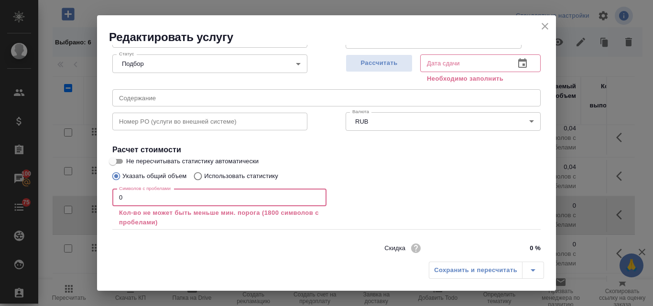
drag, startPoint x: 131, startPoint y: 194, endPoint x: 117, endPoint y: 194, distance: 14.8
click at [117, 194] on input "0" at bounding box center [219, 197] width 214 height 17
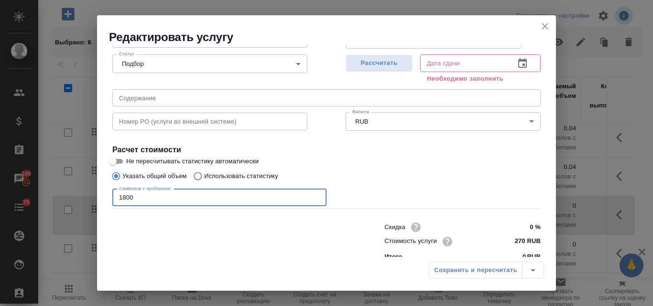
type input "1800"
click at [198, 174] on input "Использовать статистику" at bounding box center [196, 176] width 15 height 18
radio input "true"
radio input "false"
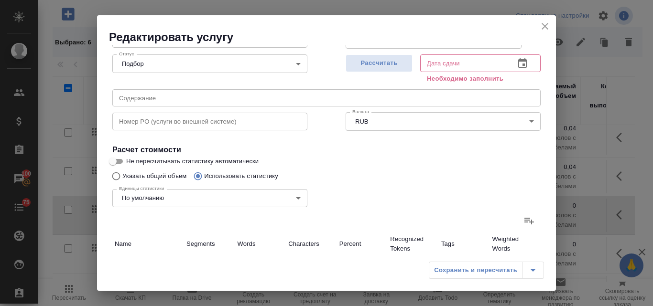
click at [523, 216] on icon at bounding box center [528, 220] width 11 height 11
click at [0, 0] on input "file" at bounding box center [0, 0] width 0 height 0
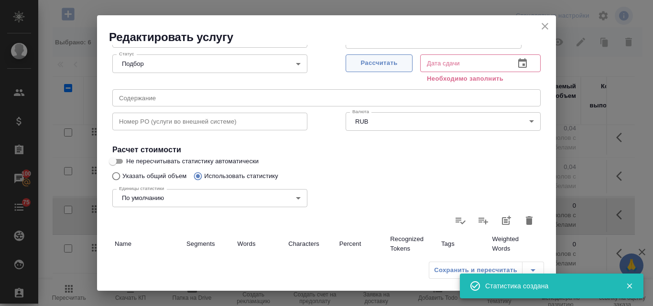
type input "2"
type input "7"
type input "41"
type input "2"
type input "6"
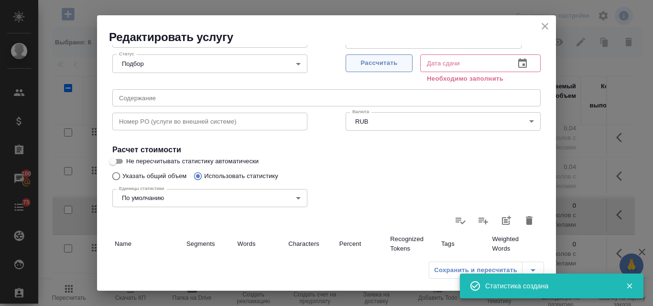
type input "40"
type input "3"
type input "13"
type input "81"
type input "3"
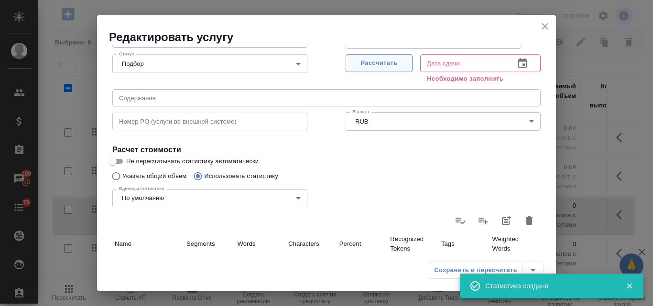
type input "13"
type input "81"
click at [387, 63] on span "Рассчитать" at bounding box center [379, 63] width 56 height 11
type input "08.09.2025 15:00"
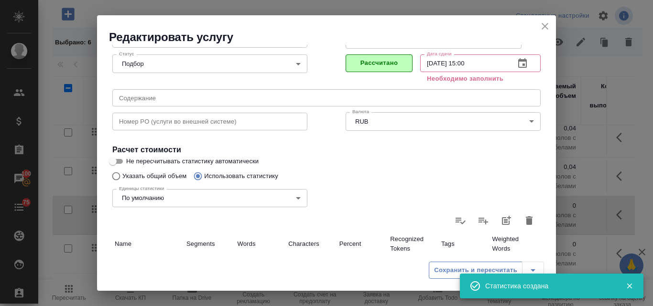
click at [443, 270] on div "Сохранить и пересчитать" at bounding box center [486, 270] width 115 height 17
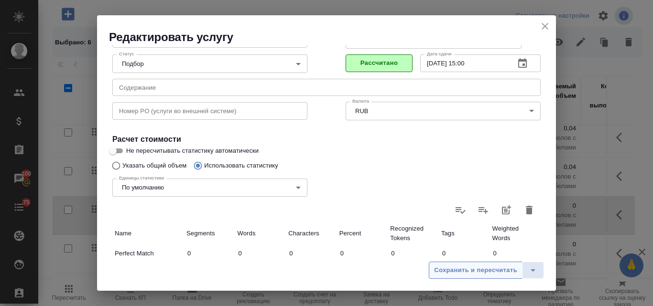
click at [439, 270] on span "Сохранить и пересчитать" at bounding box center [475, 270] width 83 height 11
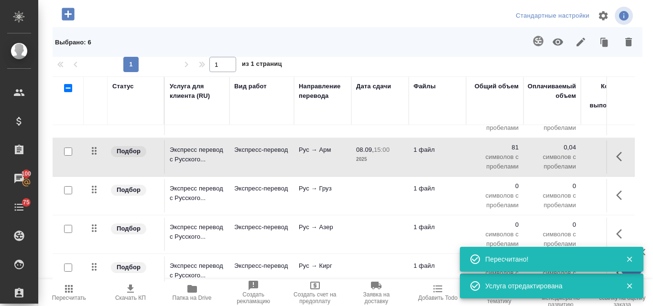
scroll to position [315, 0]
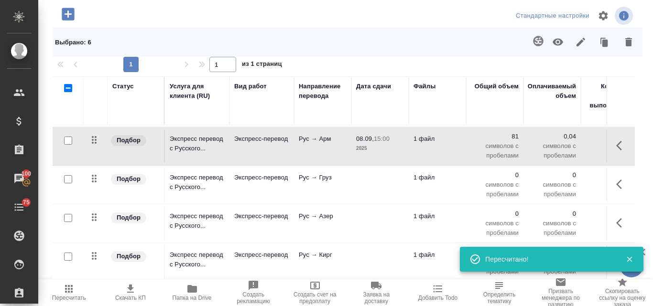
click at [307, 177] on td "Рус → Груз" at bounding box center [322, 184] width 57 height 33
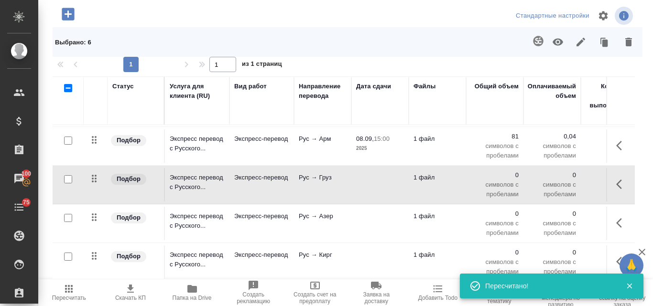
click at [307, 177] on td "Рус → Груз" at bounding box center [322, 184] width 57 height 33
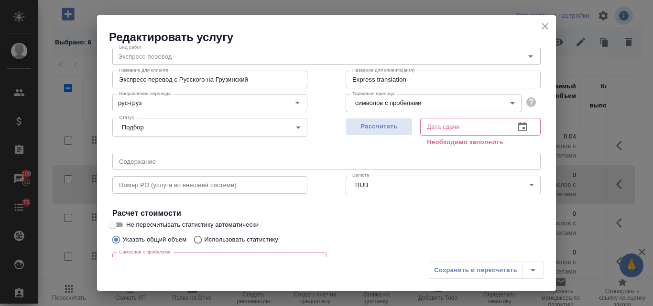
scroll to position [48, 0]
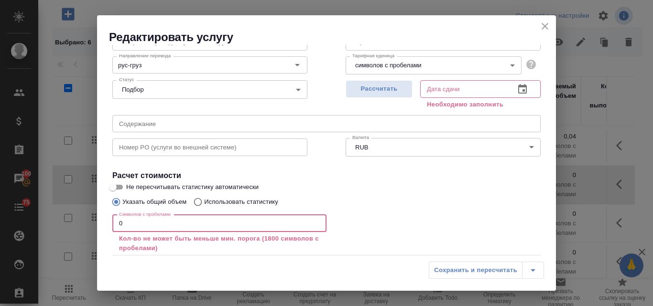
drag, startPoint x: 131, startPoint y: 251, endPoint x: 112, endPoint y: 248, distance: 19.3
click at [112, 248] on div "Вид работ Экспресс-перевод Вид работ Название для клиента Экспресс перевод с Ру…" at bounding box center [326, 157] width 436 height 310
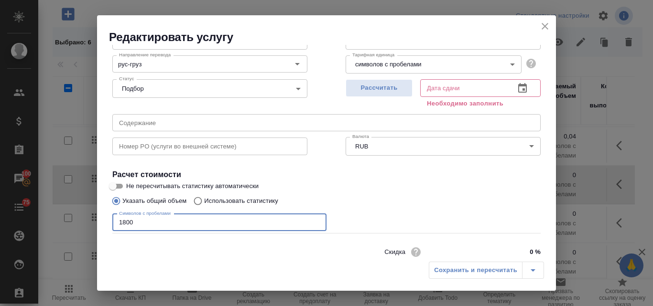
type input "1800"
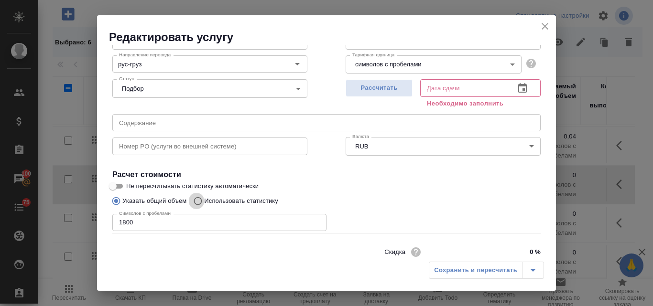
click at [195, 201] on input "Использовать статистику" at bounding box center [196, 201] width 15 height 18
radio input "true"
radio input "false"
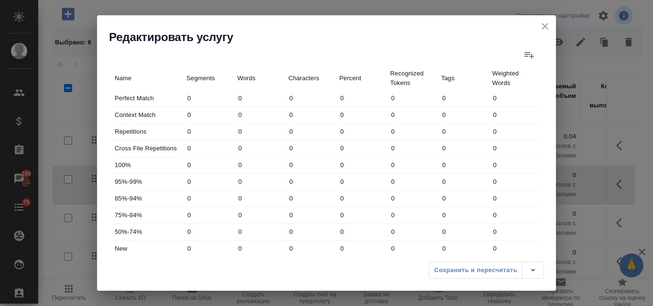
scroll to position [262, 0]
click at [518, 53] on label at bounding box center [529, 54] width 23 height 23
click at [0, 0] on input "file" at bounding box center [0, 0] width 0 height 0
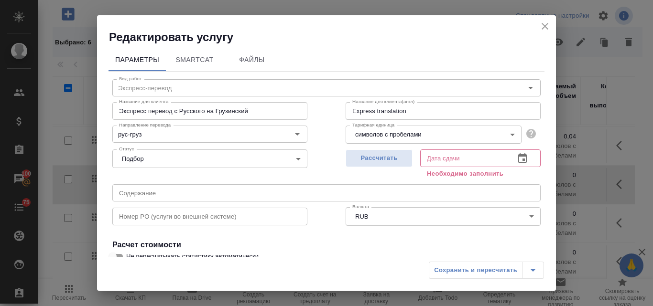
scroll to position [0, 0]
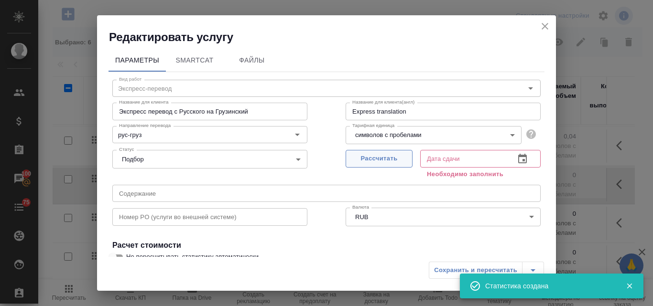
type input "2"
type input "7"
type input "41"
type input "2"
type input "6"
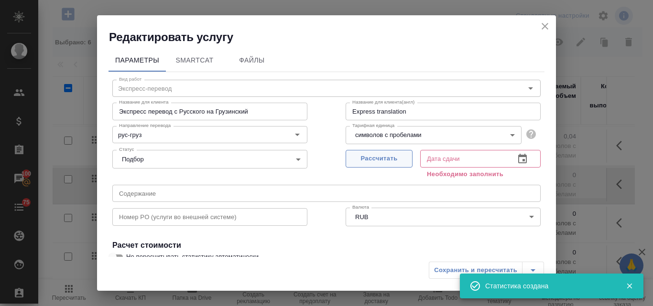
type input "40"
type input "3"
type input "13"
type input "81"
type input "3"
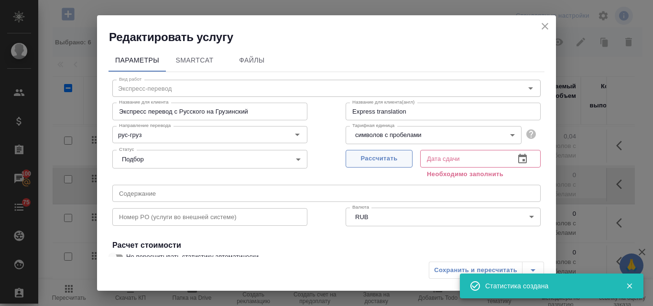
type input "13"
type input "81"
drag, startPoint x: 374, startPoint y: 159, endPoint x: 444, endPoint y: 274, distance: 135.1
click at [374, 159] on span "Рассчитать" at bounding box center [379, 158] width 56 height 11
type input "08.09.2025 15:00"
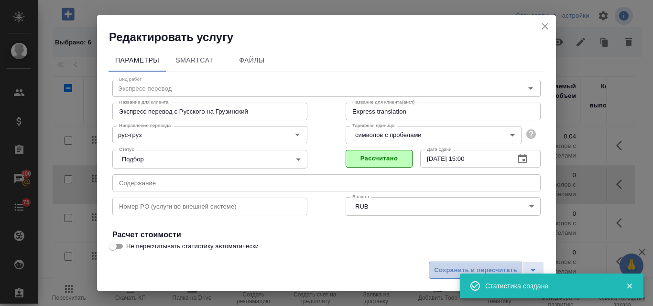
click at [447, 272] on span "Сохранить и пересчитать" at bounding box center [475, 270] width 83 height 11
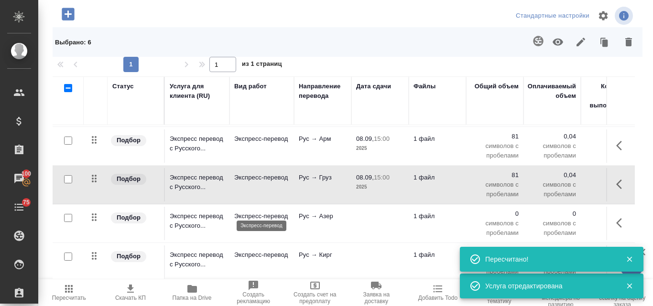
click at [276, 212] on p "Экспресс-перевод" at bounding box center [261, 217] width 55 height 10
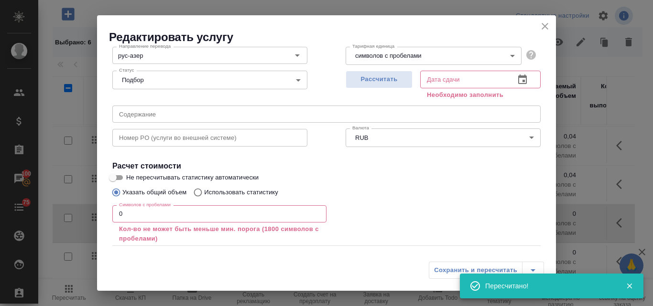
scroll to position [129, 0]
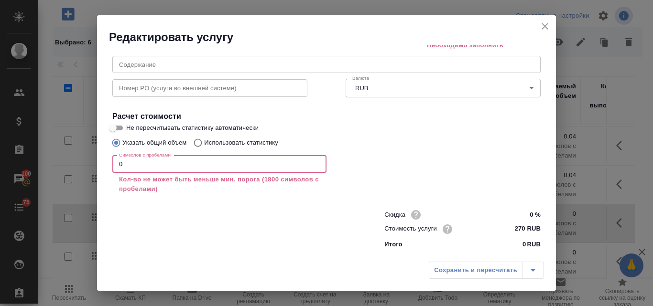
drag, startPoint x: 130, startPoint y: 168, endPoint x: 111, endPoint y: 166, distance: 19.2
click at [111, 166] on div "Вид работ Экспресс-перевод Вид работ Название для клиента Экспресс перевод с Ру…" at bounding box center [326, 98] width 436 height 310
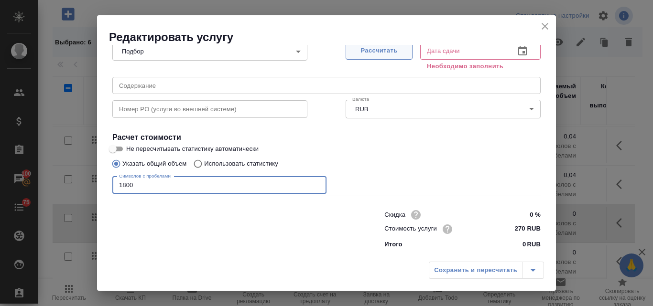
type input "1800"
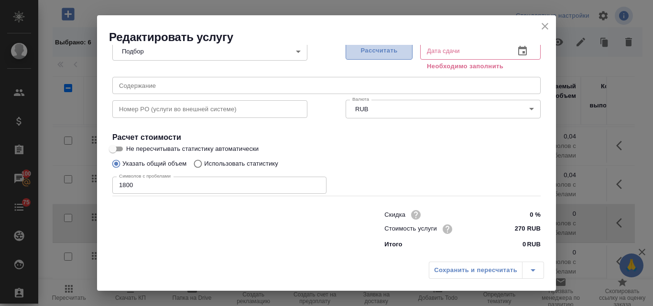
click at [378, 49] on span "Рассчитать" at bounding box center [379, 50] width 56 height 11
type input "08.09.2025 15:00"
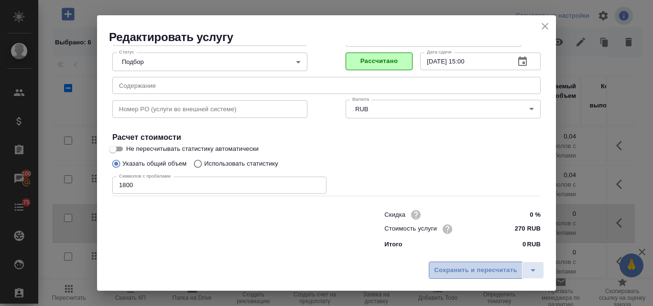
click at [466, 267] on span "Сохранить и пересчитать" at bounding box center [475, 270] width 83 height 11
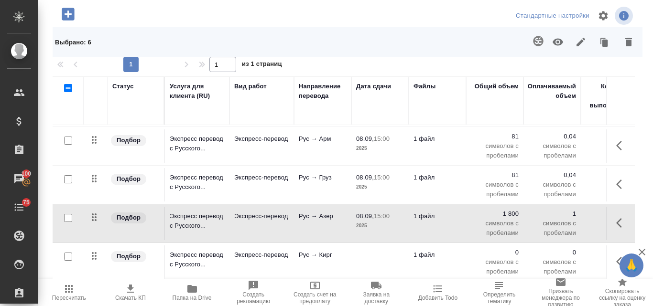
click at [378, 213] on p "15:00" at bounding box center [382, 216] width 16 height 7
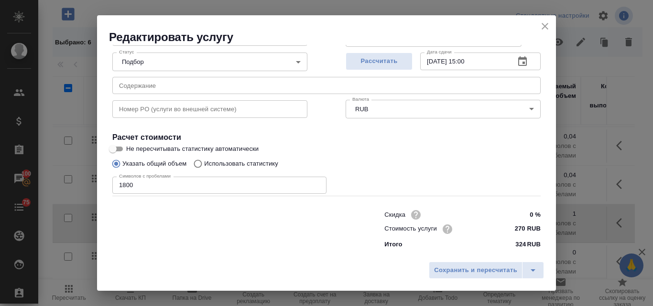
click at [197, 164] on input "Использовать статистику" at bounding box center [196, 164] width 15 height 18
radio input "true"
radio input "false"
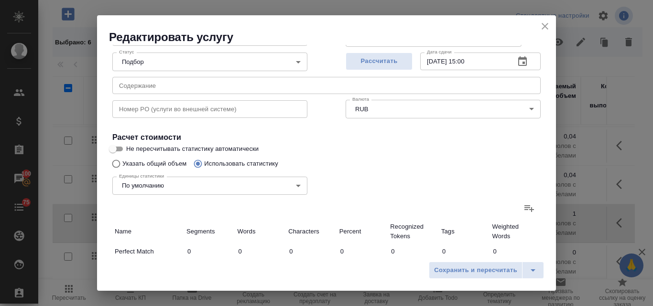
click at [523, 211] on icon at bounding box center [528, 208] width 11 height 11
click at [0, 0] on input "file" at bounding box center [0, 0] width 0 height 0
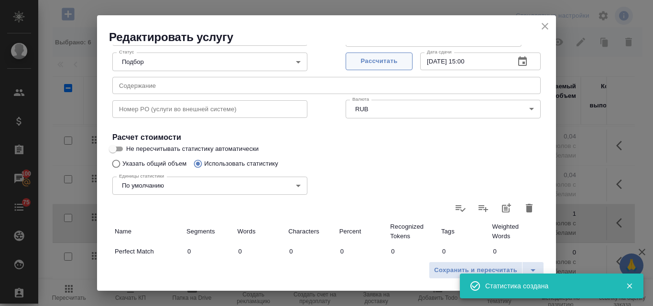
type input "2"
type input "7"
type input "41"
type input "2"
type input "6"
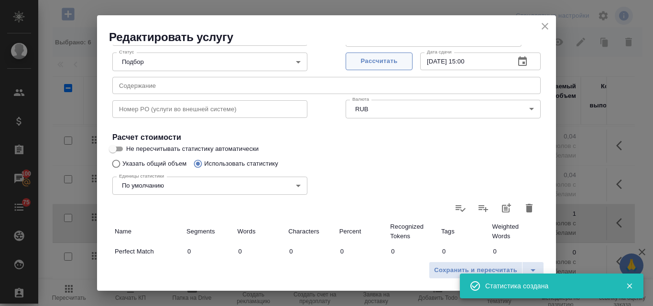
type input "40"
type input "3"
type input "13"
type input "81"
type input "3"
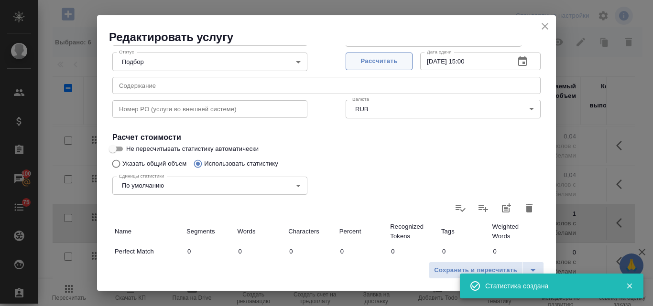
type input "13"
type input "81"
drag, startPoint x: 372, startPoint y: 61, endPoint x: 412, endPoint y: 241, distance: 184.6
click at [373, 60] on span "Рассчитать" at bounding box center [379, 61] width 56 height 11
type input "08.09.2025 15:01"
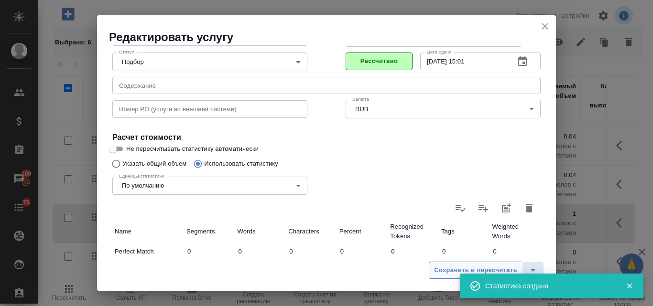
click at [438, 269] on span "Сохранить и пересчитать" at bounding box center [475, 270] width 83 height 11
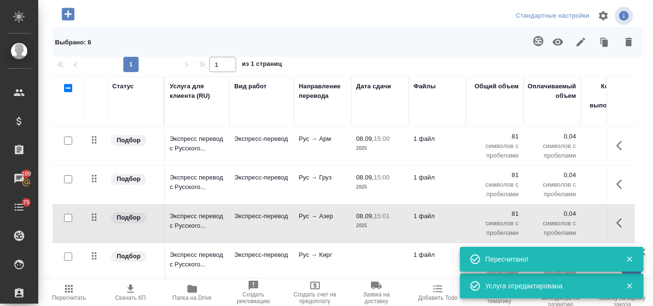
click at [375, 248] on td at bounding box center [379, 262] width 57 height 33
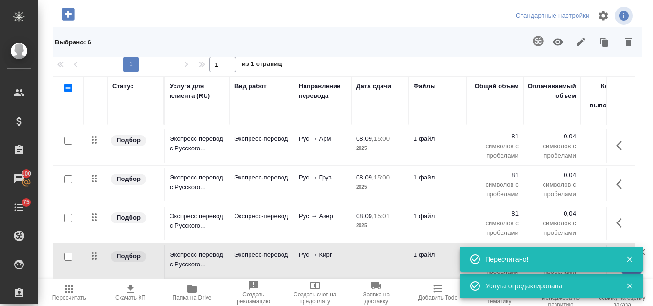
click at [375, 248] on td at bounding box center [379, 262] width 57 height 33
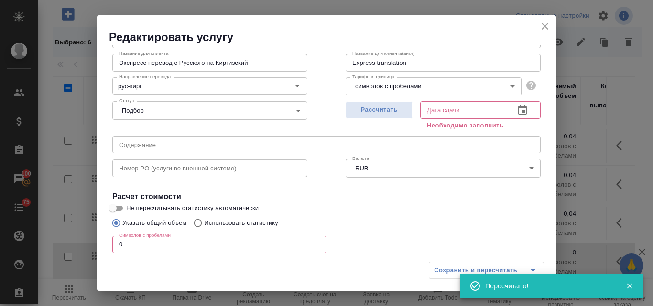
scroll to position [96, 0]
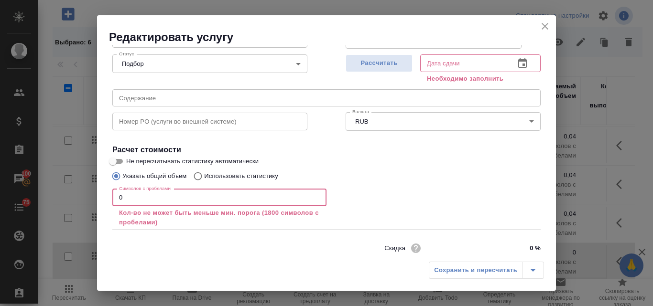
drag, startPoint x: 126, startPoint y: 198, endPoint x: 117, endPoint y: 198, distance: 8.6
click at [117, 196] on input "0" at bounding box center [219, 197] width 214 height 17
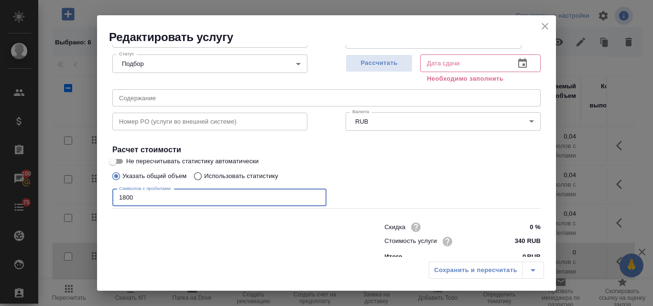
type input "1800"
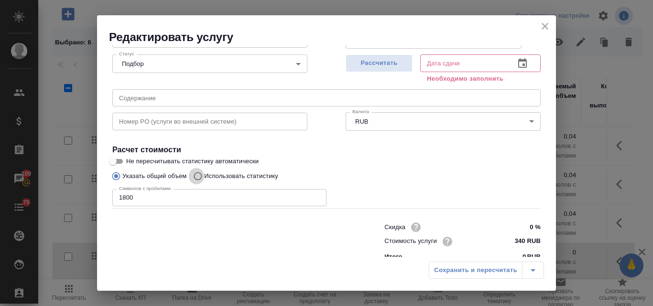
click at [199, 175] on input "Использовать статистику" at bounding box center [196, 176] width 15 height 18
radio input "true"
radio input "false"
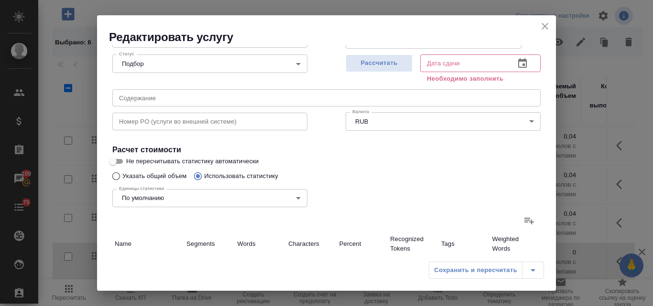
click at [523, 226] on icon at bounding box center [528, 220] width 11 height 11
click at [0, 0] on input "file" at bounding box center [0, 0] width 0 height 0
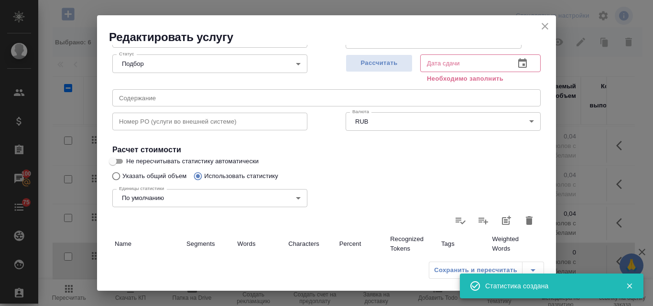
type input "2"
type input "7"
type input "41"
type input "2"
type input "6"
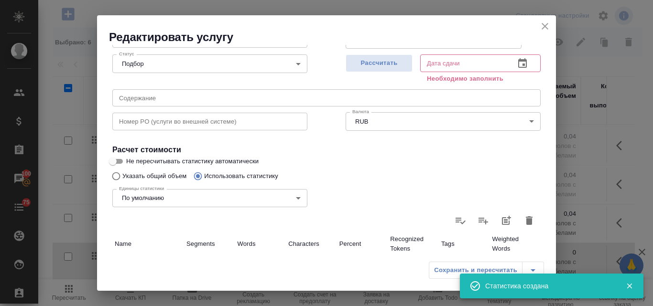
type input "40"
type input "3"
type input "13"
type input "81"
type input "3"
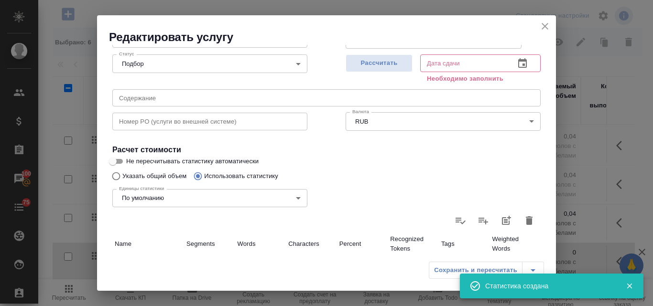
type input "13"
type input "81"
click at [373, 64] on span "Рассчитать" at bounding box center [379, 63] width 56 height 11
type input "08.09.2025 15:01"
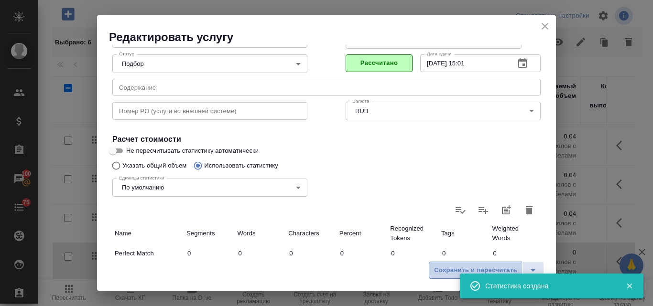
click at [448, 273] on span "Сохранить и пересчитать" at bounding box center [475, 270] width 83 height 11
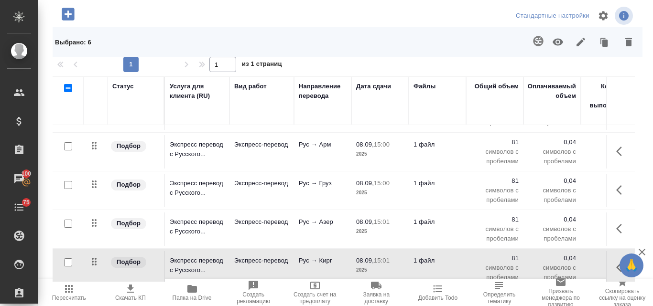
scroll to position [315, 0]
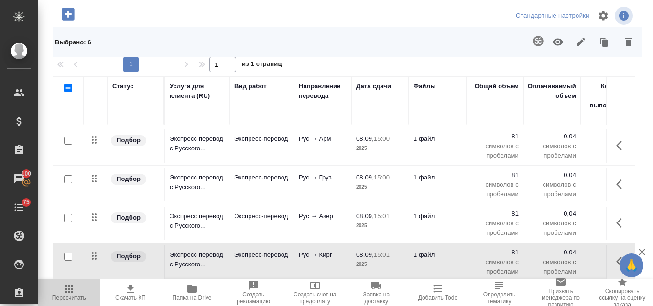
click at [72, 292] on icon "button" at bounding box center [69, 289] width 8 height 8
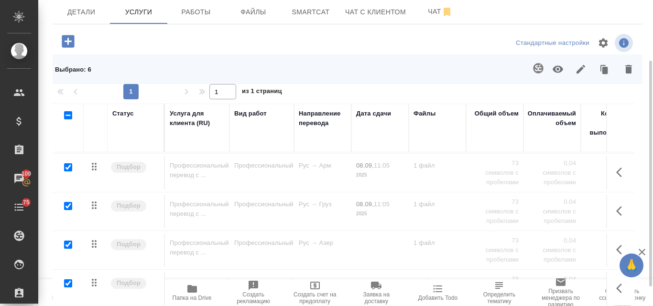
scroll to position [108, 0]
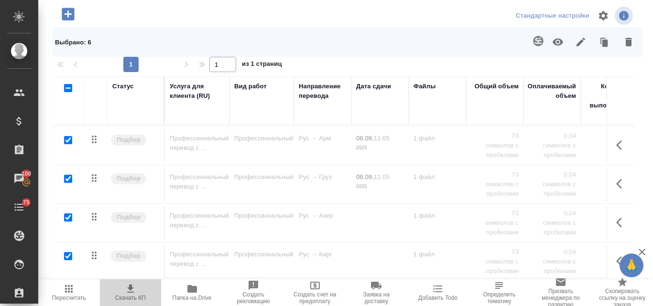
click at [134, 293] on icon "button" at bounding box center [130, 288] width 11 height 11
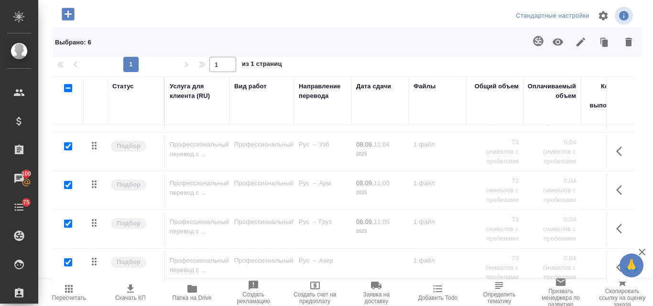
scroll to position [0, 0]
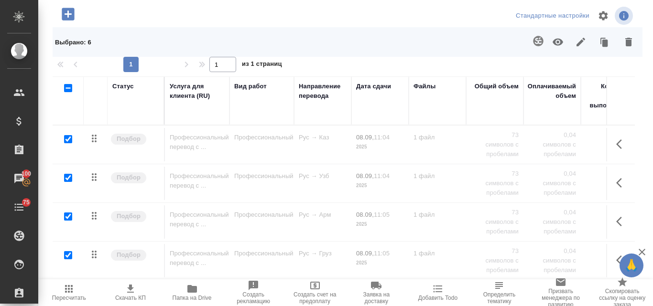
click at [625, 42] on icon "button" at bounding box center [628, 42] width 7 height 9
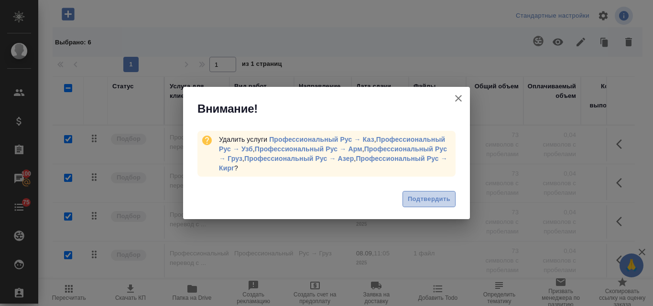
click at [422, 199] on span "Подтвердить" at bounding box center [429, 199] width 43 height 11
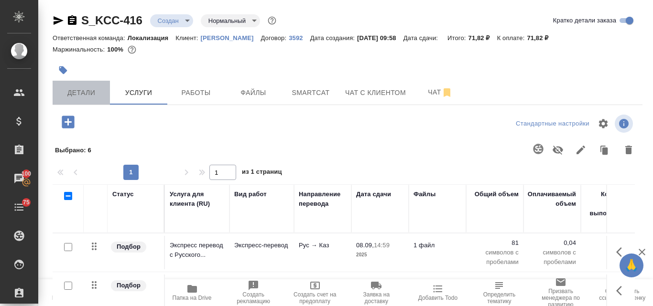
click at [96, 94] on span "Детали" at bounding box center [81, 93] width 46 height 12
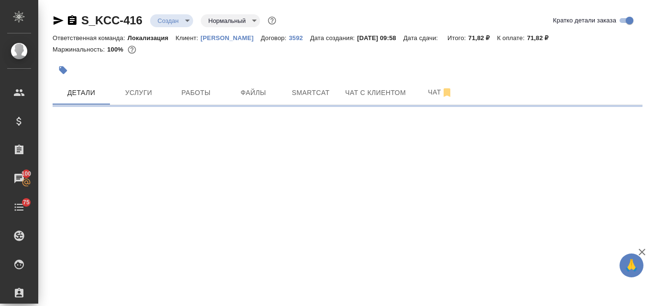
select select "RU"
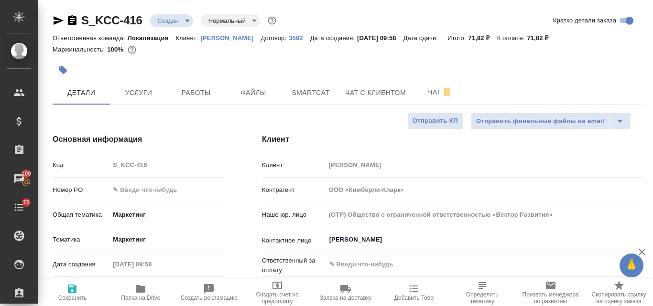
type textarea "x"
click at [138, 190] on input "text" at bounding box center [166, 190] width 114 height 14
type input "!"
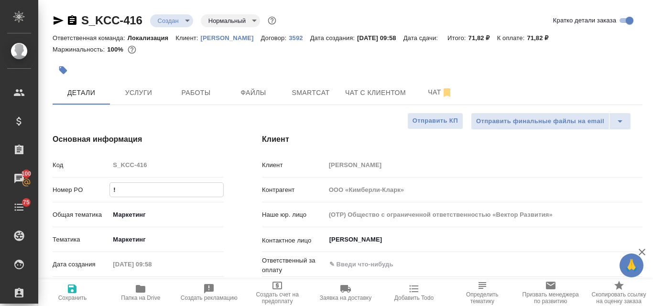
type textarea "x"
click at [72, 292] on icon "button" at bounding box center [71, 288] width 11 height 11
type textarea "x"
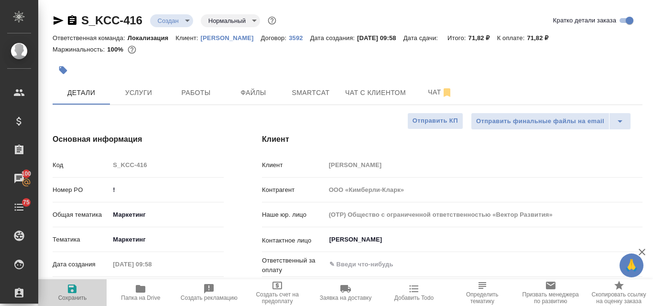
type textarea "x"
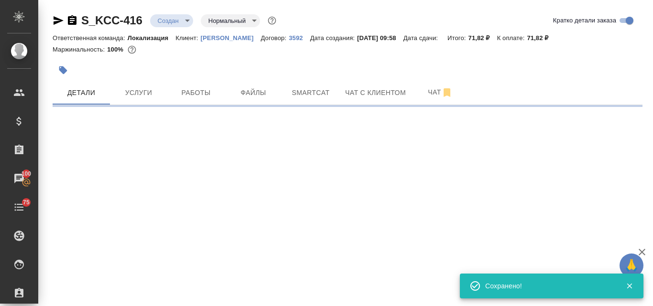
select select "RU"
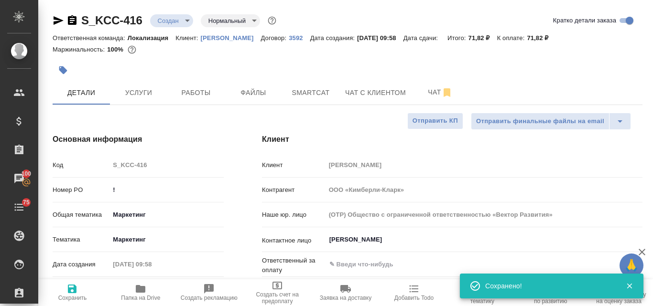
type textarea "x"
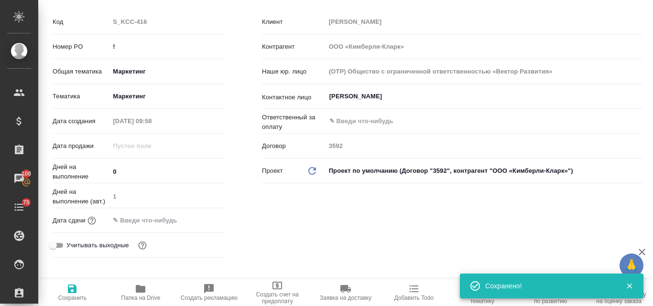
click at [123, 222] on input "text" at bounding box center [151, 221] width 84 height 14
click at [192, 219] on icon "button" at bounding box center [195, 220] width 11 height 11
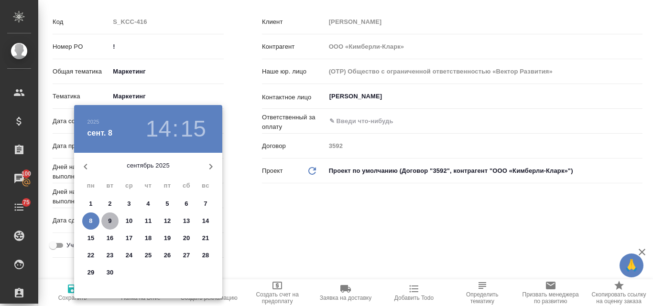
click at [109, 221] on p "9" at bounding box center [109, 221] width 3 height 10
type input "09.09.2025 14:15"
type textarea "x"
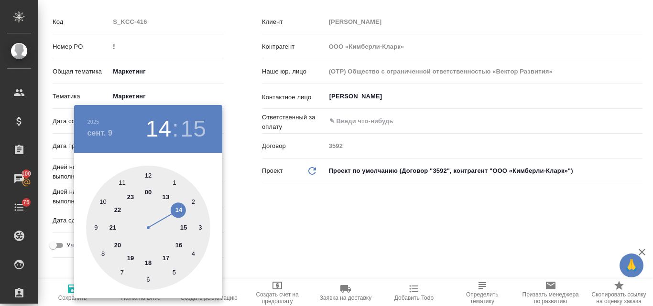
click at [147, 176] on div at bounding box center [148, 228] width 124 height 124
type input "09.09.2025 12:15"
type textarea "x"
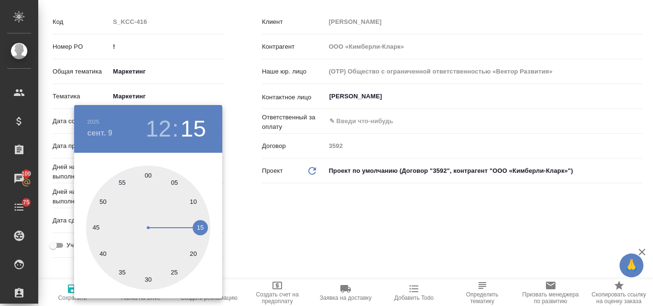
click at [147, 178] on div at bounding box center [148, 228] width 124 height 124
type input "09.09.2025 12:00"
type textarea "x"
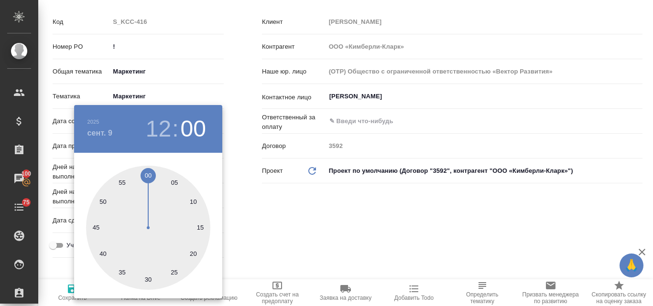
click at [269, 187] on div at bounding box center [326, 153] width 653 height 306
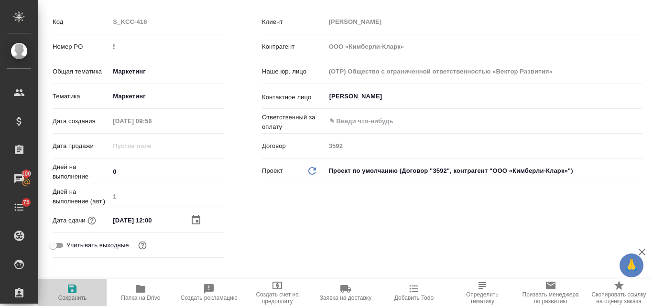
click at [76, 288] on icon "button" at bounding box center [72, 289] width 9 height 9
type textarea "x"
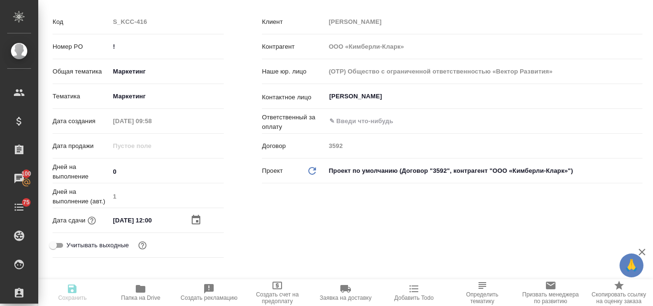
type textarea "x"
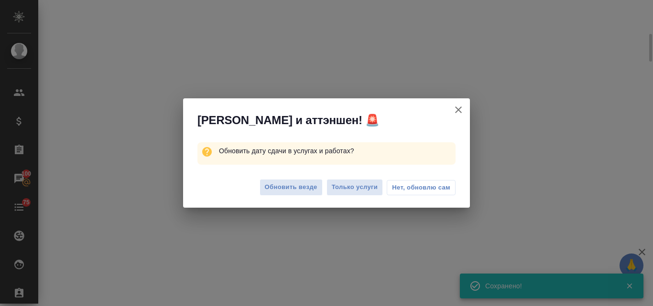
select select "RU"
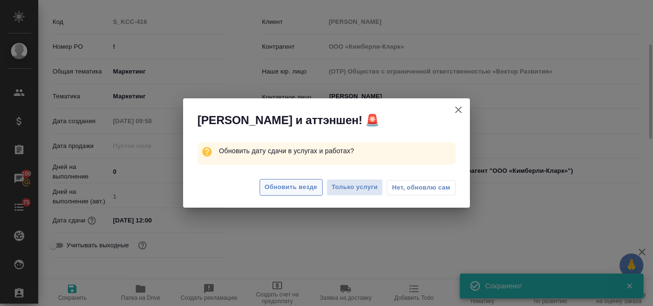
type textarea "x"
click at [311, 189] on span "Обновить везде" at bounding box center [291, 187] width 53 height 11
type textarea "x"
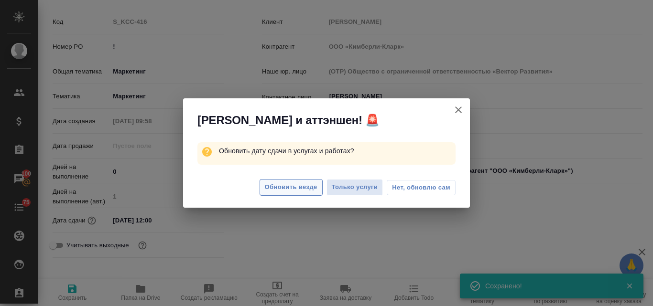
type textarea "x"
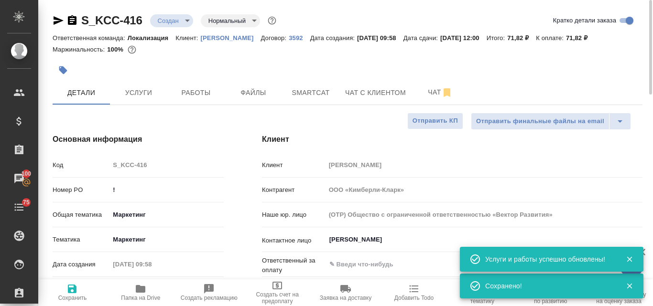
select select "RU"
click at [191, 19] on body "🙏 .cls-1 fill:#fff; AWATERA [PERSON_NAME] Спецификации Заказы 100 Чаты 75 Todo …" at bounding box center [326, 153] width 653 height 306
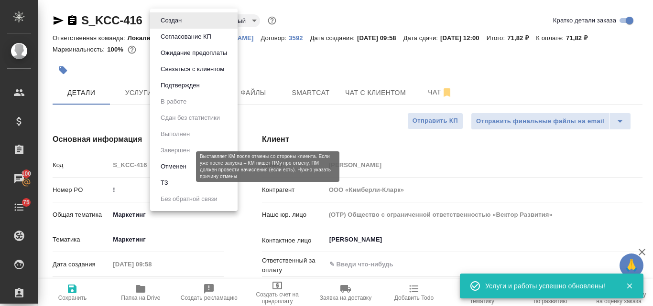
click at [188, 166] on button "Отменен" at bounding box center [174, 167] width 32 height 11
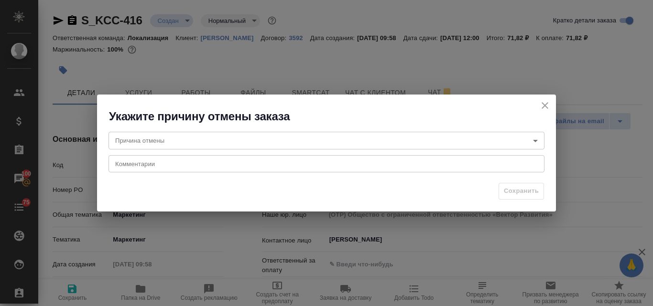
click at [543, 107] on icon "close" at bounding box center [544, 105] width 7 height 7
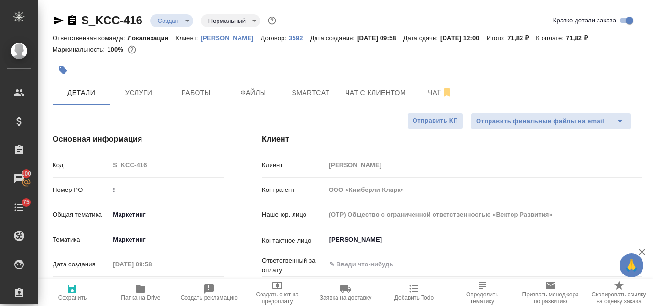
click at [184, 25] on body "🙏 .cls-1 fill:#fff; AWATERA [PERSON_NAME] Спецификации Заказы 100 Чаты 75 Todo …" at bounding box center [326, 153] width 653 height 306
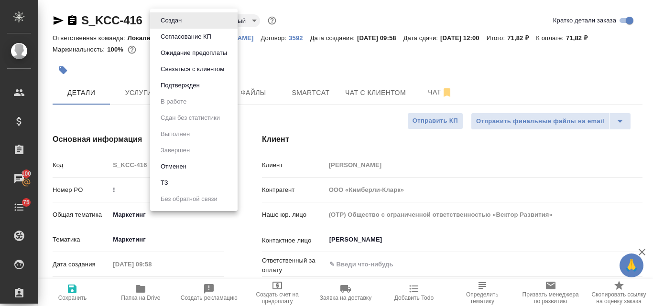
click at [197, 90] on button "Подтвержден" at bounding box center [180, 85] width 45 height 11
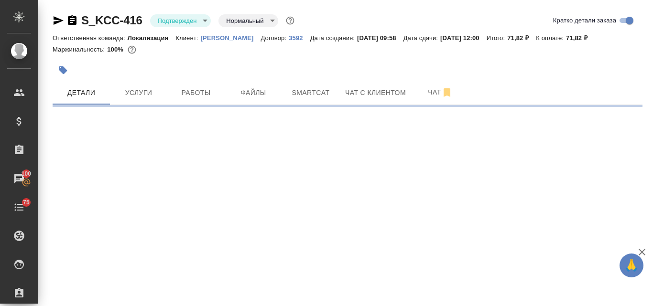
select select "RU"
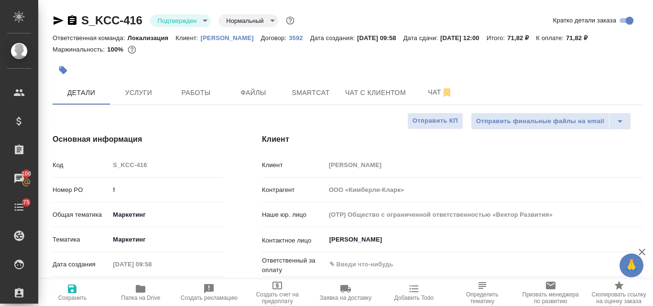
type textarea "x"
click at [59, 18] on icon "button" at bounding box center [58, 20] width 11 height 11
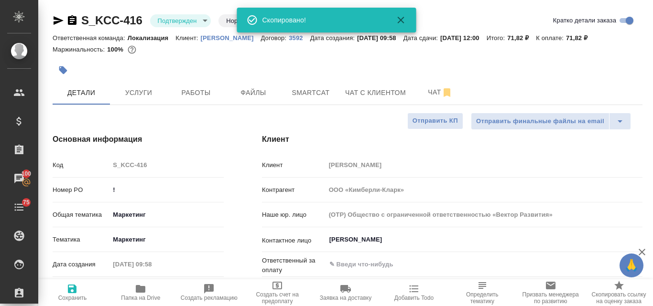
type textarea "x"
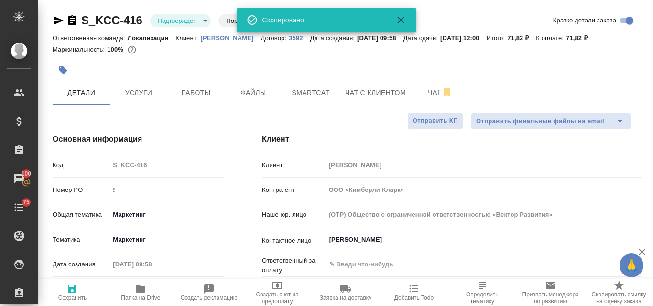
type textarea "x"
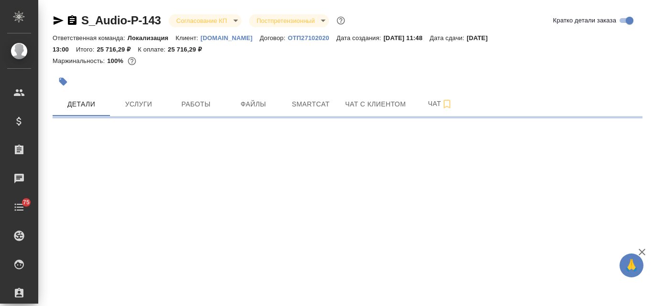
select select "RU"
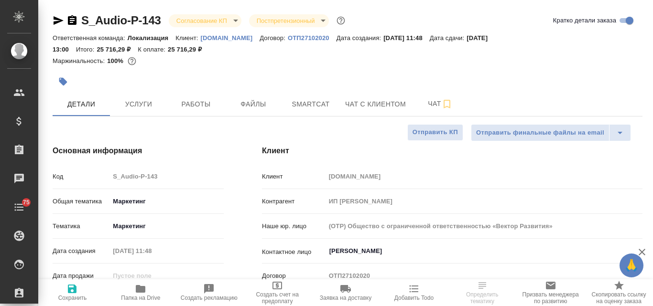
type textarea "x"
type input "Третьякова Ольга"
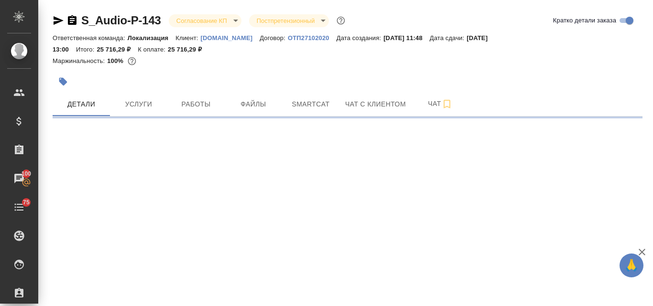
select select "RU"
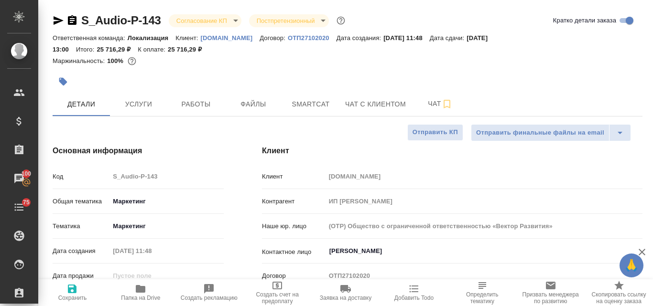
type textarea "x"
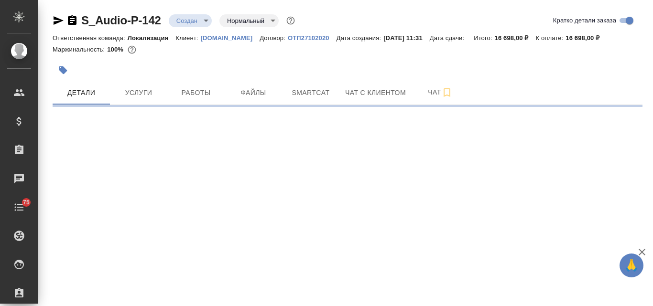
select select "RU"
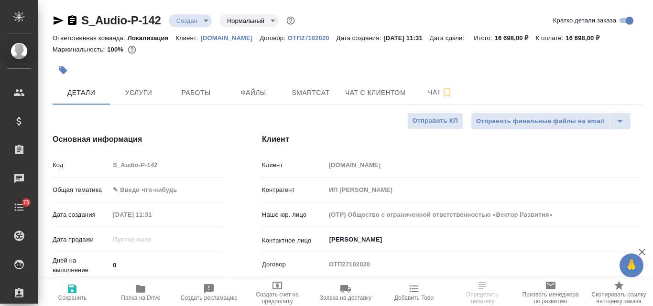
type textarea "x"
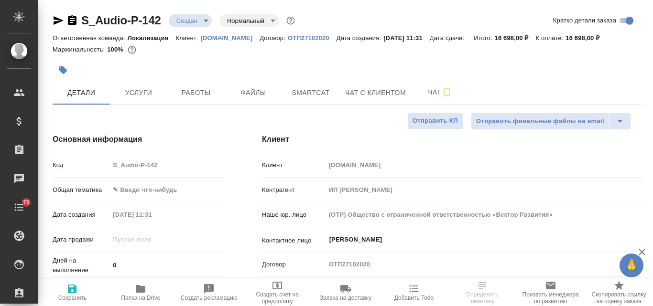
type textarea "x"
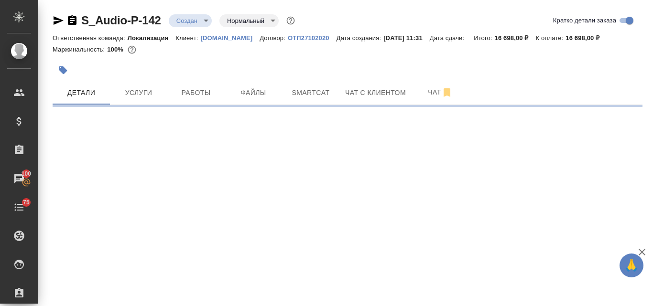
select select "RU"
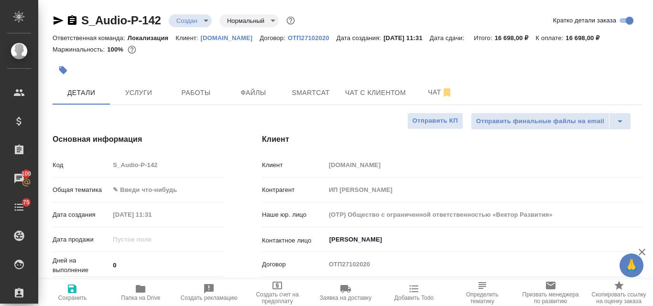
type textarea "x"
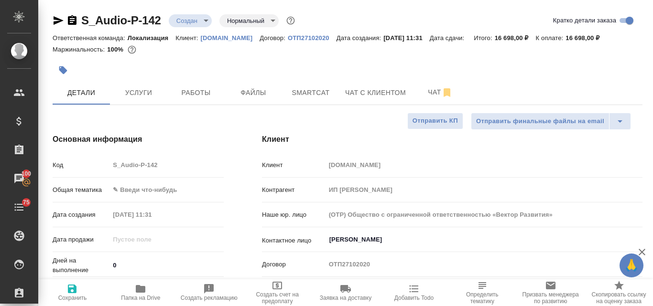
type textarea "x"
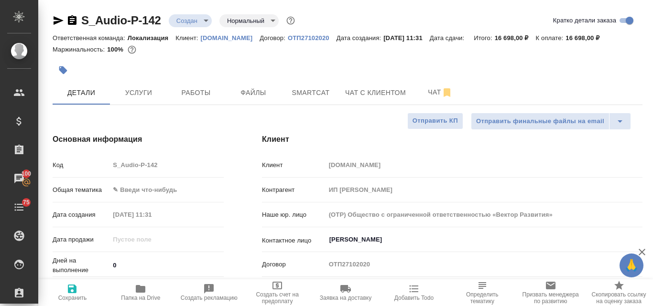
type textarea "x"
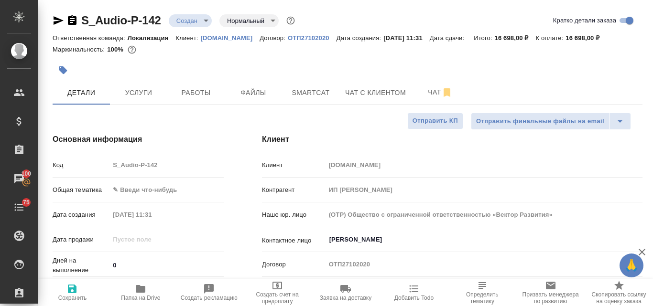
type textarea "x"
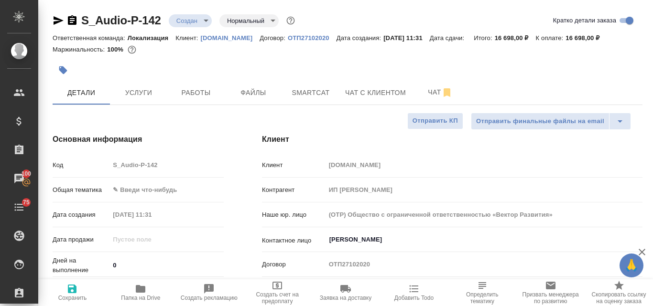
type textarea "x"
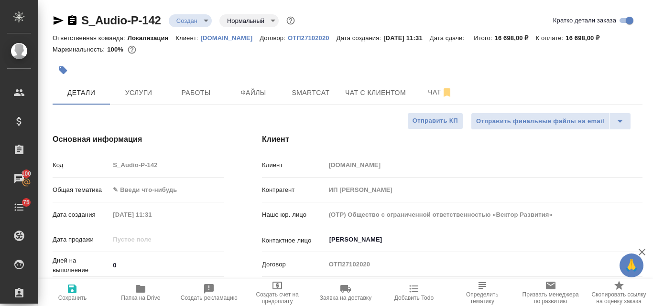
type textarea "x"
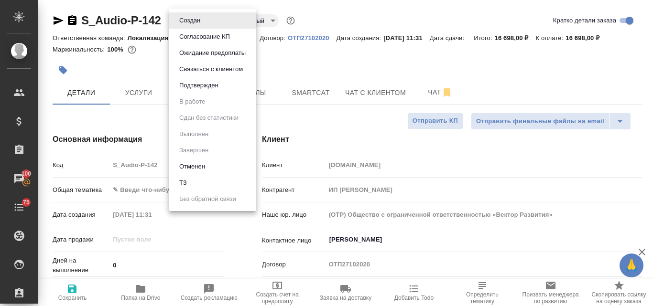
click at [206, 21] on body "🙏 .cls-1 fill:#fff; AWATERA Valyaeva Anna Клиенты Спецификации Заказы 100 Чаты …" at bounding box center [326, 153] width 653 height 306
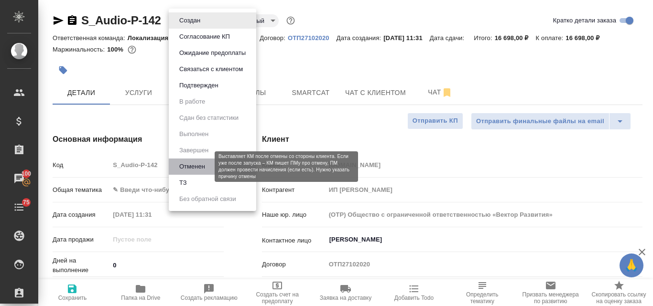
click at [197, 163] on button "Отменен" at bounding box center [192, 167] width 32 height 11
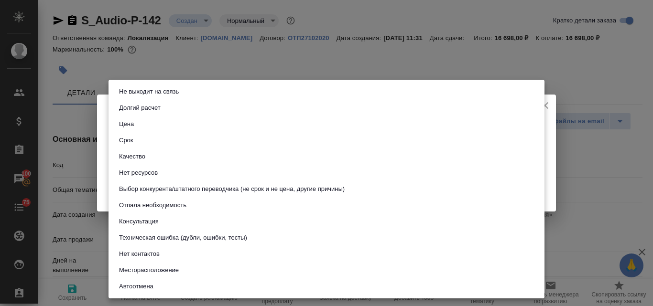
click at [161, 135] on body "🙏 .cls-1 fill:#fff; AWATERA Valyaeva Anna Клиенты Спецификации Заказы 100 Чаты …" at bounding box center [326, 153] width 653 height 306
click at [170, 93] on button "Не выходит на связь" at bounding box center [148, 91] width 65 height 11
type input "stopContacting"
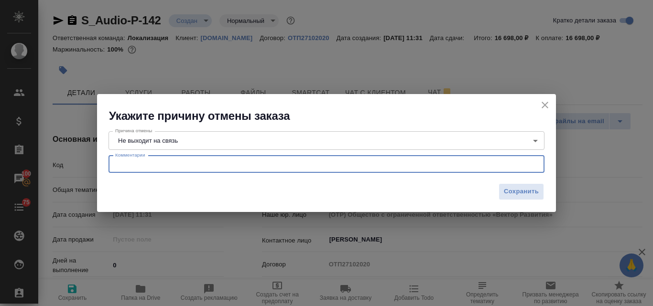
drag, startPoint x: 153, startPoint y: 165, endPoint x: 172, endPoint y: 154, distance: 21.0
click at [153, 165] on textarea at bounding box center [326, 164] width 422 height 7
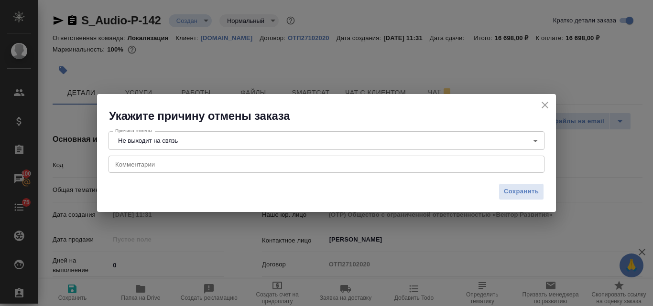
type textarea "x"
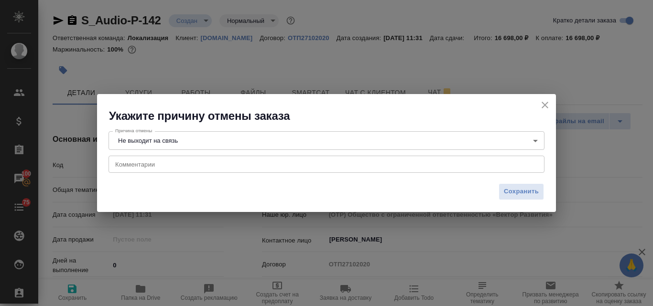
type textarea "x"
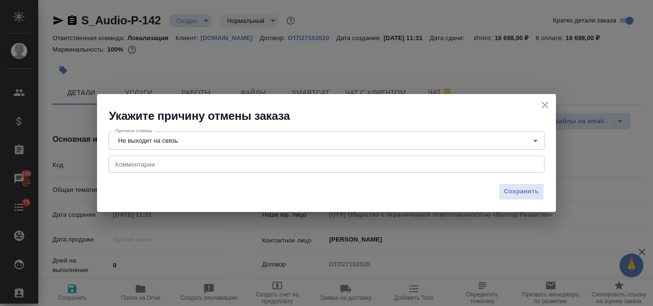
type textarea "x"
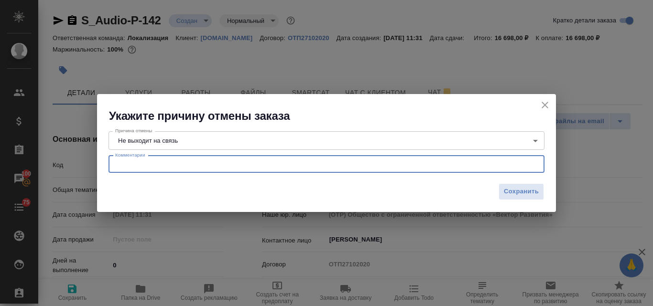
paste textarea "Это клиент, к сожалению, не вернулся. Если вдруг вернётся, я вам обязательно на…"
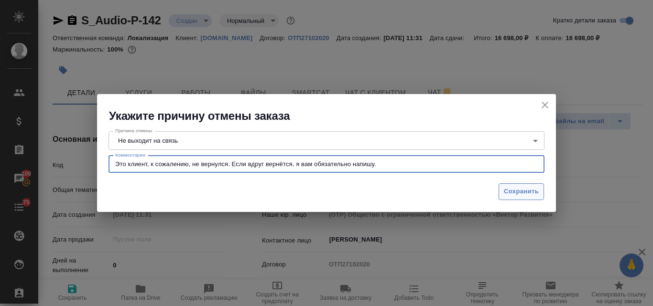
type textarea "Это клиент, к сожалению, не вернулся. Если вдруг вернётся, я вам обязательно на…"
click at [513, 193] on span "Сохранить" at bounding box center [521, 191] width 35 height 11
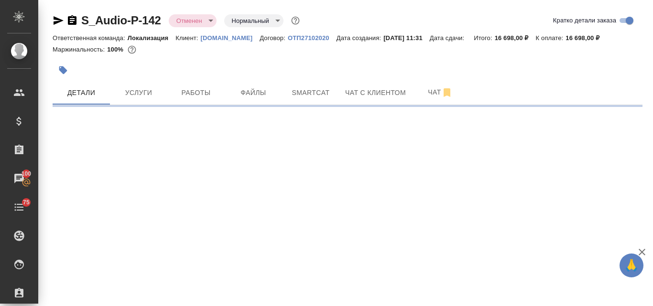
select select "RU"
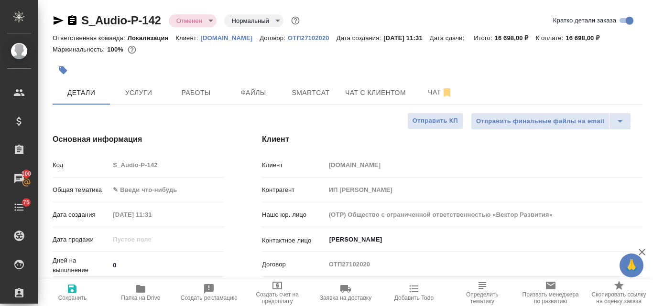
type textarea "x"
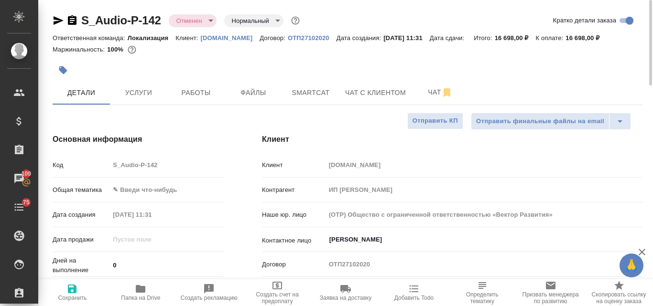
type textarea "x"
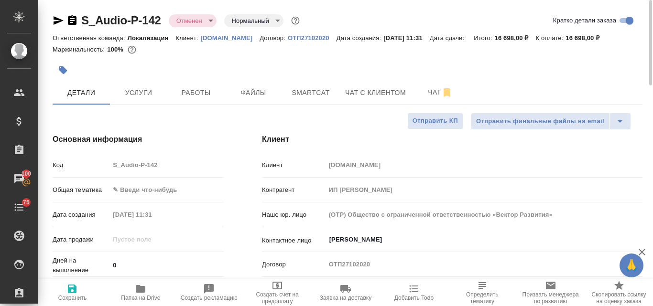
type textarea "x"
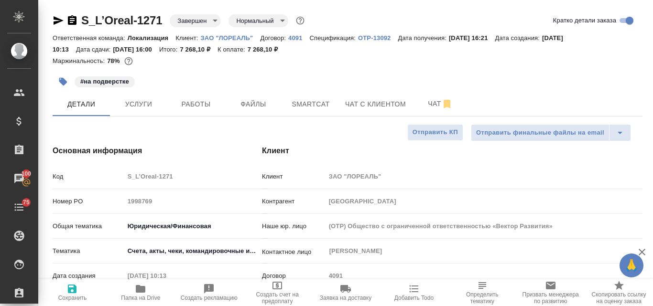
select select "RU"
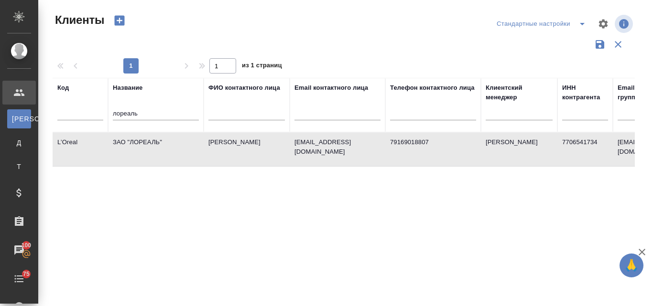
select select "RU"
drag, startPoint x: 140, startPoint y: 111, endPoint x: 113, endPoint y: 112, distance: 27.3
click at [113, 112] on input "лореаль" at bounding box center [156, 114] width 86 height 12
type input "[PERSON_NAME]"
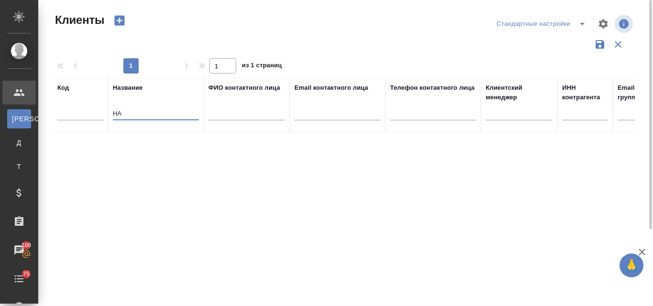
type input "H"
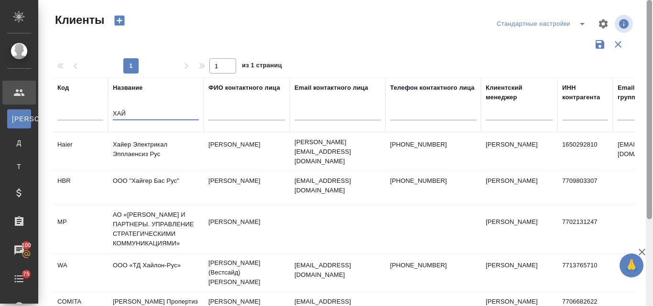
drag, startPoint x: 652, startPoint y: 105, endPoint x: 567, endPoint y: 15, distance: 124.4
click at [652, 0] on html "🙏 .cls-1 fill:#fff; AWATERA Valyaeva [PERSON_NAME] К Клиенты Д Договоры Т Тенде…" at bounding box center [326, 153] width 653 height 306
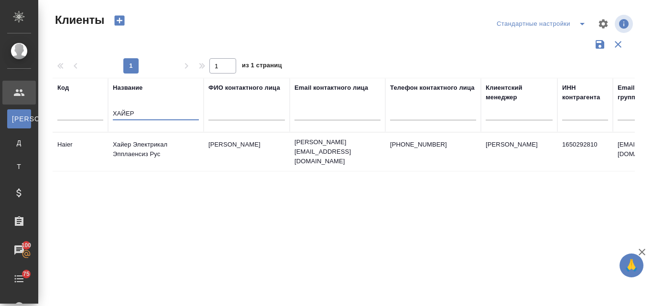
type input "ХАЙЕР"
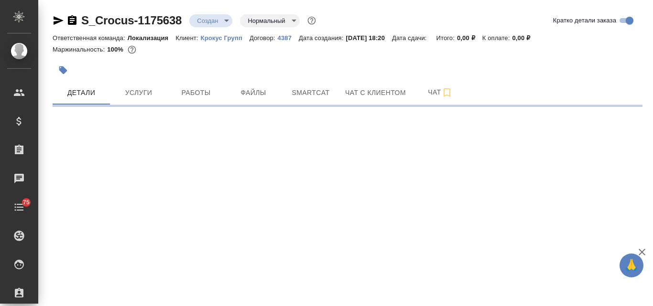
select select "RU"
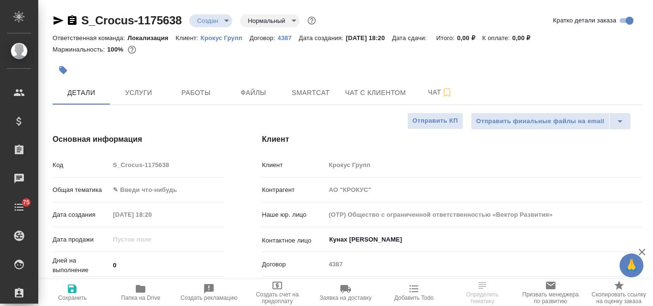
type textarea "x"
click at [148, 95] on span "Услуги" at bounding box center [139, 93] width 46 height 12
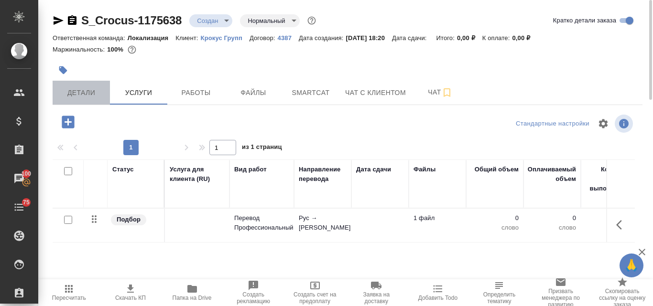
click at [96, 96] on span "Детали" at bounding box center [81, 93] width 46 height 12
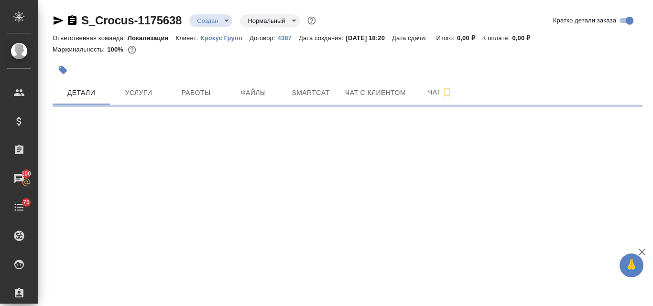
select select "RU"
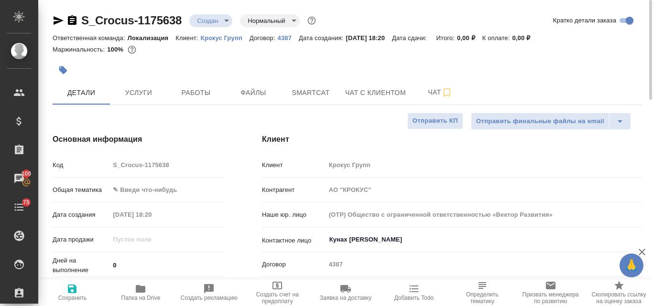
type textarea "x"
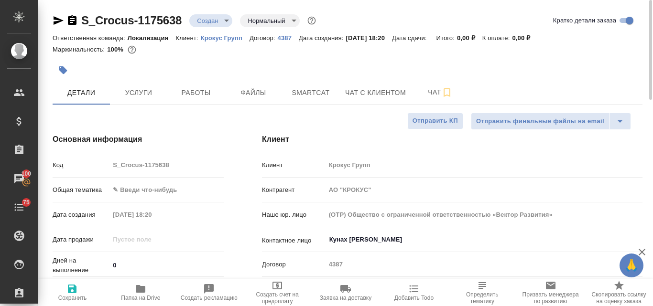
type textarea "x"
click at [248, 91] on span "Файлы" at bounding box center [253, 93] width 46 height 12
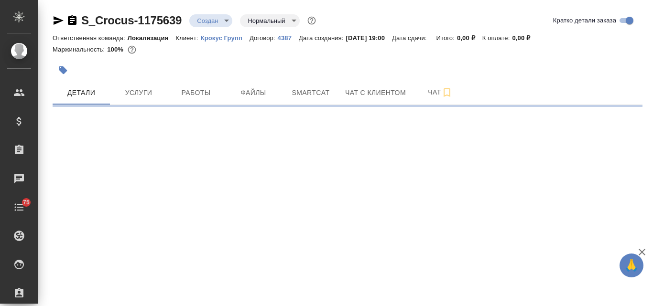
select select "RU"
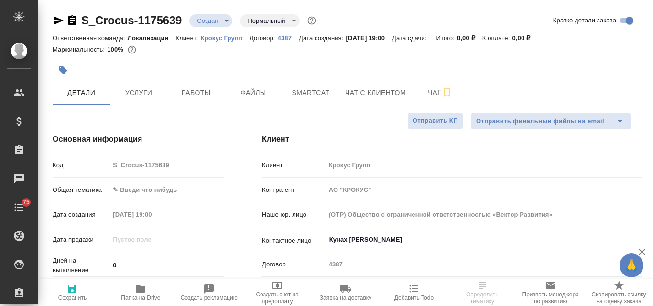
type textarea "x"
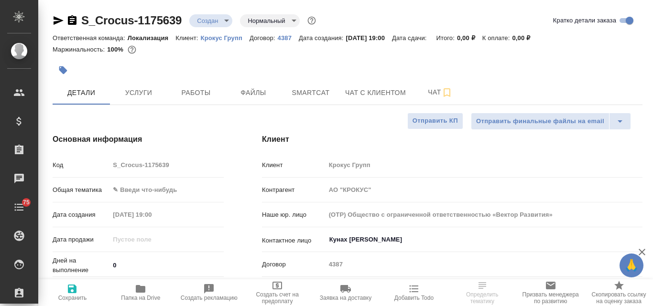
type textarea "x"
click at [139, 96] on span "Услуги" at bounding box center [139, 93] width 46 height 12
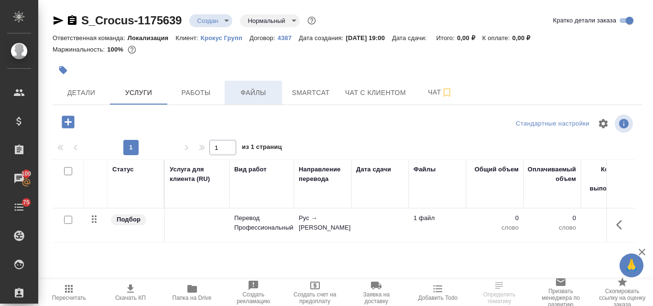
click at [267, 94] on span "Файлы" at bounding box center [253, 93] width 46 height 12
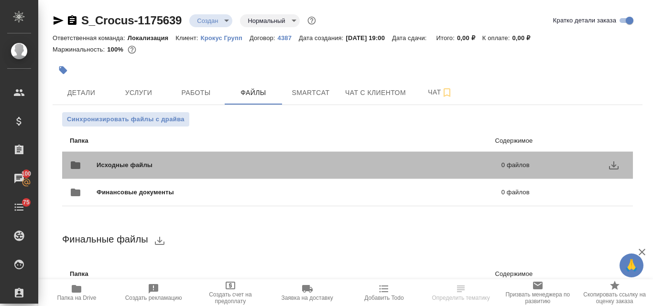
click at [220, 162] on span "Исходные файлы" at bounding box center [212, 166] width 230 height 10
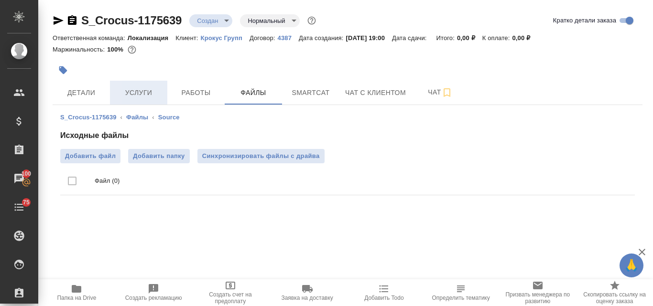
click at [145, 96] on span "Услуги" at bounding box center [139, 93] width 46 height 12
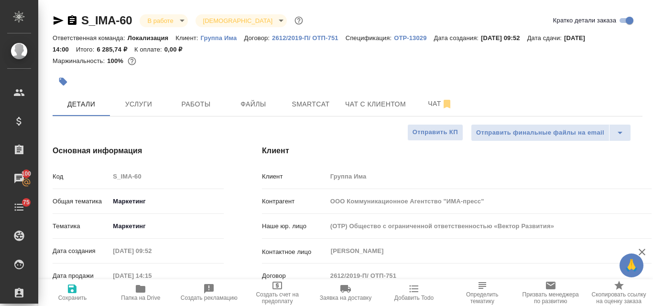
select select "RU"
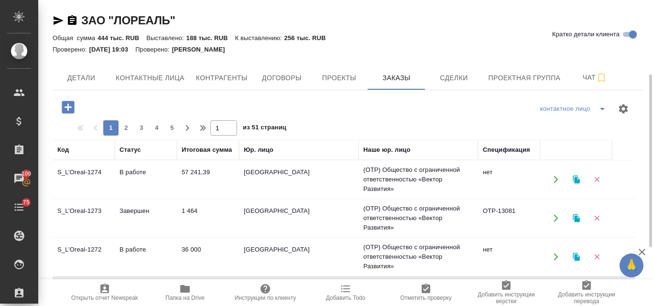
scroll to position [48, 0]
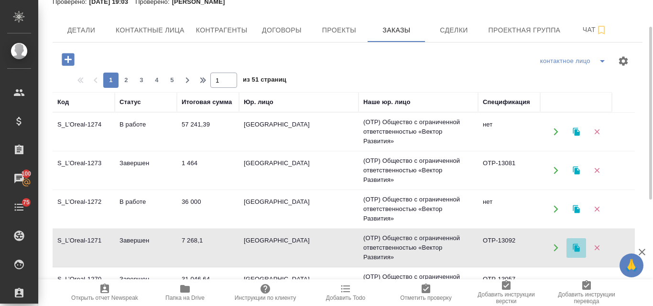
click at [579, 248] on icon "button" at bounding box center [575, 248] width 7 height 8
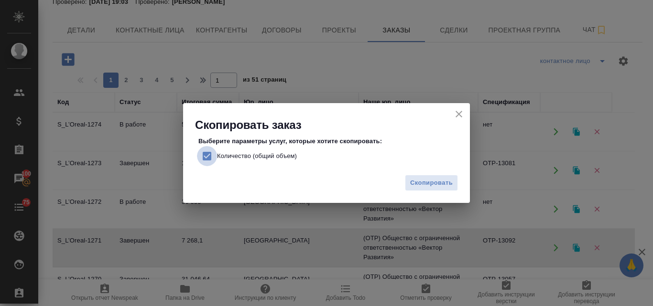
click at [208, 154] on input "Количество (общий объем)" at bounding box center [207, 156] width 20 height 20
checkbox input "false"
click at [433, 183] on span "Скопировать" at bounding box center [431, 183] width 43 height 11
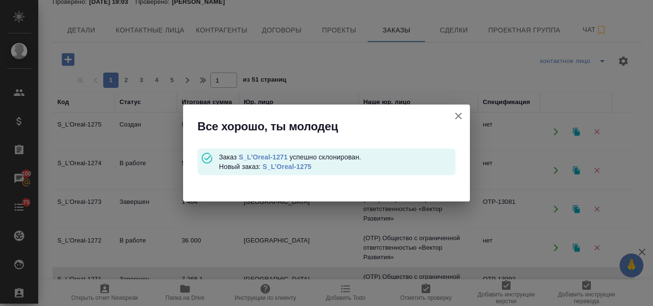
click at [293, 166] on link "S_L’Oreal-1275" at bounding box center [286, 167] width 49 height 8
click at [280, 156] on link "S_L’Oreal-1271" at bounding box center [262, 157] width 49 height 8
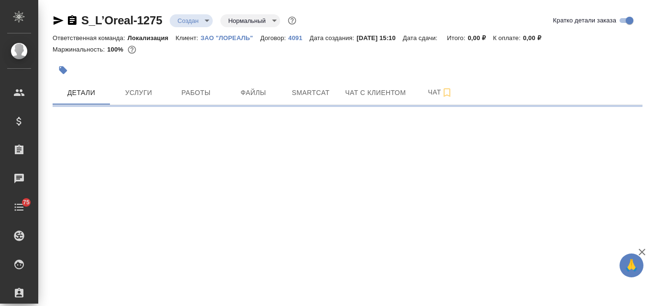
select select "RU"
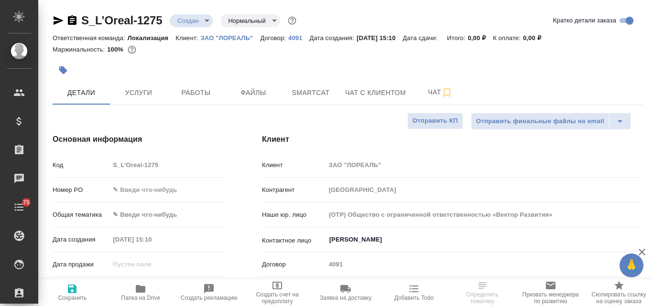
type textarea "x"
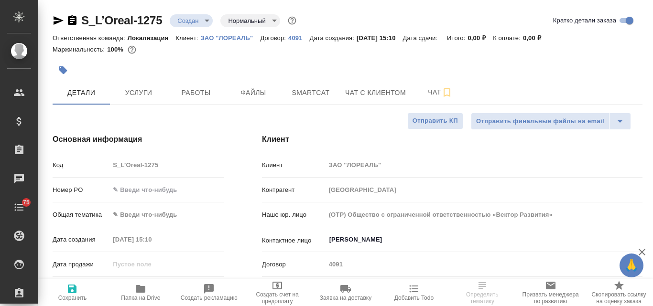
type textarea "x"
click at [134, 94] on span "Услуги" at bounding box center [139, 93] width 46 height 12
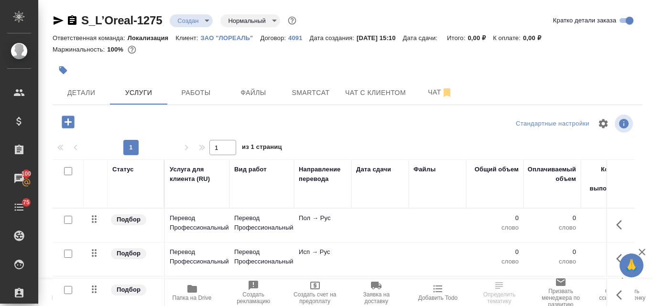
scroll to position [83, 0]
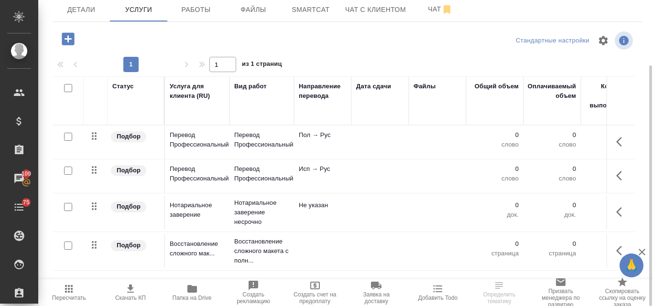
click at [68, 138] on input "checkbox" at bounding box center [68, 137] width 8 height 8
checkbox input "true"
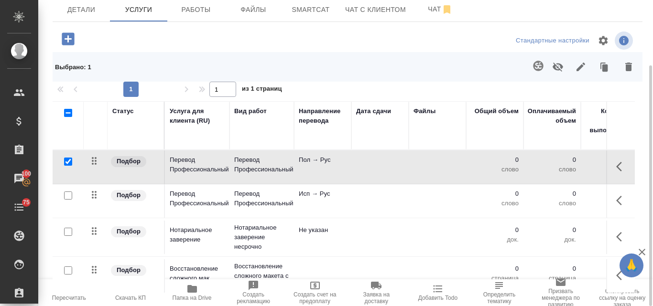
click at [67, 193] on input "checkbox" at bounding box center [68, 196] width 8 height 8
checkbox input "true"
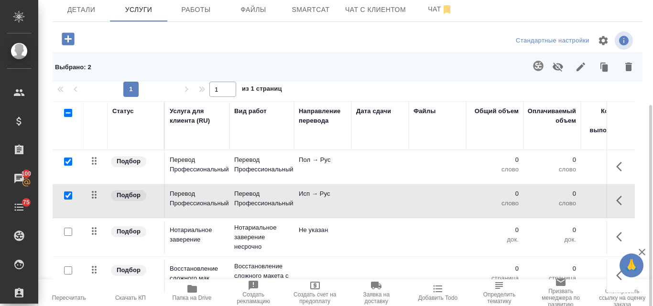
scroll to position [108, 0]
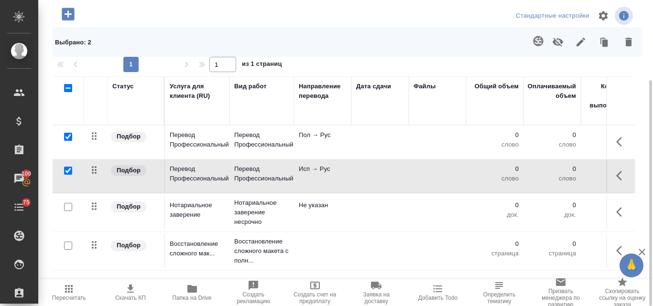
click at [70, 207] on input "checkbox" at bounding box center [68, 207] width 8 height 8
checkbox input "true"
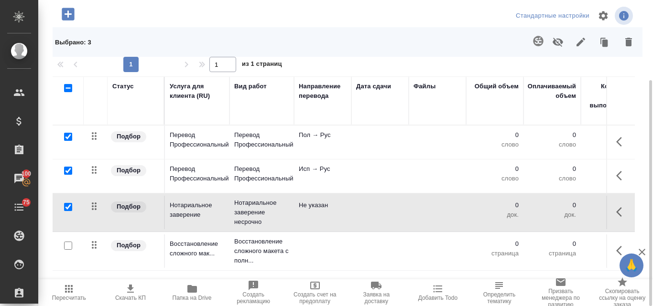
click at [65, 248] on input "checkbox" at bounding box center [68, 246] width 8 height 8
checkbox input "true"
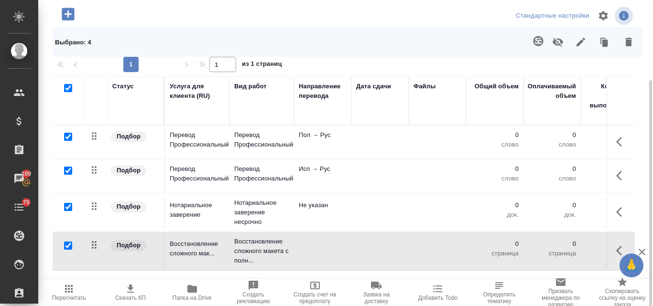
click at [625, 44] on icon "button" at bounding box center [628, 41] width 11 height 11
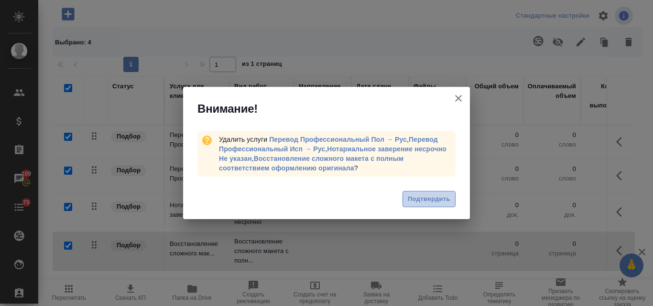
click at [426, 204] on span "Подтвердить" at bounding box center [429, 199] width 43 height 11
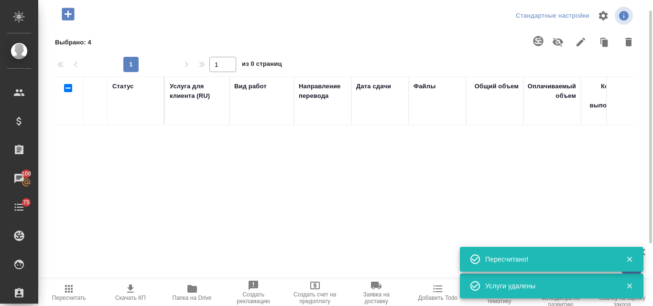
scroll to position [12, 0]
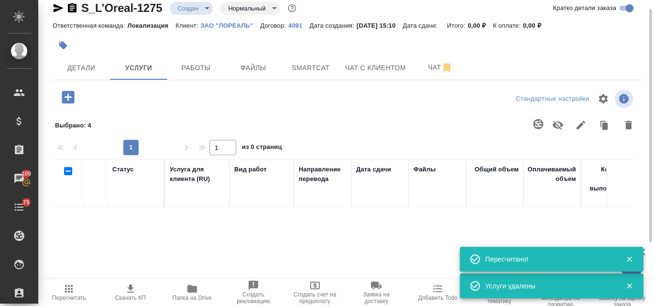
click at [69, 98] on icon "button" at bounding box center [68, 97] width 12 height 12
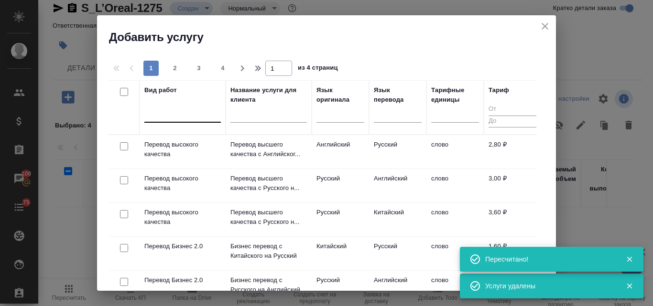
click at [166, 119] on div at bounding box center [182, 113] width 76 height 14
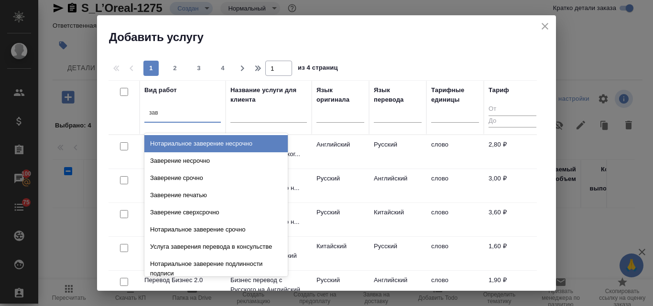
type input "заве"
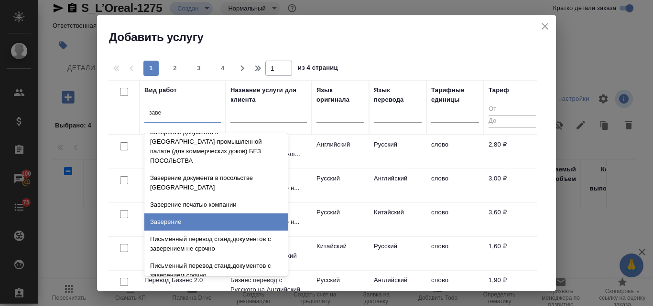
scroll to position [264, 0]
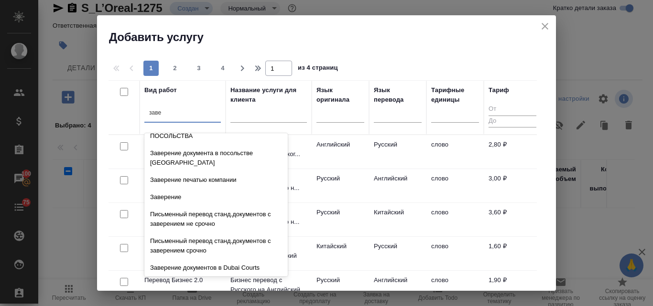
click at [244, 277] on div "заверение печатью" at bounding box center [215, 285] width 143 height 17
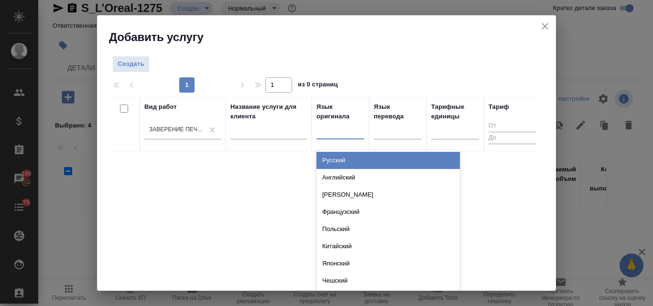
click at [345, 130] on div at bounding box center [340, 130] width 48 height 14
click at [135, 65] on span "Создать" at bounding box center [131, 64] width 27 height 11
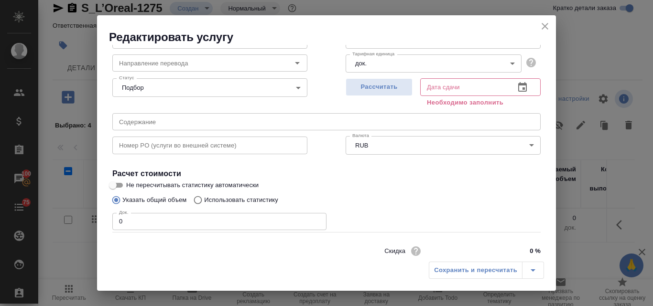
scroll to position [108, 0]
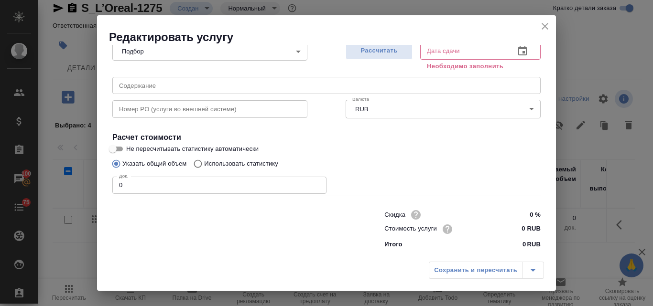
click at [157, 183] on input "0" at bounding box center [219, 185] width 214 height 17
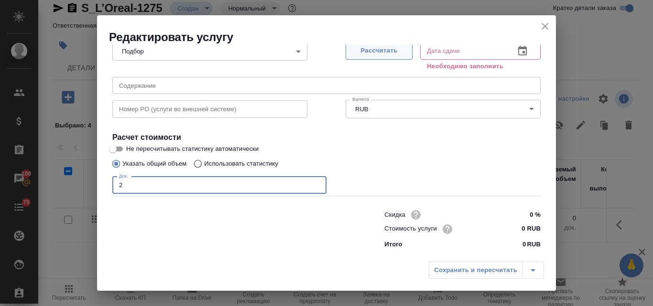
type input "2"
click at [394, 50] on span "Рассчитать" at bounding box center [379, 50] width 56 height 11
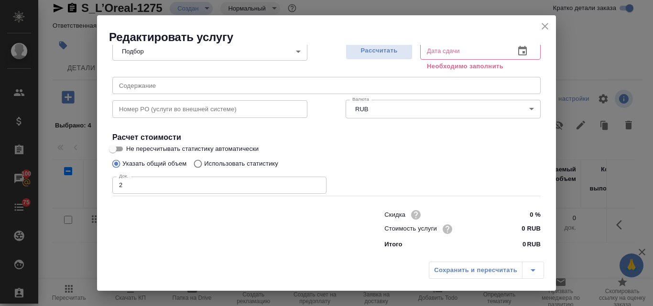
type input "[DATE] 15:18"
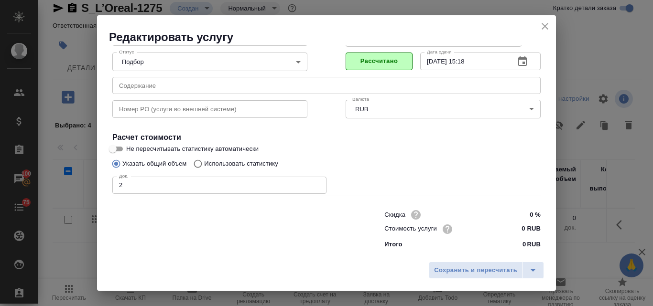
scroll to position [97, 0]
click at [513, 228] on input "0 RUB" at bounding box center [523, 229] width 36 height 14
type input "200 RUB"
click at [359, 62] on span "Рассчитано" at bounding box center [379, 61] width 56 height 11
type input "[DATE] 15:27"
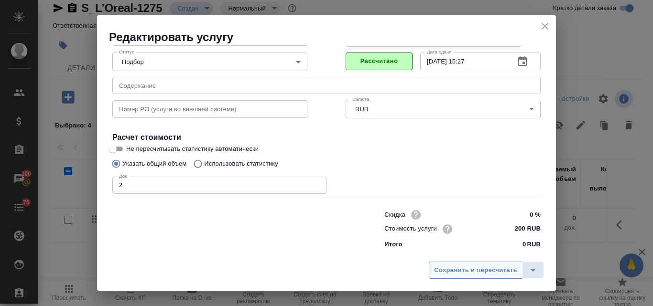
click at [479, 275] on span "Сохранить и пересчитать" at bounding box center [475, 270] width 83 height 11
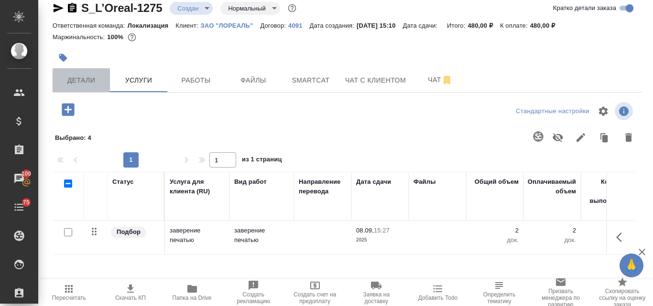
click at [92, 72] on button "Детали" at bounding box center [81, 80] width 57 height 24
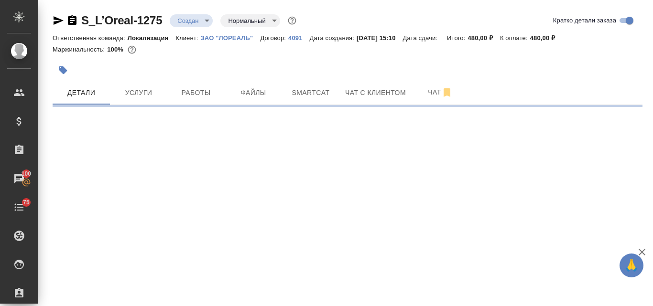
select select "RU"
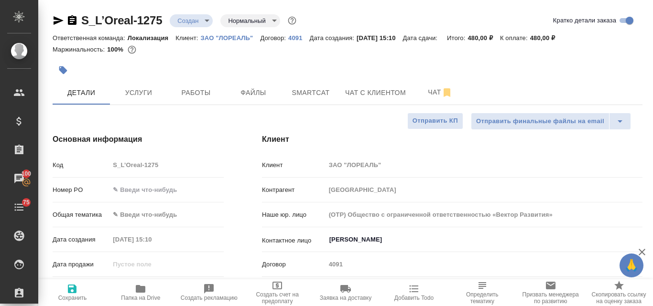
type textarea "x"
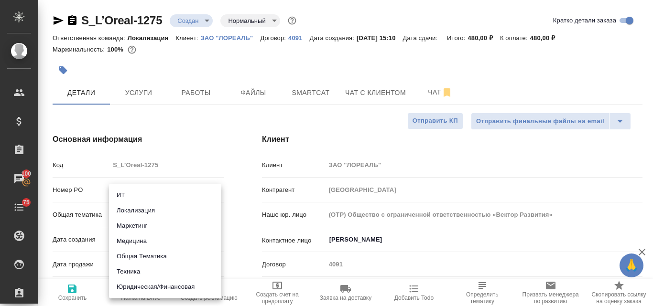
click at [139, 216] on body "🙏 .cls-1 fill:#fff; AWATERA Valyaeva [PERSON_NAME] Спецификации Заказы 100 Чаты…" at bounding box center [326, 153] width 653 height 306
click at [130, 222] on li "Маркетинг" at bounding box center [165, 225] width 112 height 15
type input "marketing"
type textarea "x"
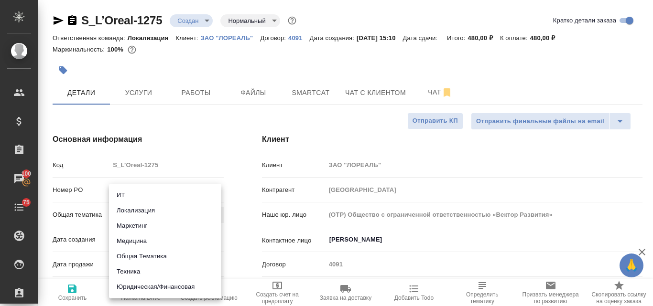
type textarea "x"
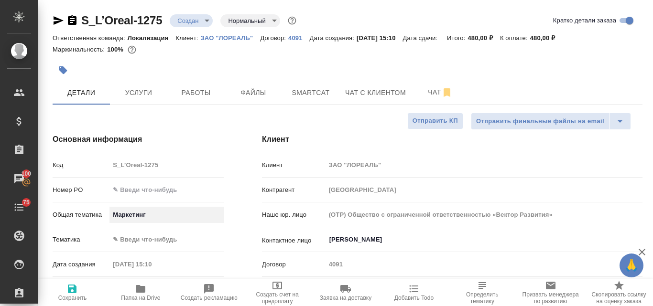
scroll to position [96, 0]
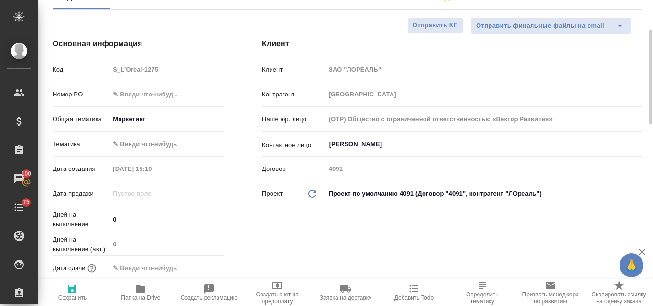
click at [141, 140] on body "🙏 .cls-1 fill:#fff; AWATERA Valyaeva [PERSON_NAME] Спецификации Заказы 100 Чаты…" at bounding box center [326, 153] width 653 height 306
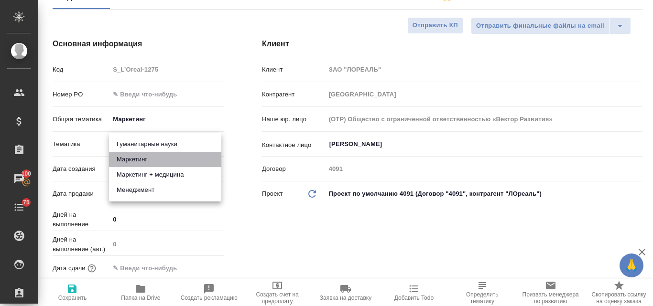
click at [157, 155] on li "Маркетинг" at bounding box center [165, 159] width 112 height 15
type textarea "x"
type input "5a8b8b956a9677013d343d63"
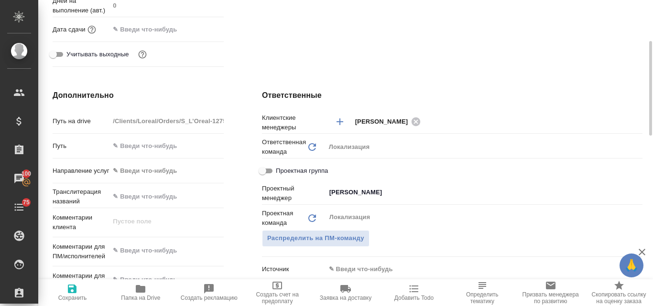
scroll to position [382, 0]
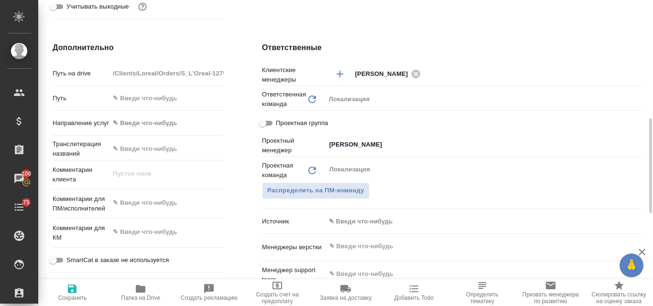
type textarea "x"
click at [150, 204] on textarea at bounding box center [166, 203] width 114 height 16
type textarea "З"
type textarea "x"
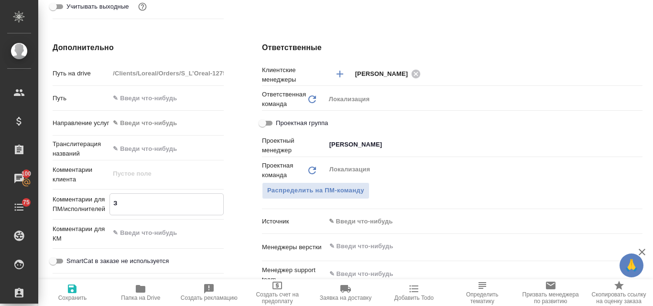
type textarea "x"
type textarea "За"
type textarea "x"
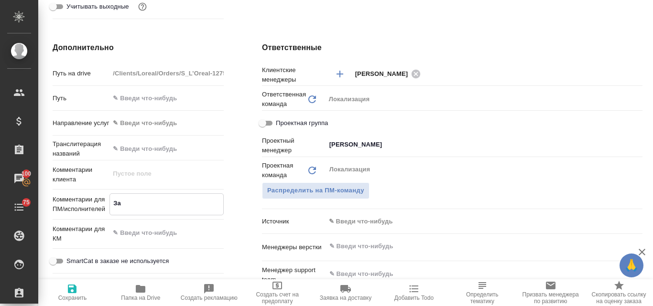
type textarea "x"
type textarea "Зав"
type textarea "x"
type textarea "[DEMOGRAPHIC_DATA]"
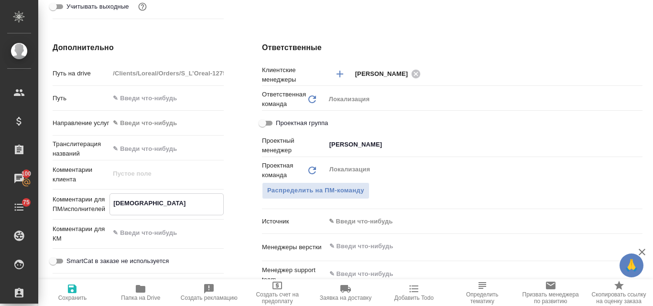
type textarea "x"
type textarea "Завер"
type textarea "x"
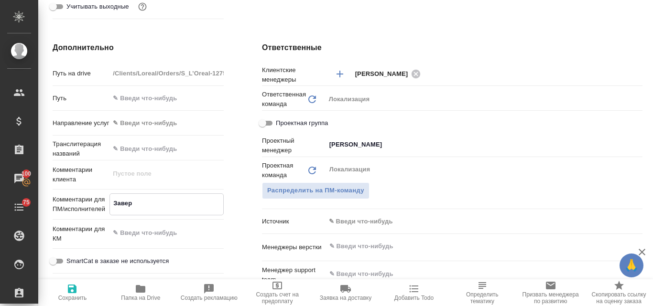
type textarea "x"
type textarea "Завере"
type textarea "x"
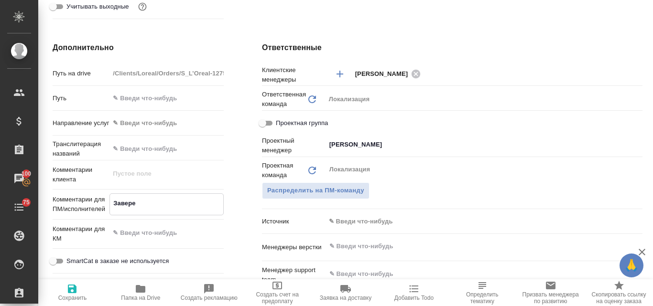
type textarea "x"
type textarea "Заверен"
type textarea "x"
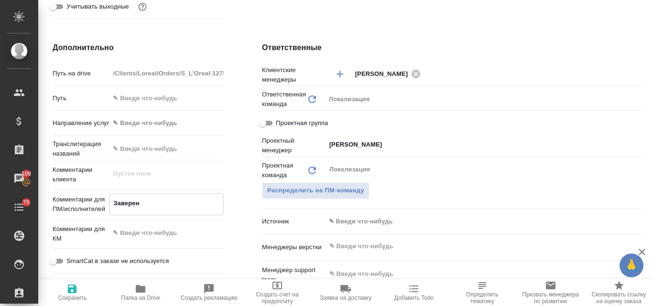
type textarea "Заверени"
type textarea "x"
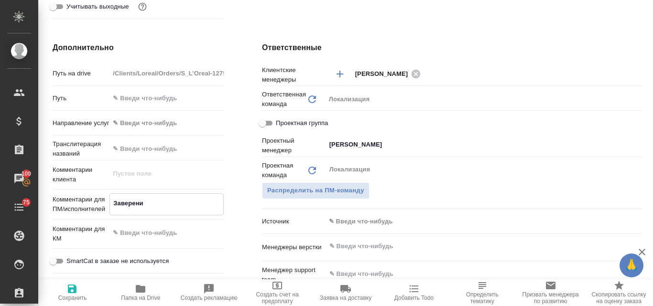
type textarea "Заверение"
type textarea "x"
type textarea "Заверение"
type textarea "x"
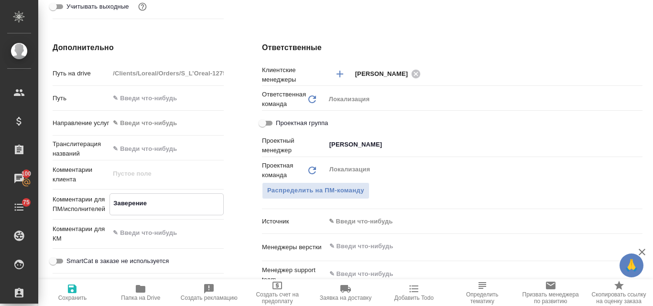
type textarea "x"
type textarea "Заверение п"
type textarea "x"
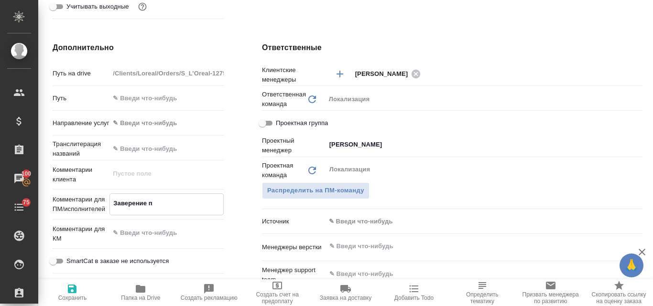
type textarea "x"
type textarea "Заверение пе"
type textarea "x"
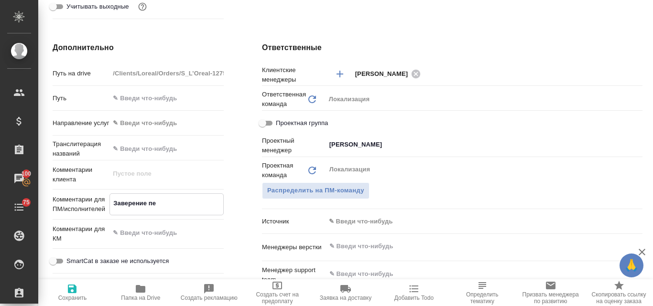
type textarea "Заверение печ"
type textarea "x"
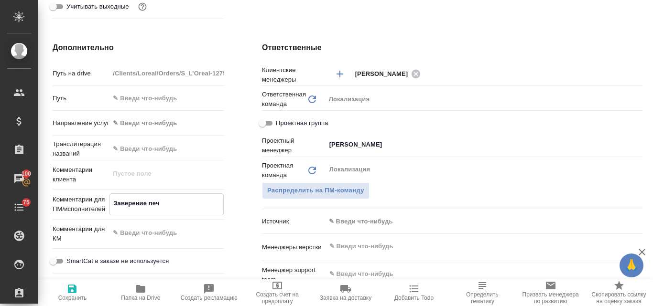
type textarea "Заверение печа"
type textarea "x"
type textarea "Заверение печат"
type textarea "x"
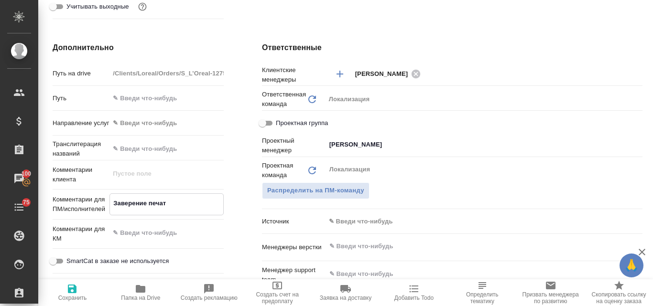
type textarea "x"
type textarea "Заверение печать"
type textarea "x"
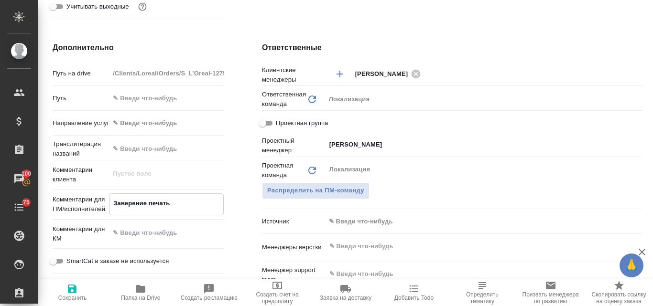
type textarea "x"
type textarea "Заверение печатью"
type textarea "x"
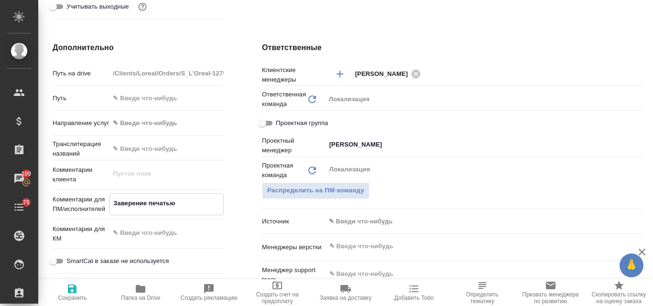
type textarea "Заверение печатью"
type textarea "x"
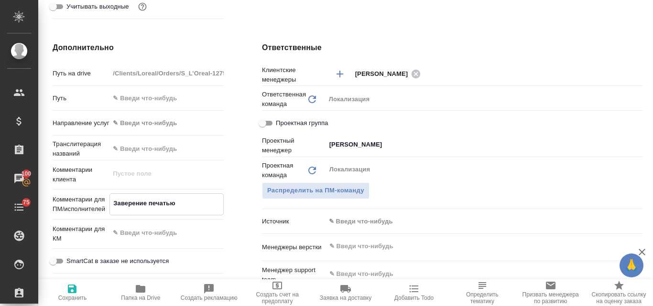
type textarea "Заверение печатью к"
type textarea "x"
type textarea "Заверение печатью ко"
type textarea "x"
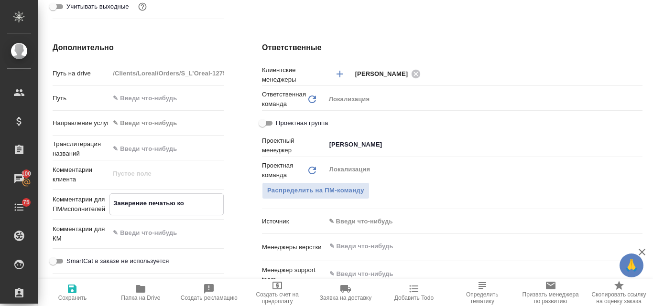
type textarea "x"
type textarea "Заверение печатью ком"
type textarea "x"
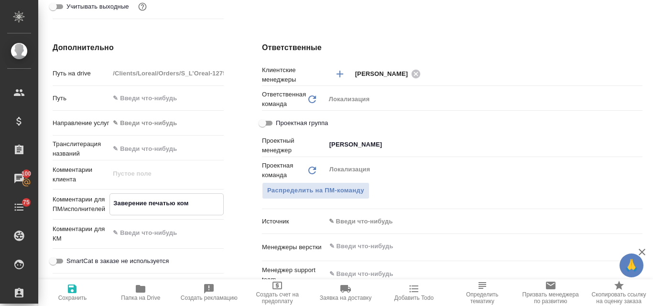
type textarea "x"
type textarea "Заверение печатью комп"
type textarea "x"
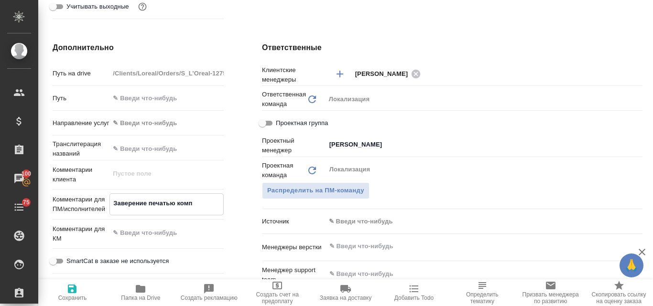
type textarea "x"
type textarea "Заверение печатью компа"
type textarea "x"
type textarea "Заверение печатью компан"
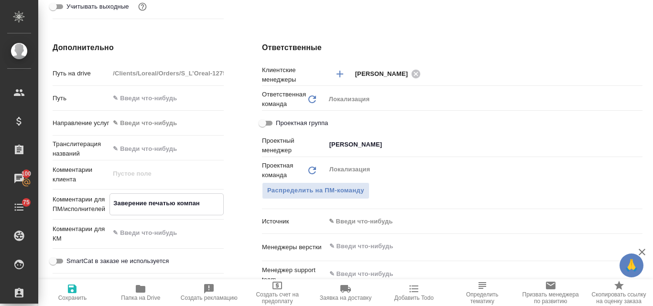
type textarea "x"
type textarea "Заверение печатью компани"
type textarea "x"
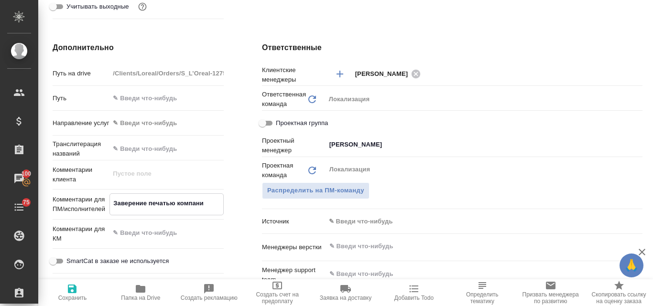
type textarea "x"
type textarea "Заверение печатью компании"
type textarea "x"
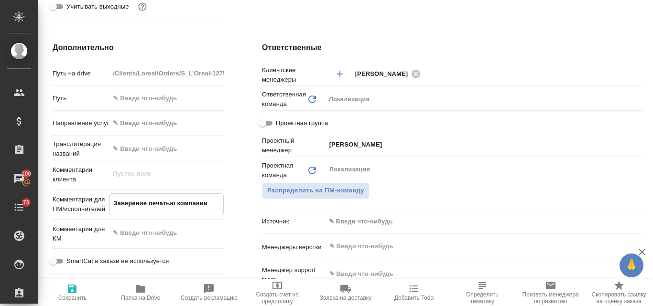
type textarea "x"
type textarea "Заверение печатью компании"
type textarea "x"
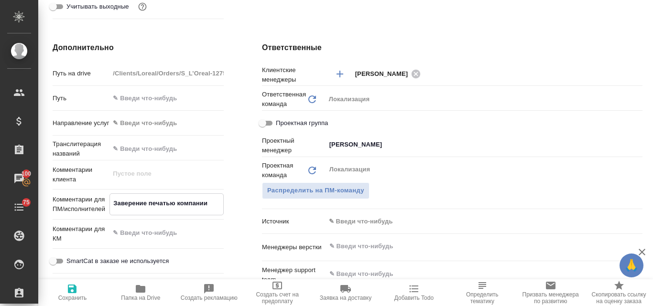
type textarea "Заверение печатью компании"
type textarea "x"
click at [73, 293] on icon "button" at bounding box center [72, 289] width 9 height 9
type textarea "x"
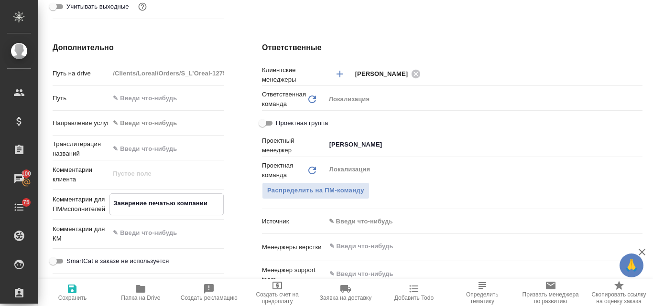
type textarea "x"
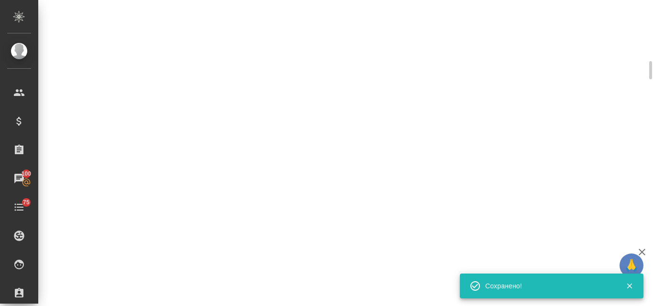
select select "RU"
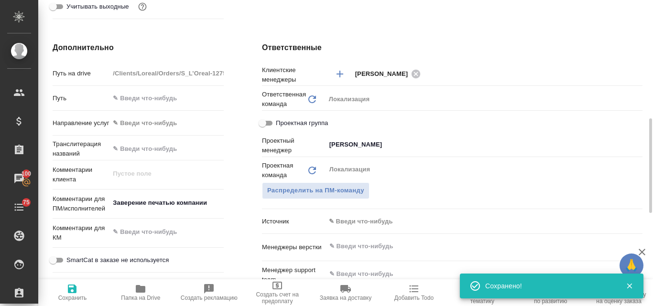
type textarea "x"
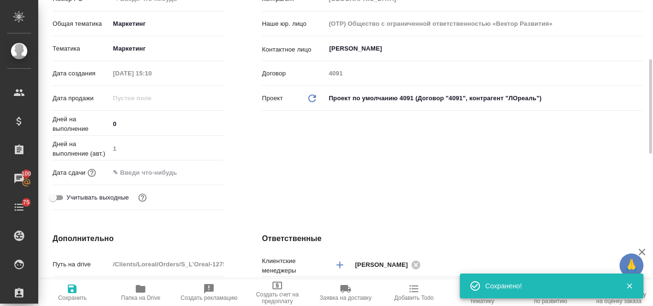
scroll to position [0, 0]
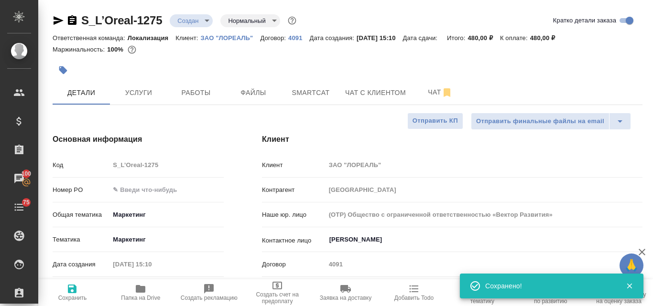
click at [75, 295] on span "Сохранить" at bounding box center [72, 298] width 29 height 7
type textarea "x"
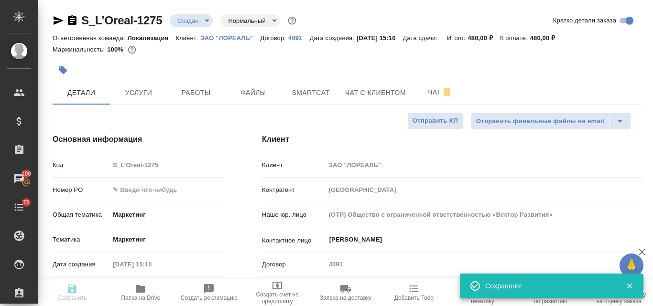
type textarea "x"
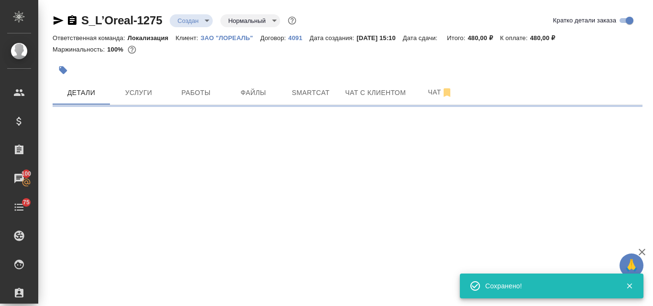
select select "RU"
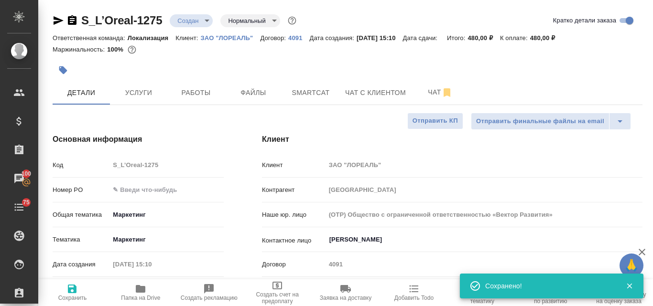
type textarea "x"
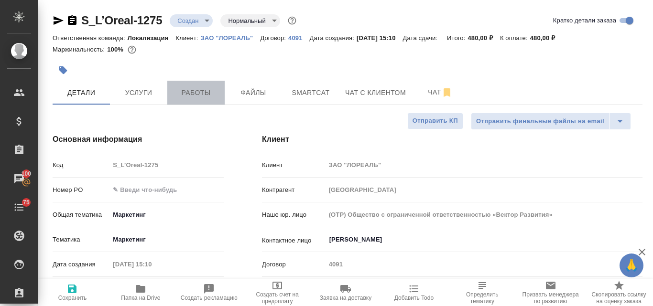
click at [205, 88] on span "Работы" at bounding box center [196, 93] width 46 height 12
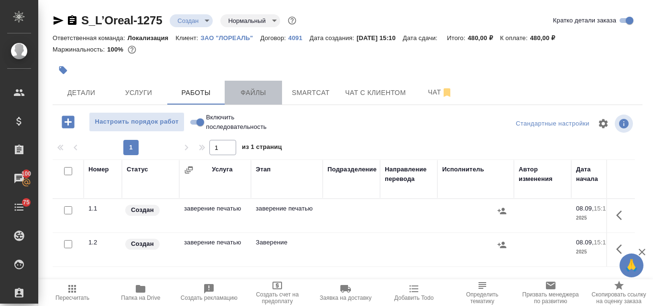
click at [257, 97] on span "Файлы" at bounding box center [253, 93] width 46 height 12
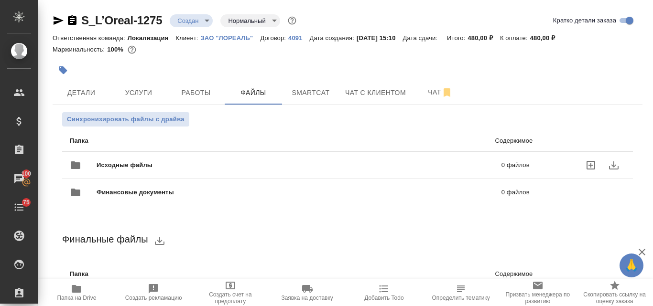
click at [184, 167] on span "Исходные файлы" at bounding box center [212, 166] width 230 height 10
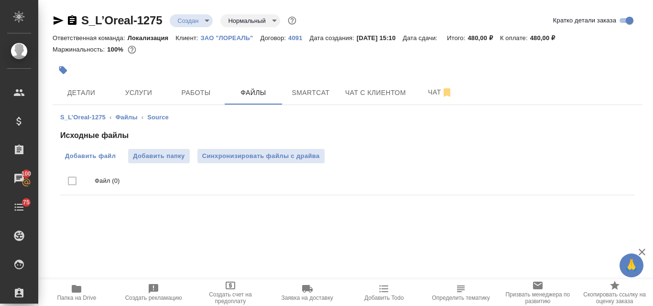
click at [95, 157] on span "Добавить файл" at bounding box center [90, 156] width 51 height 10
click at [0, 0] on input "Добавить файл" at bounding box center [0, 0] width 0 height 0
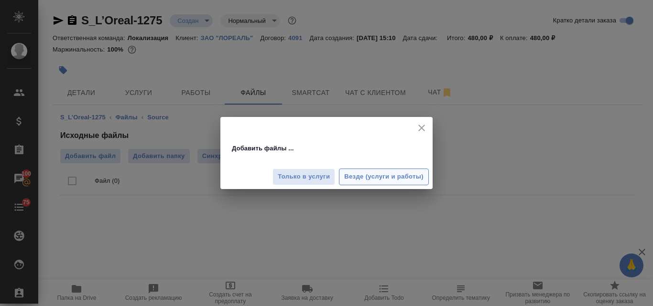
click at [369, 176] on span "Везде (услуги и работы)" at bounding box center [383, 177] width 79 height 11
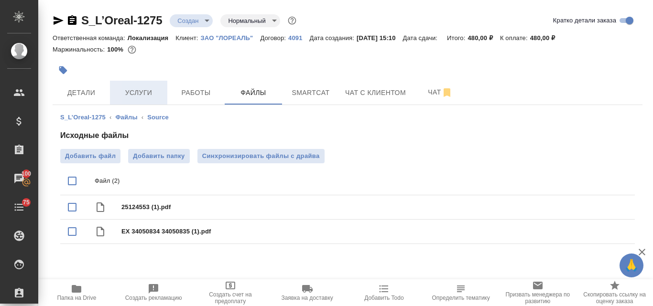
click at [134, 88] on span "Услуги" at bounding box center [139, 93] width 46 height 12
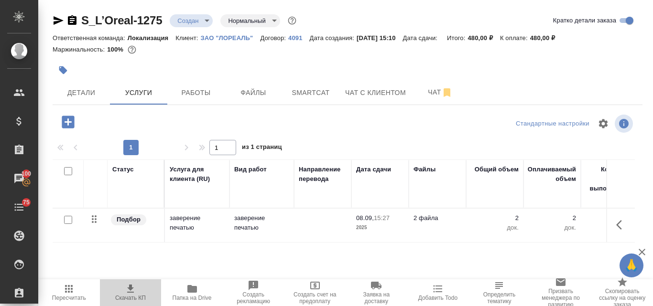
click at [132, 292] on icon "button" at bounding box center [130, 289] width 7 height 8
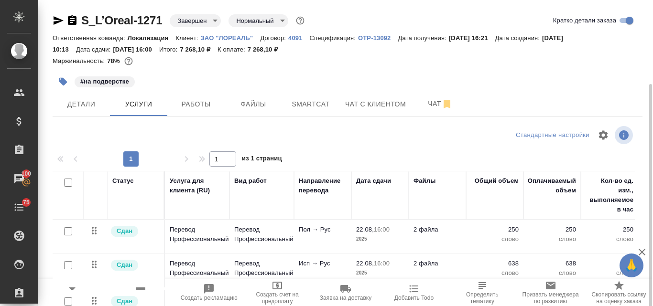
scroll to position [48, 0]
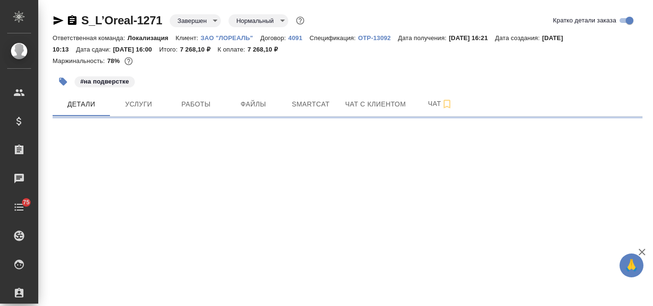
select select "RU"
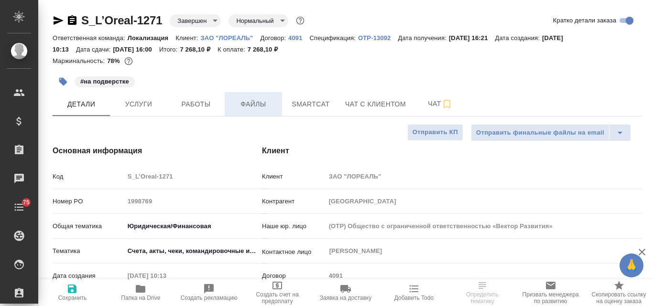
type textarea "x"
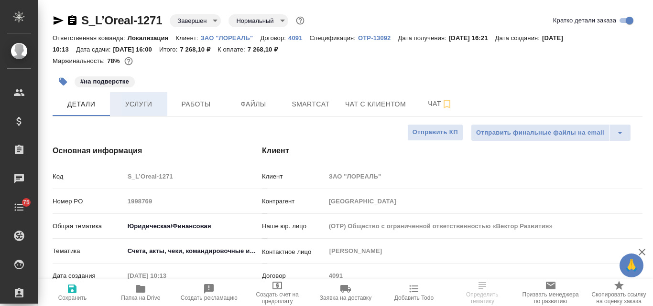
type textarea "x"
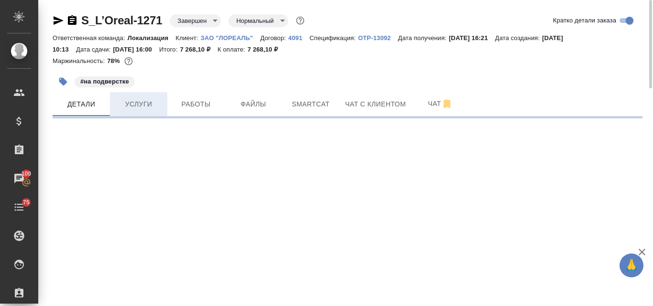
select select "RU"
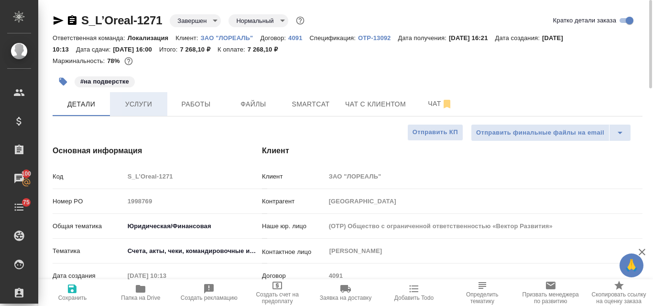
type textarea "x"
click at [140, 100] on span "Услуги" at bounding box center [139, 104] width 46 height 12
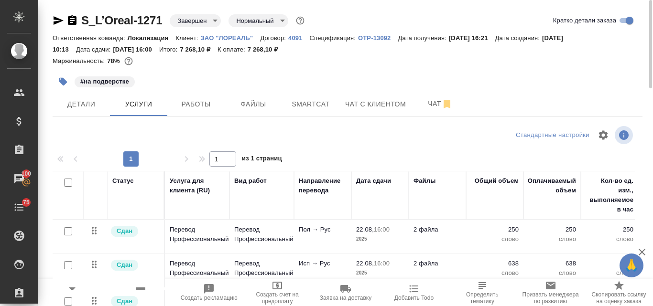
scroll to position [95, 0]
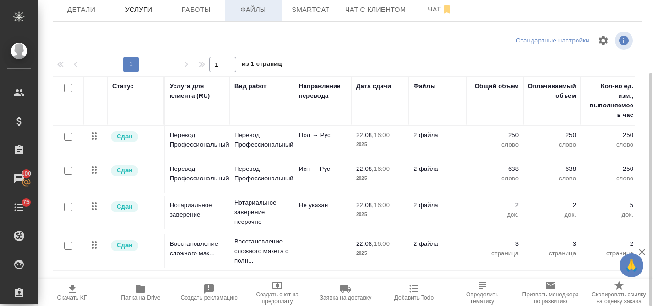
click at [257, 11] on span "Файлы" at bounding box center [253, 10] width 46 height 12
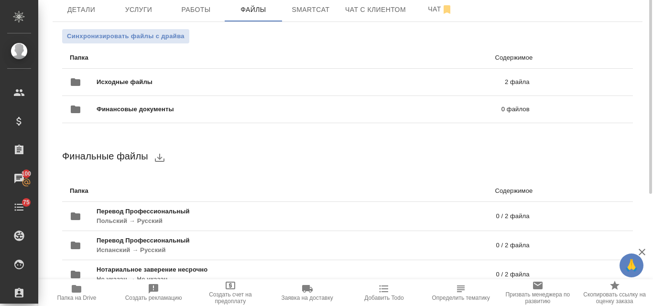
scroll to position [47, 0]
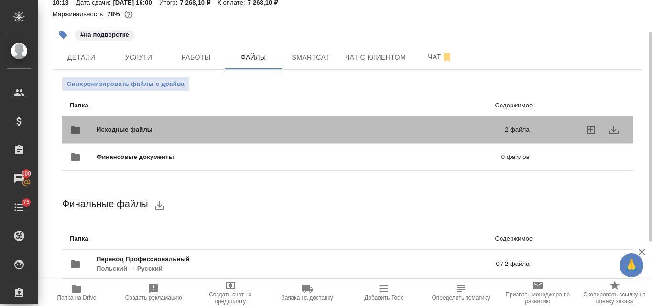
click at [219, 126] on span "Исходные файлы" at bounding box center [213, 130] width 232 height 10
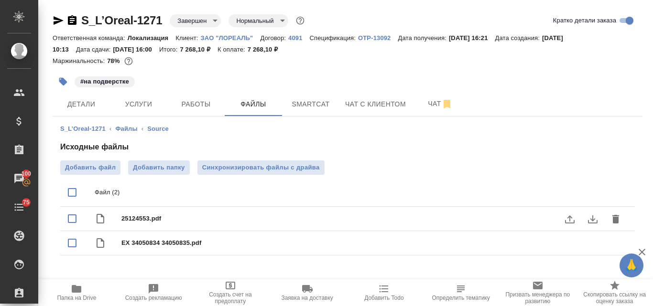
click at [589, 221] on icon "download" at bounding box center [593, 220] width 10 height 8
click at [592, 247] on icon "download" at bounding box center [592, 243] width 11 height 11
